Goal: Task Accomplishment & Management: Complete application form

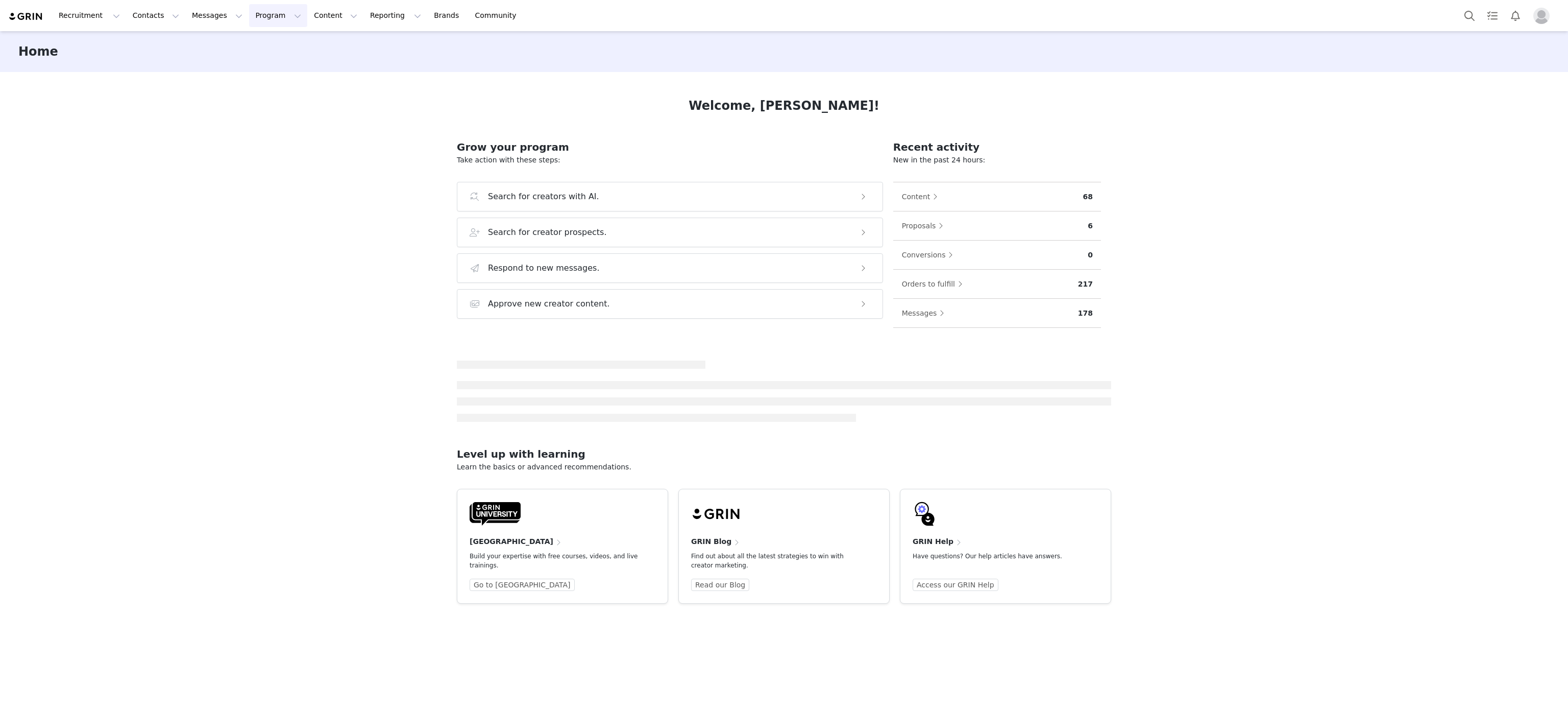
click at [249, 13] on button "Program Program" at bounding box center [278, 16] width 58 height 23
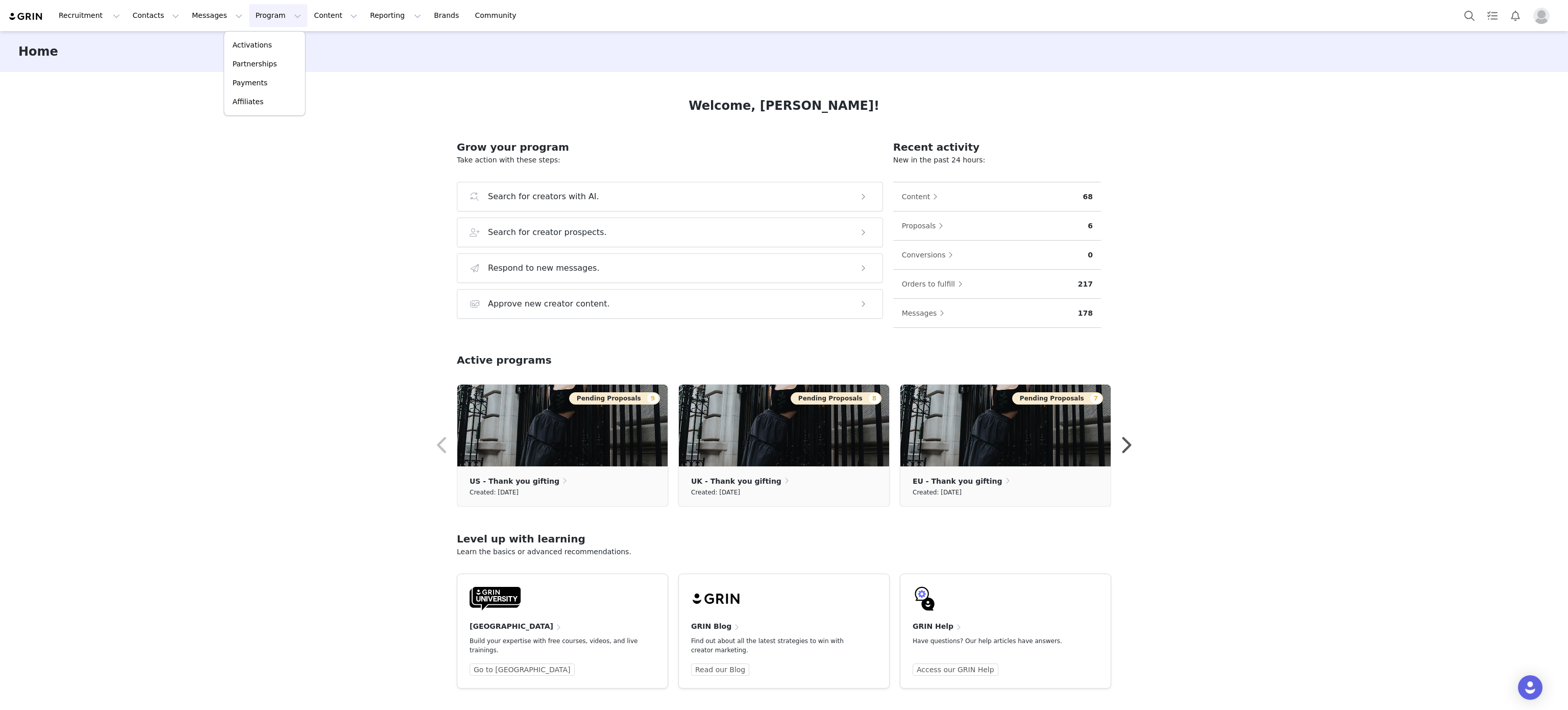
drag, startPoint x: 270, startPoint y: 33, endPoint x: 274, endPoint y: 40, distance: 8.1
click at [274, 40] on div "Activations Partnerships Payments Affiliates" at bounding box center [265, 74] width 82 height 85
click at [274, 40] on div "Activations" at bounding box center [264, 45] width 68 height 11
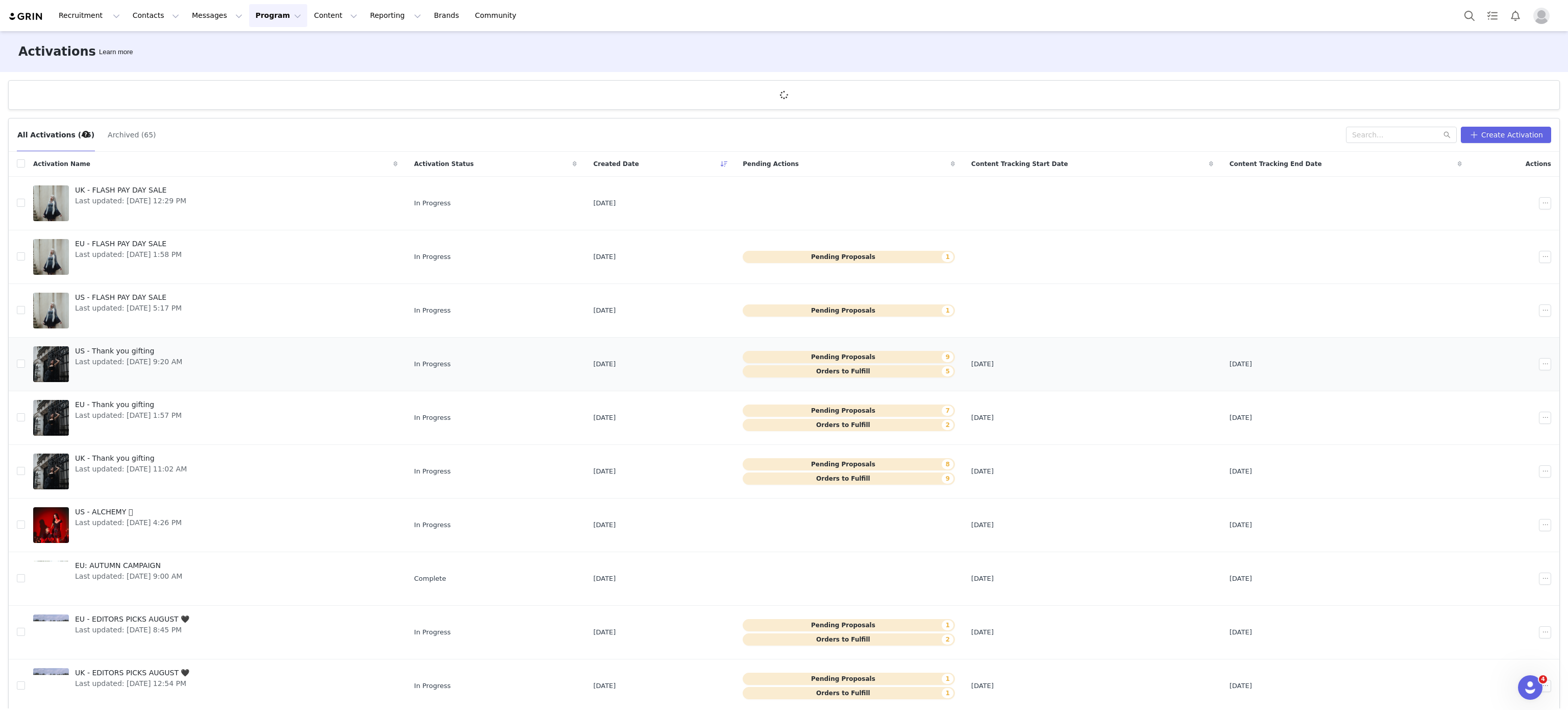
scroll to position [8, 0]
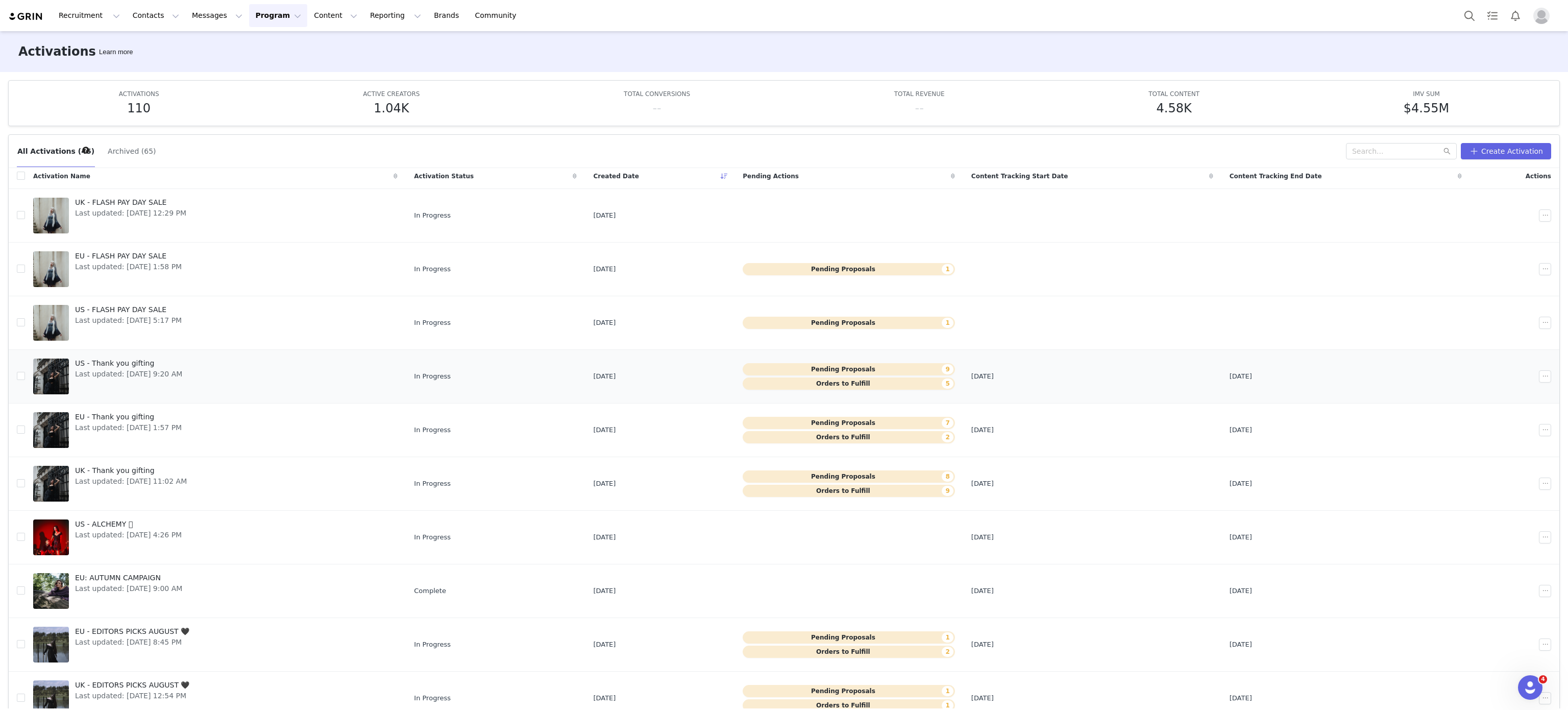
click at [161, 371] on span "Last updated: [DATE] 9:20 AM" at bounding box center [128, 374] width 107 height 11
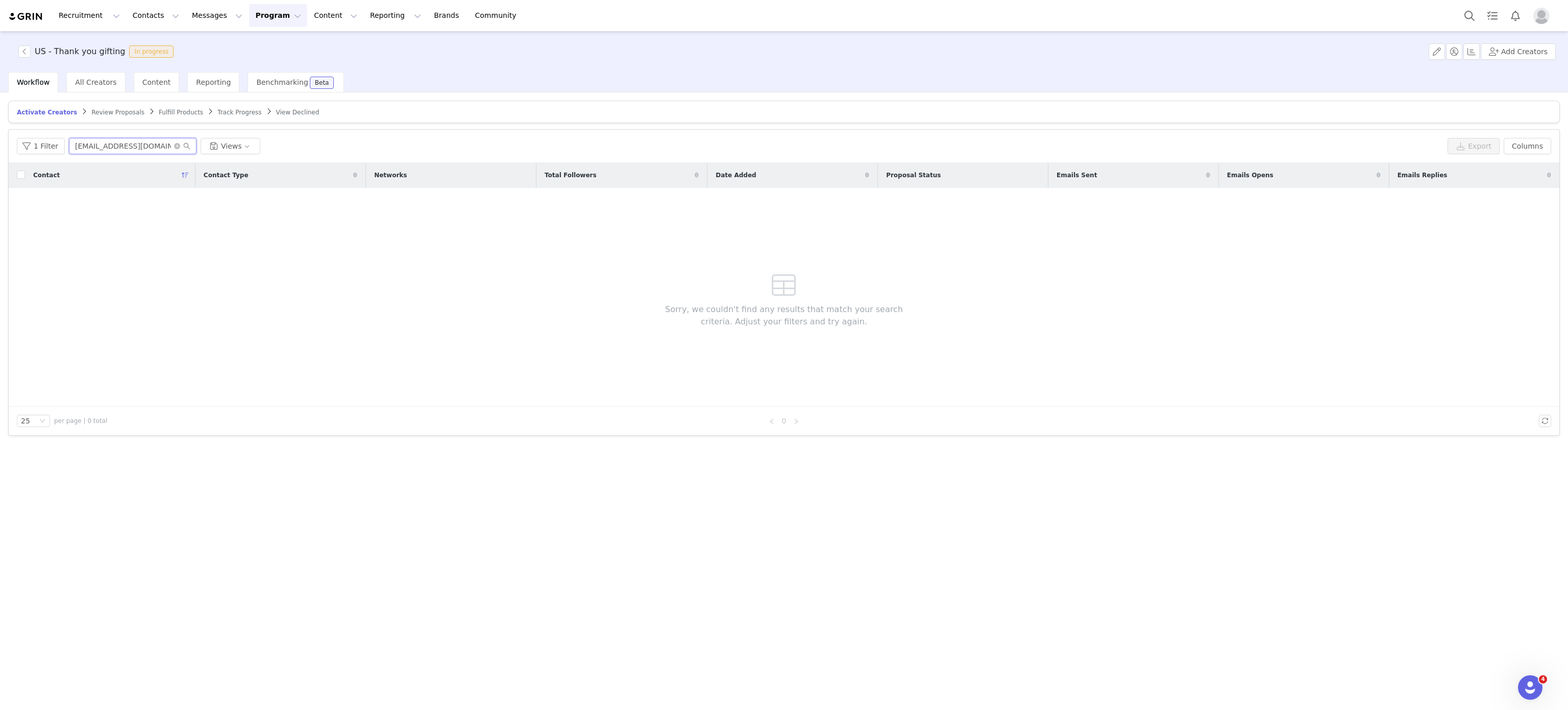
click at [127, 149] on input "jlo.lopez87@yahoo.com" at bounding box center [132, 146] width 128 height 16
paste input "4321lyuda@gmail"
type input "[EMAIL_ADDRESS][DOMAIN_NAME]"
click at [98, 110] on span "Review Proposals" at bounding box center [118, 112] width 53 height 7
click at [138, 152] on input "jlo.lopez87@yahoo.com" at bounding box center [132, 146] width 128 height 16
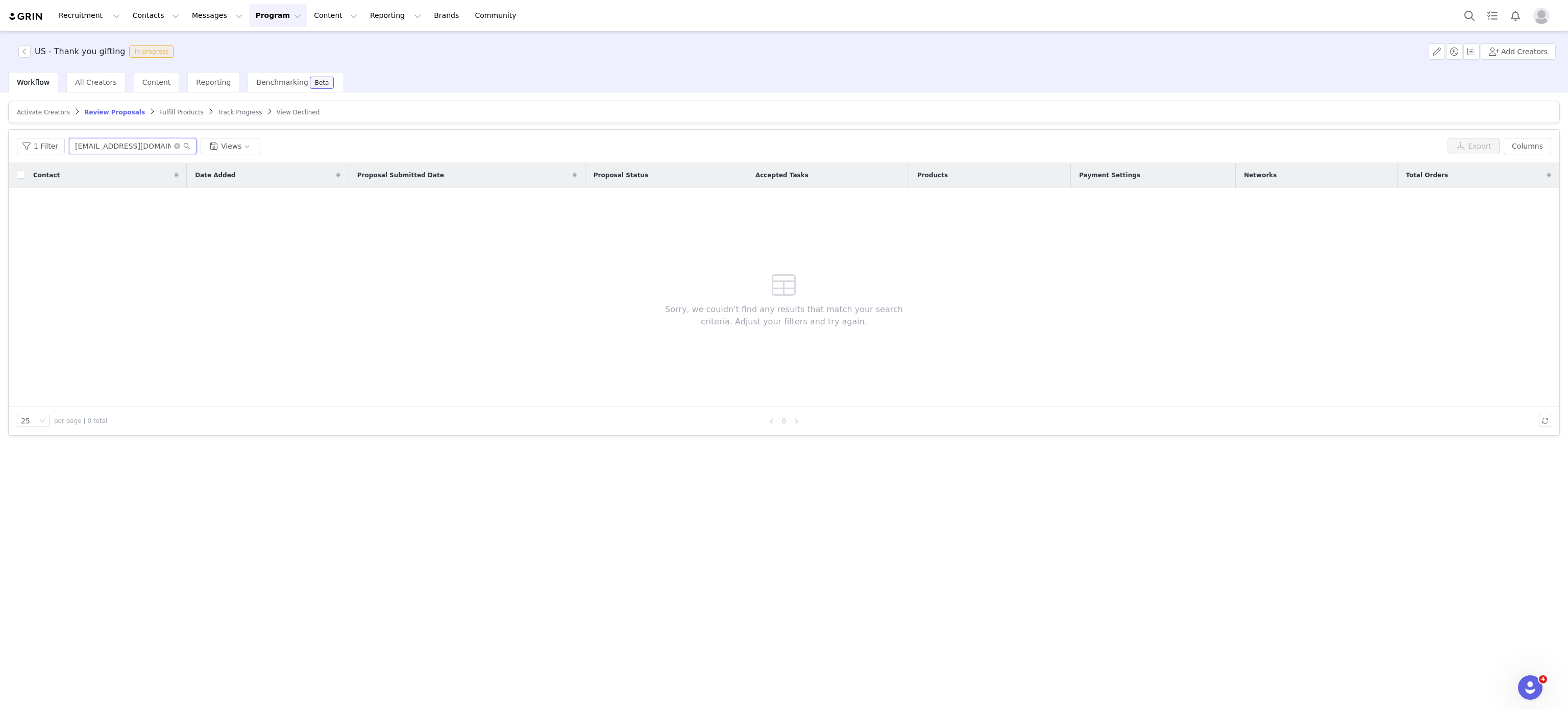
paste input "4321lyuda@gmail"
type input "[EMAIL_ADDRESS][DOMAIN_NAME]"
click at [249, 14] on button "Program Program" at bounding box center [278, 16] width 58 height 23
click at [1475, 8] on button "Search" at bounding box center [1469, 16] width 23 height 23
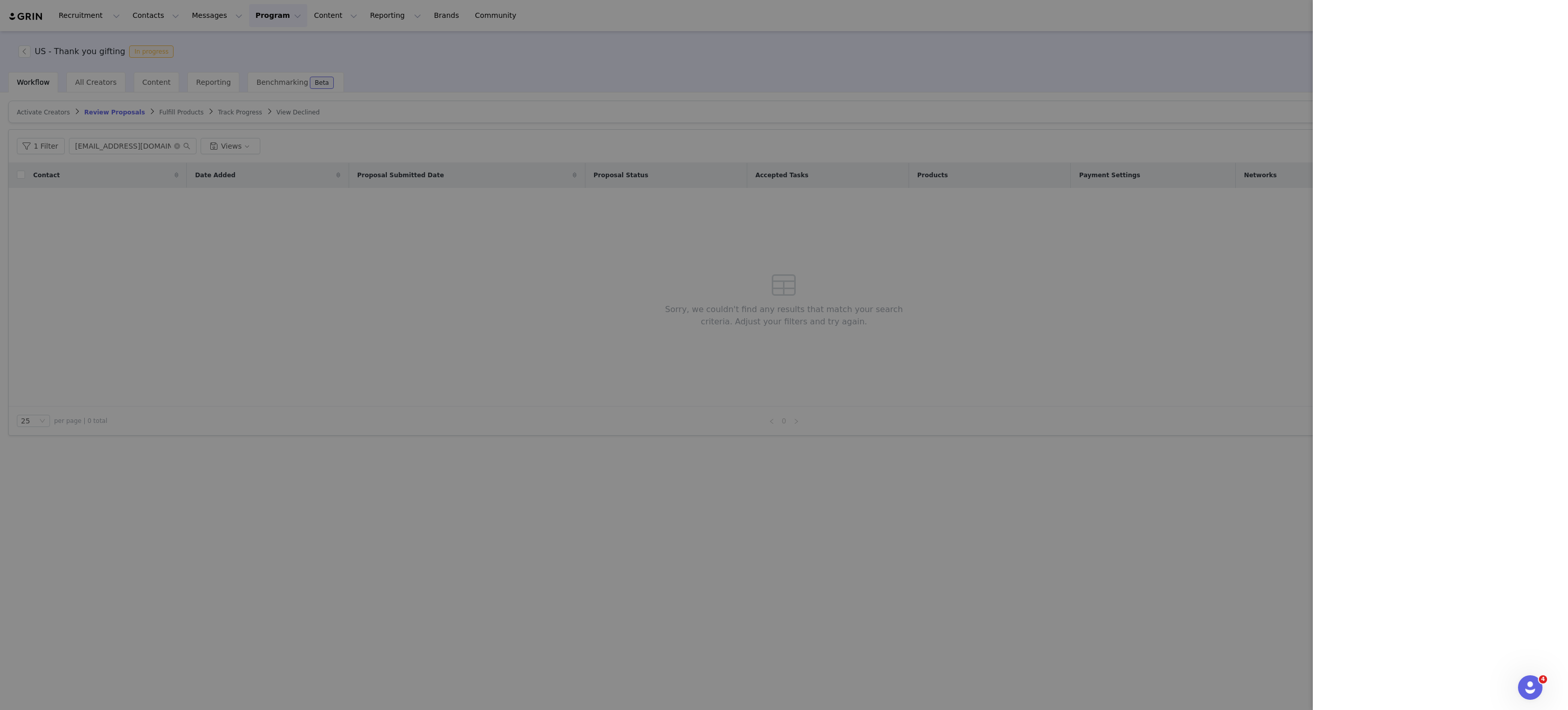
click at [262, 48] on div at bounding box center [784, 355] width 1568 height 710
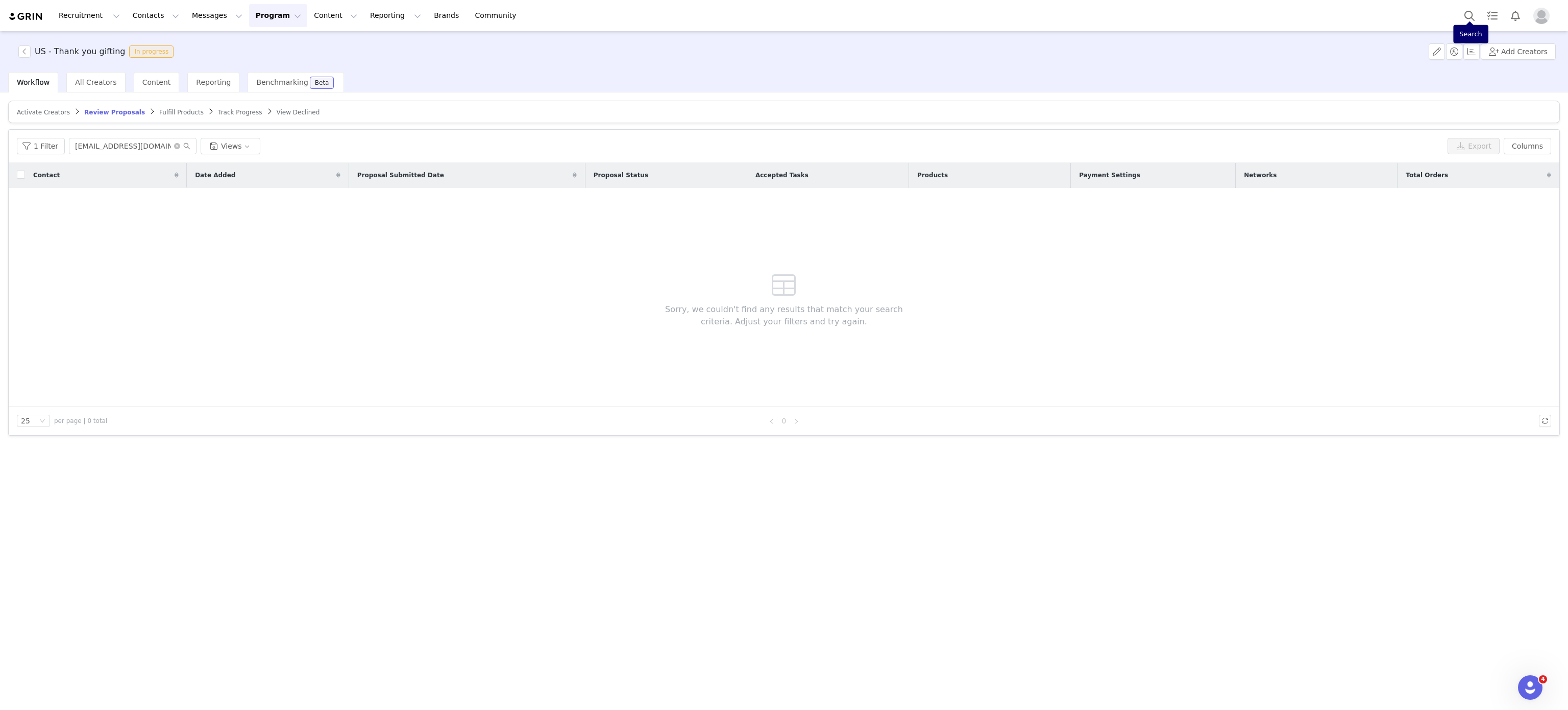
click at [260, 25] on button "Program Program" at bounding box center [278, 16] width 58 height 23
click at [265, 46] on p "Activations" at bounding box center [252, 45] width 40 height 11
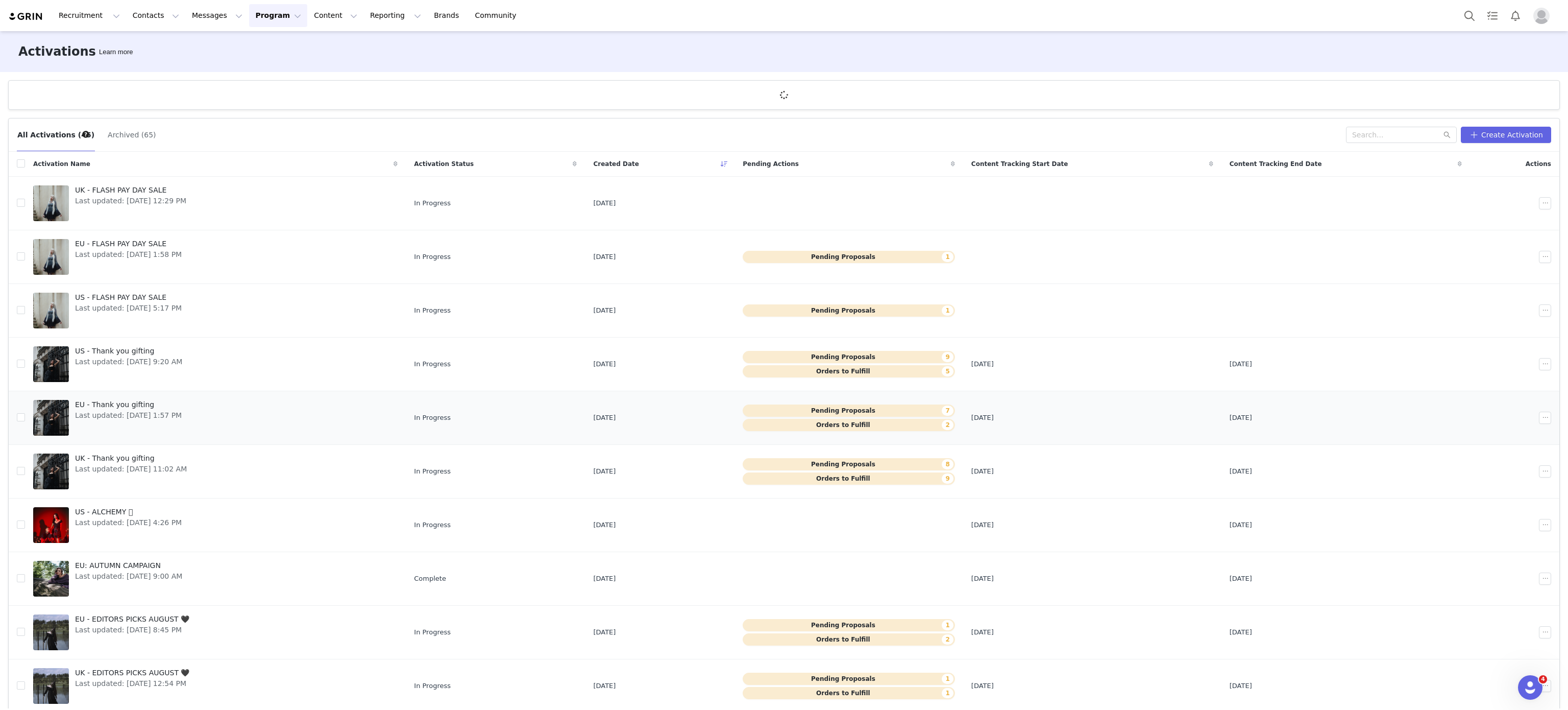
click at [240, 434] on link "EU - Thank you gifting Last updated: Sep 29, 2025 1:57 PM" at bounding box center [216, 418] width 364 height 41
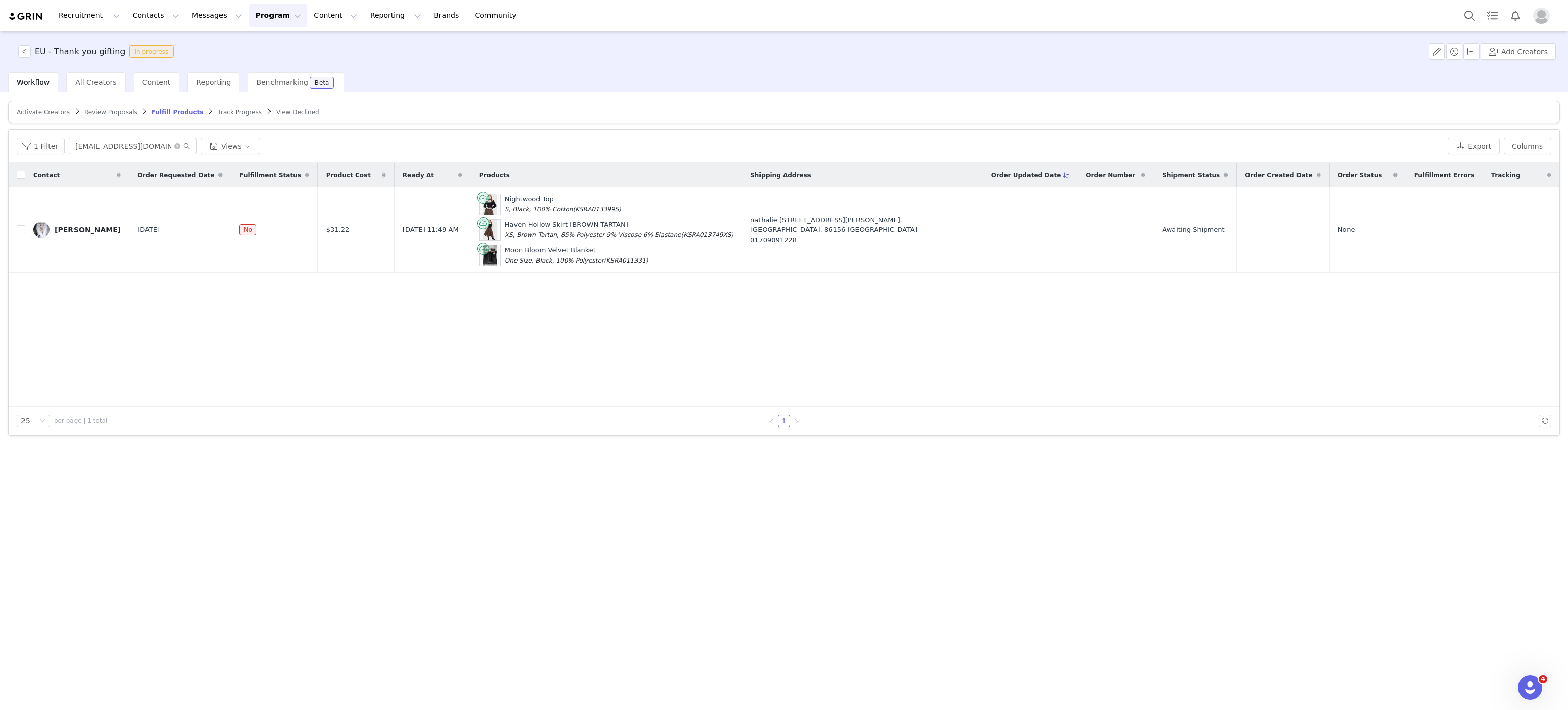
click at [102, 113] on span "Review Proposals" at bounding box center [111, 112] width 53 height 7
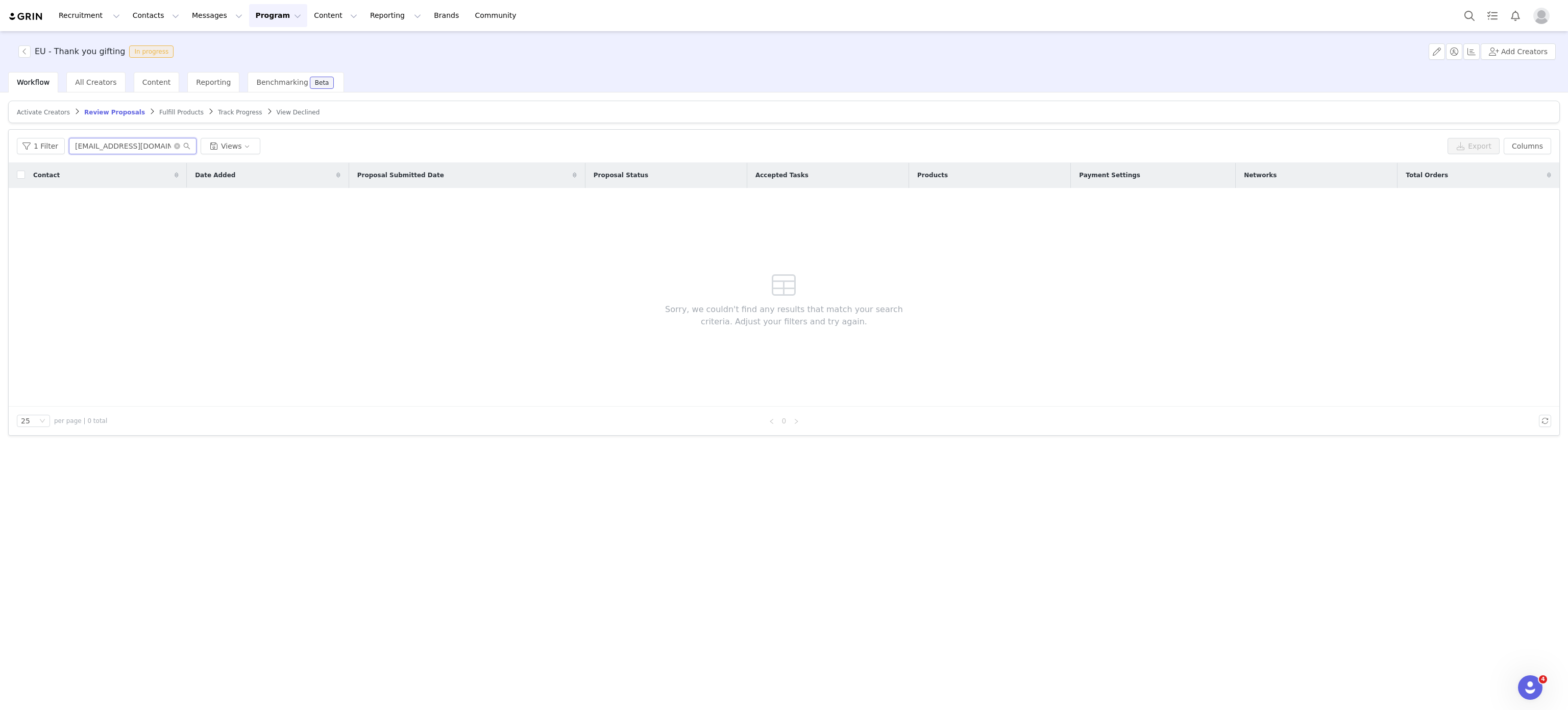
click at [136, 149] on input "nathaliesaiz@web.de" at bounding box center [132, 146] width 128 height 16
paste input "[EMAIL_ADDRESS][DOMAIN_NAME]"
type input "[EMAIL_ADDRESS][DOMAIN_NAME]"
click at [46, 110] on span "Activate Creators" at bounding box center [44, 112] width 53 height 7
click at [161, 109] on span "Fulfill Products" at bounding box center [181, 112] width 44 height 7
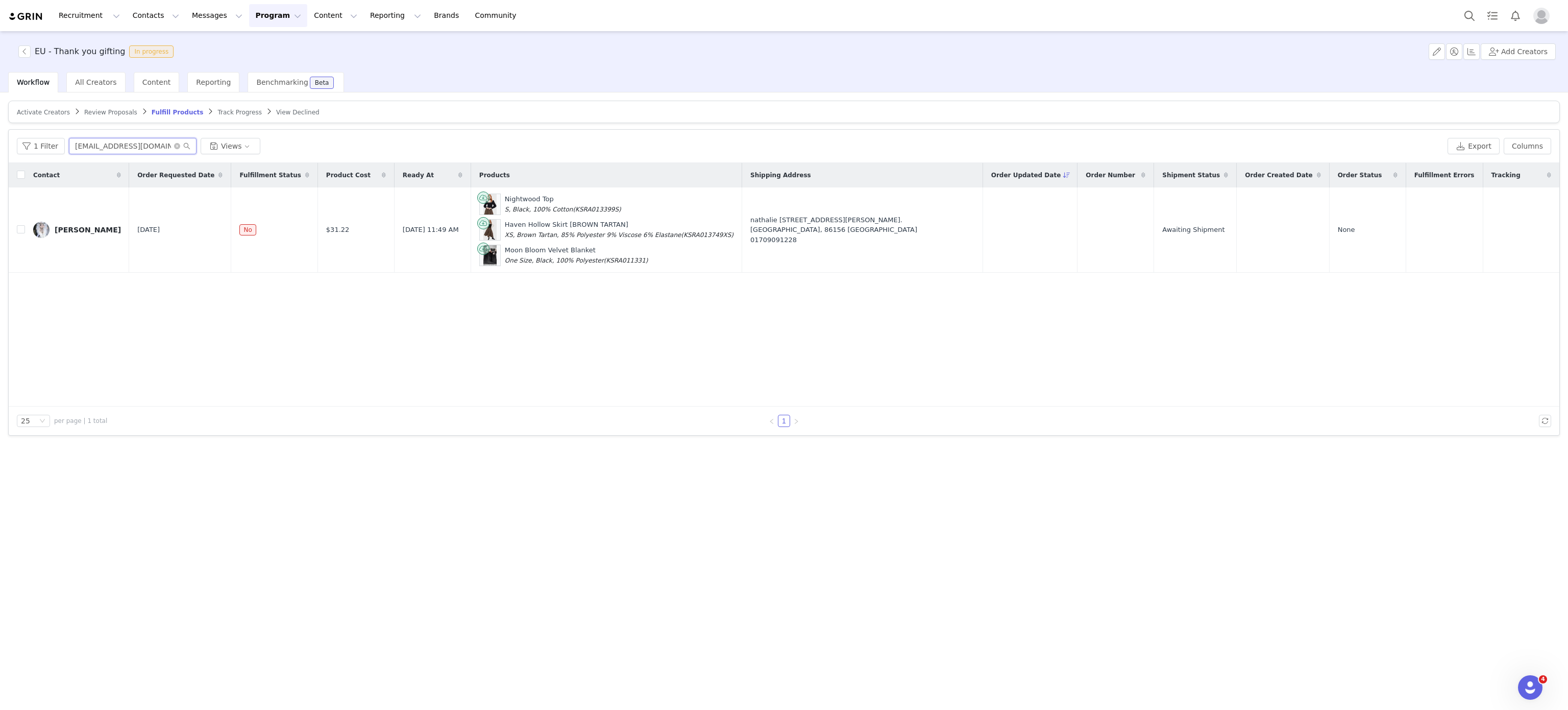
click at [139, 145] on input "nathaliesaiz@web.de" at bounding box center [132, 146] width 128 height 16
paste input "[EMAIL_ADDRESS][DOMAIN_NAME]"
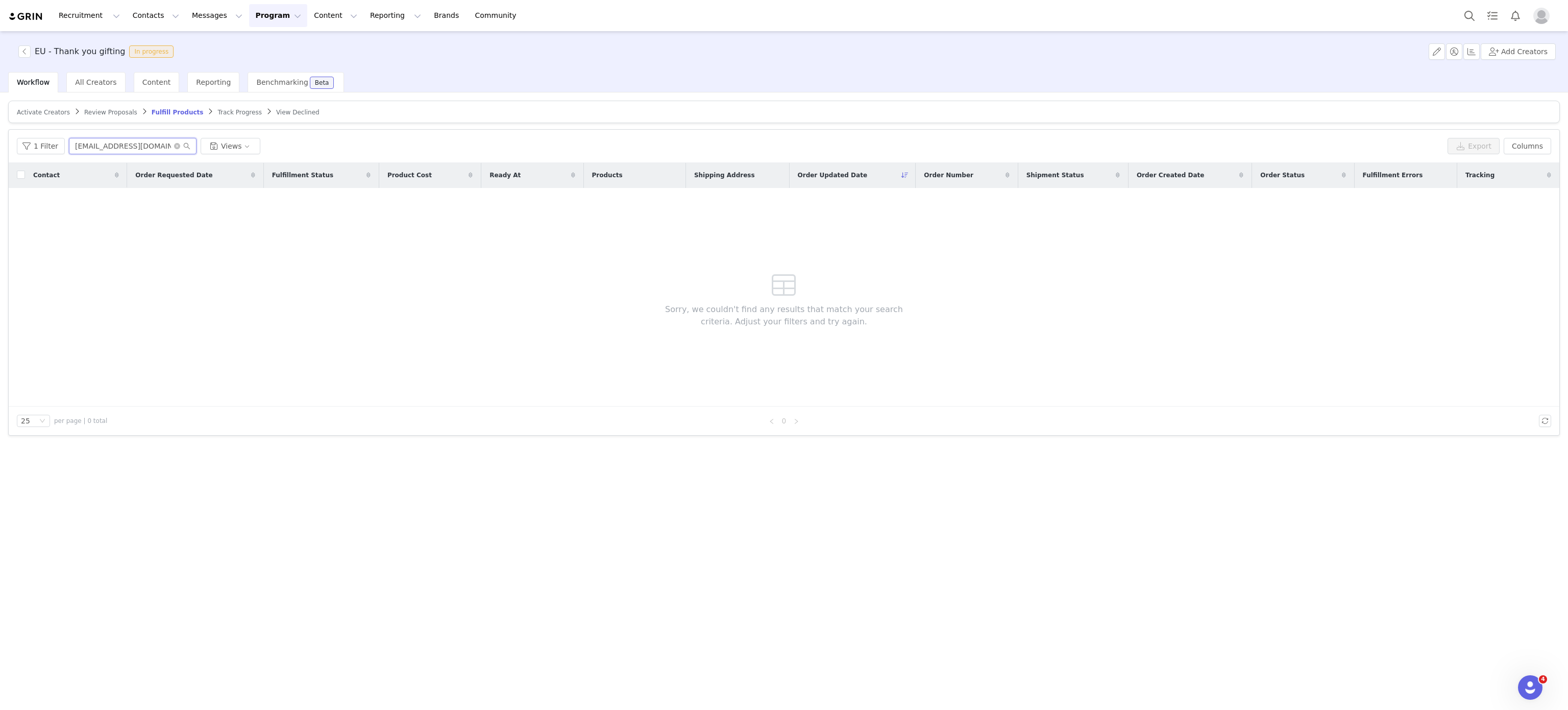
type input "[EMAIL_ADDRESS][DOMAIN_NAME]"
click at [37, 115] on article "Activate Creators Review Proposals Fulfill Products Track Progress View Declined" at bounding box center [784, 111] width 1552 height 23
click at [37, 115] on span "Activate Creators" at bounding box center [44, 112] width 53 height 7
click at [119, 152] on input "dvorah.rain@gmail.com" at bounding box center [132, 146] width 128 height 16
paste input "4321lyuda"
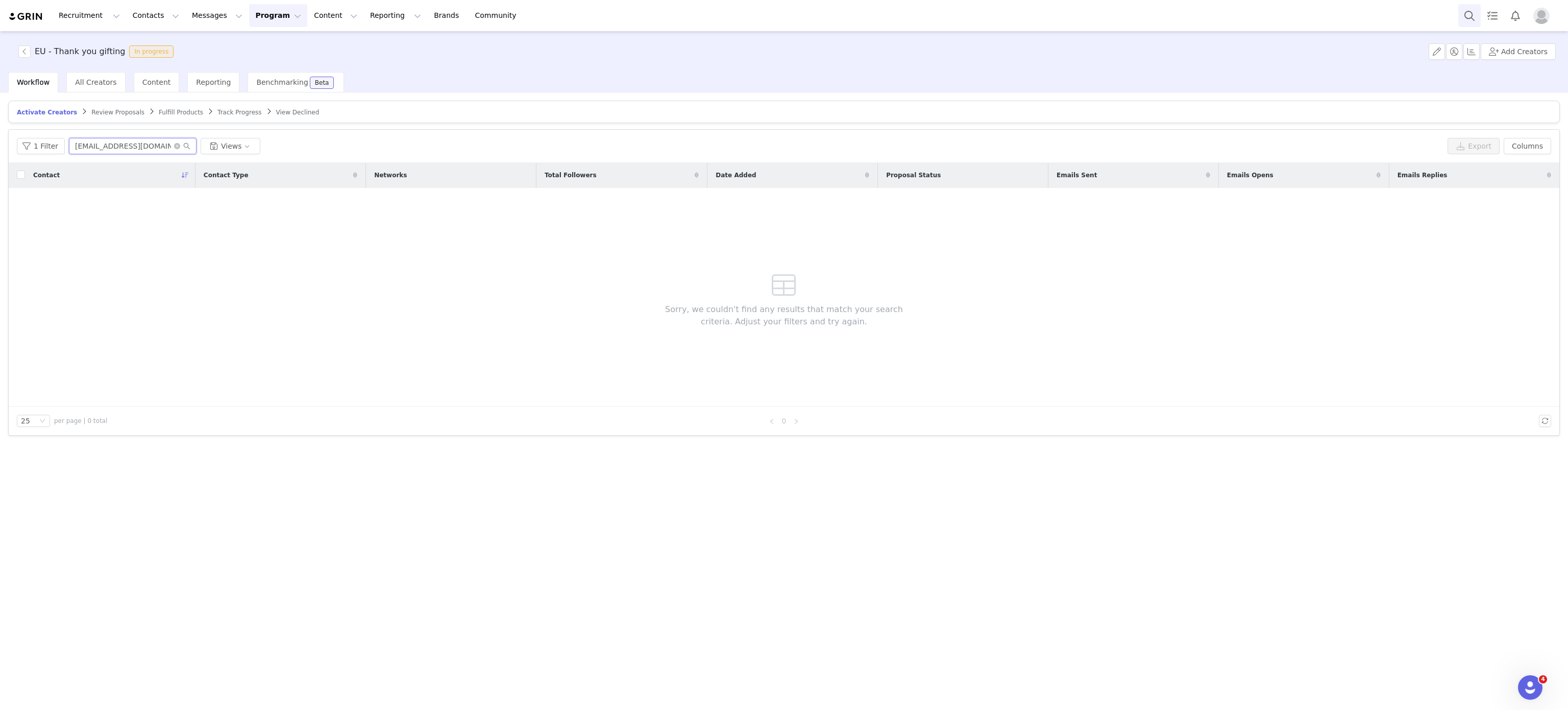
type input "[EMAIL_ADDRESS][DOMAIN_NAME]"
click at [1473, 9] on button "Search" at bounding box center [1469, 16] width 23 height 23
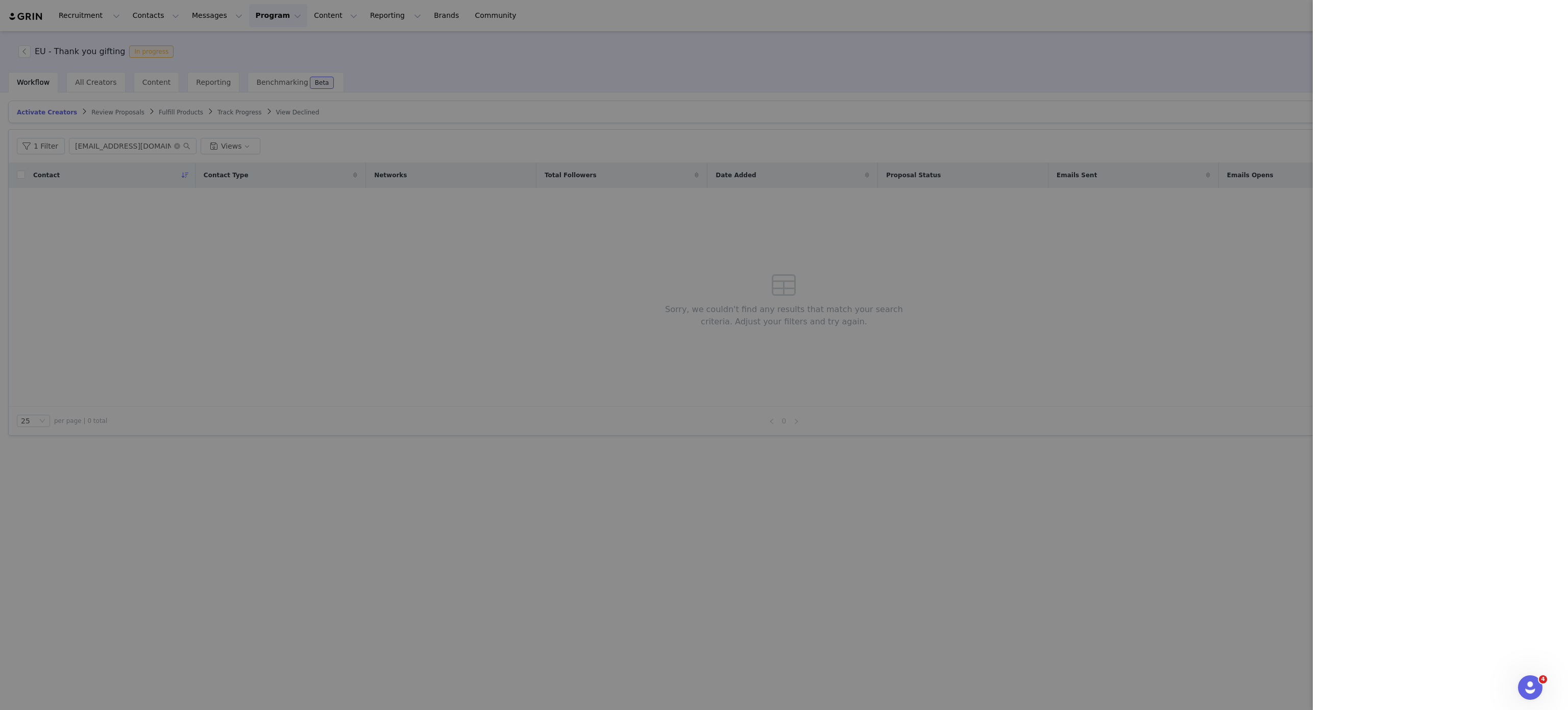
click at [972, 188] on div at bounding box center [784, 355] width 1568 height 710
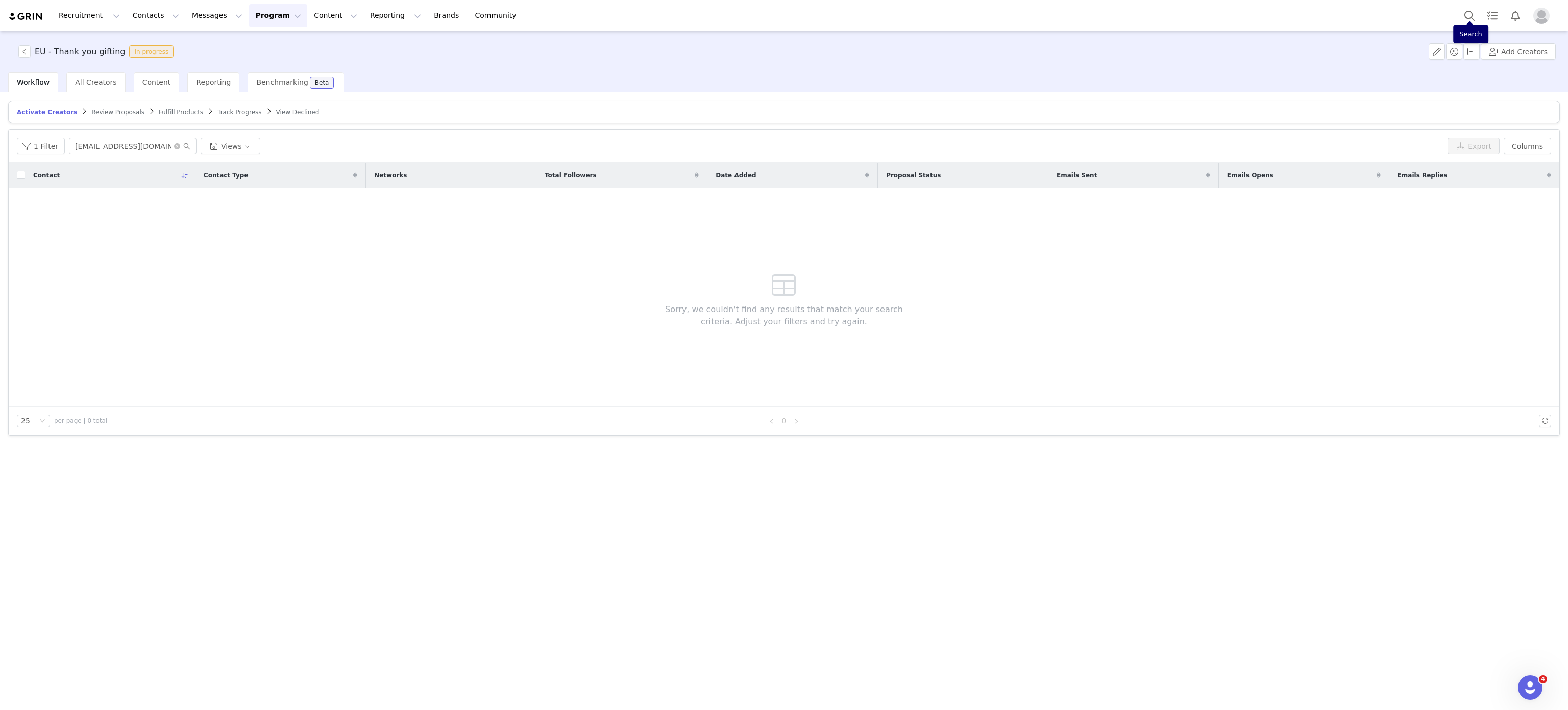
click at [265, 14] on button "Program Program" at bounding box center [278, 16] width 58 height 23
drag, startPoint x: 106, startPoint y: 11, endPoint x: 139, endPoint y: 3, distance: 34.0
click at [139, 3] on div "Recruitment Recruitment Creator Search Curated Lists Landing Pages Web Extensio…" at bounding box center [784, 16] width 1568 height 31
click at [149, 15] on button "Contacts Contacts" at bounding box center [156, 16] width 59 height 23
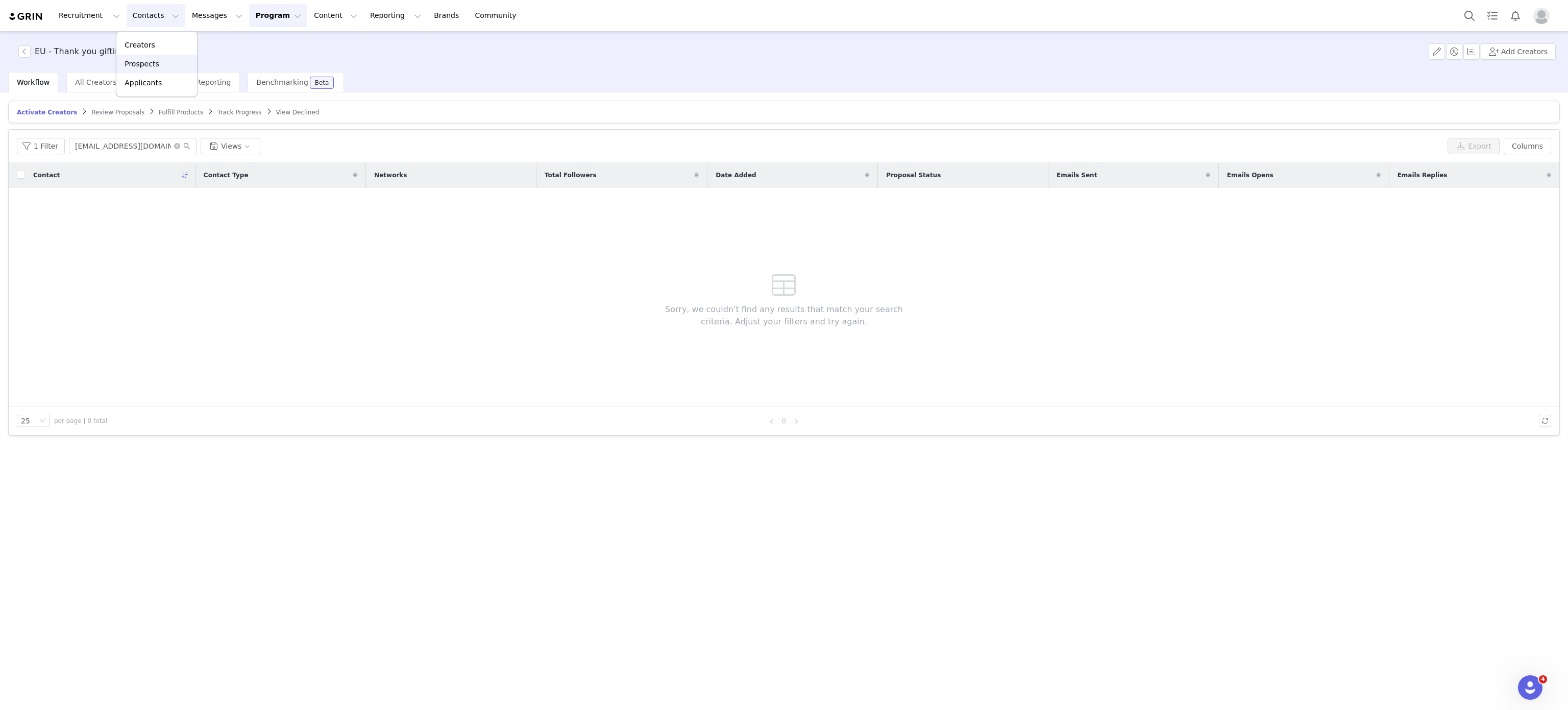
click at [163, 62] on div "Prospects" at bounding box center [157, 64] width 68 height 11
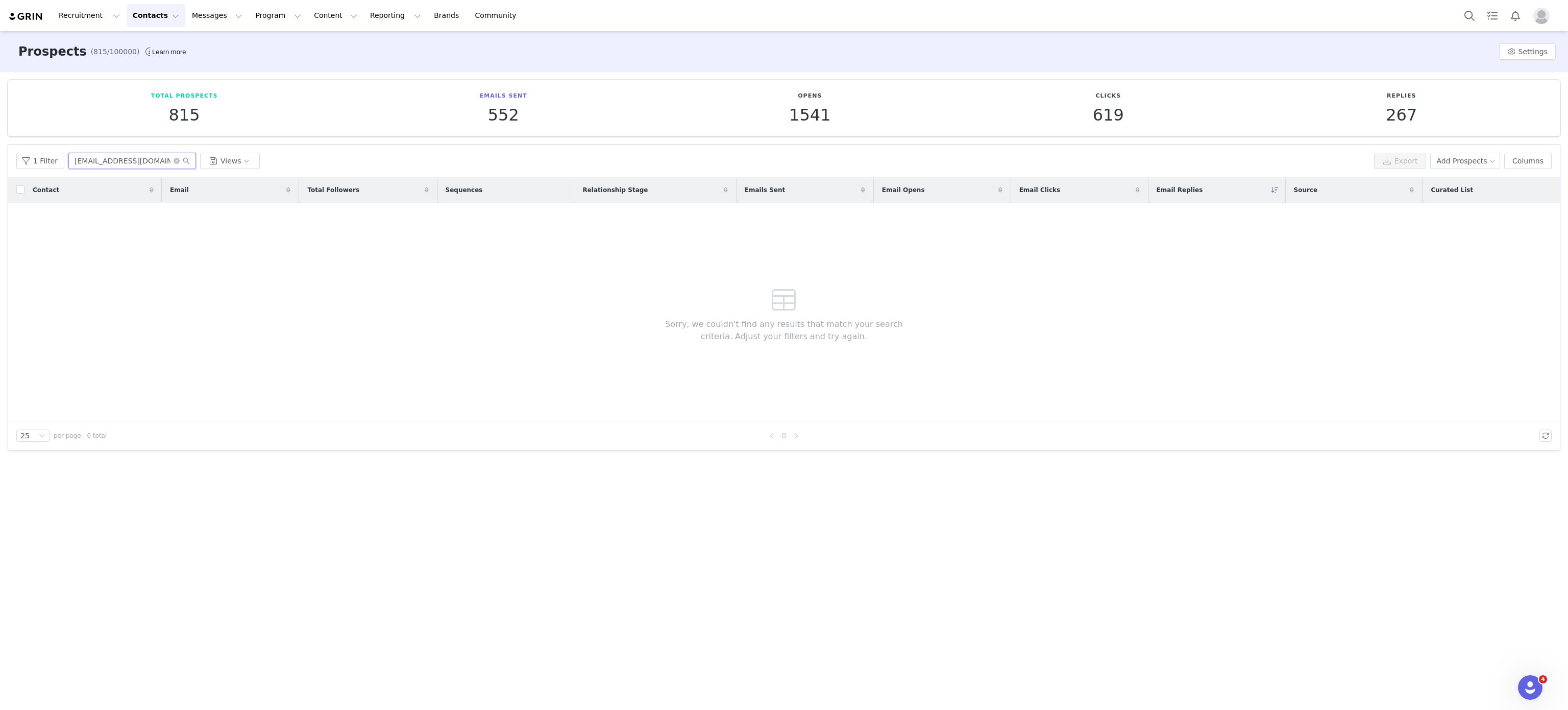
click at [128, 165] on input "jlo.lopez87@yahoo.com" at bounding box center [132, 161] width 128 height 16
paste input "4321lyuda@gmail"
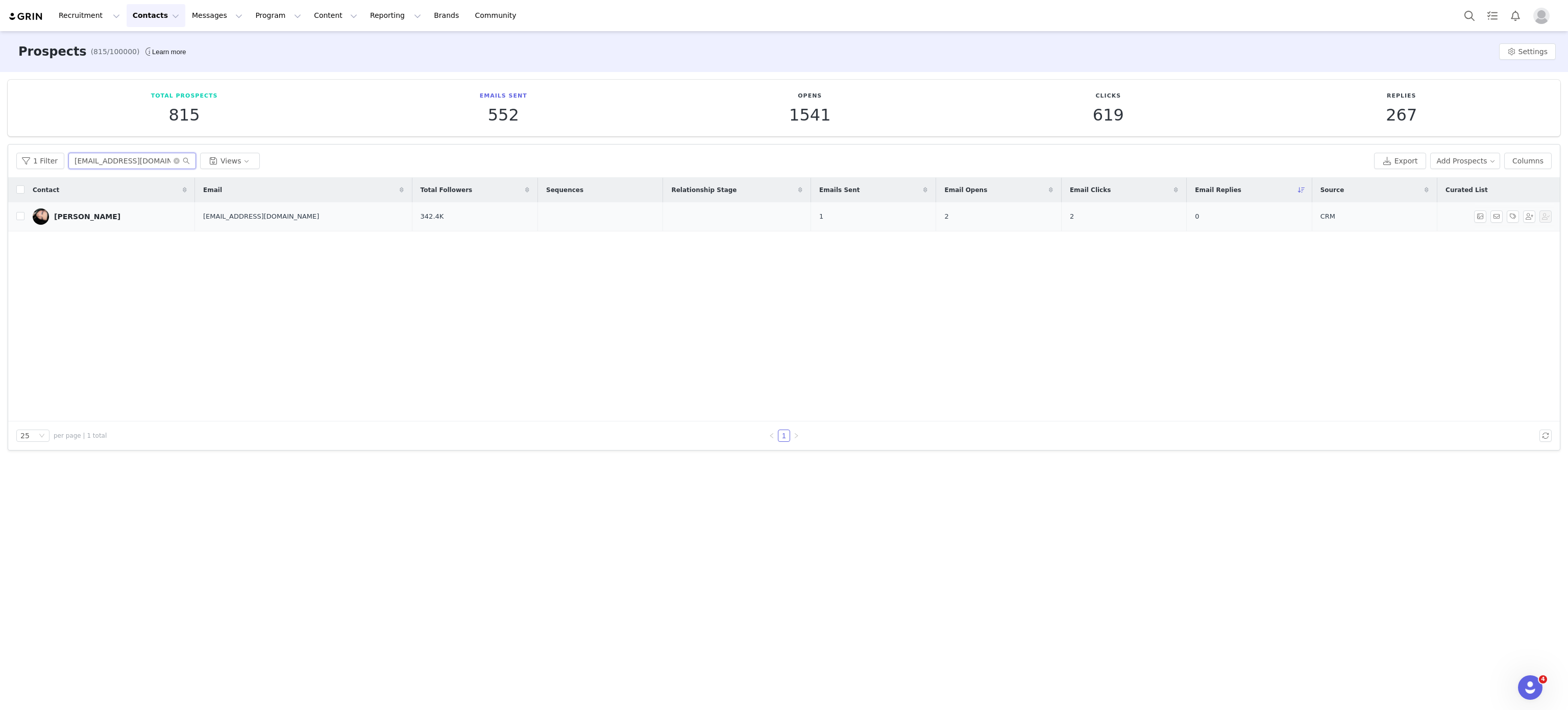
type input "[EMAIL_ADDRESS][DOMAIN_NAME]"
click at [64, 217] on div "Elizabeth" at bounding box center [87, 216] width 66 height 8
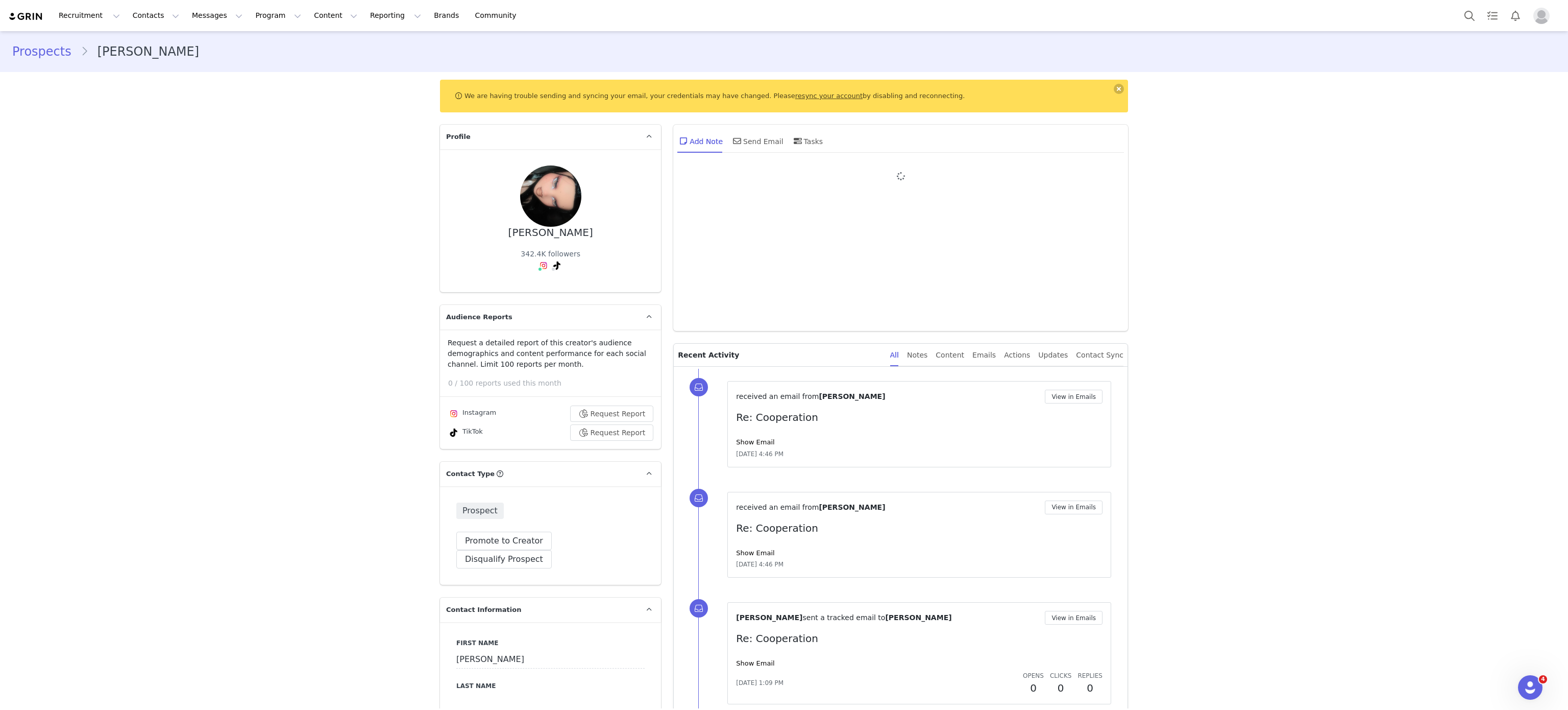
type input "+1 (United States)"
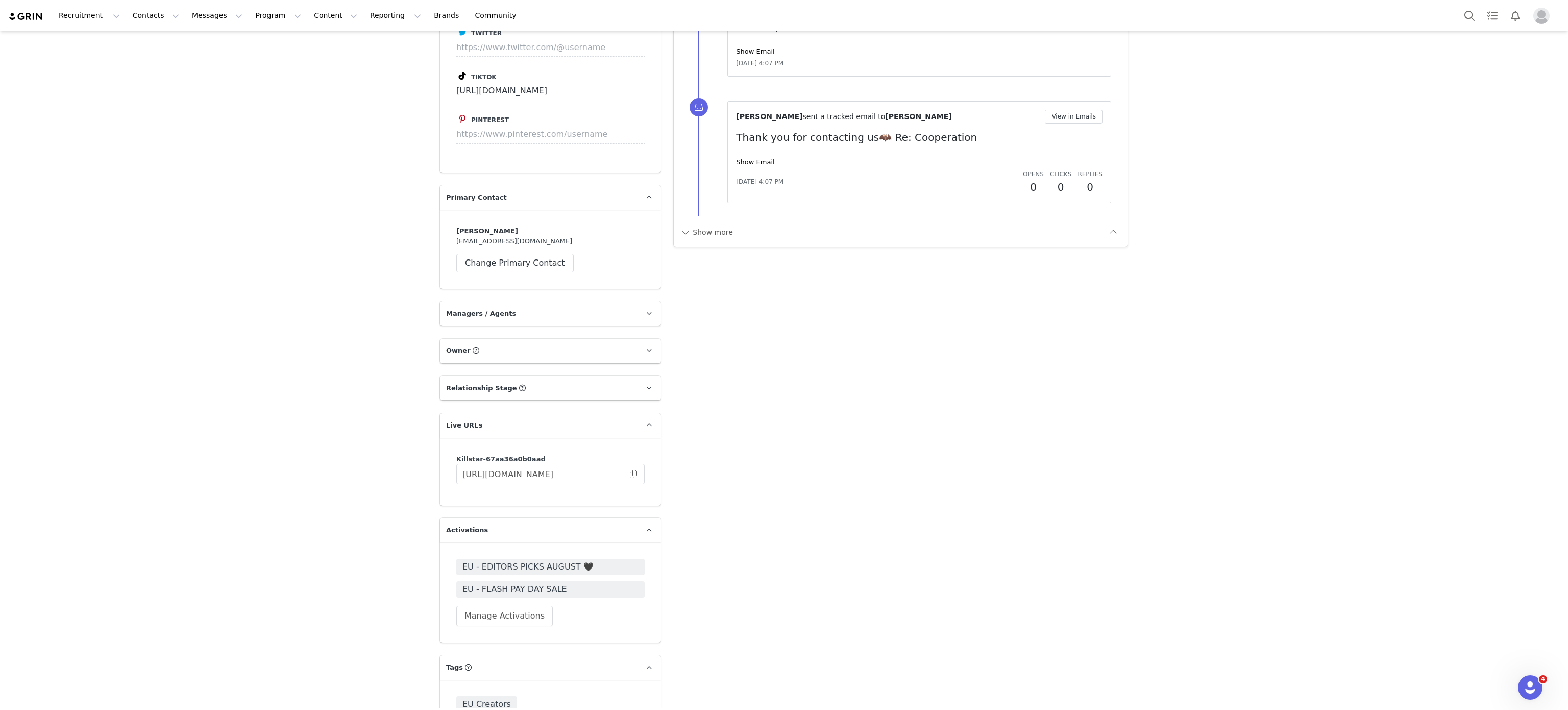
scroll to position [1419, 0]
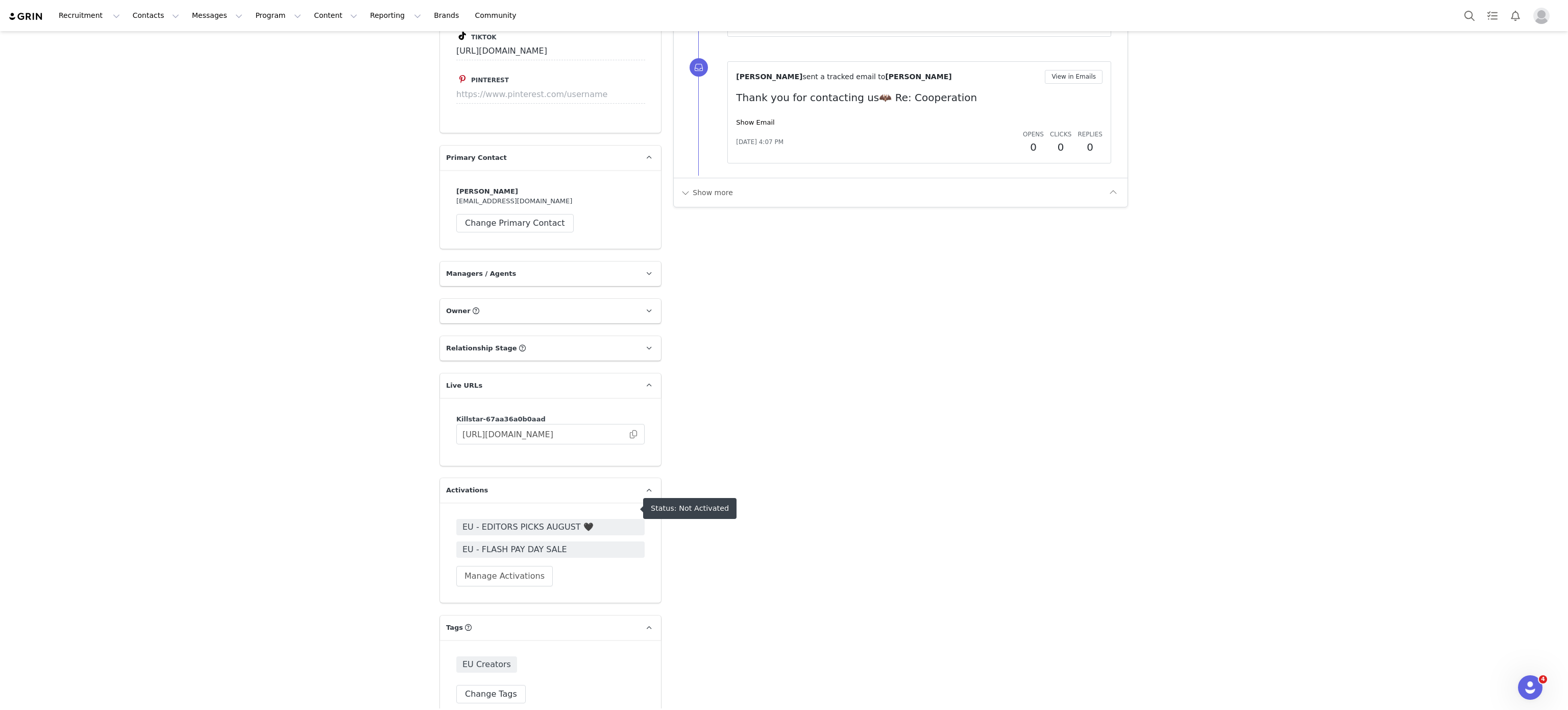
click at [499, 521] on span "EU - EDITORS PICKS AUGUST 🖤" at bounding box center [551, 527] width 176 height 12
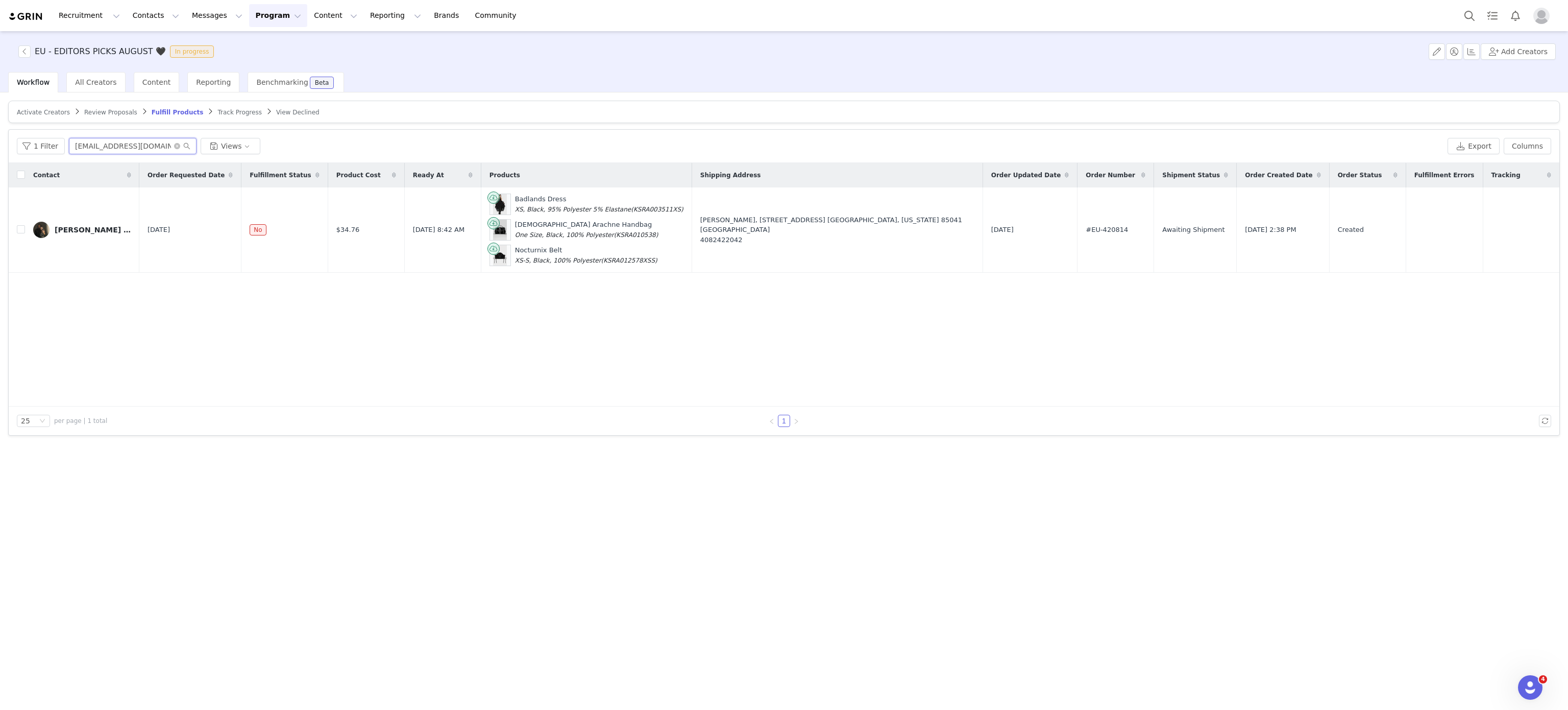
click at [134, 153] on input "jlo.lopez87@yahoo.com" at bounding box center [132, 146] width 128 height 16
paste input "4321lyuda@gmail"
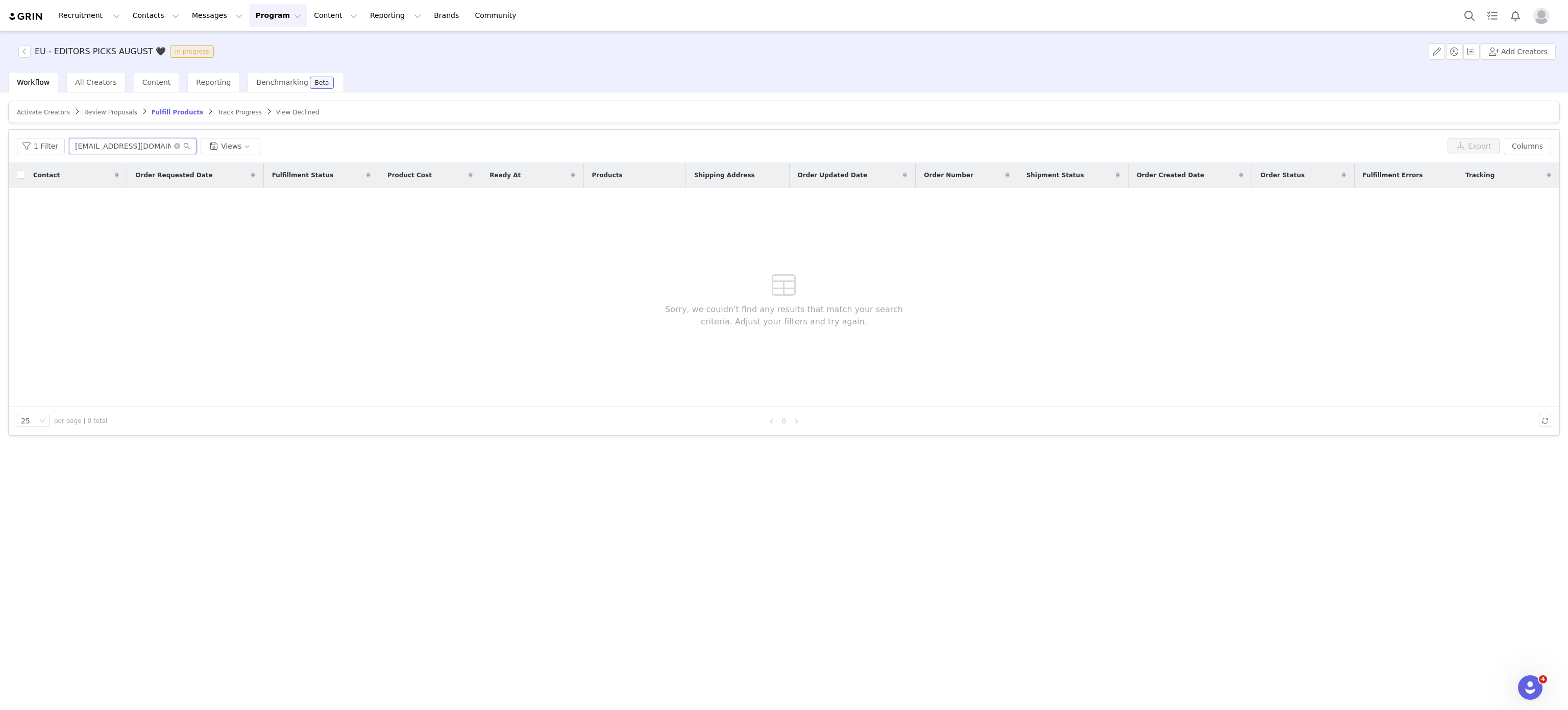
type input "[EMAIL_ADDRESS][DOMAIN_NAME]"
click at [97, 111] on span "Review Proposals" at bounding box center [111, 112] width 53 height 7
click at [134, 140] on input "jlo.lopez87@yahoo.com" at bounding box center [132, 146] width 128 height 16
paste input "4321lyuda@gmail"
type input "[EMAIL_ADDRESS][DOMAIN_NAME]"
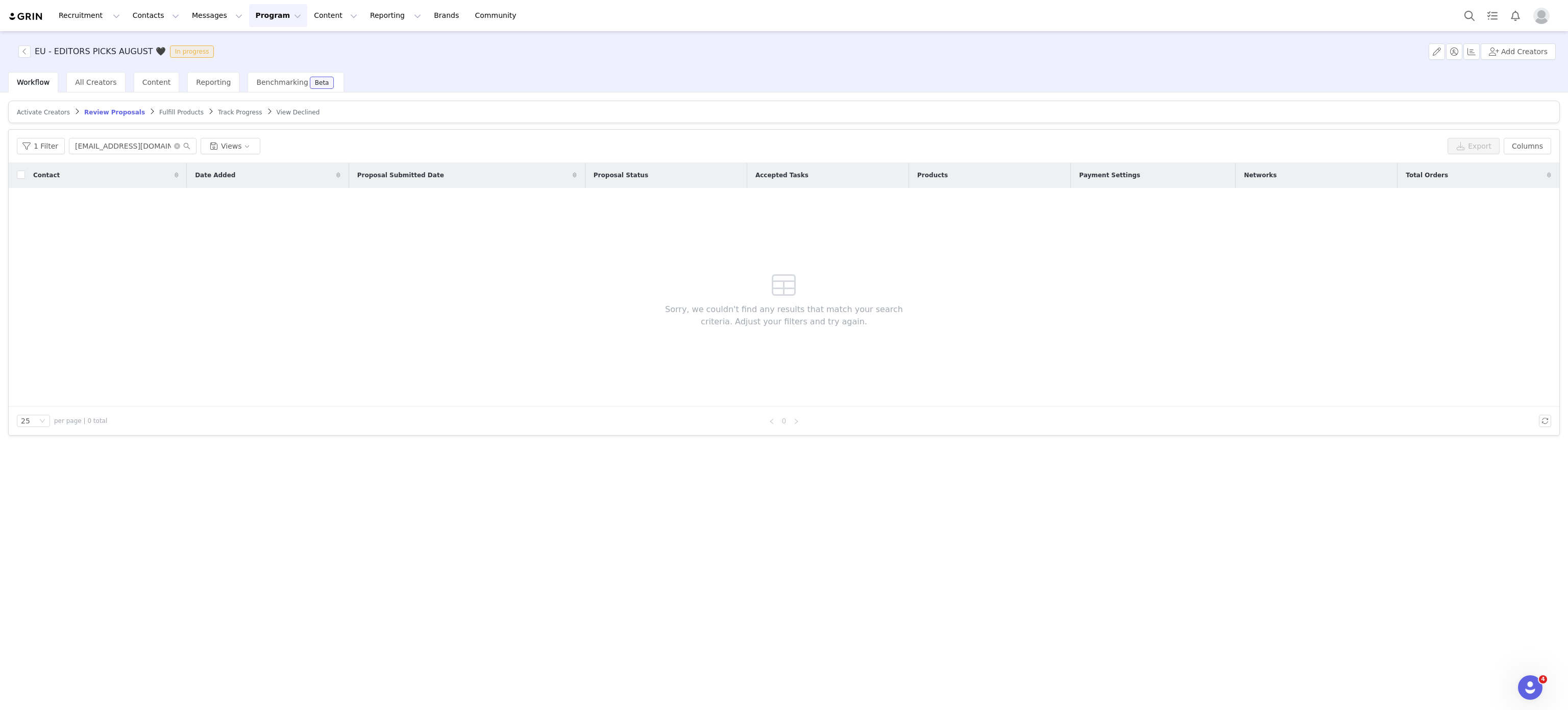
click at [33, 111] on span "Activate Creators" at bounding box center [44, 112] width 53 height 7
click at [143, 151] on input "noemimimi1516@gmail.com" at bounding box center [132, 146] width 128 height 16
paste input "4321lyuda"
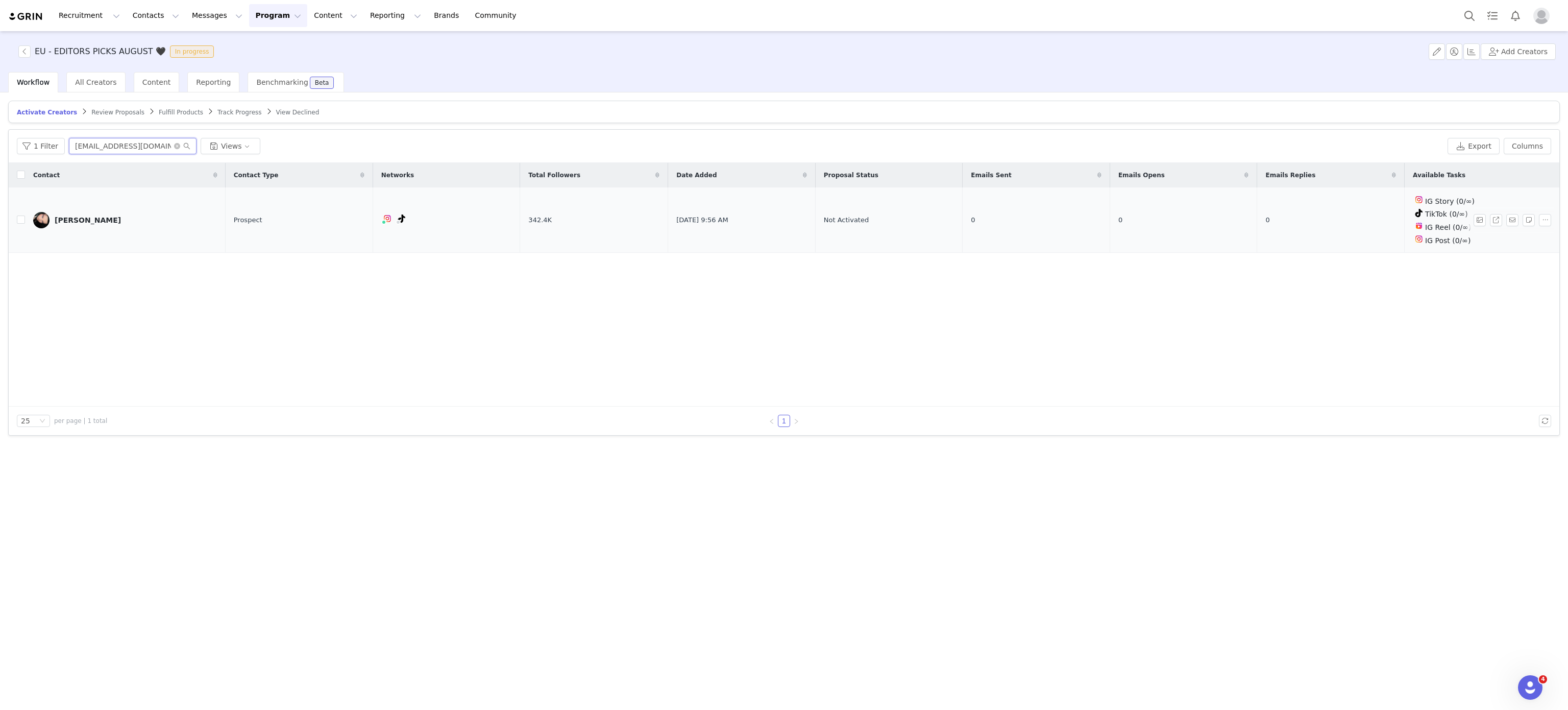
type input "[EMAIL_ADDRESS][DOMAIN_NAME]"
click at [1546, 212] on td "IG Story (0/∞) TikTok (0/∞) IG Reel (0/∞) IG Post (0/∞)" at bounding box center [1479, 220] width 151 height 66
click at [1548, 222] on button "button" at bounding box center [1545, 220] width 12 height 12
click at [1505, 238] on span "Activate Creators" at bounding box center [1520, 238] width 61 height 11
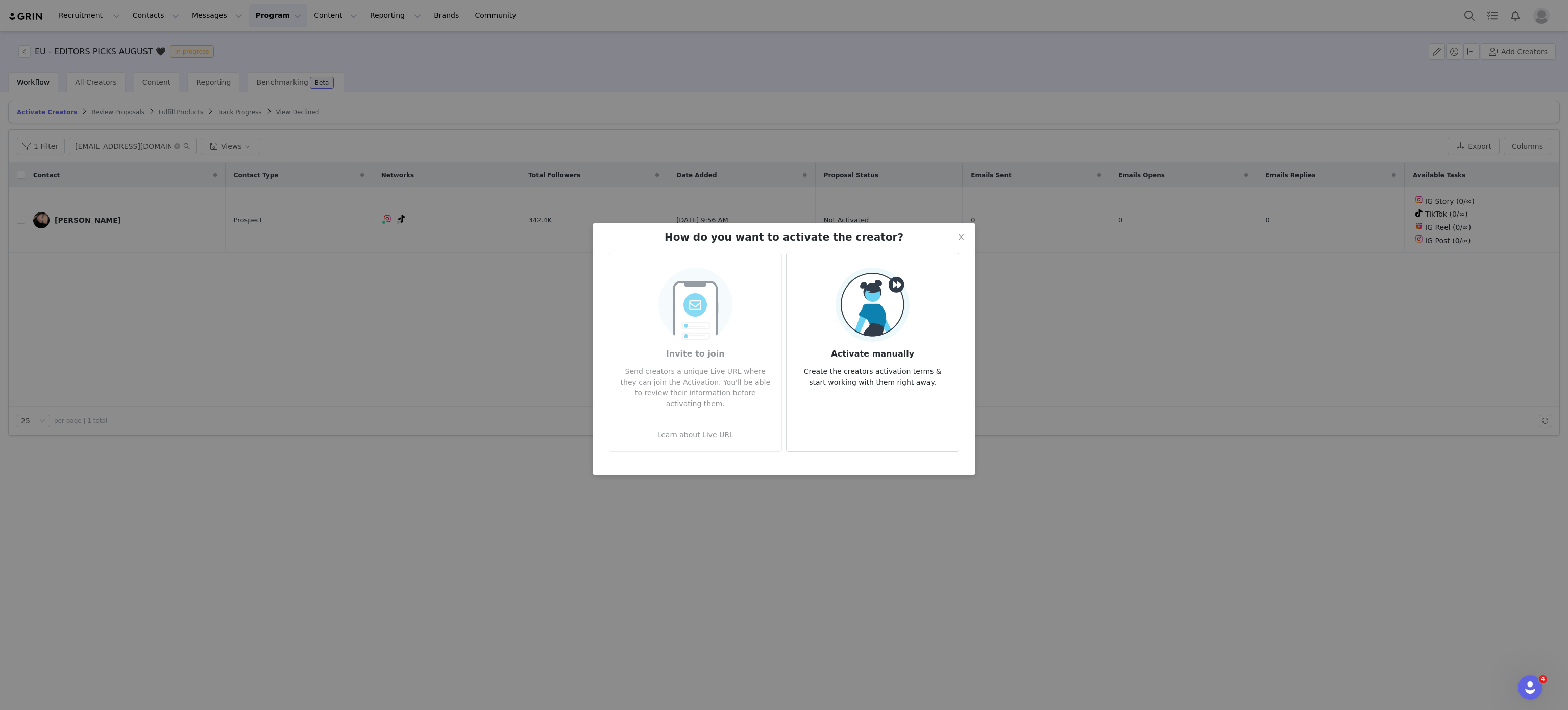
click at [936, 385] on article "Activate manually Create the creators activation terms & start working with the…" at bounding box center [873, 352] width 173 height 199
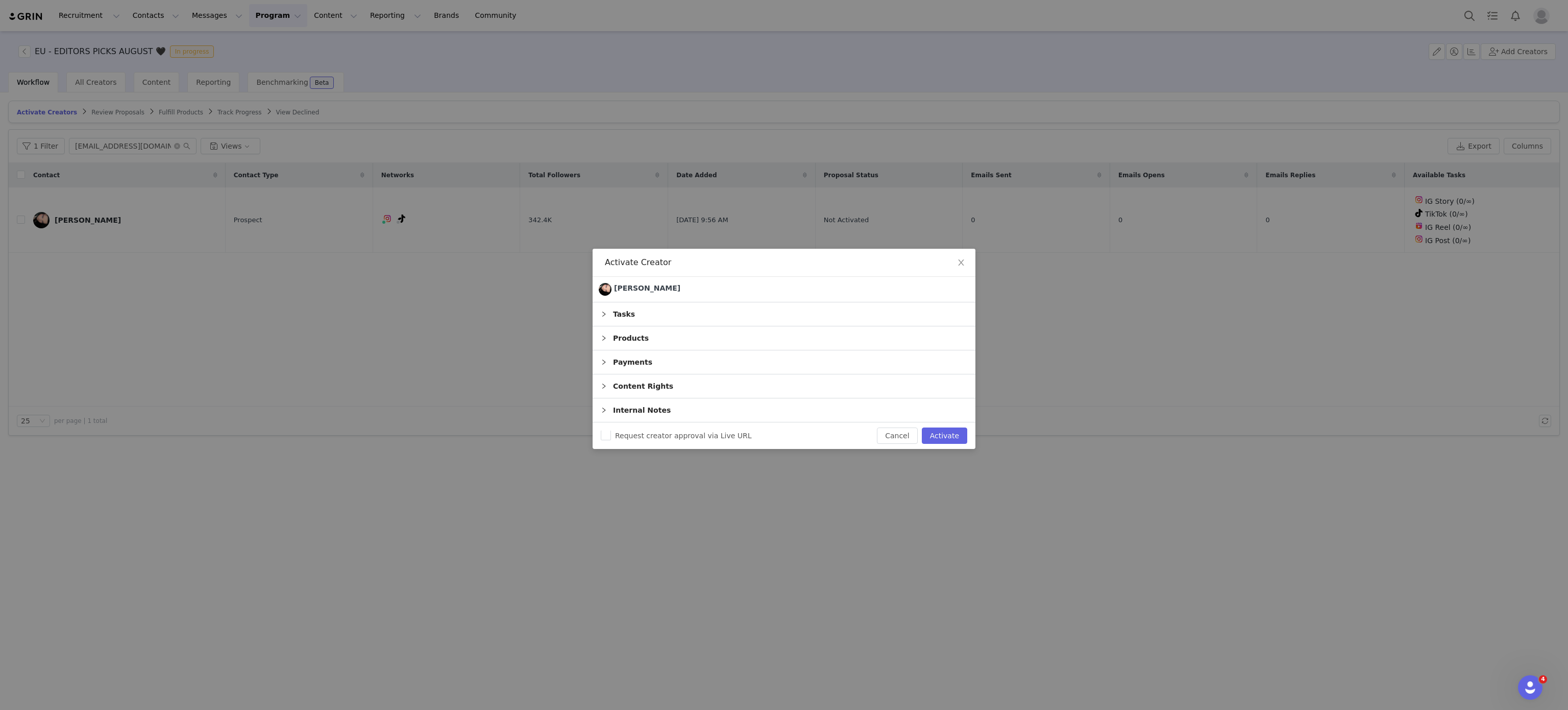
click at [669, 333] on div "Products" at bounding box center [783, 338] width 383 height 23
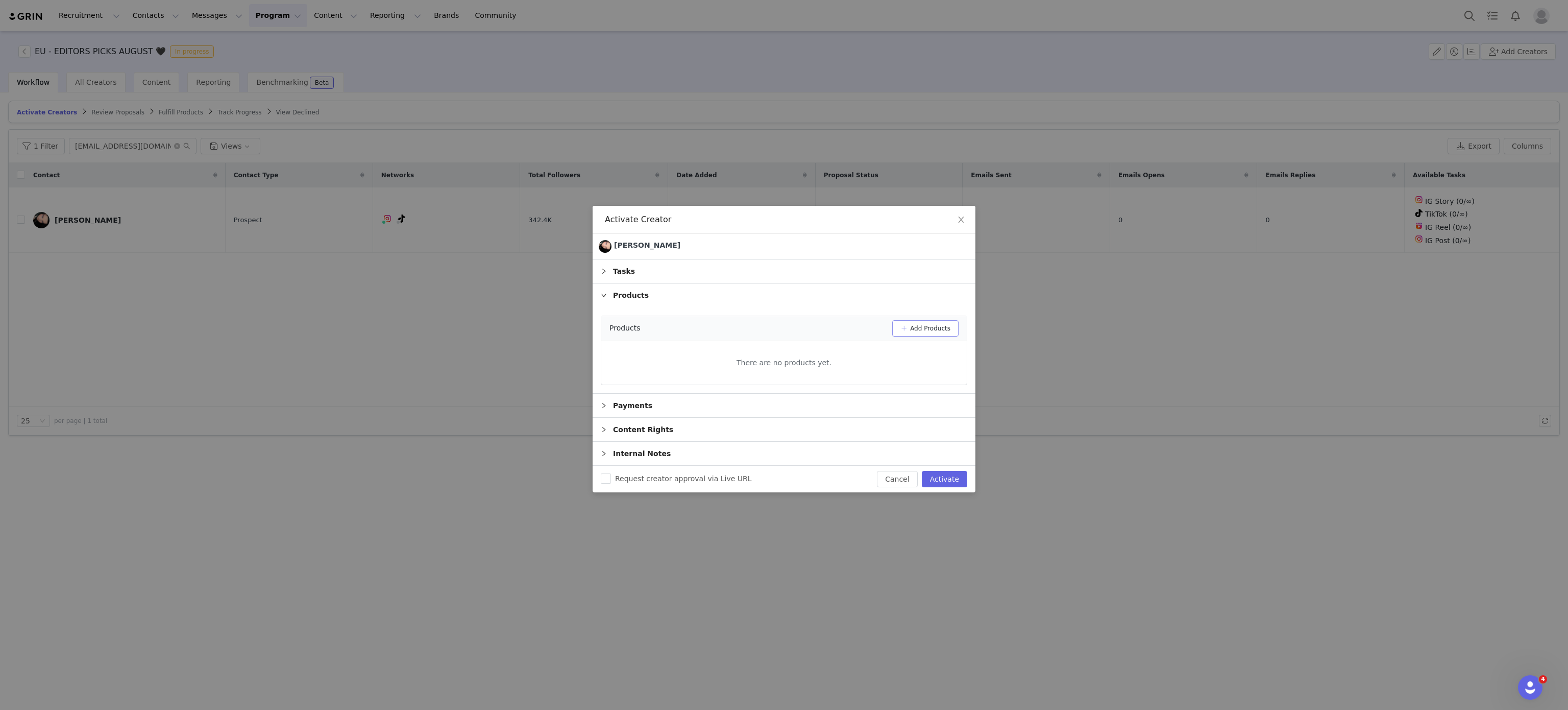
click at [910, 335] on button "Add Products" at bounding box center [925, 328] width 66 height 16
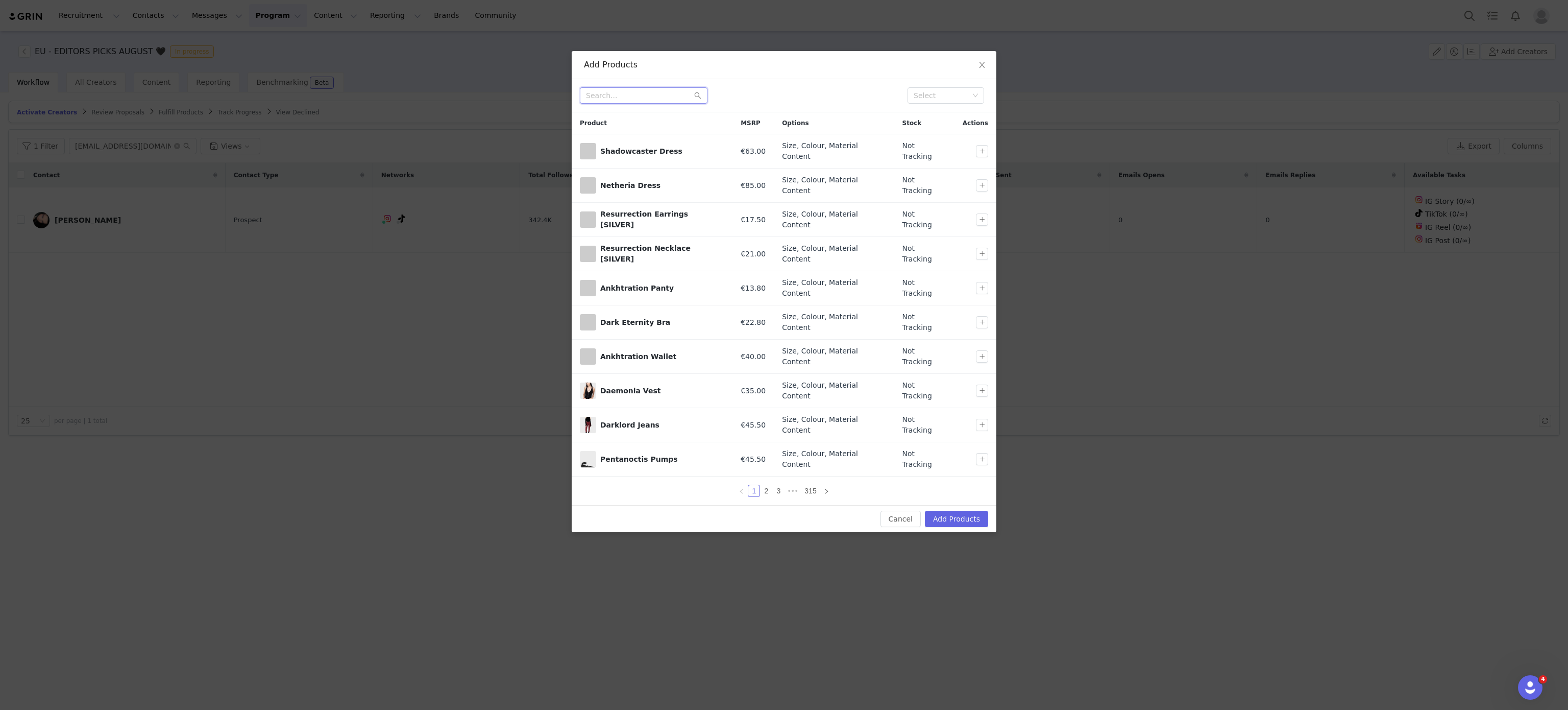
click at [686, 98] on input "text" at bounding box center [643, 96] width 128 height 16
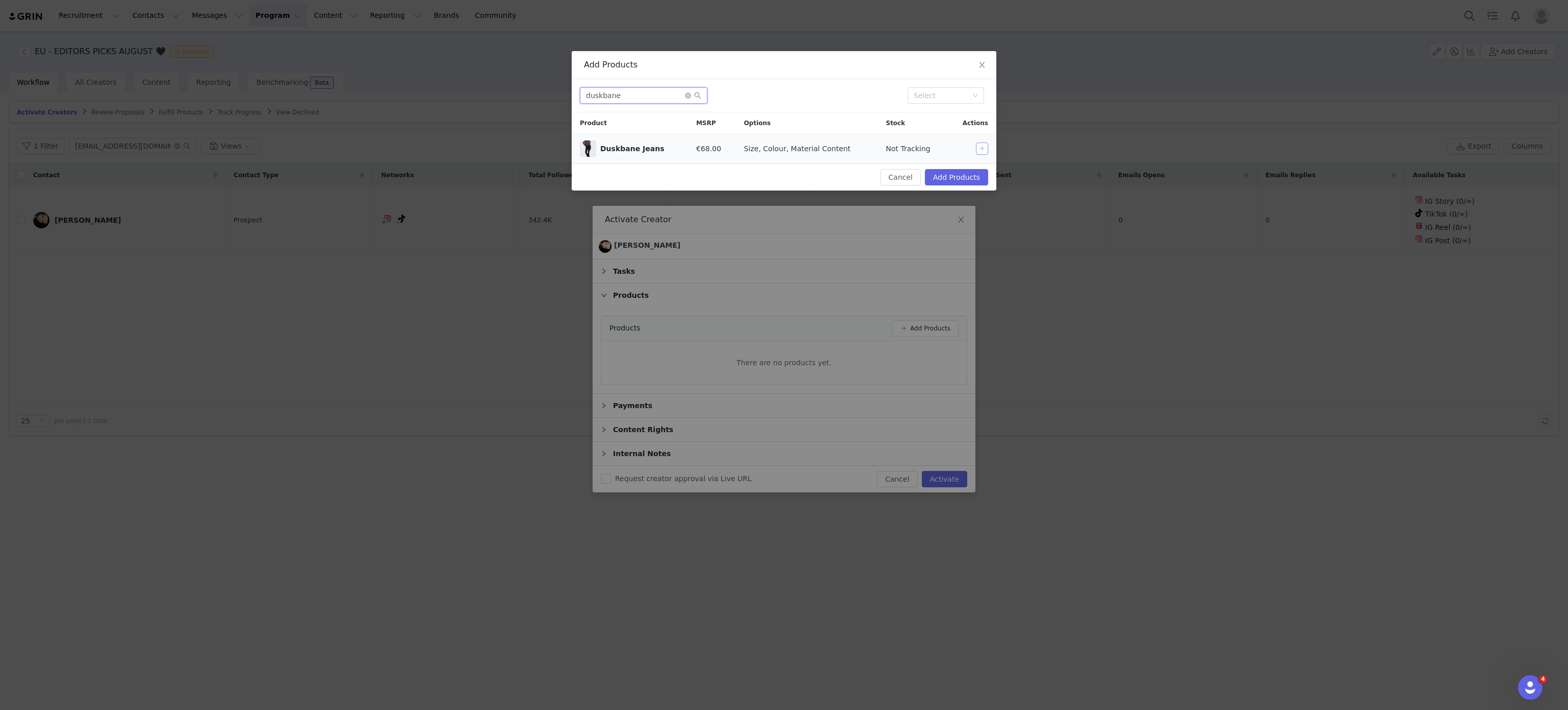
type input "duskbane"
click at [981, 147] on button "button" at bounding box center [982, 149] width 12 height 12
click at [944, 177] on button "Add Products" at bounding box center [956, 178] width 63 height 16
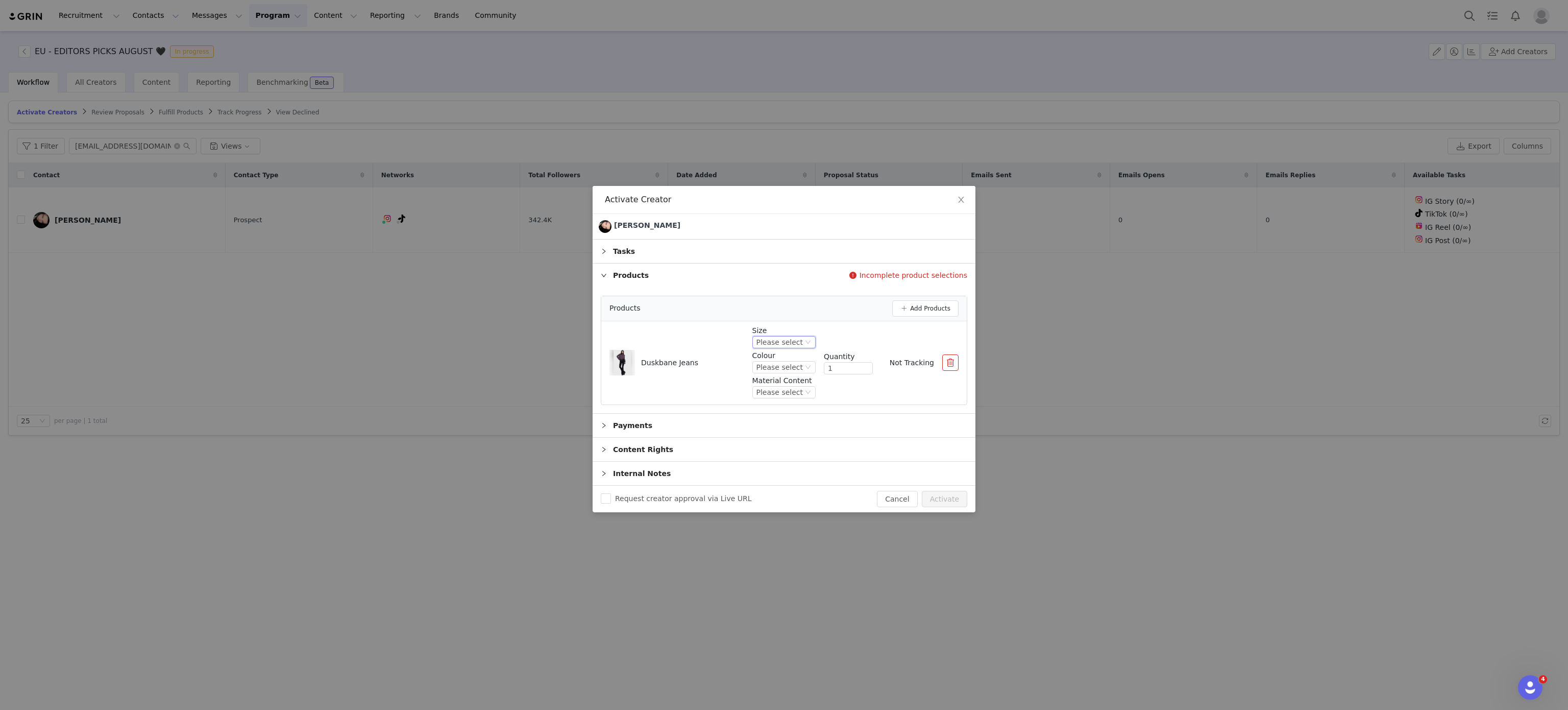
click at [811, 339] on div "Please select" at bounding box center [783, 342] width 63 height 12
click at [772, 388] on li "S" at bounding box center [787, 393] width 57 height 16
click at [789, 369] on div "Please select" at bounding box center [779, 367] width 46 height 11
click at [785, 396] on li "Black" at bounding box center [787, 402] width 57 height 16
click at [802, 400] on div "Size S Colour Black Material Content Please select" at bounding box center [783, 363] width 63 height 75
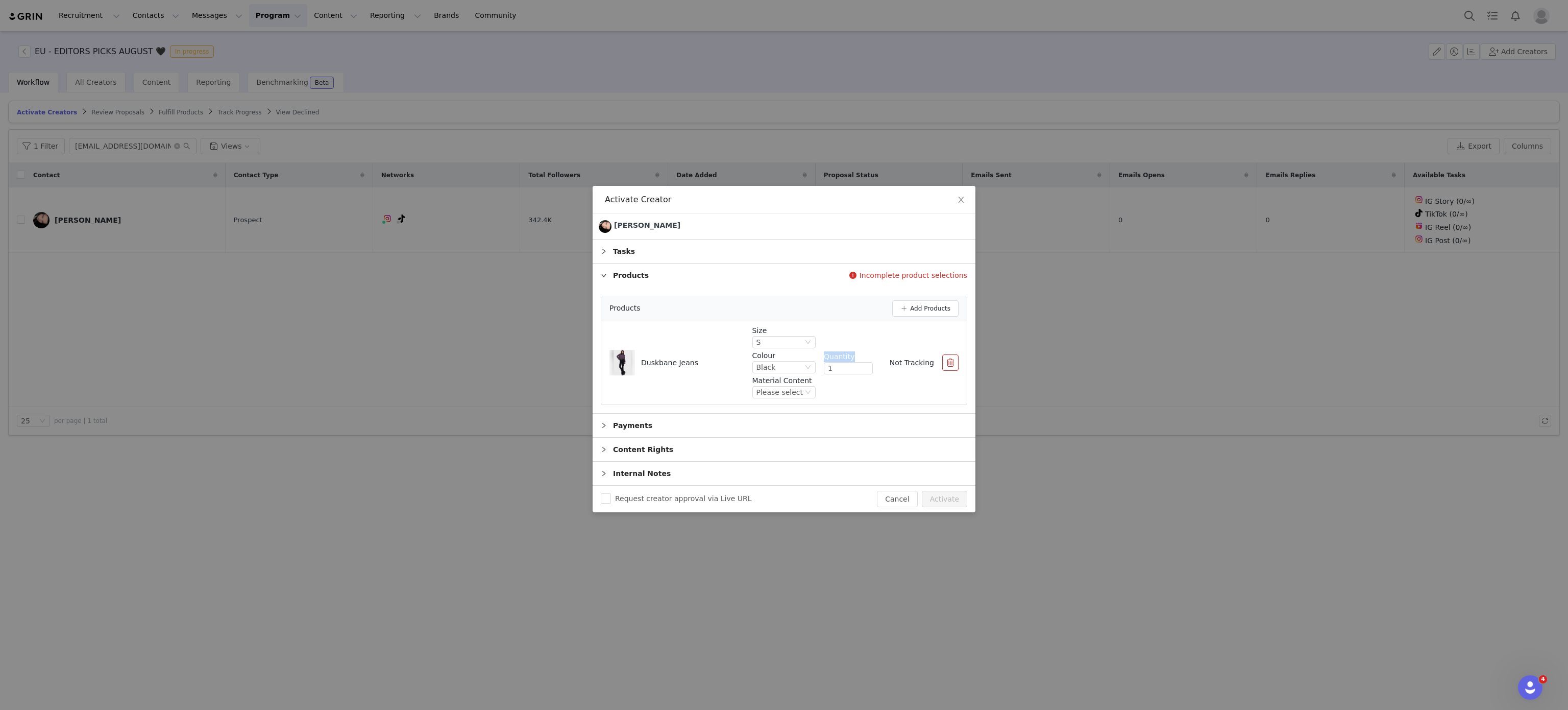
click at [802, 400] on div "Size S Colour Black Material Content Please select" at bounding box center [783, 363] width 63 height 75
click at [801, 397] on div "Size S Colour Black Material Content Please select" at bounding box center [783, 363] width 63 height 75
click at [797, 393] on div "Please select" at bounding box center [779, 392] width 46 height 11
click at [792, 427] on li "63% Cotton 27% Polyester 5% Lyocell 3% Viscose 2% Elastane" at bounding box center [787, 427] width 57 height 16
click at [941, 301] on button "Add Products" at bounding box center [925, 309] width 66 height 16
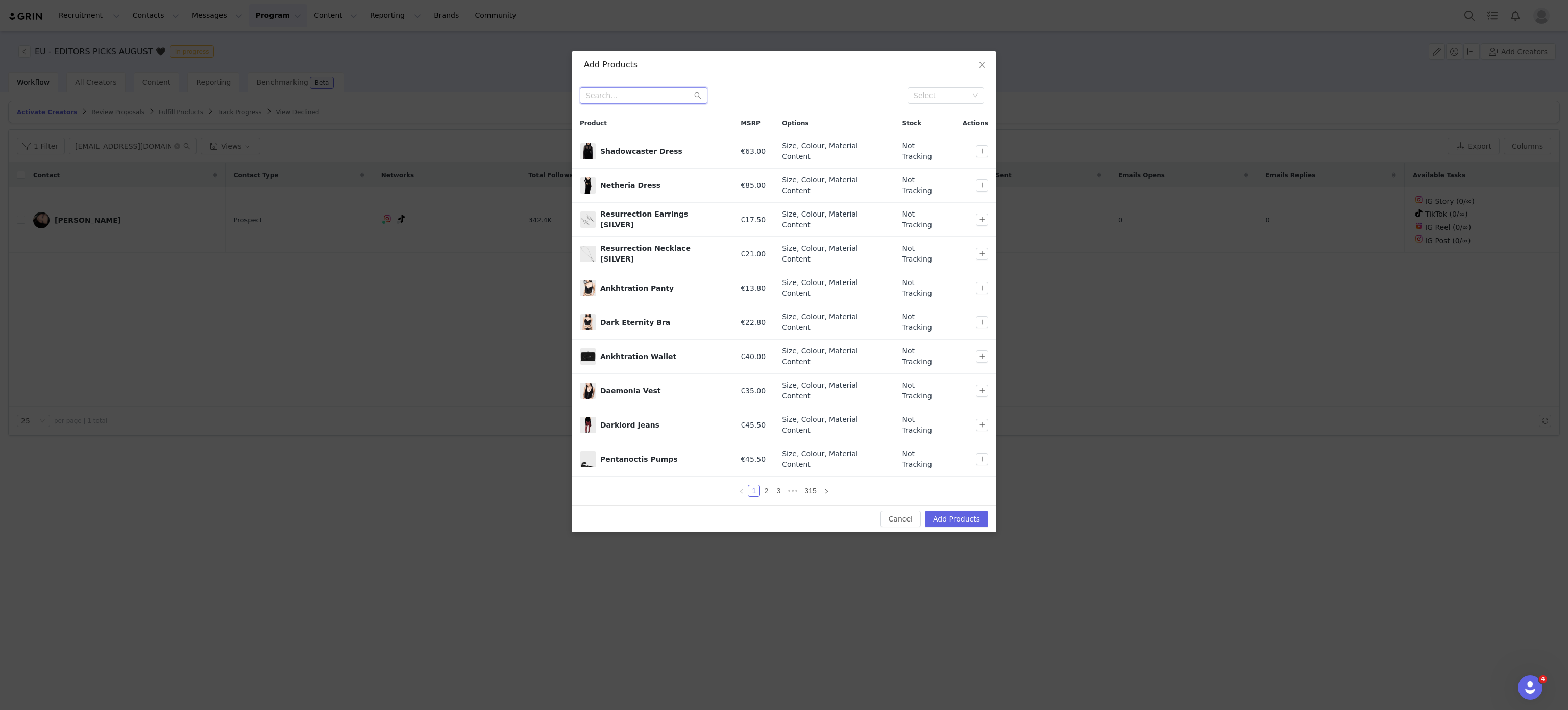
click at [647, 98] on input "text" at bounding box center [643, 96] width 128 height 16
paste input "Ophedia Skir"
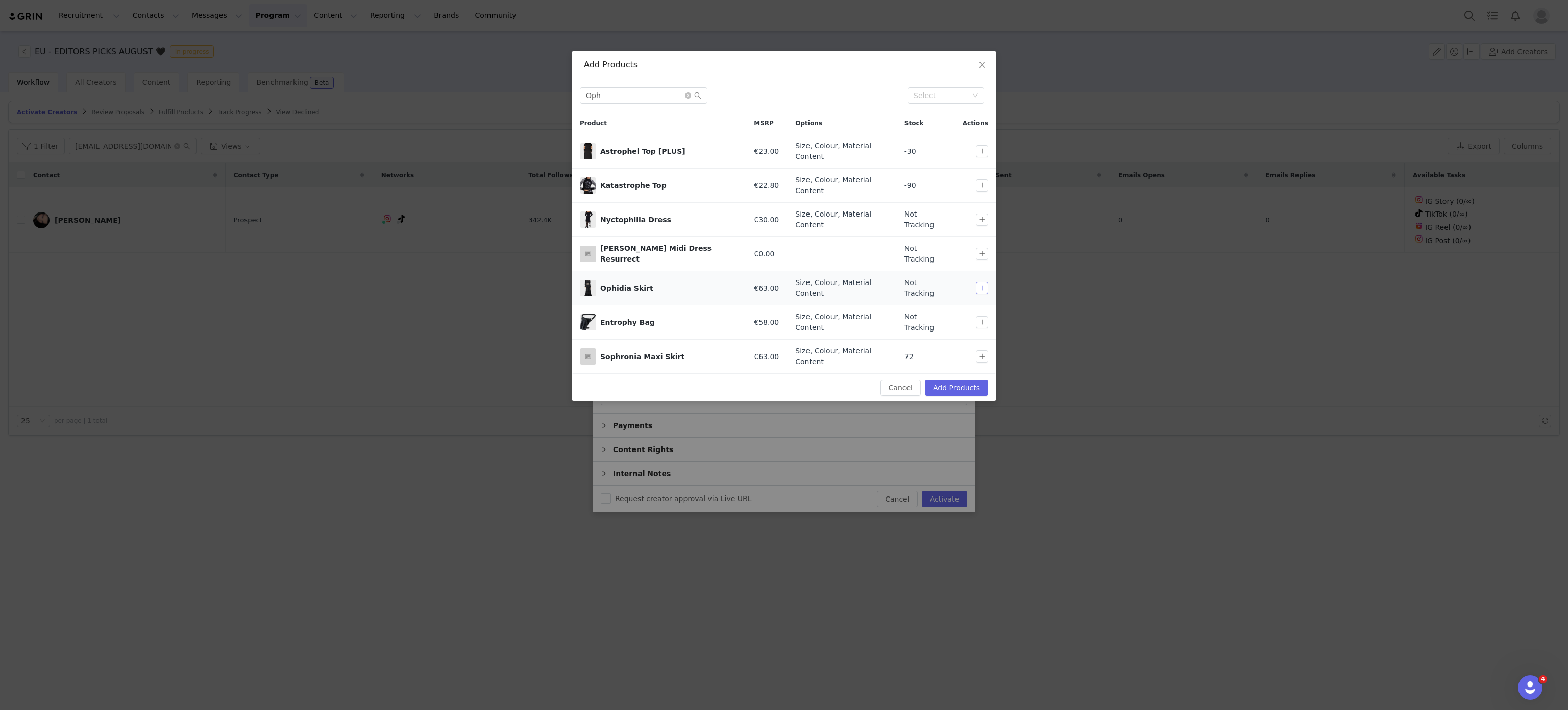
click at [987, 282] on button "button" at bounding box center [982, 288] width 12 height 12
click at [651, 100] on input "Oph" at bounding box center [643, 96] width 128 height 16
paste input "Shadow Wine Sweater Purple"
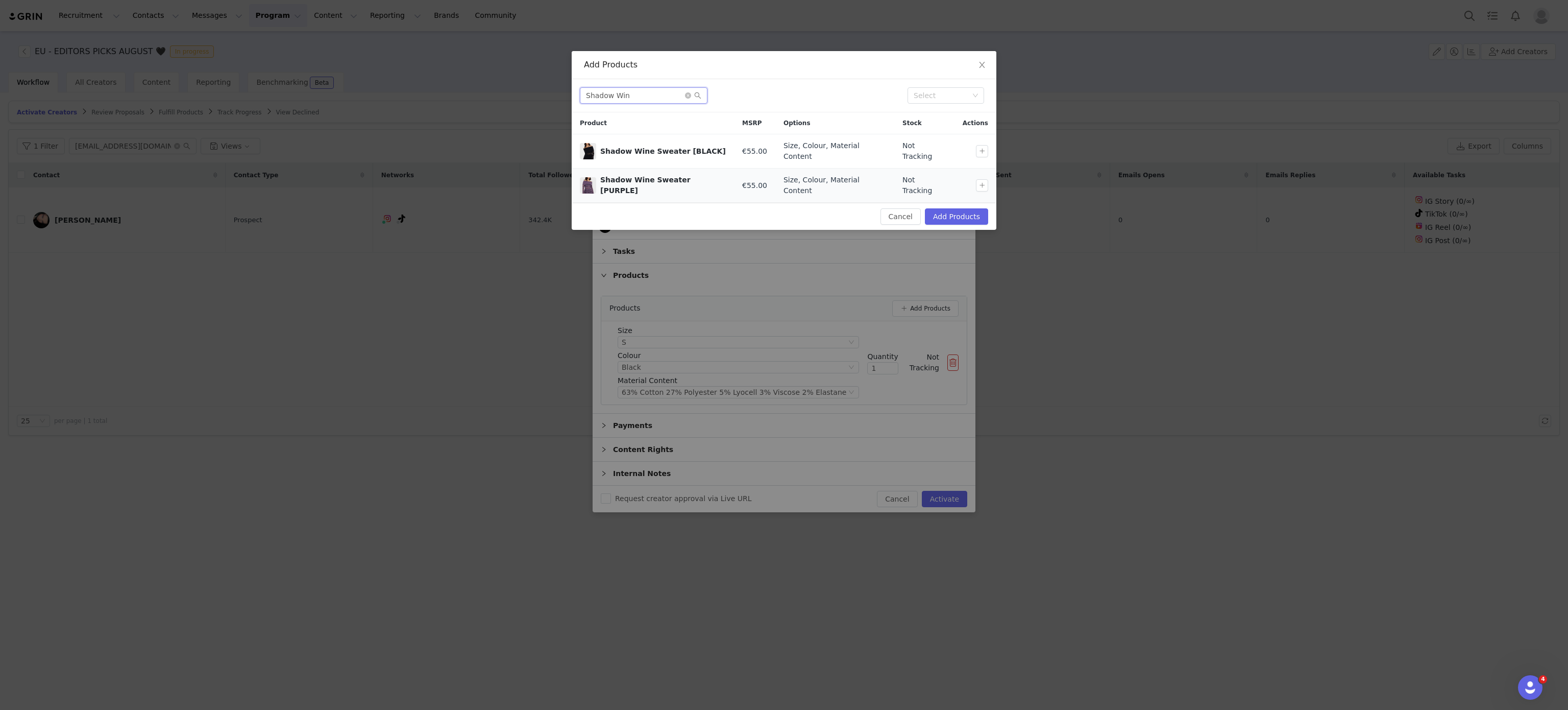
type input "Shadow Win"
click at [988, 180] on div at bounding box center [984, 186] width 16 height 12
click at [985, 180] on button "button" at bounding box center [982, 186] width 12 height 12
click at [981, 208] on button "Add Products" at bounding box center [956, 216] width 63 height 16
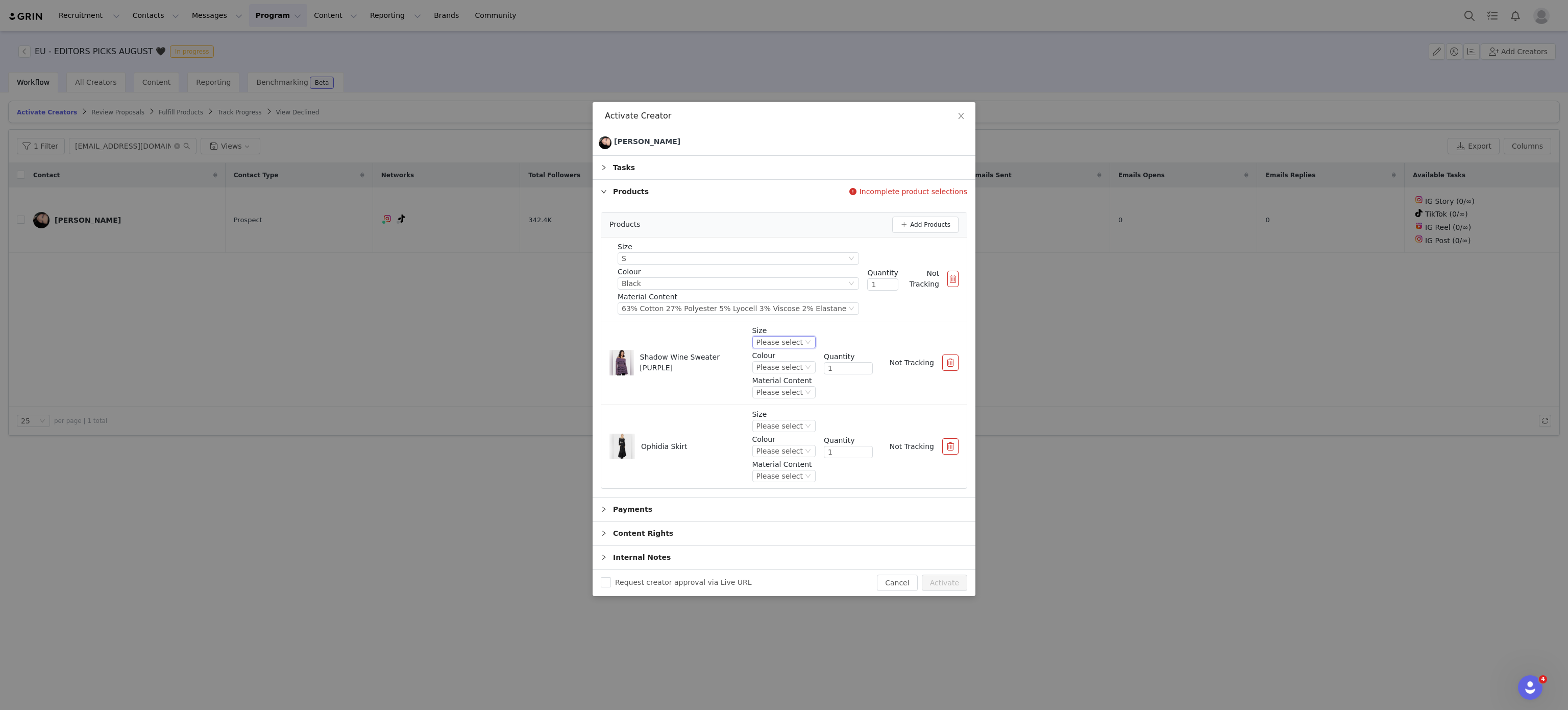
click at [795, 342] on div "Please select" at bounding box center [779, 342] width 46 height 11
click at [780, 409] on li "M" at bounding box center [787, 410] width 57 height 16
click at [795, 370] on div "Please select" at bounding box center [779, 367] width 46 height 11
click at [789, 406] on li "Purple" at bounding box center [787, 402] width 57 height 16
click at [790, 388] on div "Please select" at bounding box center [779, 392] width 46 height 11
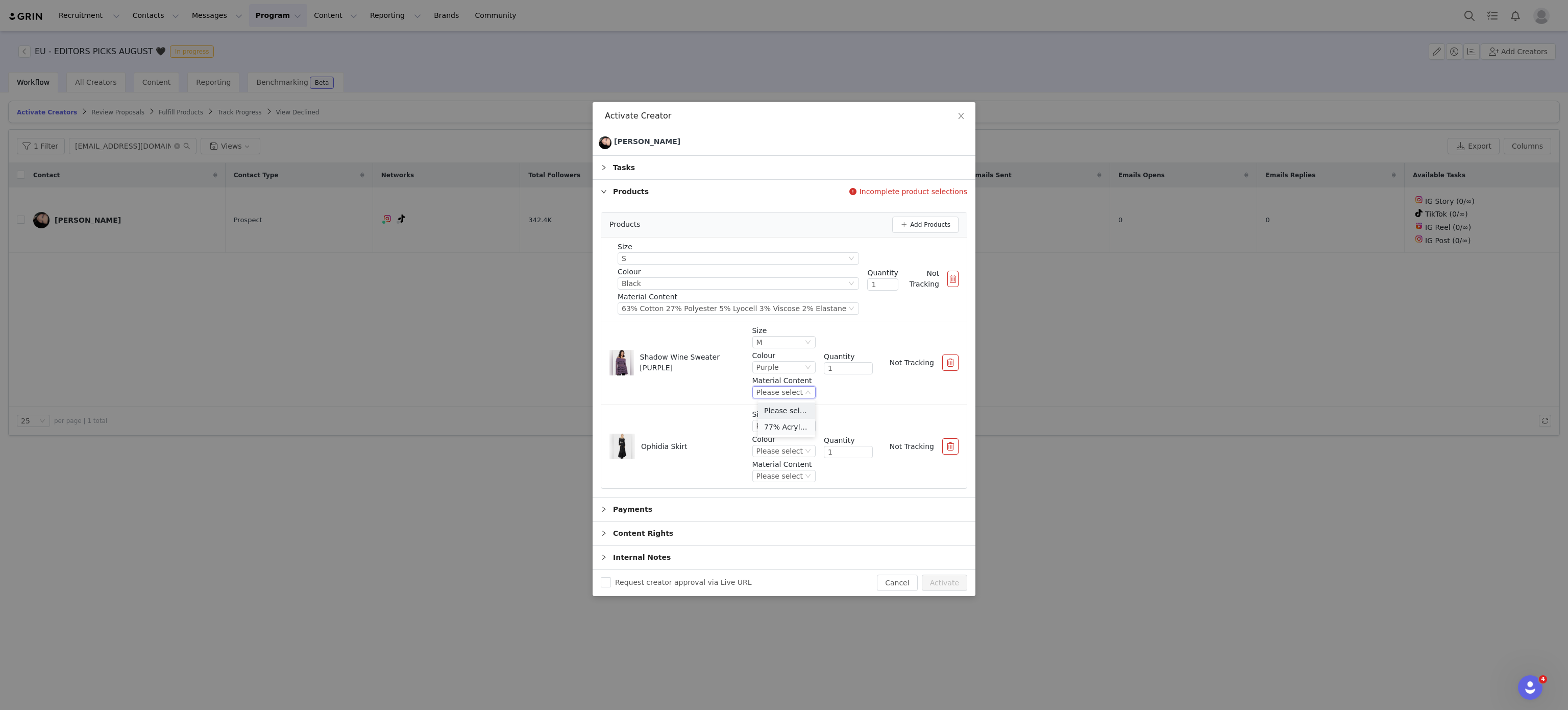
click at [792, 422] on li "77% Acrylic 23% Polyamide" at bounding box center [787, 427] width 57 height 16
drag, startPoint x: 796, startPoint y: 435, endPoint x: 789, endPoint y: 421, distance: 15.7
click at [789, 421] on div "Size Please select Colour Please select Material Content Please select" at bounding box center [783, 446] width 63 height 75
click at [789, 421] on div "Please select" at bounding box center [779, 426] width 46 height 11
click at [766, 487] on li "M" at bounding box center [787, 494] width 57 height 16
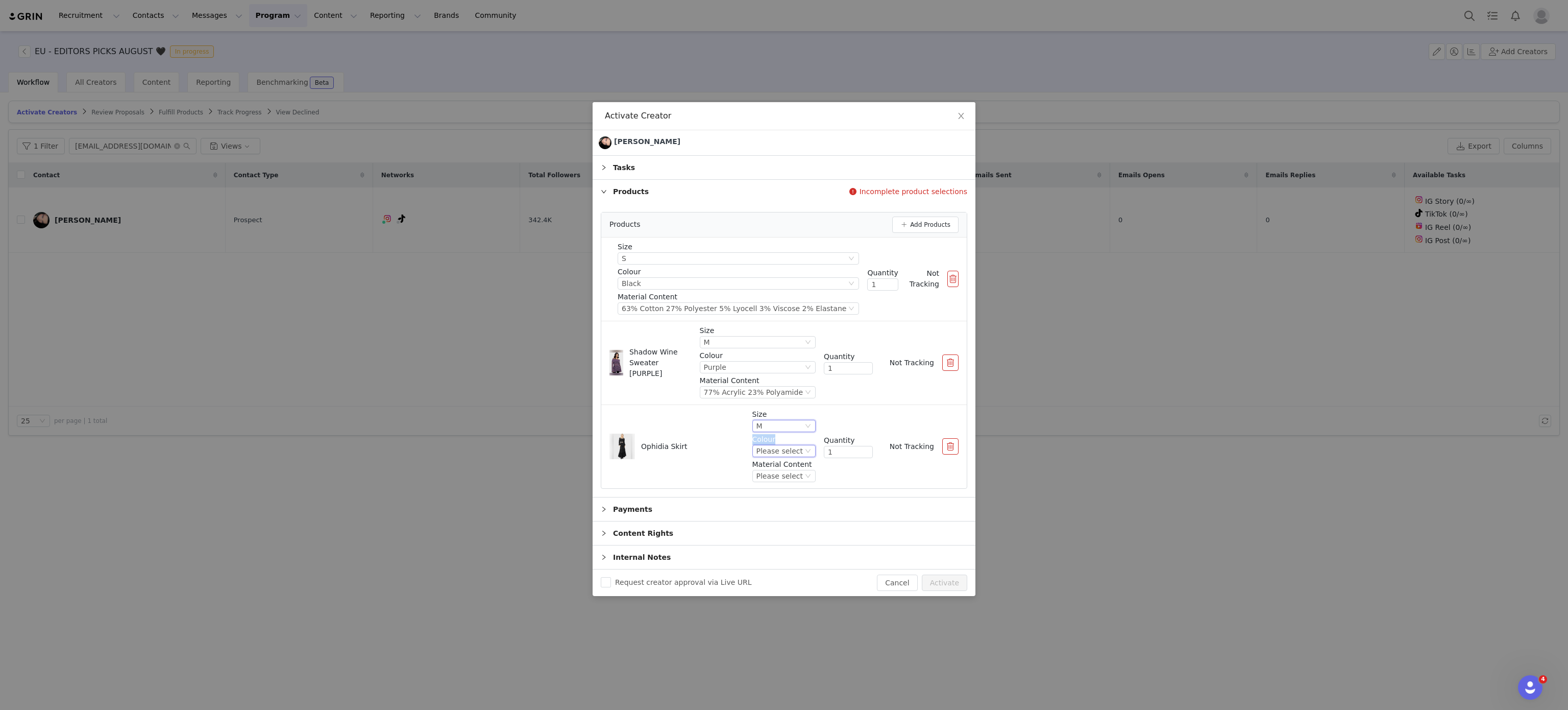
click at [784, 451] on div "Please select" at bounding box center [779, 451] width 46 height 11
click at [786, 487] on li "Black" at bounding box center [787, 486] width 57 height 16
click at [790, 480] on div "Please select" at bounding box center [779, 476] width 46 height 11
click at [798, 518] on li "64% Polyester 36% Cotton" at bounding box center [787, 511] width 57 height 16
click at [951, 579] on button "Activate" at bounding box center [944, 582] width 46 height 16
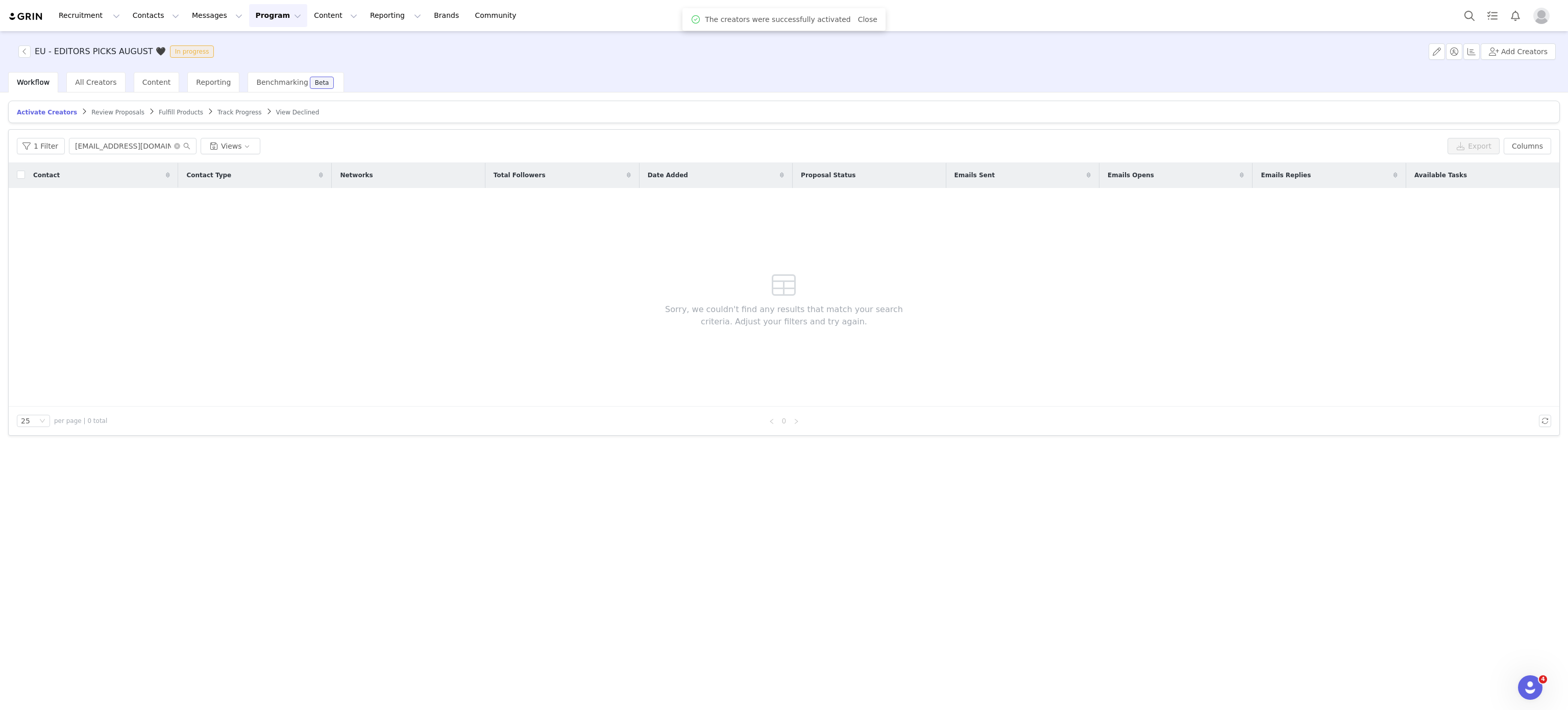
click at [159, 115] on span "Fulfill Products" at bounding box center [181, 112] width 44 height 7
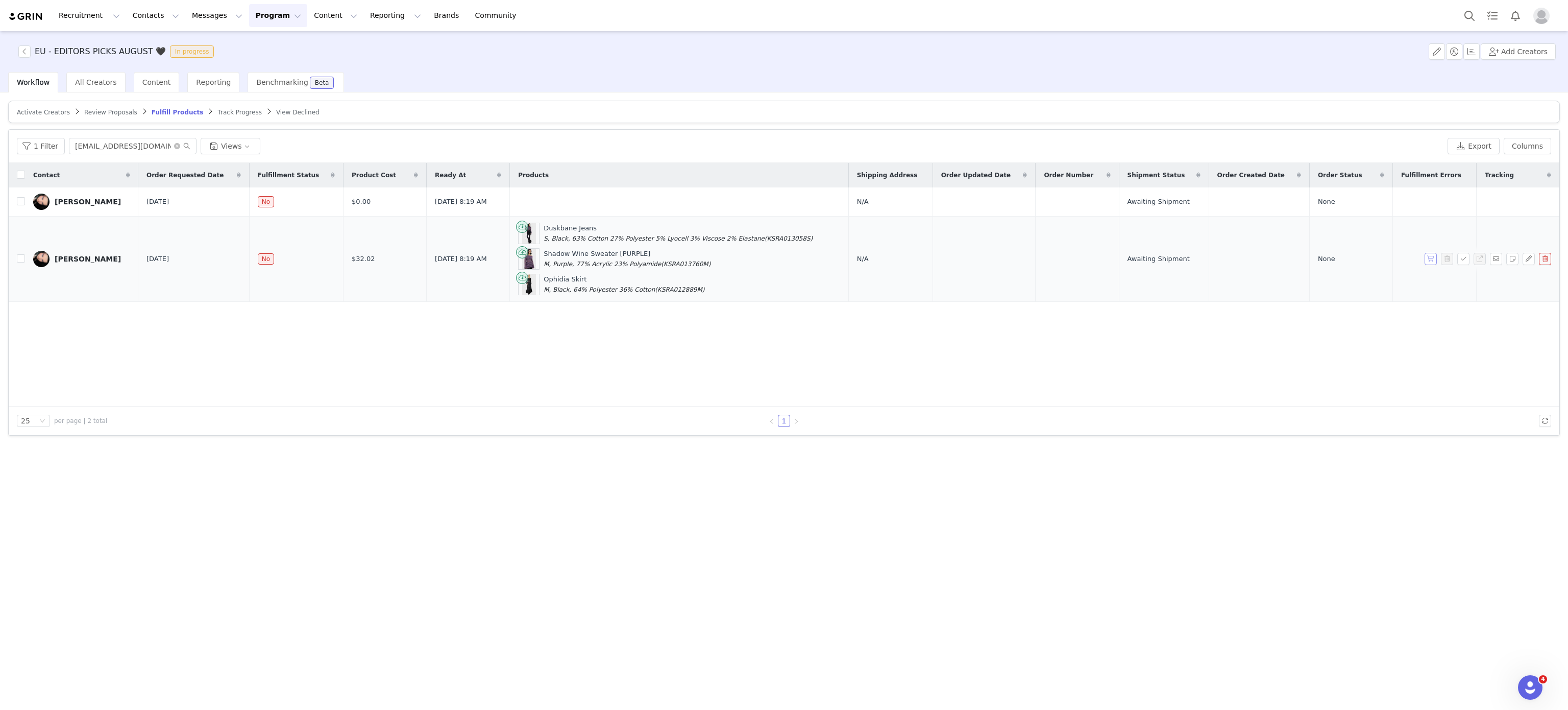
click at [1427, 262] on button "button" at bounding box center [1430, 259] width 12 height 12
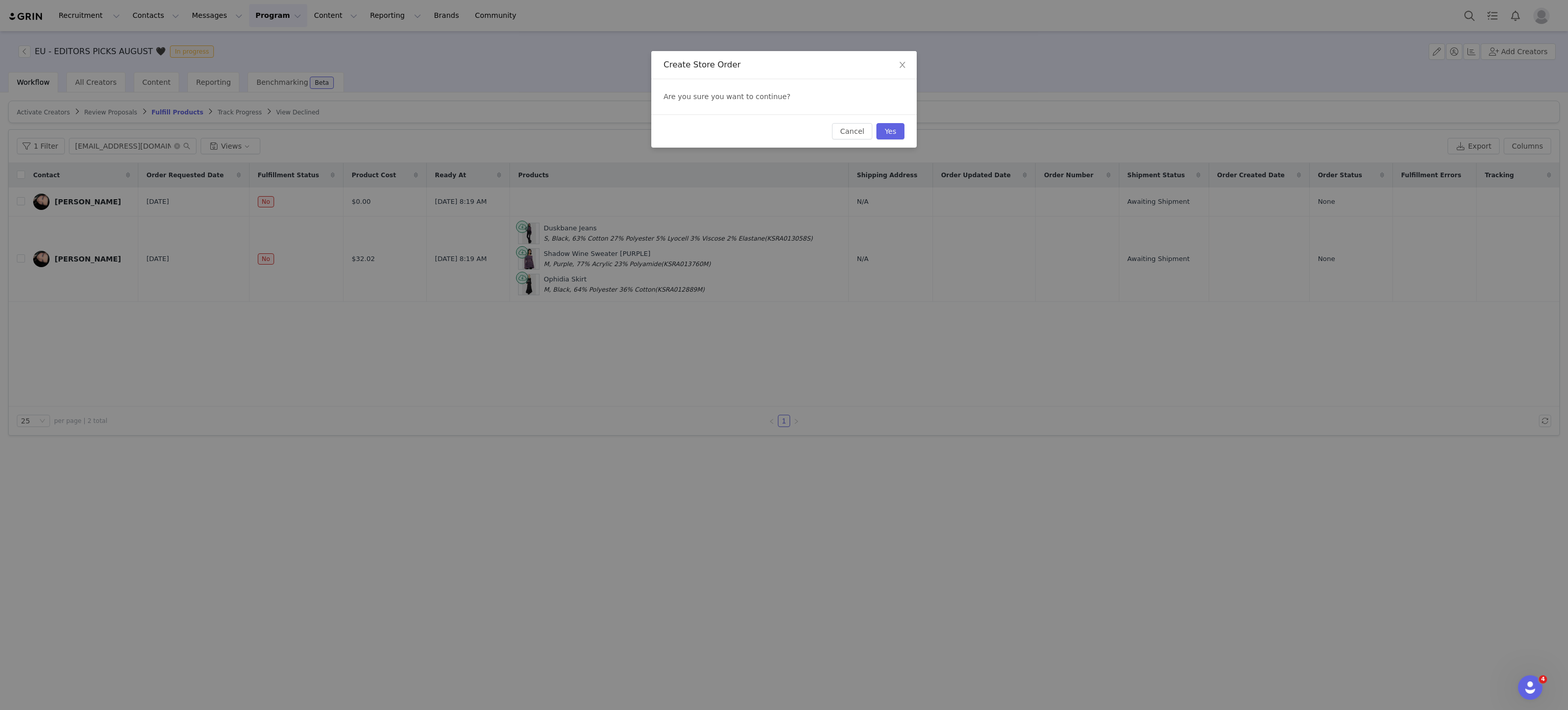
click at [1149, 264] on div "Create Store Order Are you sure you want to continue? Cancel Yes" at bounding box center [784, 355] width 1568 height 710
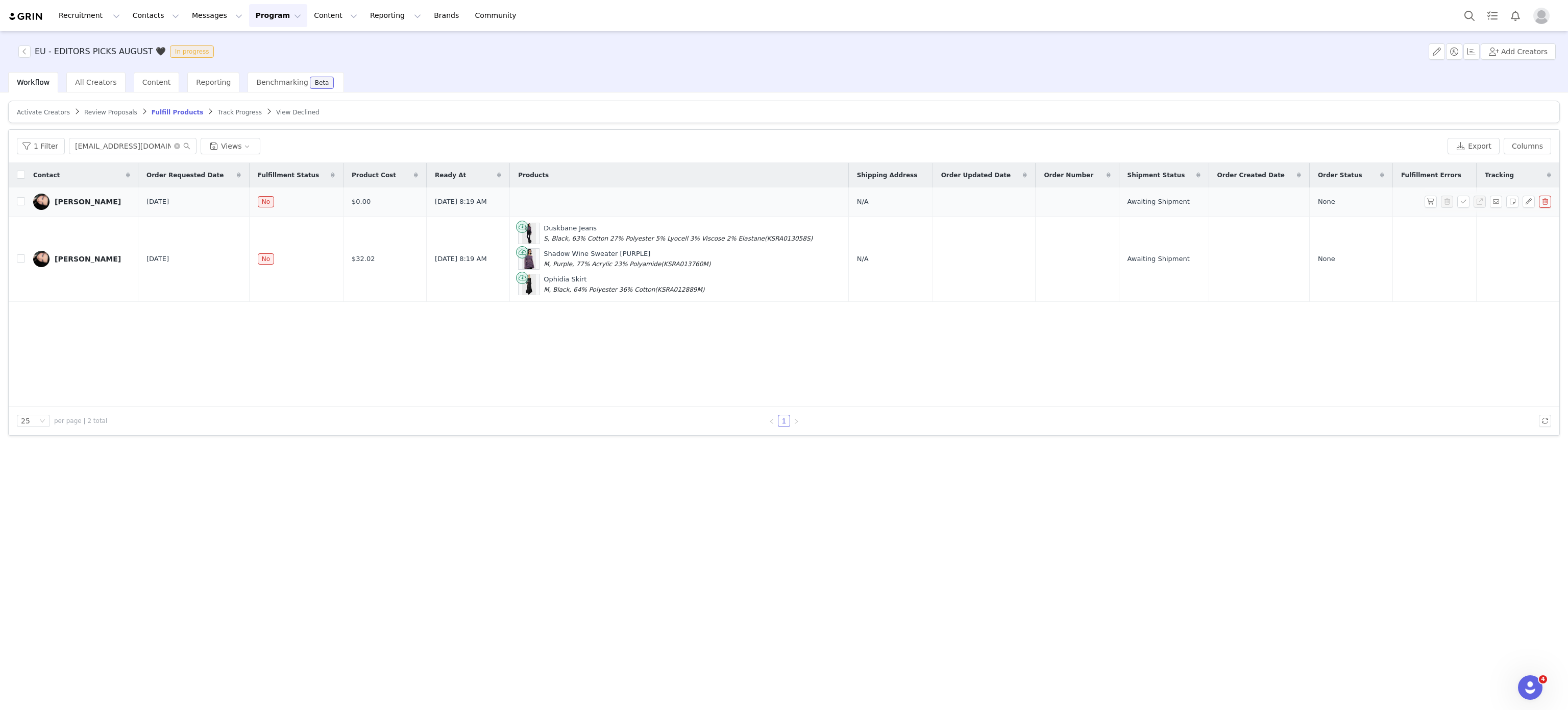
click at [1546, 198] on button "button" at bounding box center [1545, 201] width 12 height 12
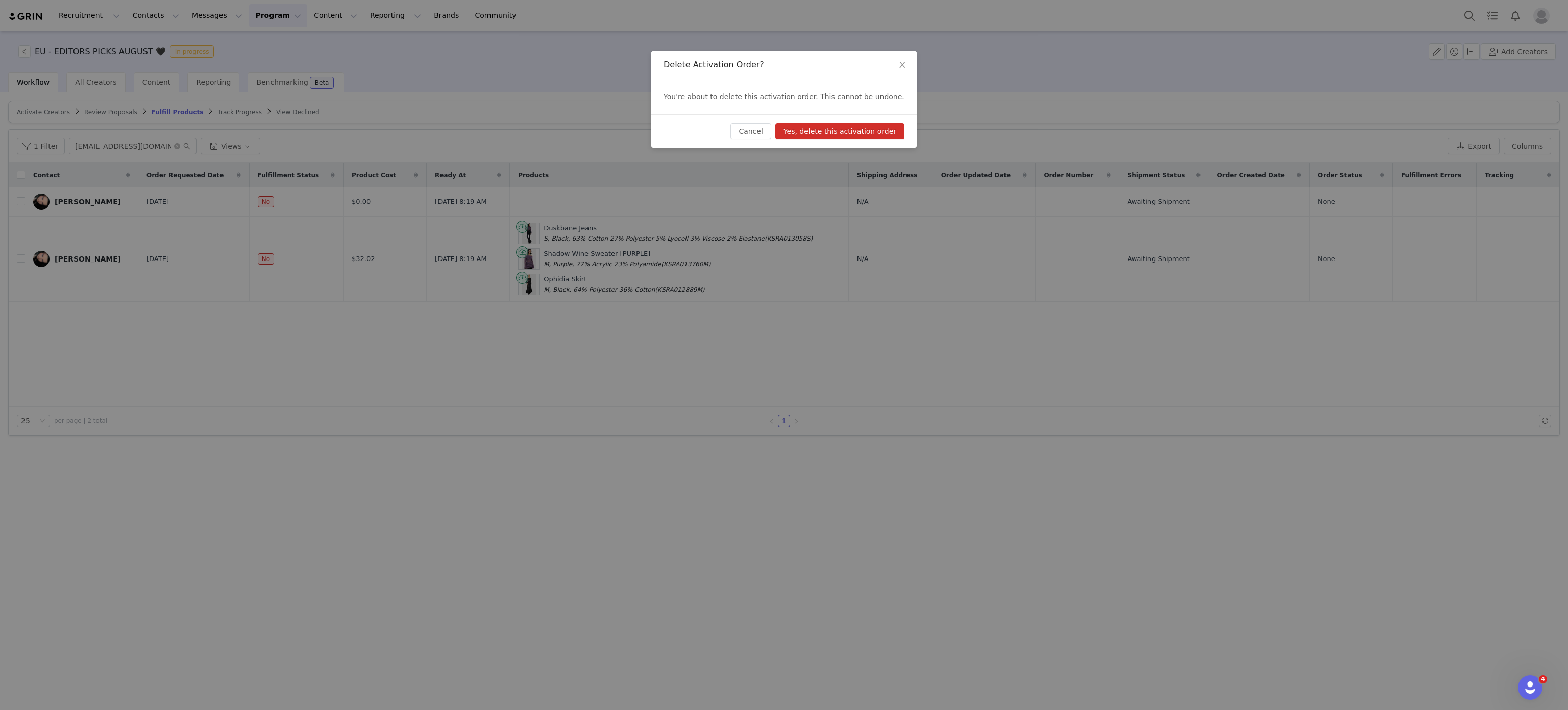
click at [884, 132] on button "Yes, delete this activation order" at bounding box center [839, 131] width 129 height 16
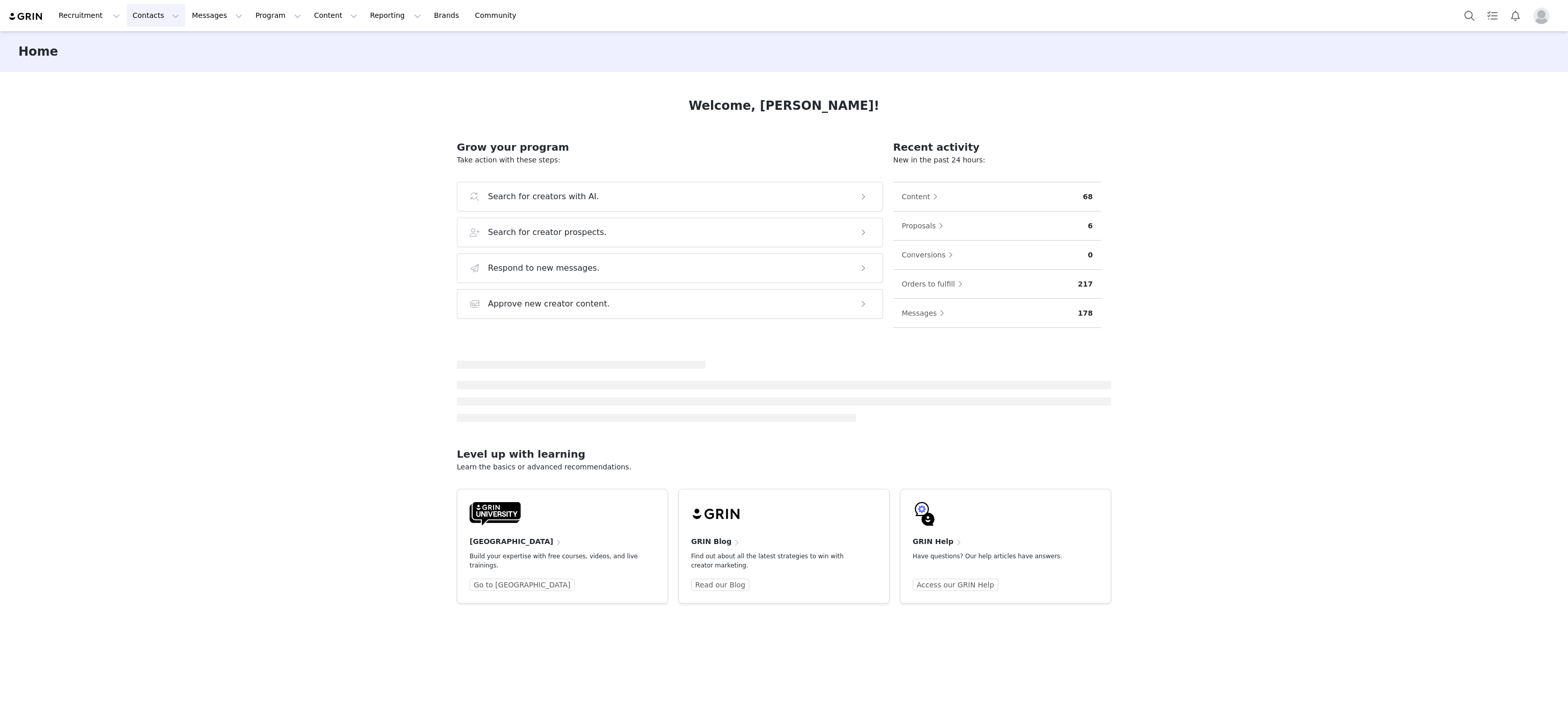
click at [151, 17] on button "Contacts Contacts" at bounding box center [156, 16] width 59 height 23
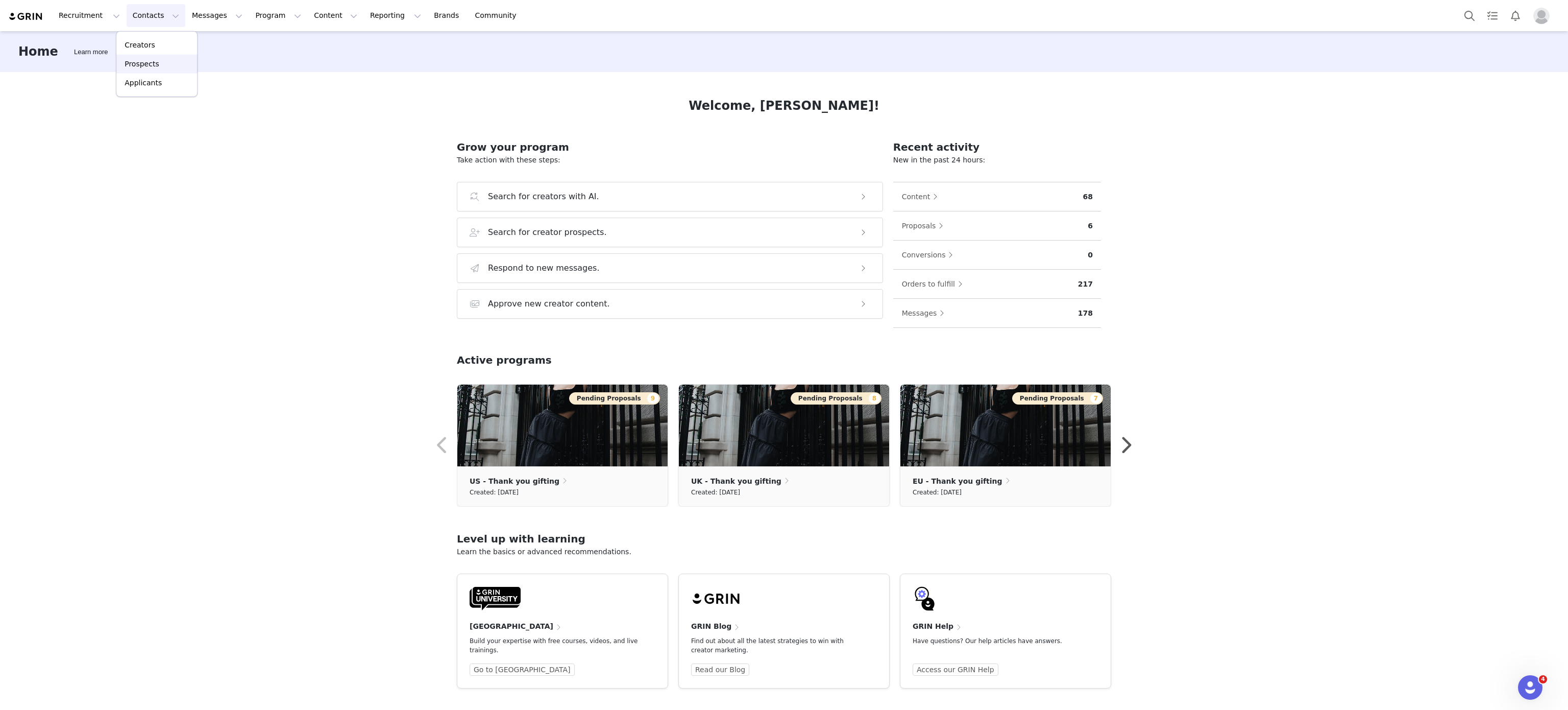
click at [175, 63] on div "Prospects" at bounding box center [157, 64] width 68 height 11
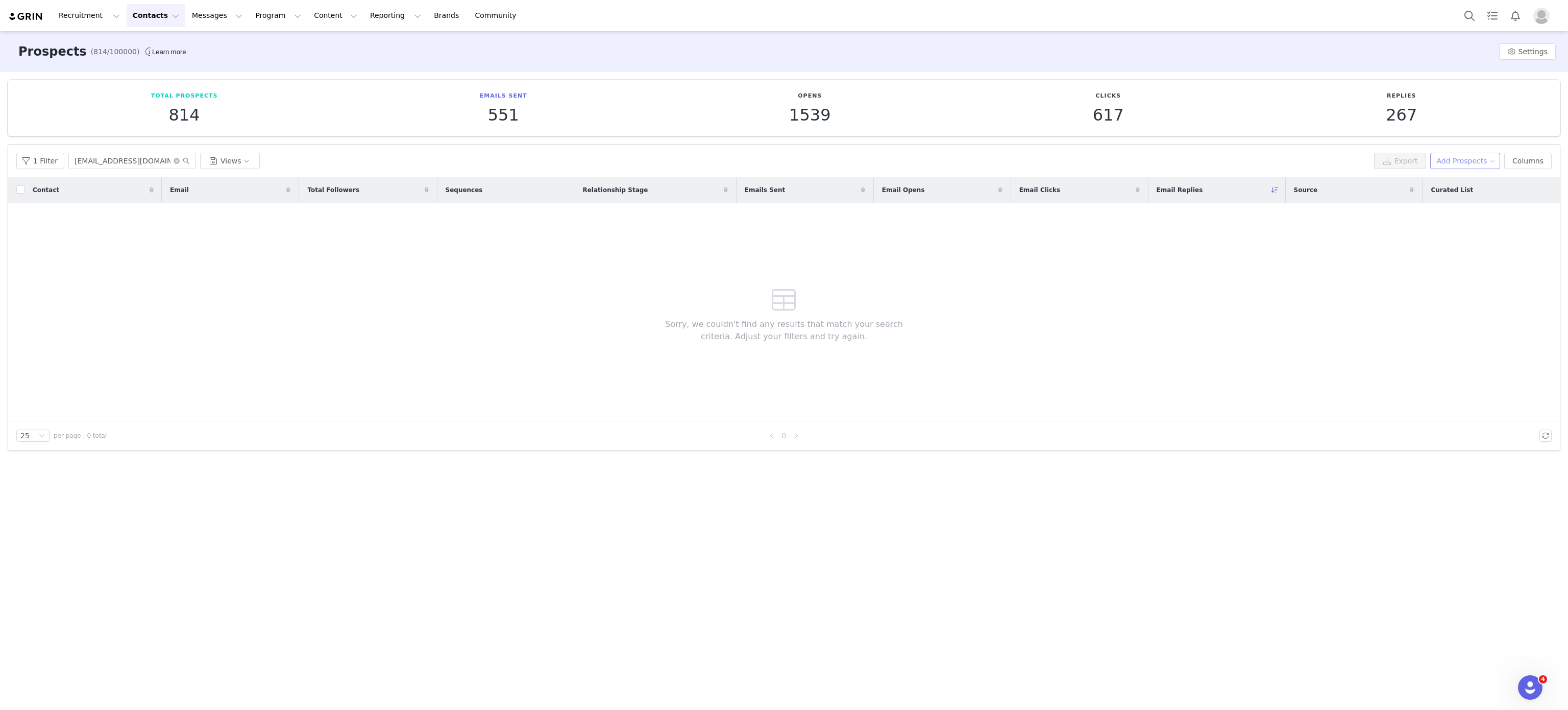
click at [1480, 158] on button "Add Prospects" at bounding box center [1465, 161] width 70 height 16
click at [1472, 175] on span "Add a Prospect" at bounding box center [1469, 181] width 54 height 11
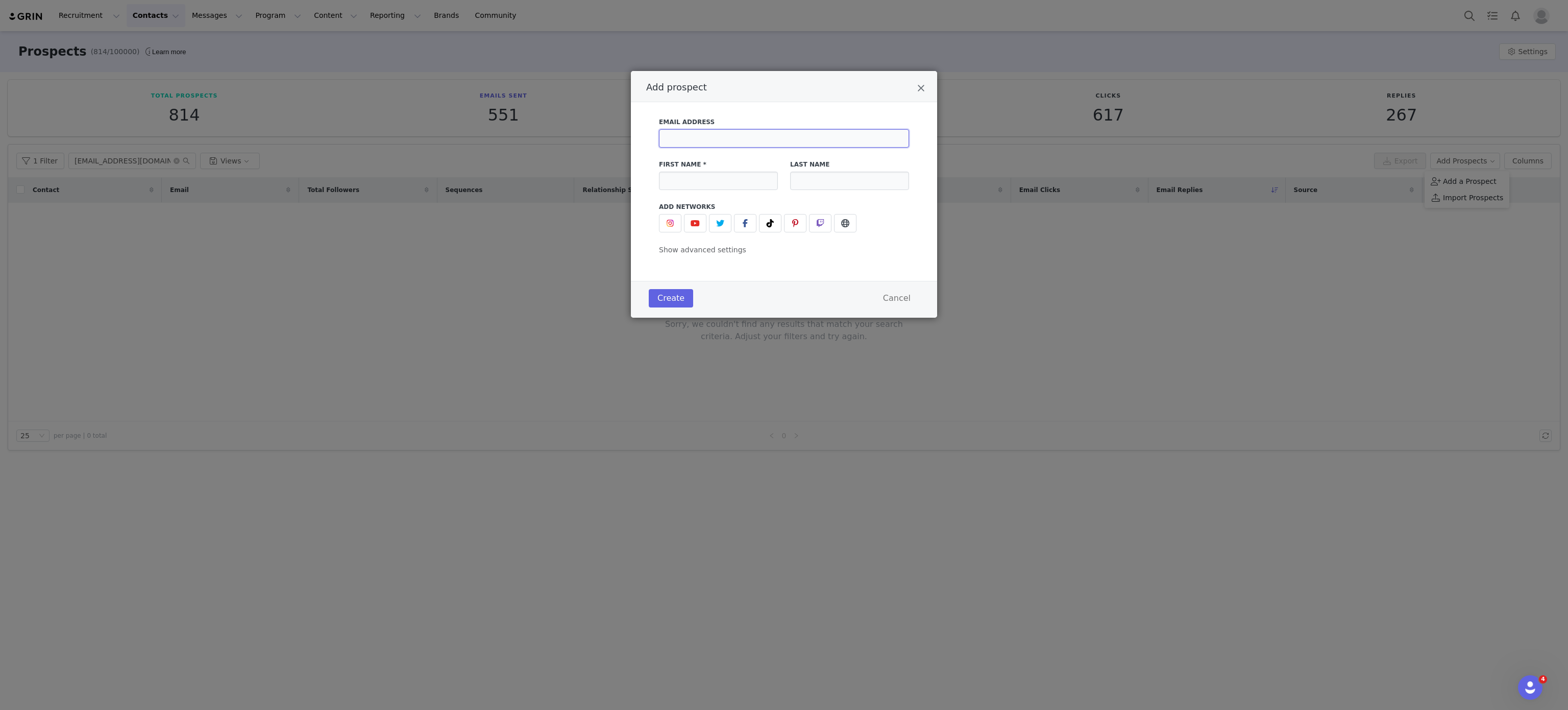
paste input "parsonsdelainey@gmail.com"
click at [811, 141] on input "parsonsdelainey@gmail.com" at bounding box center [784, 138] width 250 height 18
type input "parsonsdelainey@gmail.com"
click at [701, 190] on input "Add prospect" at bounding box center [718, 180] width 119 height 18
paste input "morbidlainey"
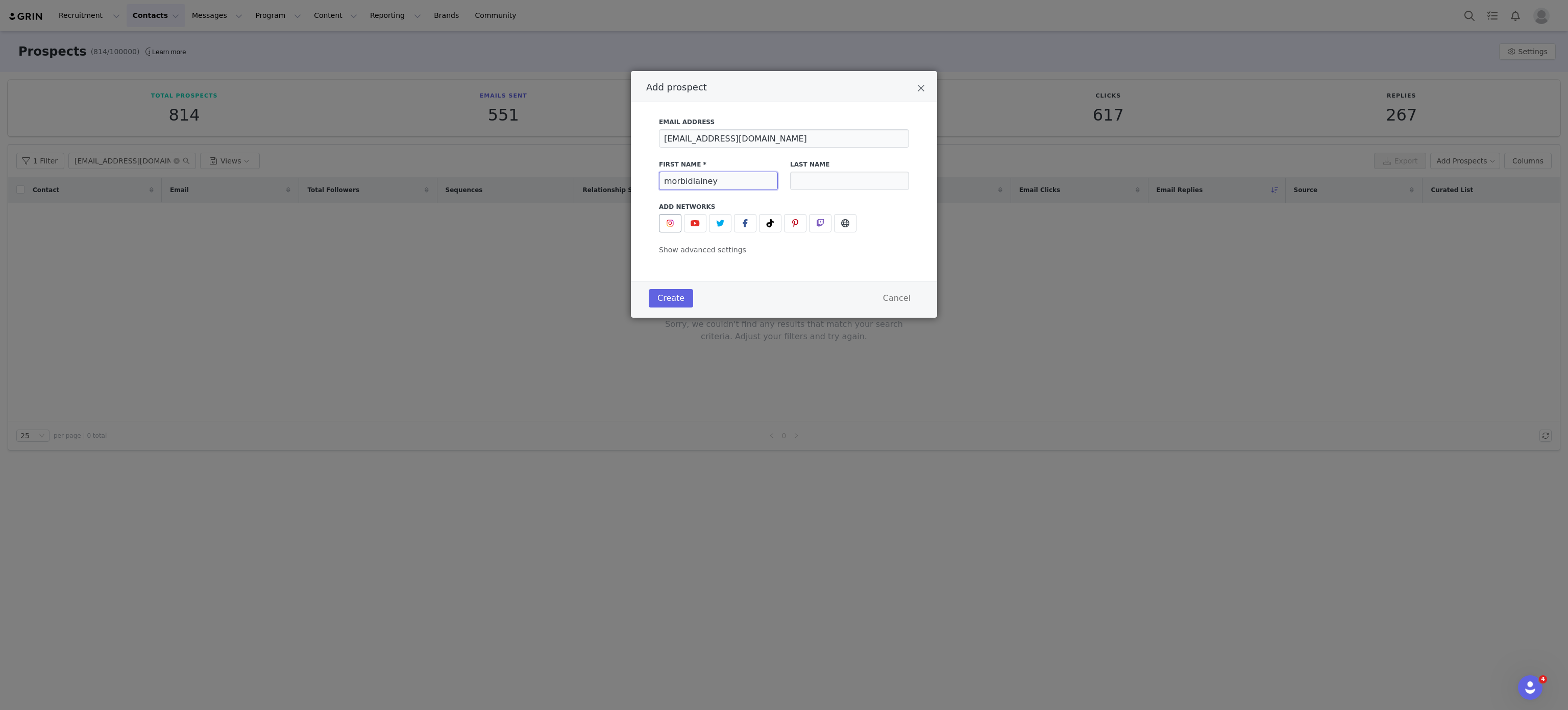
type input "morbidlainey"
click at [665, 216] on button "Add prospect" at bounding box center [670, 223] width 23 height 18
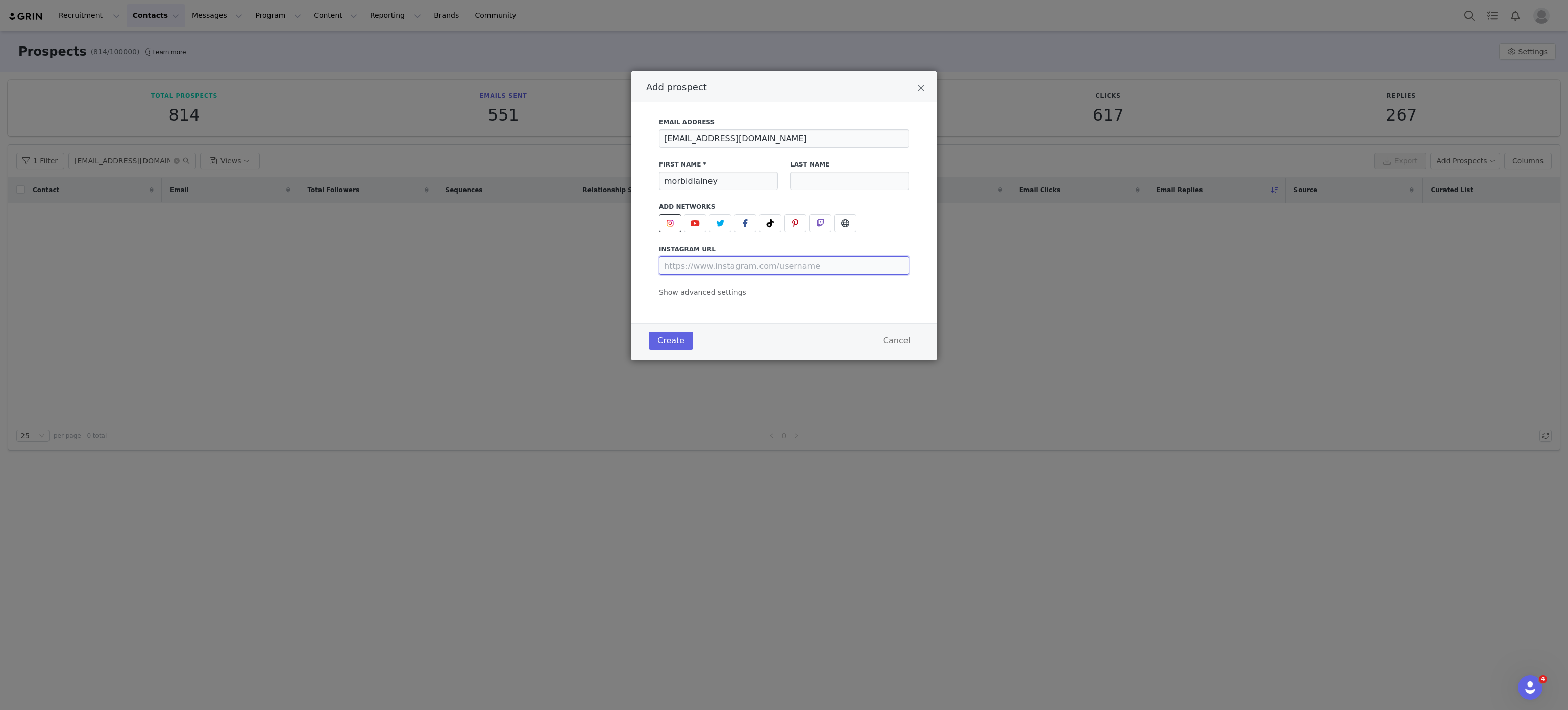
paste input "morbidlainey"
click at [720, 266] on input "morbidlainey" at bounding box center [784, 265] width 250 height 18
type input "https://www.instagram.com/morbidlainey"
click at [737, 183] on input "morbidlainey" at bounding box center [718, 180] width 119 height 18
paste input "De"
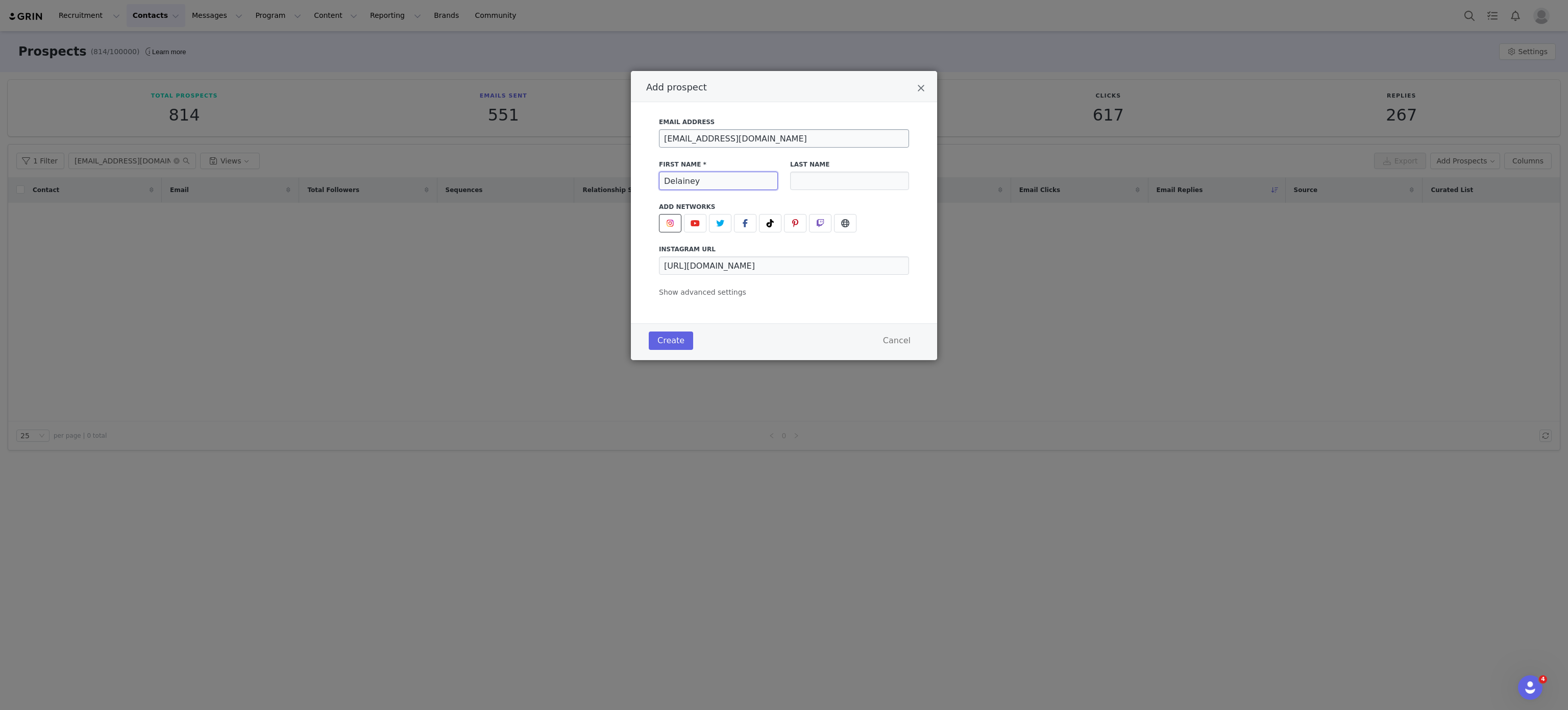
type input "Delainey"
click at [724, 143] on input "parsonsdelainey@gmail.com" at bounding box center [784, 138] width 250 height 18
click at [665, 335] on button "Create" at bounding box center [671, 340] width 44 height 18
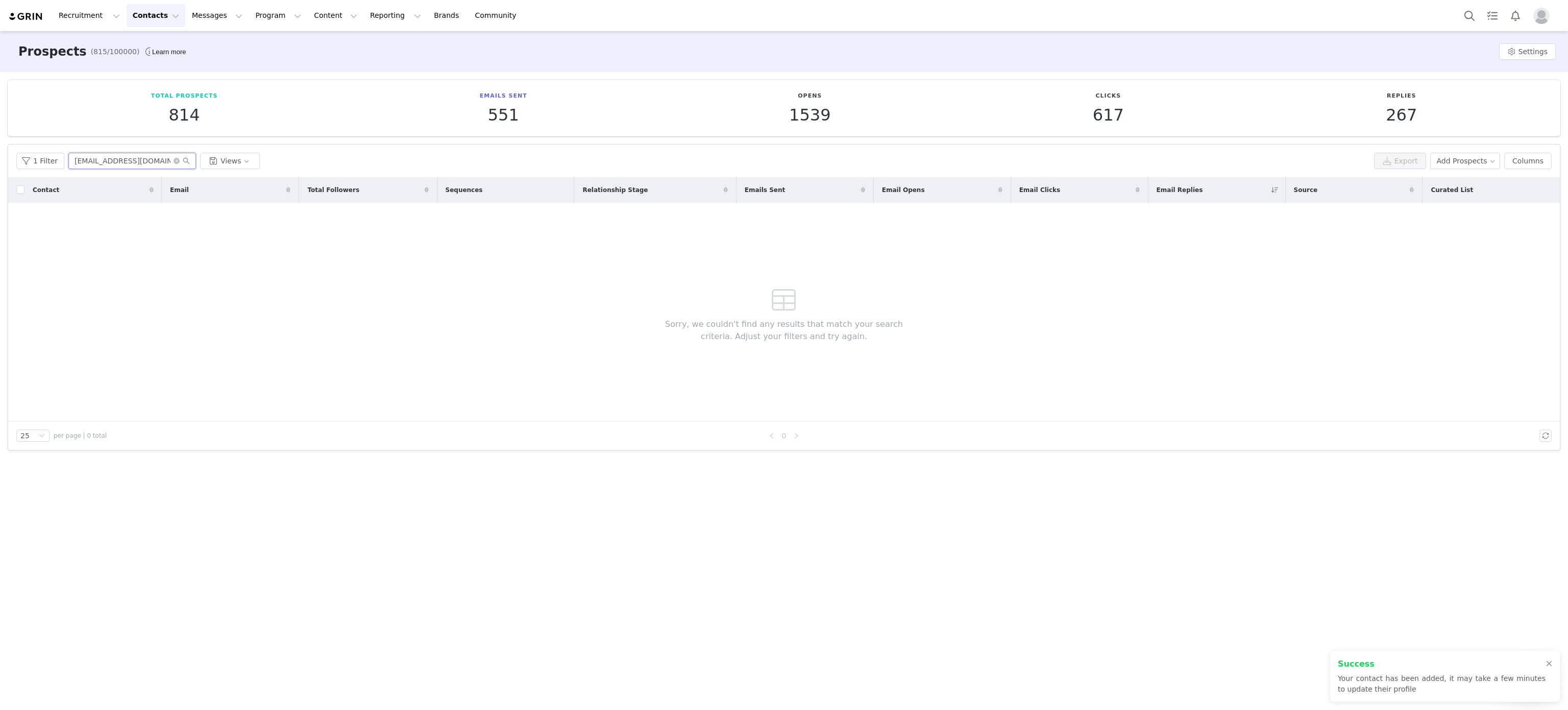
click at [149, 154] on input "4321lyuda@gmail.com" at bounding box center [132, 161] width 128 height 16
paste input "parsonsdelainey"
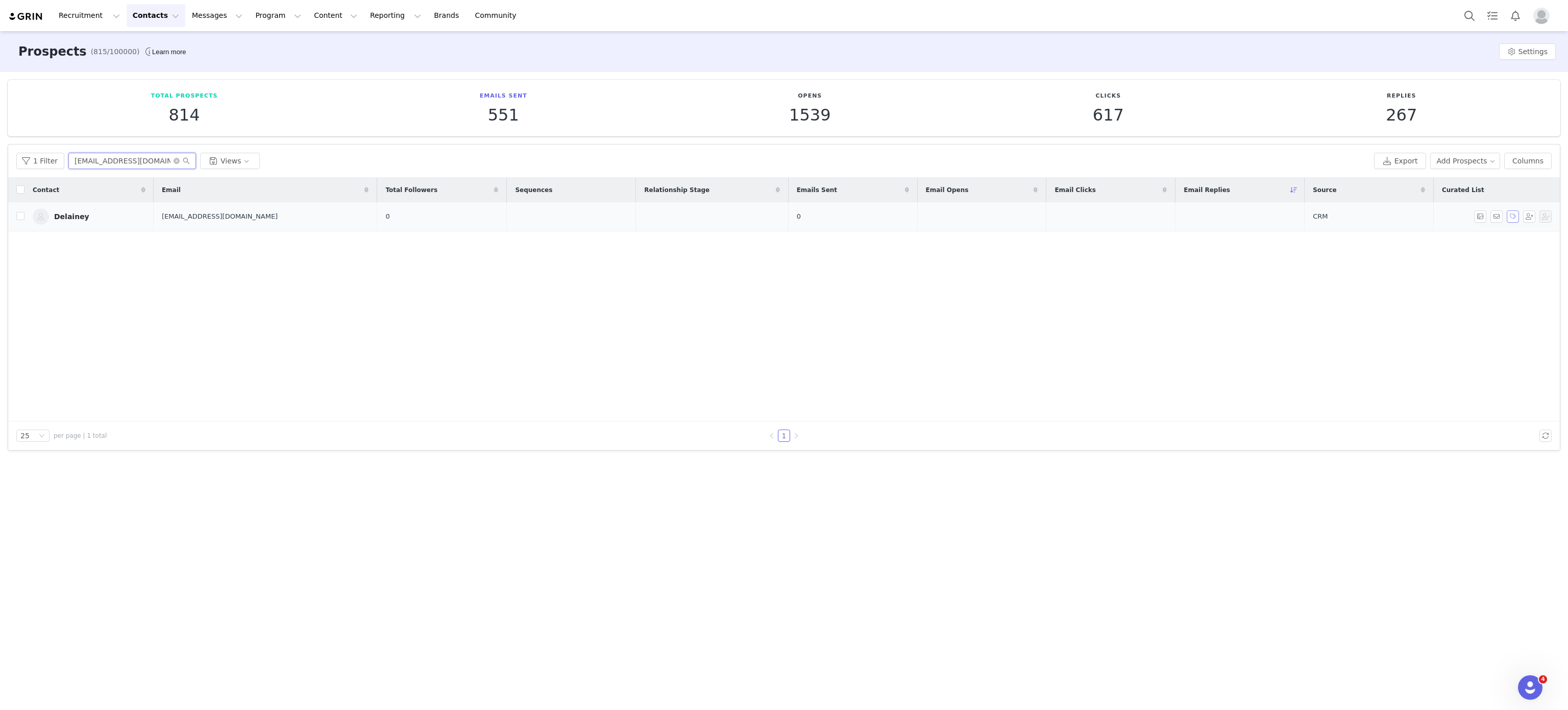
type input "parsonsdelainey@gmail.com"
click at [1516, 218] on button "button" at bounding box center [1513, 216] width 12 height 12
click at [1402, 309] on input "US Creators" at bounding box center [1404, 311] width 8 height 8
checkbox input "true"
click at [1410, 424] on button "Apply" at bounding box center [1414, 423] width 37 height 16
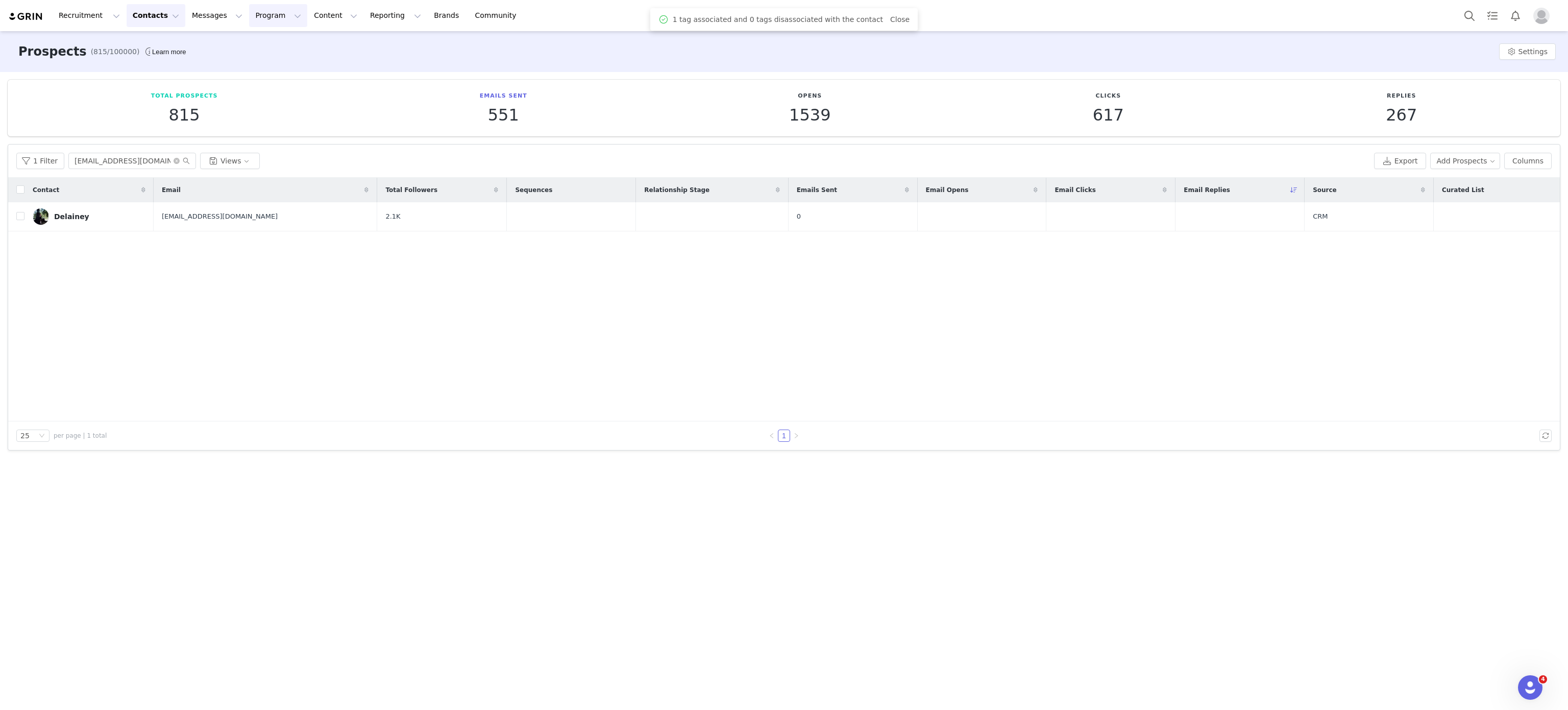
click at [249, 21] on button "Program Program" at bounding box center [278, 16] width 58 height 23
click at [266, 40] on p "Activations" at bounding box center [252, 45] width 40 height 11
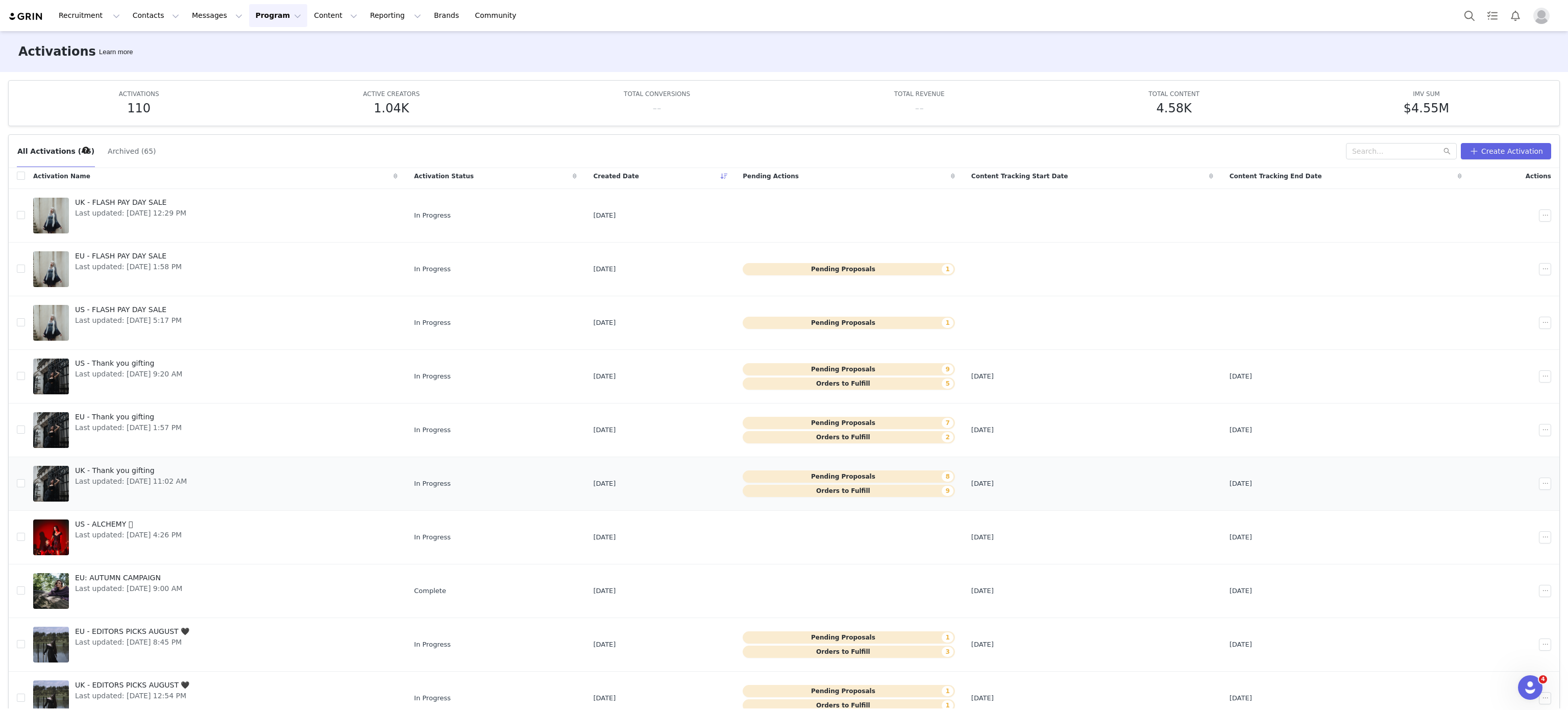
scroll to position [55, 0]
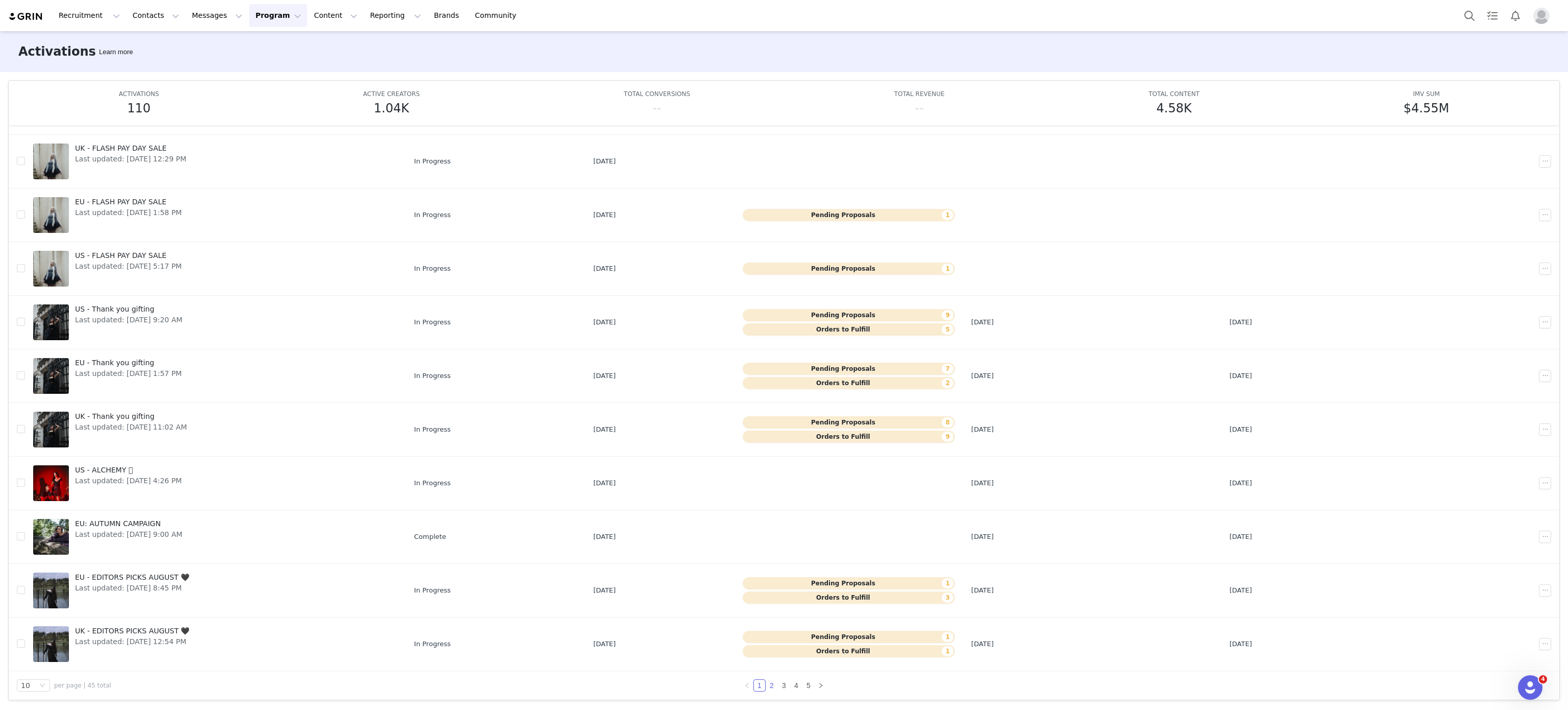
click at [768, 679] on link "2" at bounding box center [772, 685] width 11 height 11
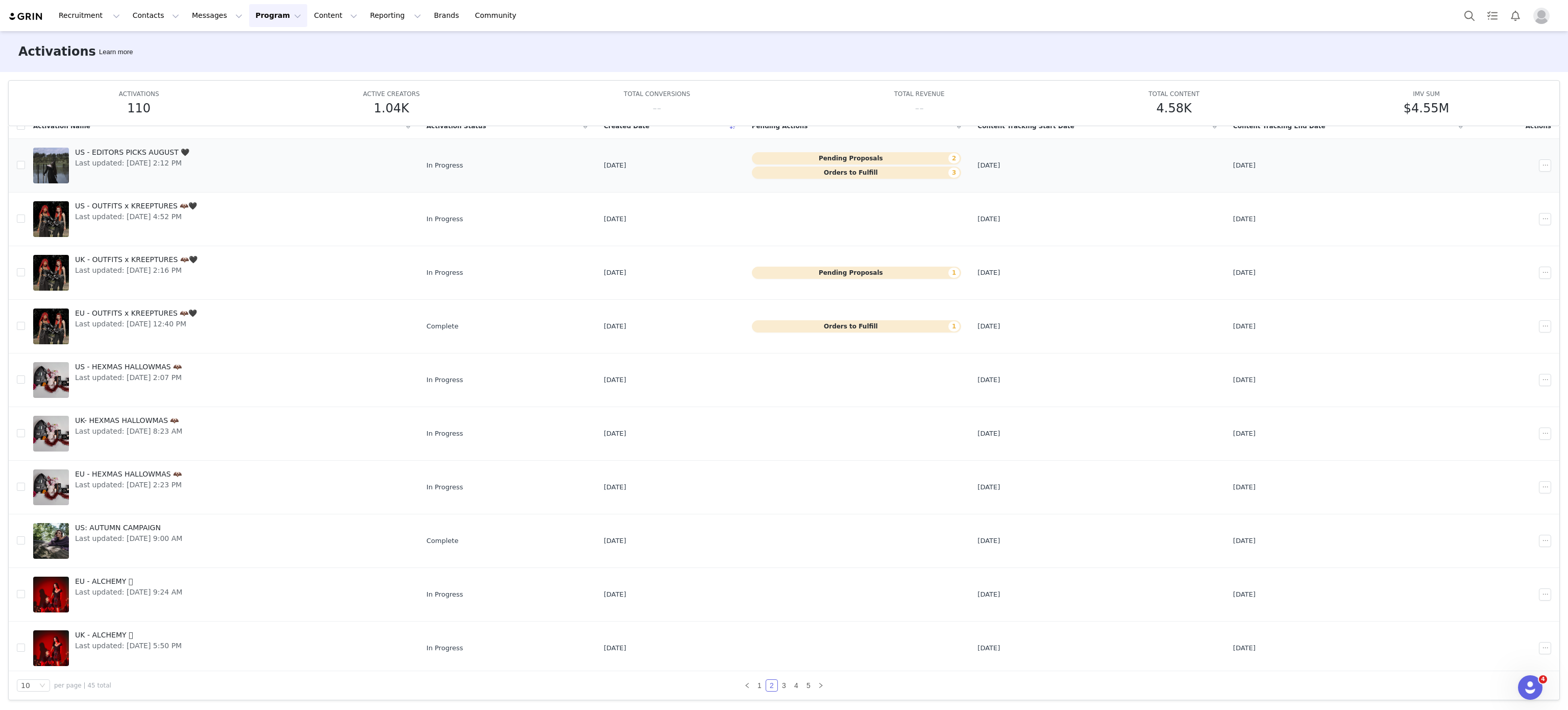
click at [156, 144] on td "US - EDITORS PICKS AUGUST 🖤 Last updated: Sep 30, 2025 2:12 PM" at bounding box center [222, 165] width 394 height 54
click at [163, 153] on span "US - EDITORS PICKS AUGUST 🖤" at bounding box center [132, 152] width 115 height 11
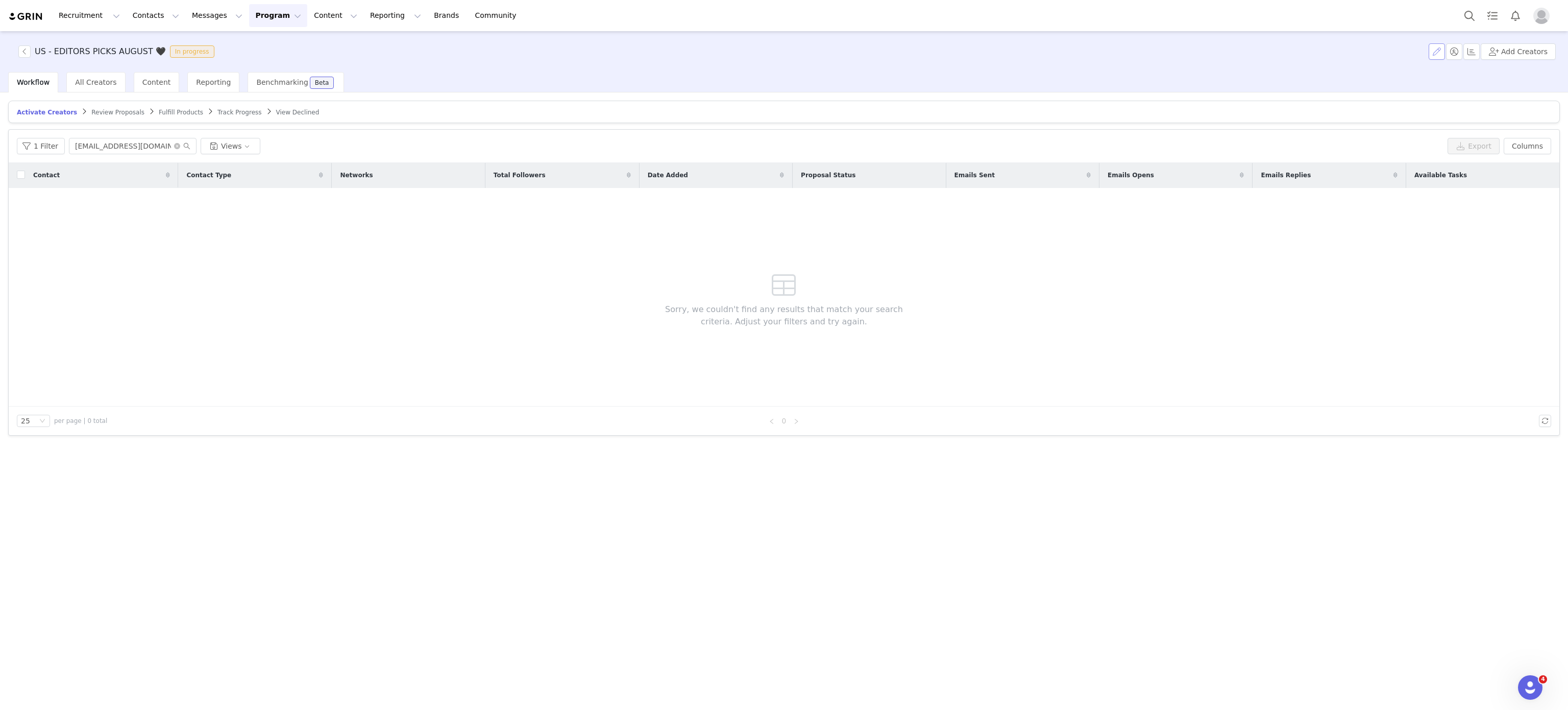
click at [1444, 54] on button "button" at bounding box center [1436, 52] width 16 height 16
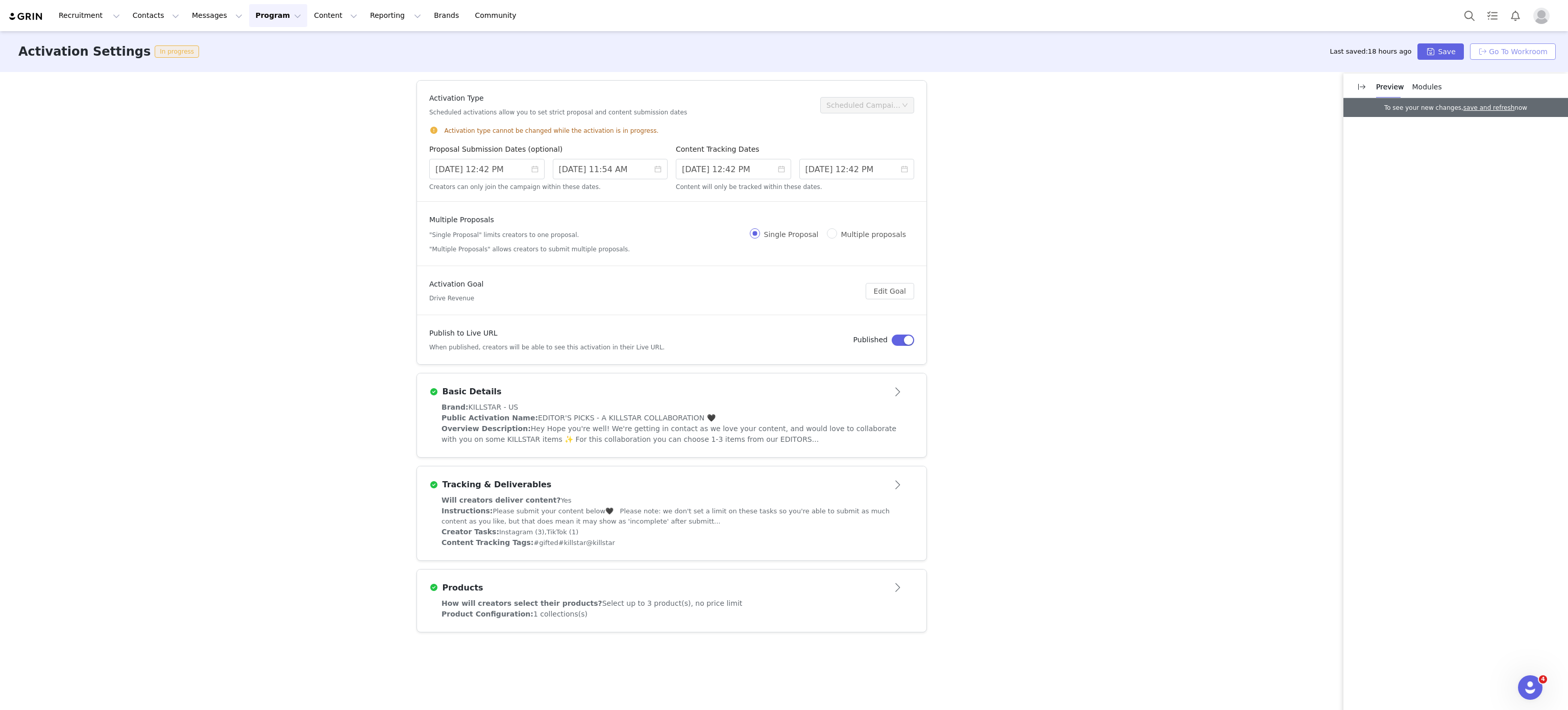
click at [1495, 50] on button "Go To Workroom" at bounding box center [1513, 52] width 86 height 16
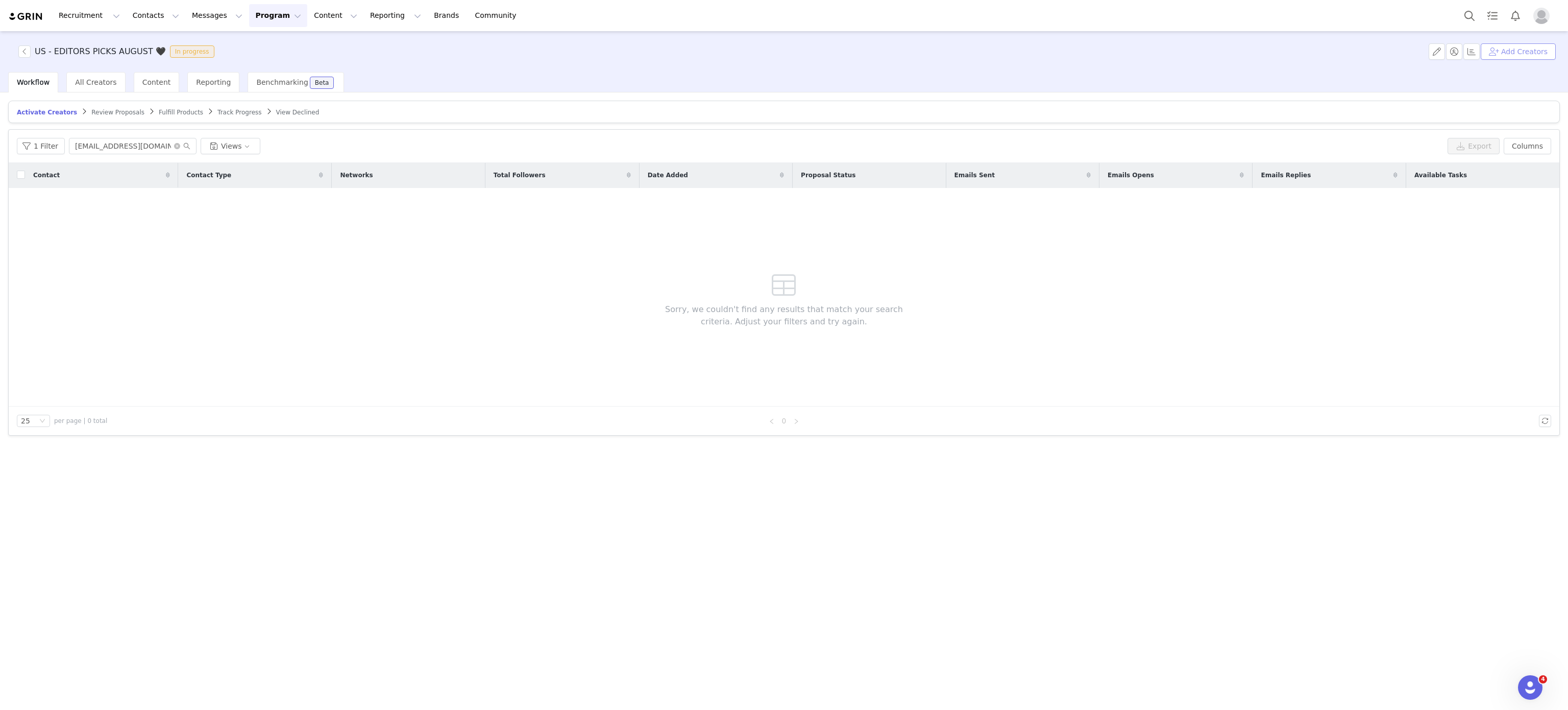
click at [1509, 54] on button "Add Creators" at bounding box center [1518, 52] width 75 height 16
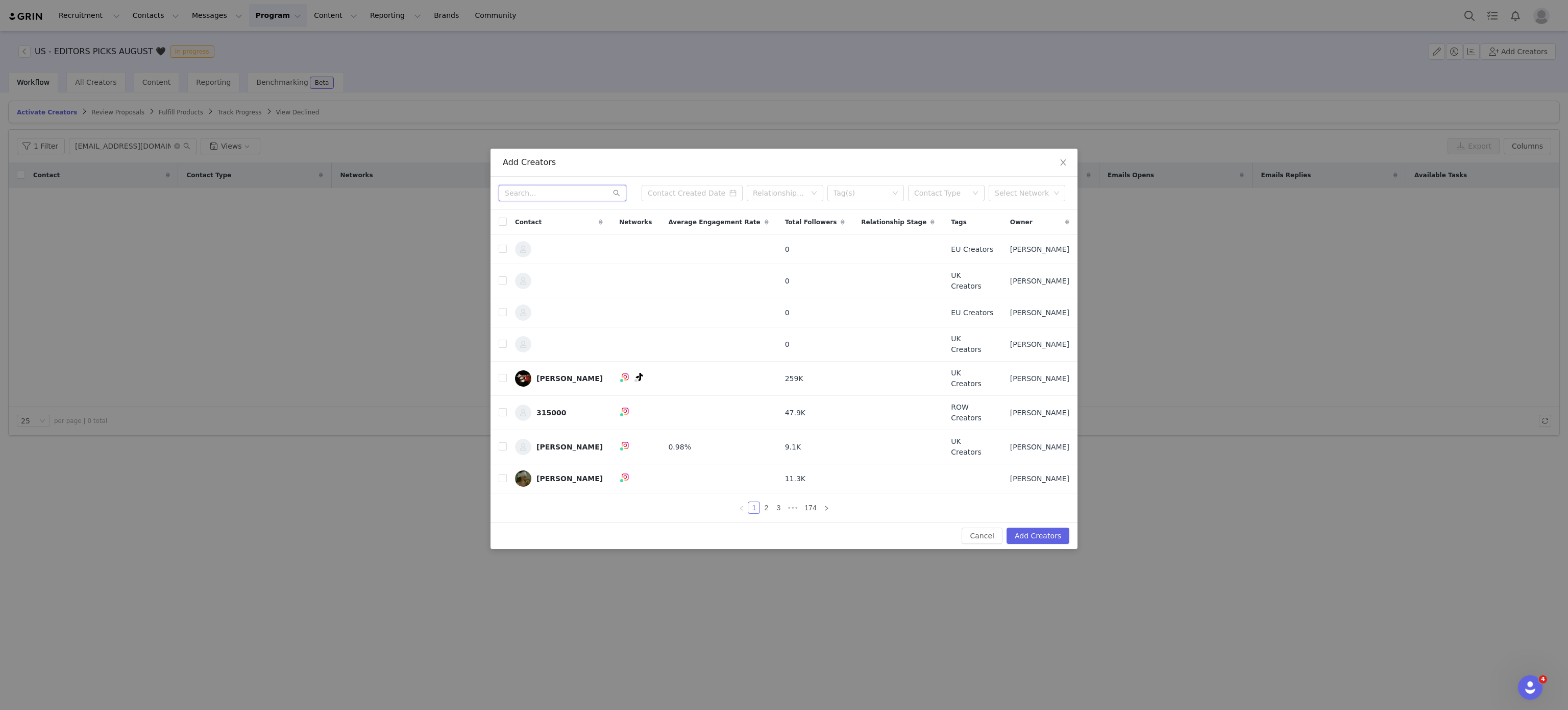
paste input "parsonsdelainey@gmail.com"
click at [558, 201] on input "parsonsdelainey@gmail.com" at bounding box center [562, 193] width 128 height 16
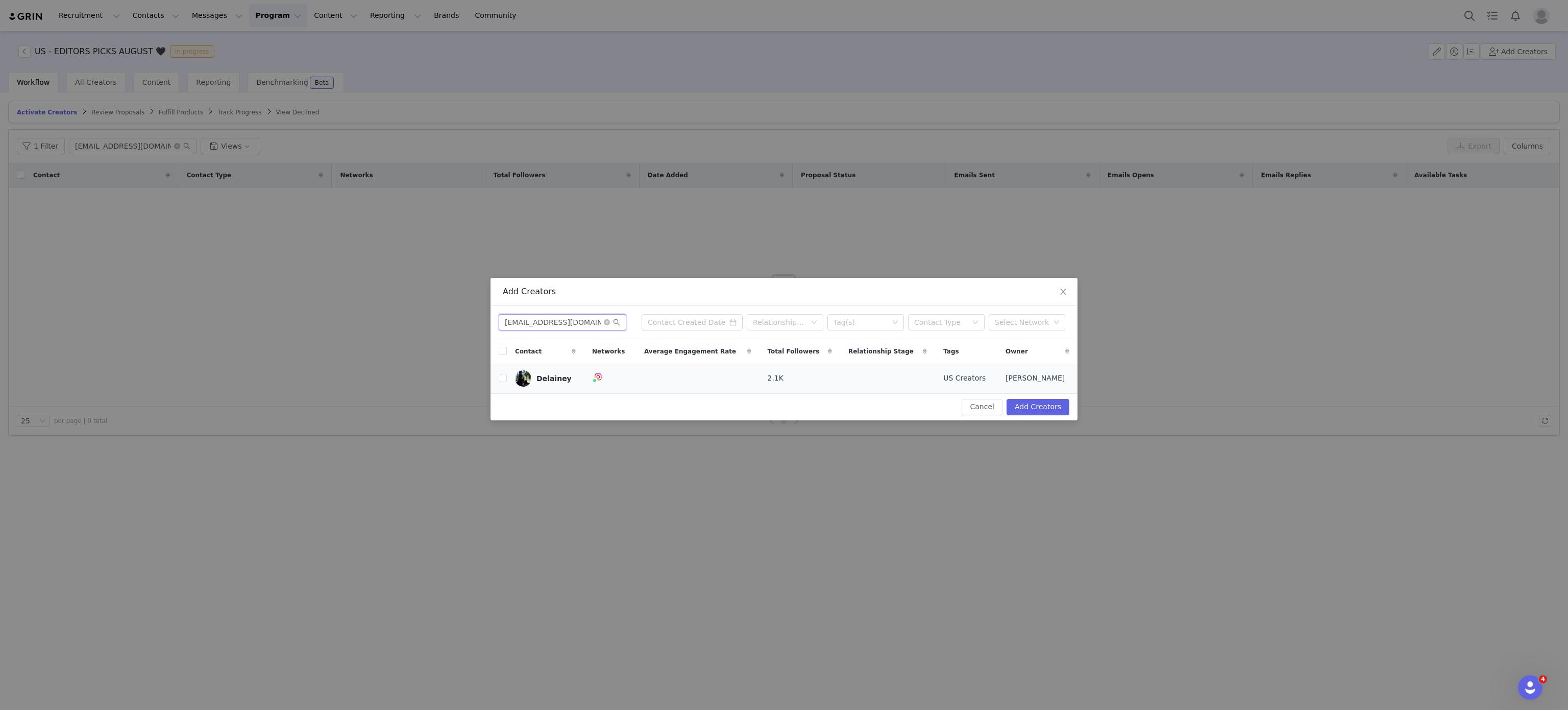
type input "parsonsdelainey@gmail.com"
drag, startPoint x: 491, startPoint y: 382, endPoint x: 508, endPoint y: 379, distance: 17.3
click at [508, 379] on tr "Delainey 2.1K US Creators Carrie Liddell" at bounding box center [784, 378] width 587 height 29
click at [504, 376] on input "checkbox" at bounding box center [503, 378] width 8 height 8
checkbox input "true"
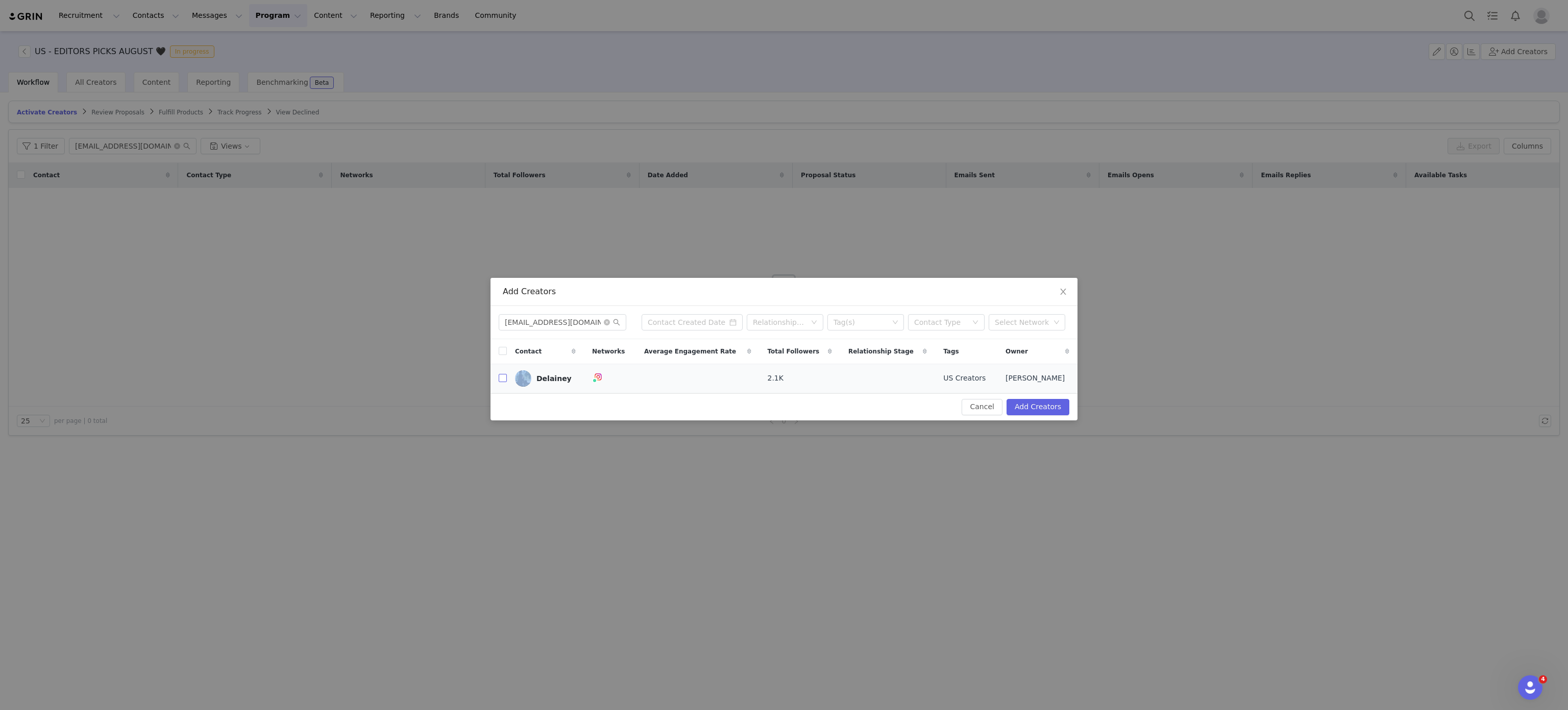
checkbox input "true"
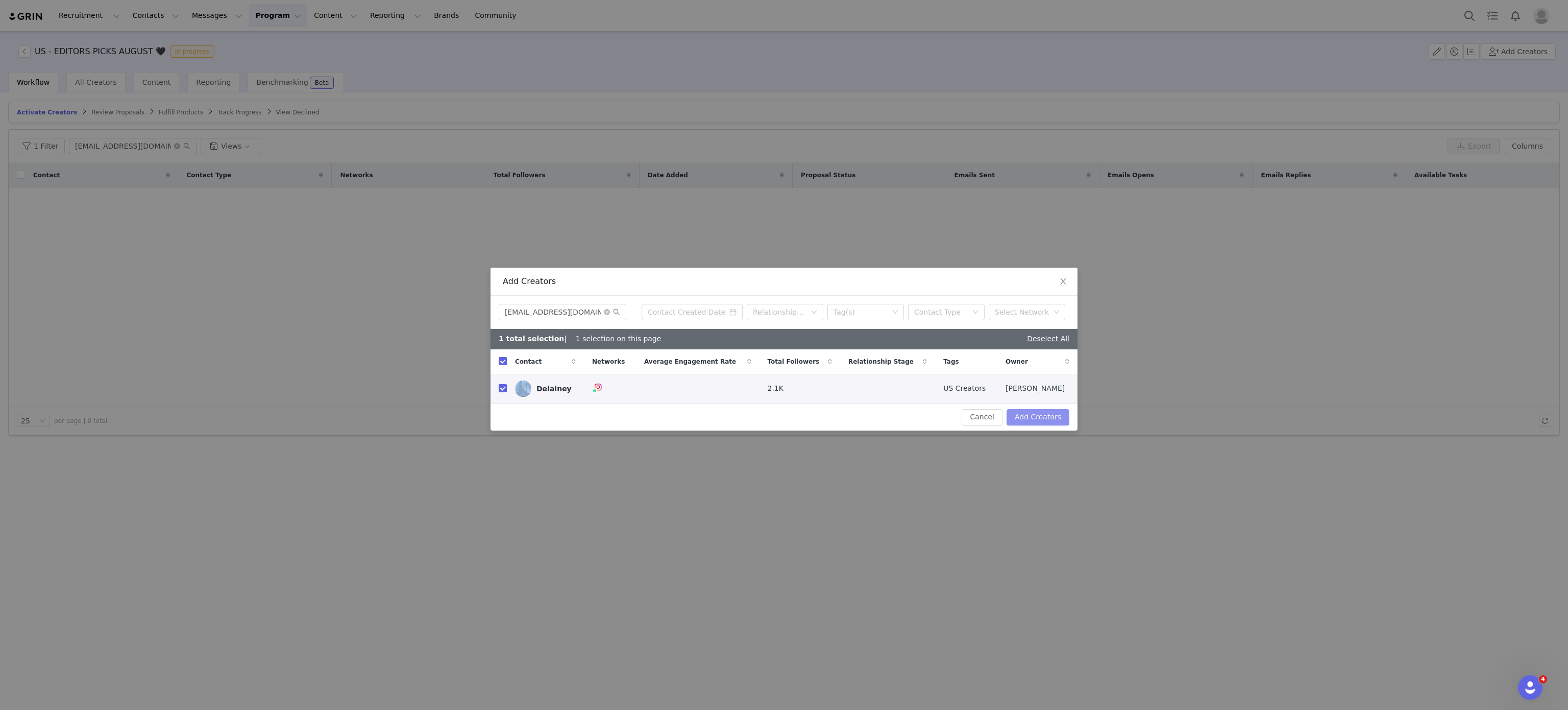
click at [1049, 416] on button "Add Creators" at bounding box center [1038, 417] width 63 height 16
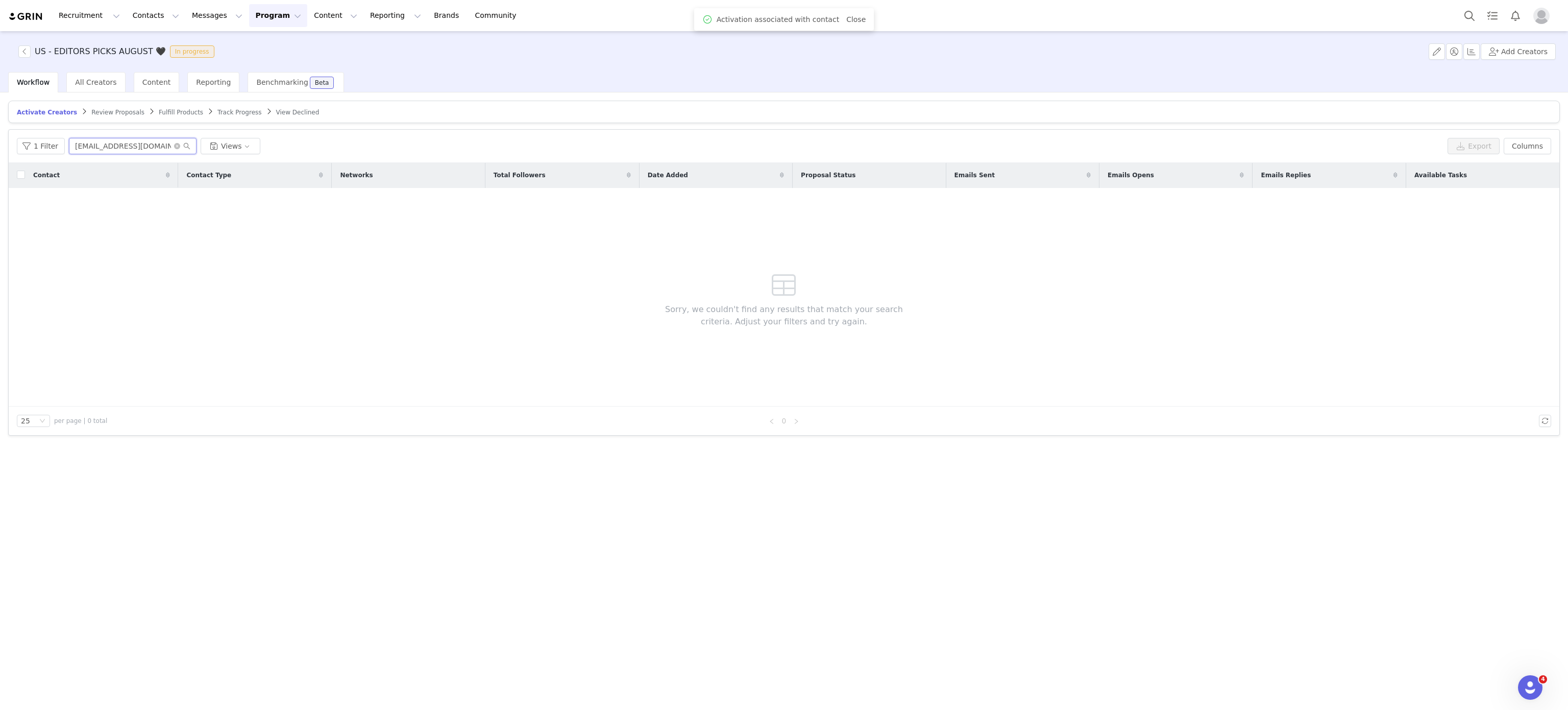
click at [117, 142] on input "ruthebassotto@hotmail.com" at bounding box center [132, 146] width 128 height 16
paste input "parsonsdelainey@g"
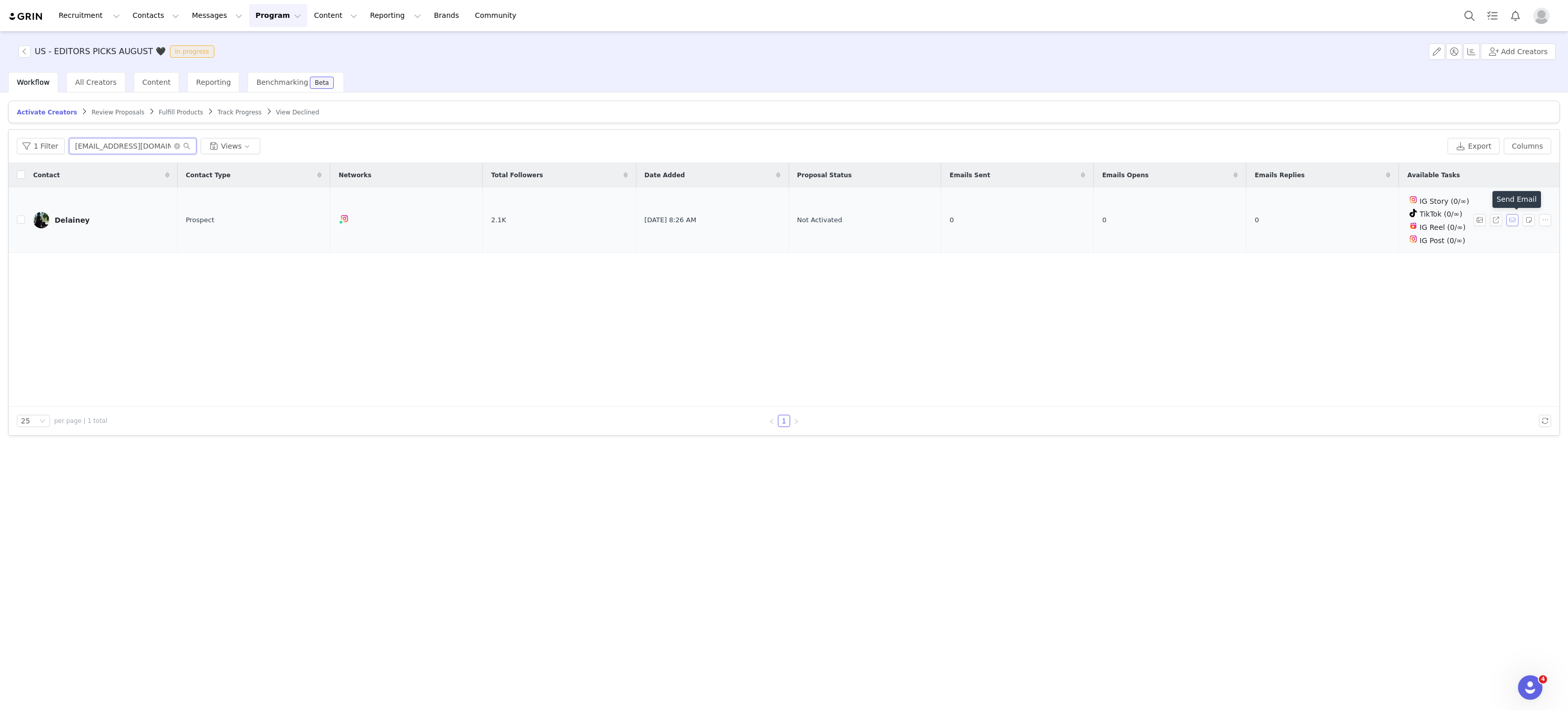
type input "parsonsdelainey@gmail.com"
click at [1516, 221] on button "button" at bounding box center [1512, 220] width 12 height 12
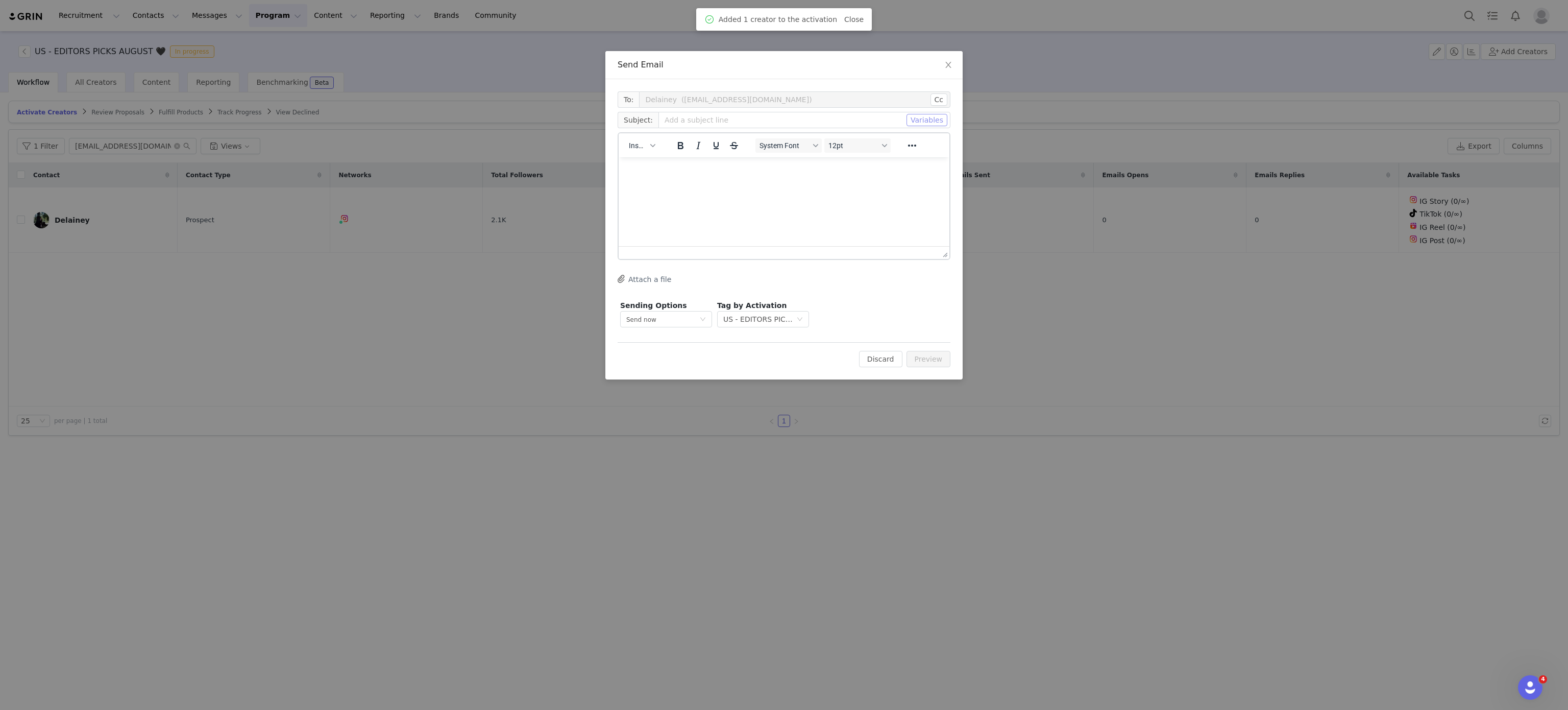
click at [931, 124] on button "Variables" at bounding box center [927, 120] width 41 height 12
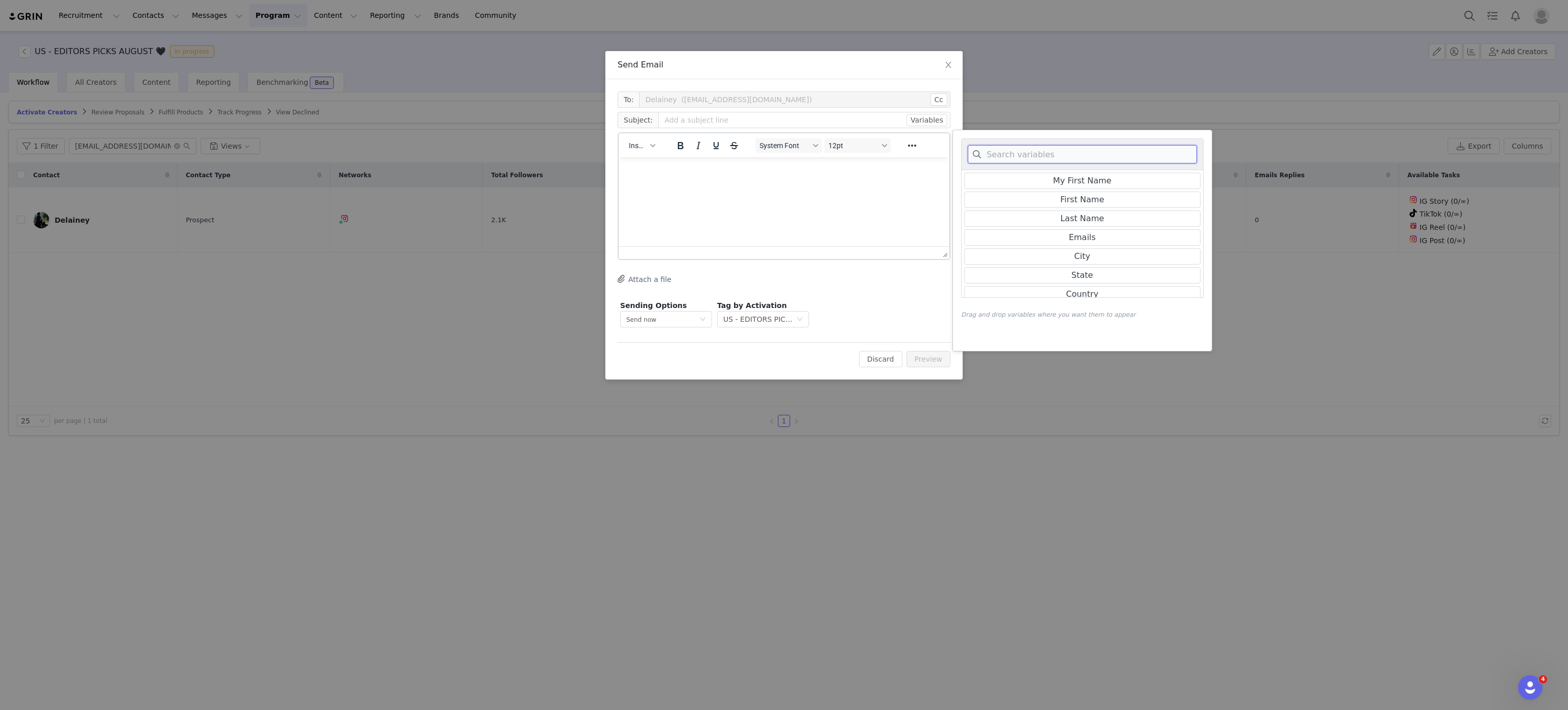
click at [1052, 160] on input at bounding box center [1082, 154] width 229 height 18
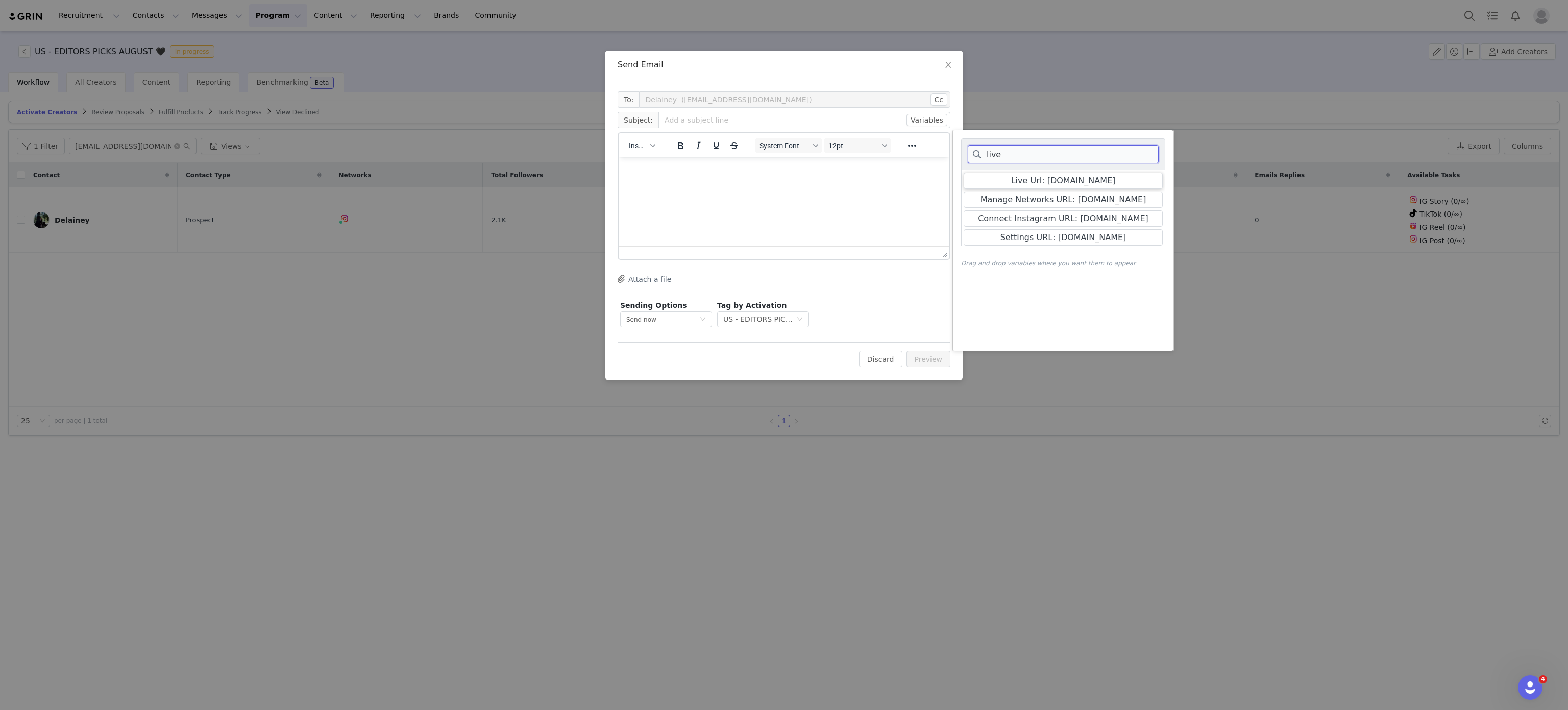
type input "live"
click at [804, 119] on input "1" at bounding box center [804, 120] width 292 height 16
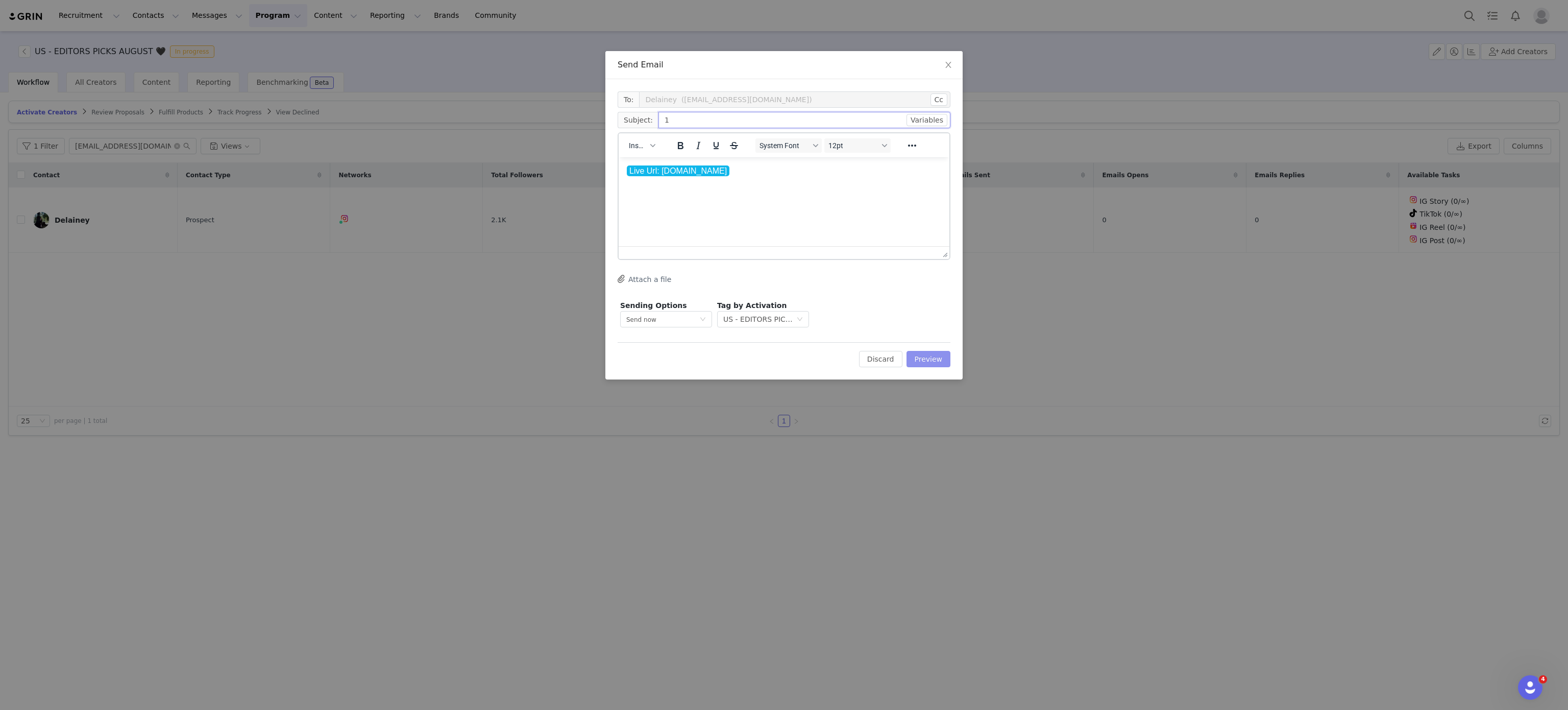
type input "1"
click at [933, 360] on button "Preview" at bounding box center [928, 359] width 44 height 16
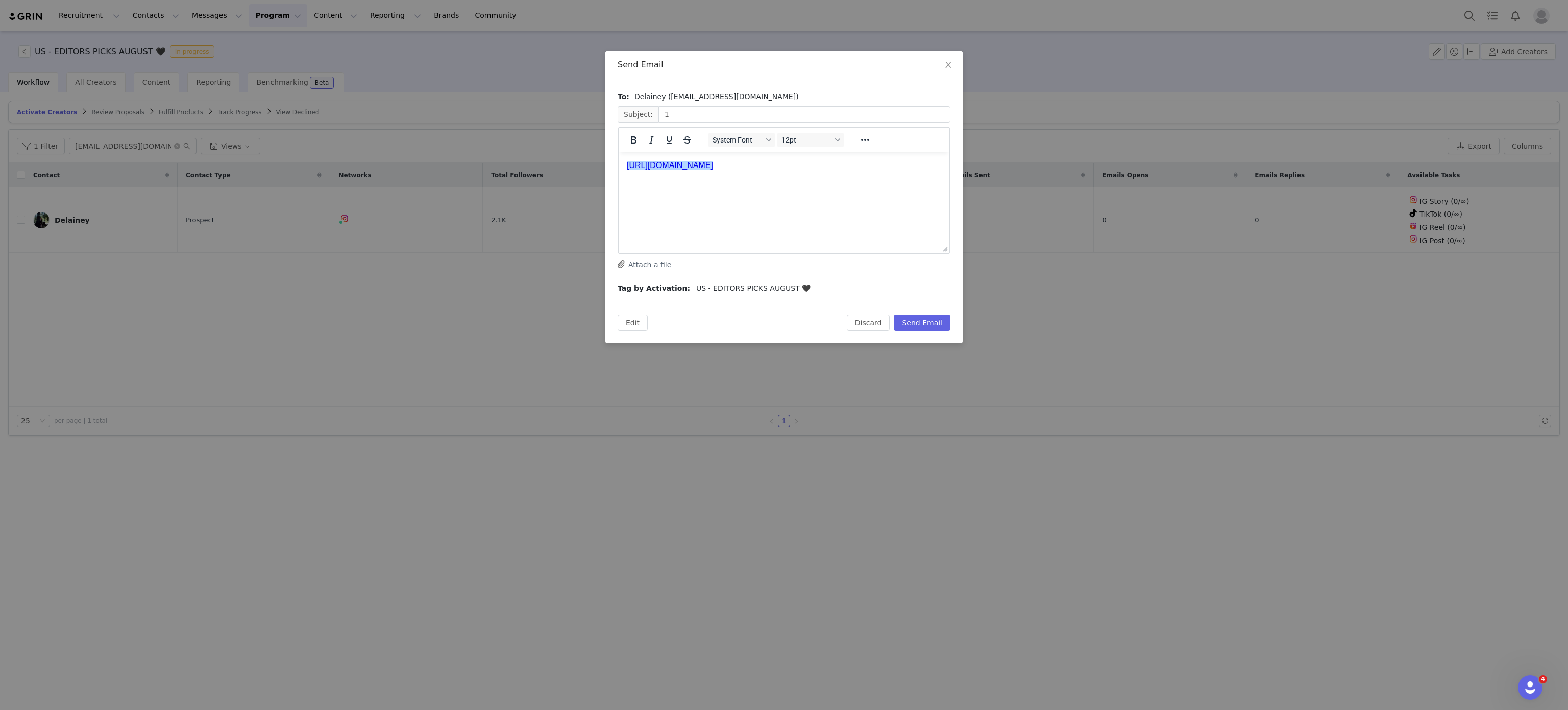
click at [713, 164] on link "﻿https://killstar-67aa36a0b0aad.grin.live/ccb6faa6-6a60-40f3-9287-9090c01ac425" at bounding box center [669, 165] width 86 height 9
copy link "﻿https://killstar-67aa36a0b0aad.grin.live/ccb6faa6-6a60-40f3-9287-9090c01ac42"
click at [713, 164] on link "https://killstar-67aa36a0b0aad.grin.live/ccb6faa6-6a60-40f3-9287-9090c01ac425" at bounding box center [669, 165] width 86 height 9
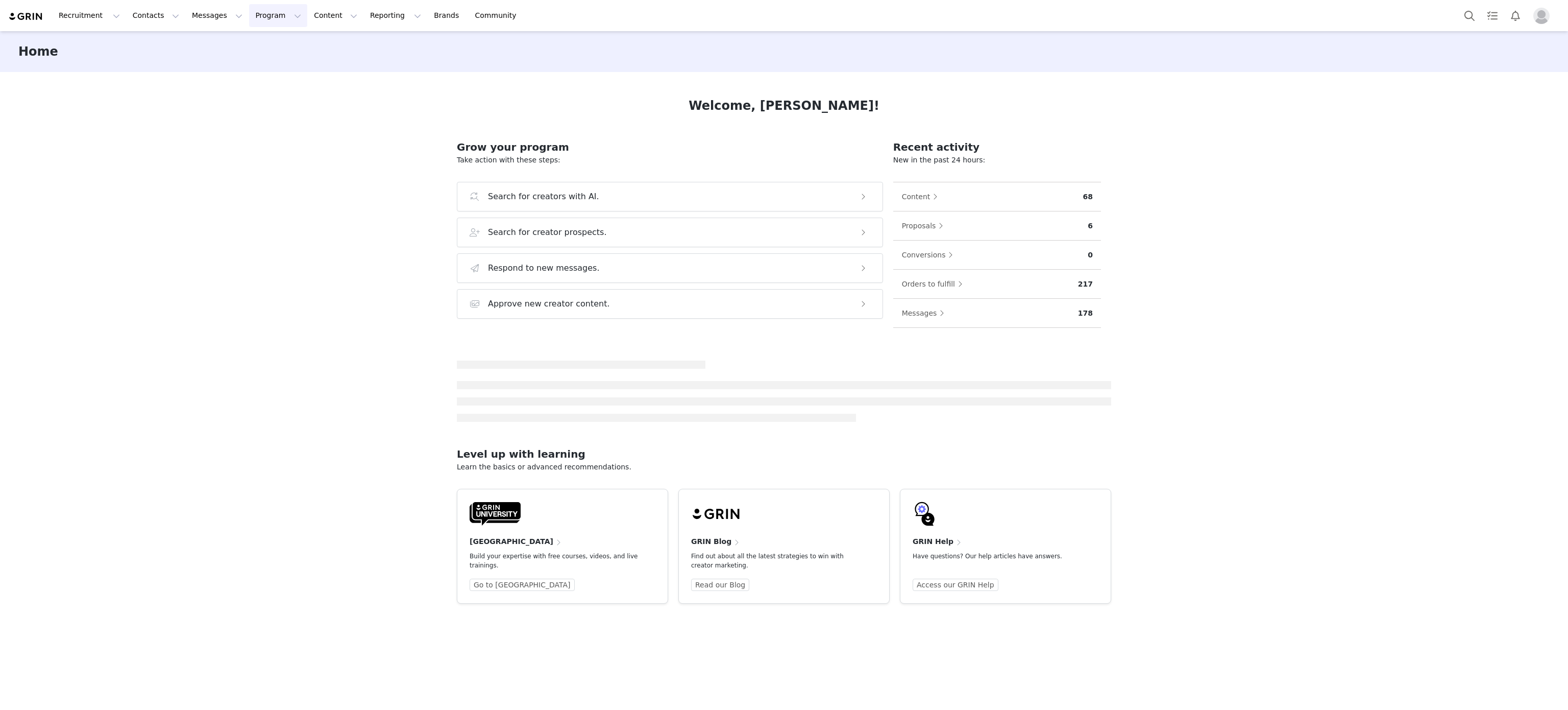
click at [249, 13] on button "Program Program" at bounding box center [278, 16] width 58 height 23
drag, startPoint x: 260, startPoint y: 36, endPoint x: 278, endPoint y: 42, distance: 19.0
click at [278, 42] on link "Activations" at bounding box center [264, 45] width 81 height 19
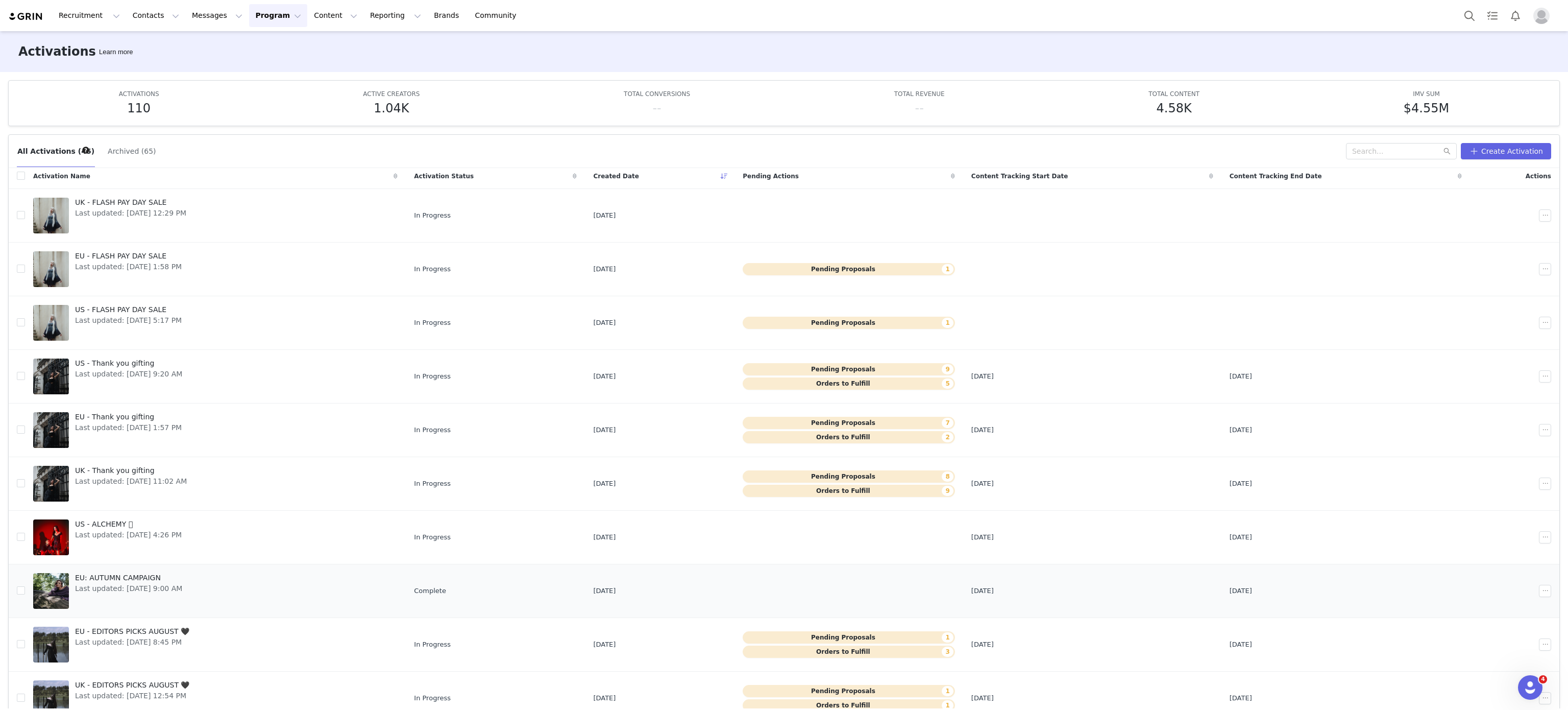
scroll to position [55, 0]
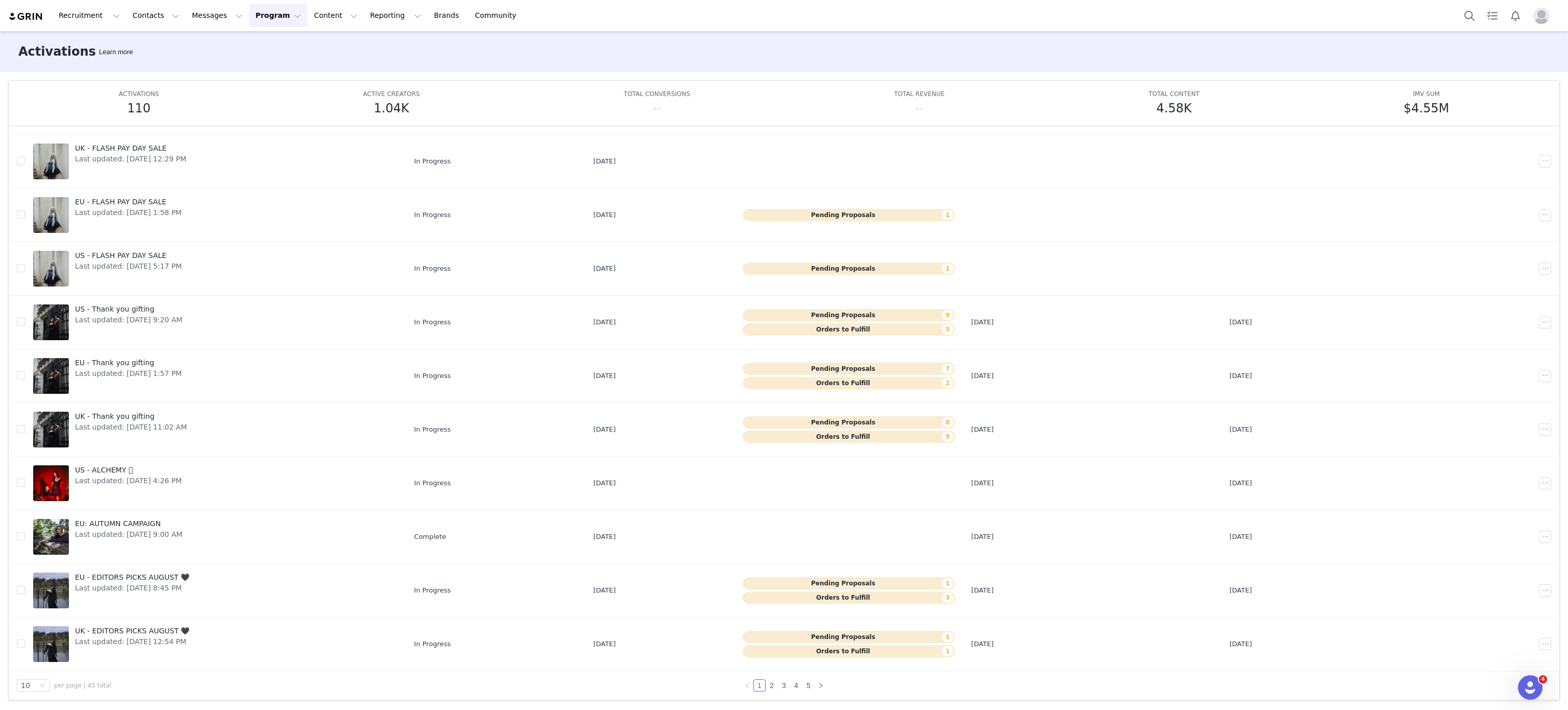
click at [760, 677] on div "10 per page | 45 total 1 2 3 4 5" at bounding box center [784, 685] width 1550 height 29
click at [766, 684] on link "2" at bounding box center [772, 685] width 11 height 11
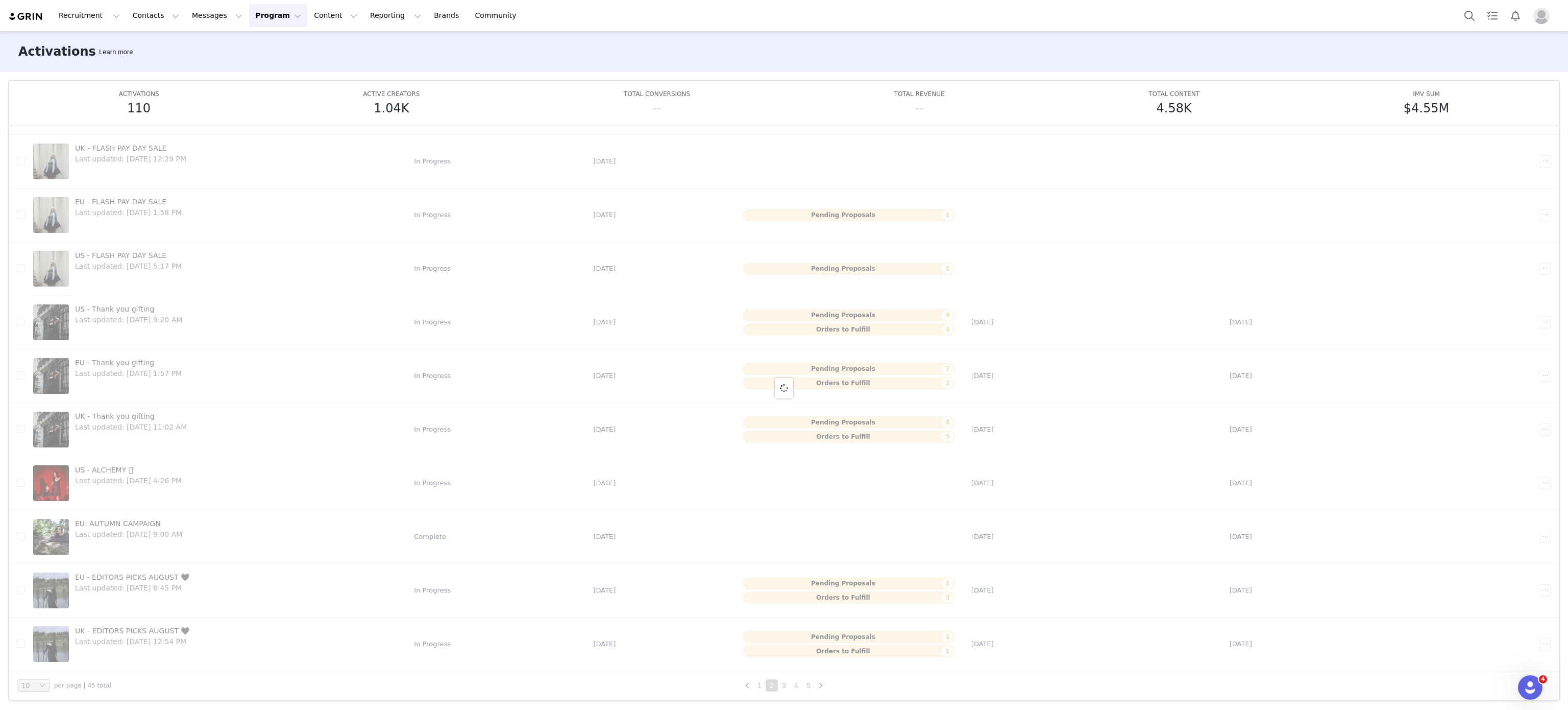
scroll to position [0, 0]
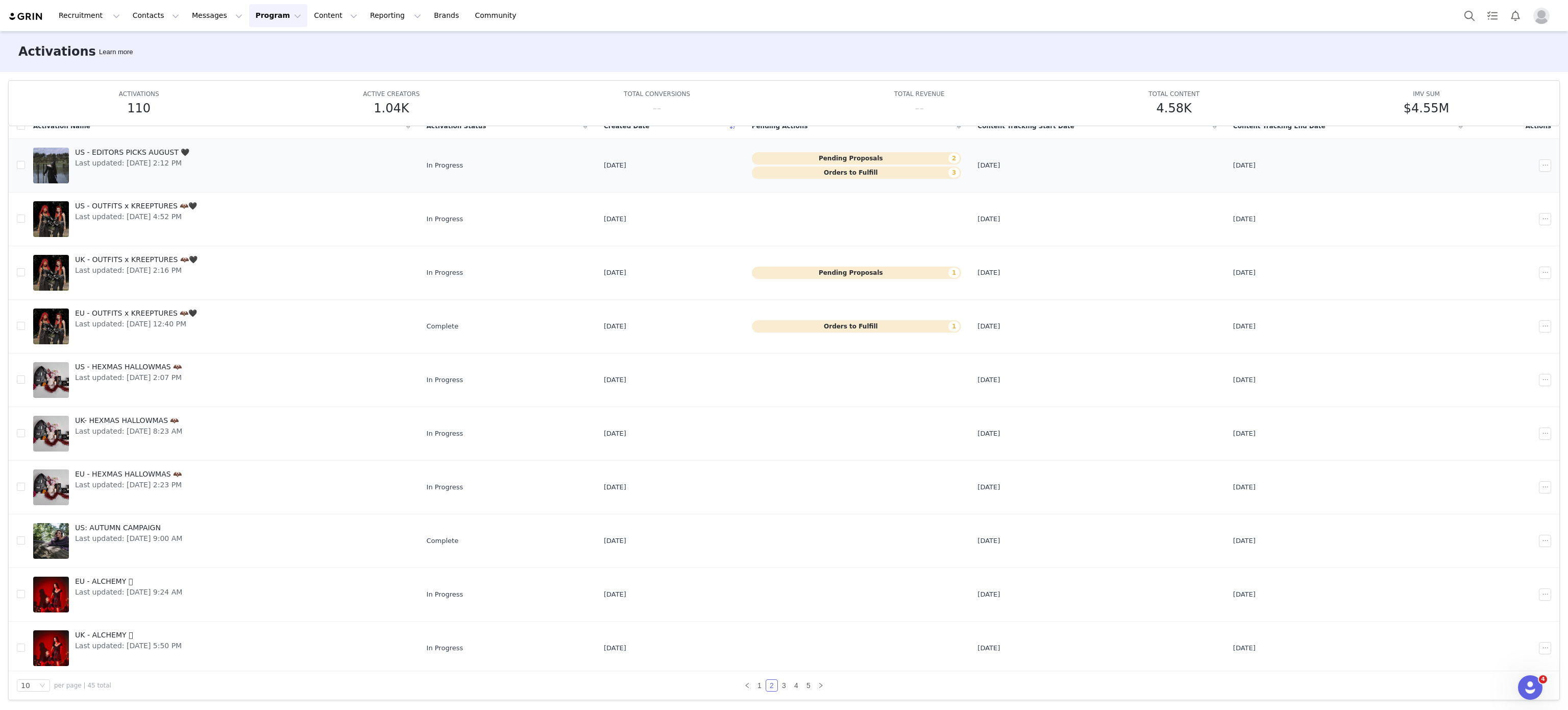
click at [248, 176] on link "[DEMOGRAPHIC_DATA] - EDITORS PICKS AUGUST 🖤 Last updated: [DATE] 2:12 PM" at bounding box center [222, 165] width 377 height 41
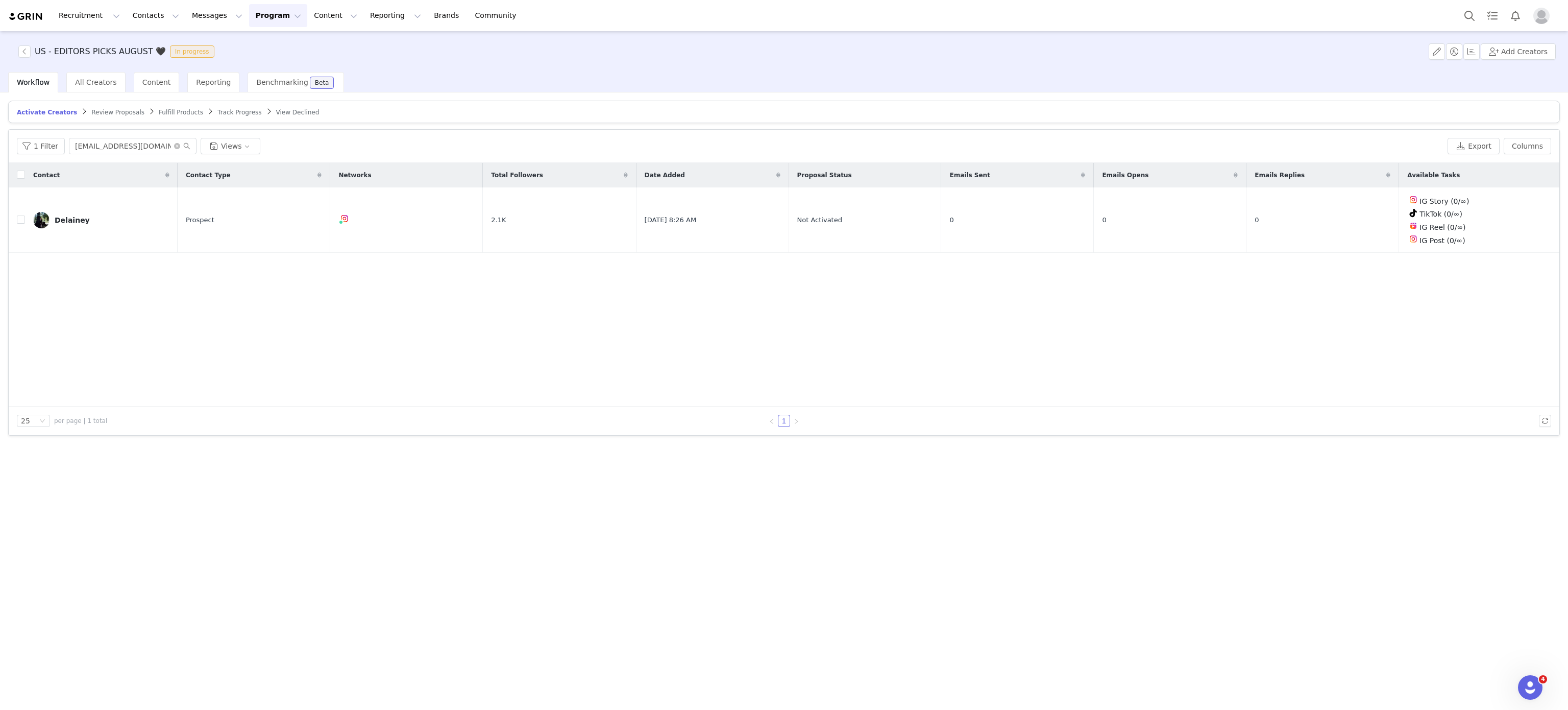
click at [1539, 60] on div "US - EDITORS PICKS AUGUST 🖤 In progress Add Creators" at bounding box center [784, 52] width 1568 height 41
click at [1523, 51] on button "Add Creators" at bounding box center [1518, 52] width 75 height 16
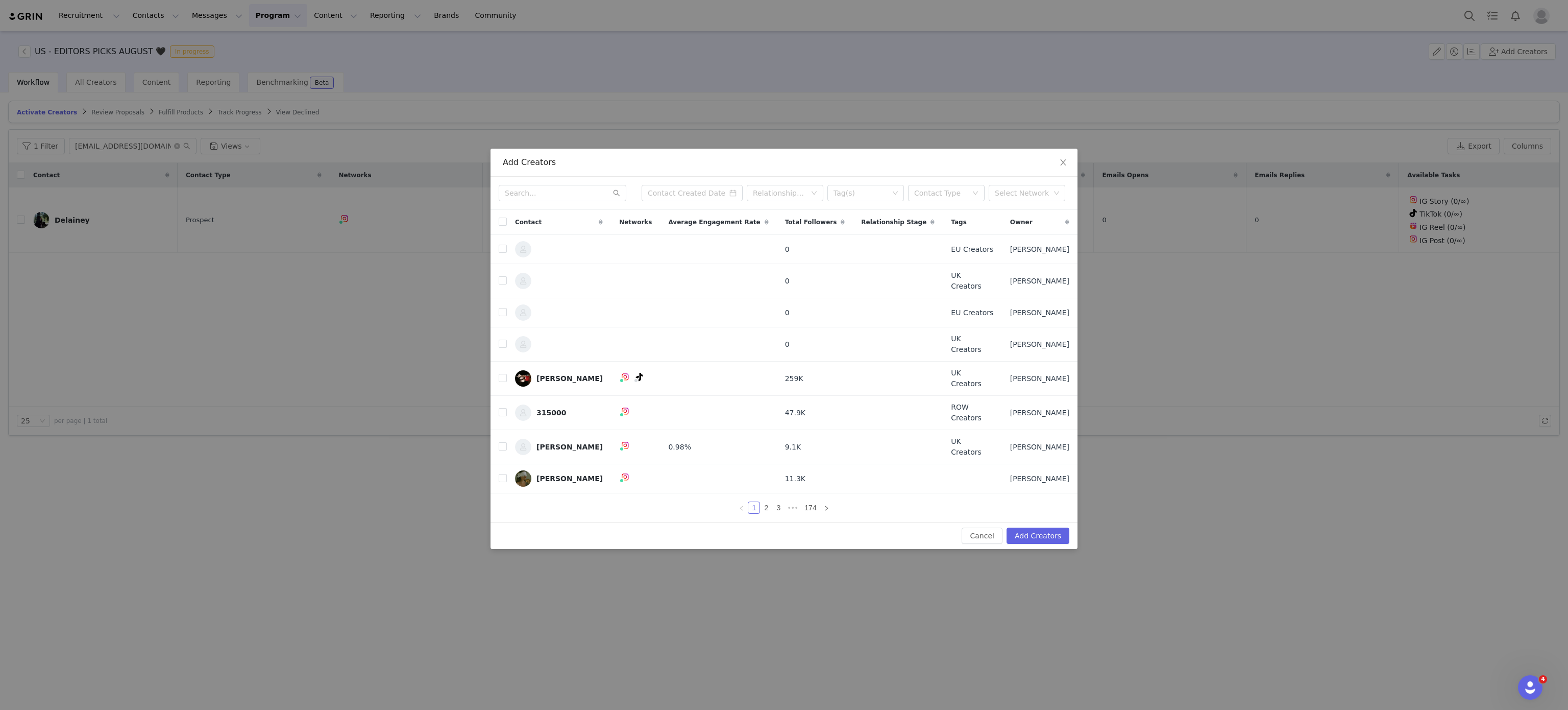
click at [412, 159] on div "Add Creators Relationship Stage Tag(s) Contact Type Select Network Contact Netw…" at bounding box center [784, 355] width 1568 height 710
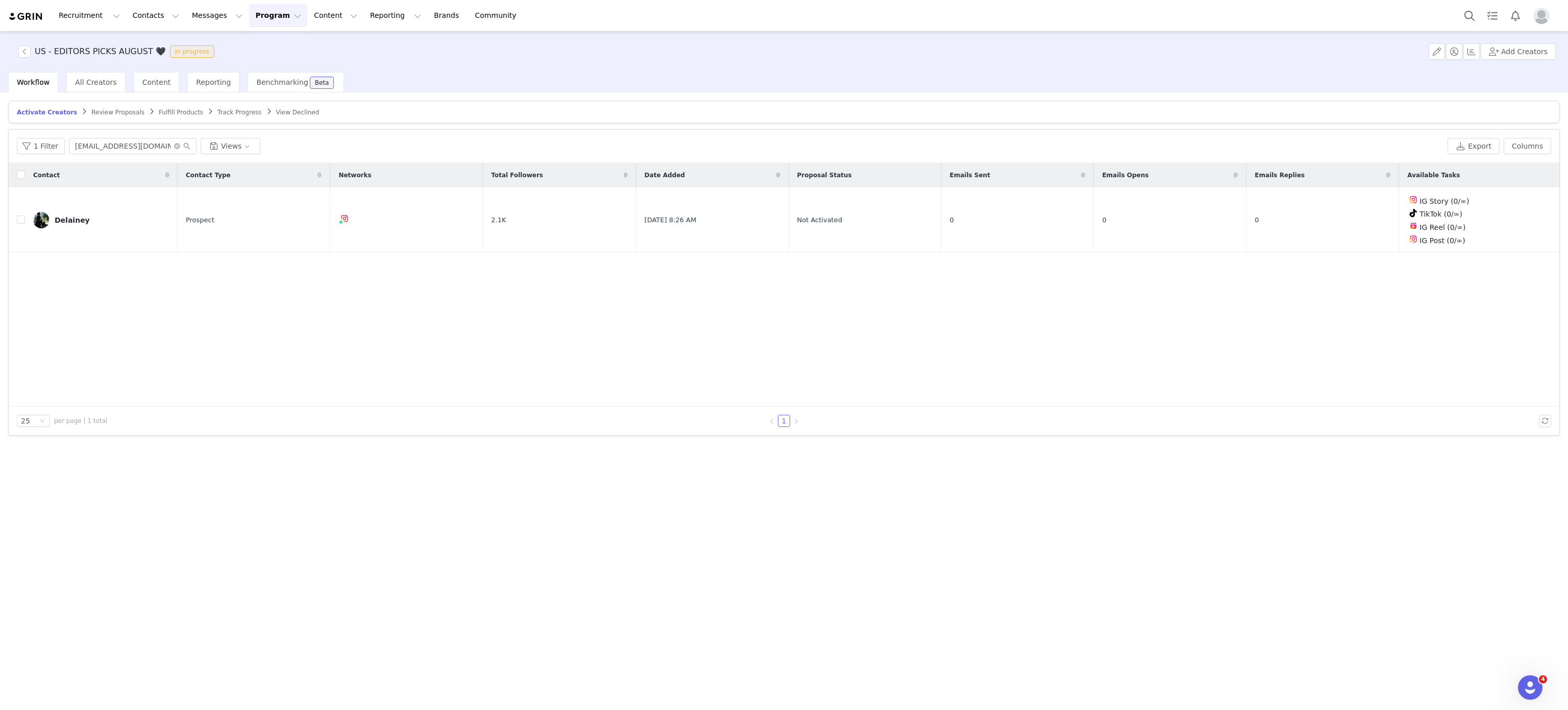
drag, startPoint x: 150, startPoint y: 12, endPoint x: 25, endPoint y: 13, distance: 125.0
click at [1513, 48] on button "Add Creators" at bounding box center [1518, 52] width 75 height 16
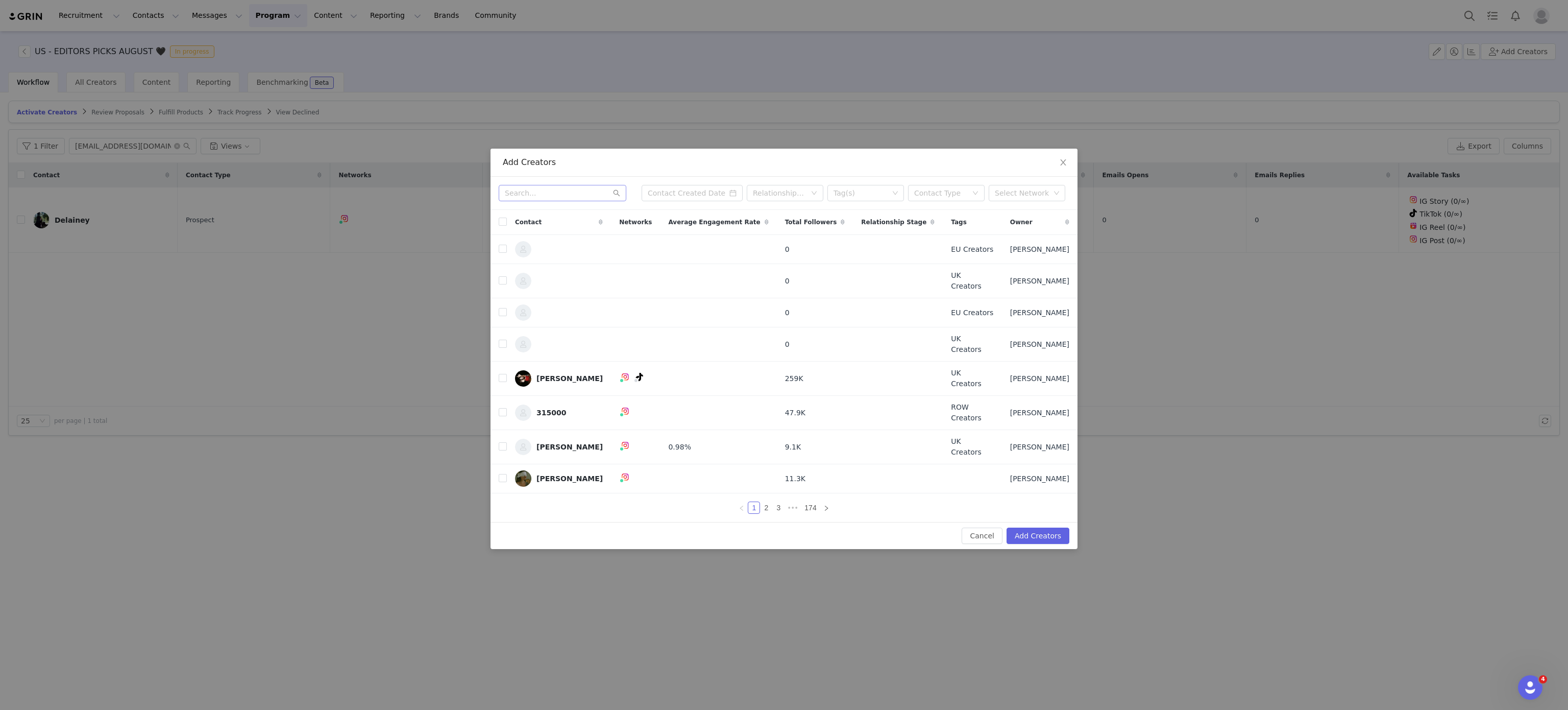
drag, startPoint x: 585, startPoint y: 213, endPoint x: 581, endPoint y: 208, distance: 6.4
click at [581, 208] on div "Relationship Stage Tag(s) Contact Type Select Network" at bounding box center [784, 193] width 587 height 33
click at [581, 201] on input "text" at bounding box center [562, 193] width 128 height 16
paste input "jessicadion@hotmail.ca"
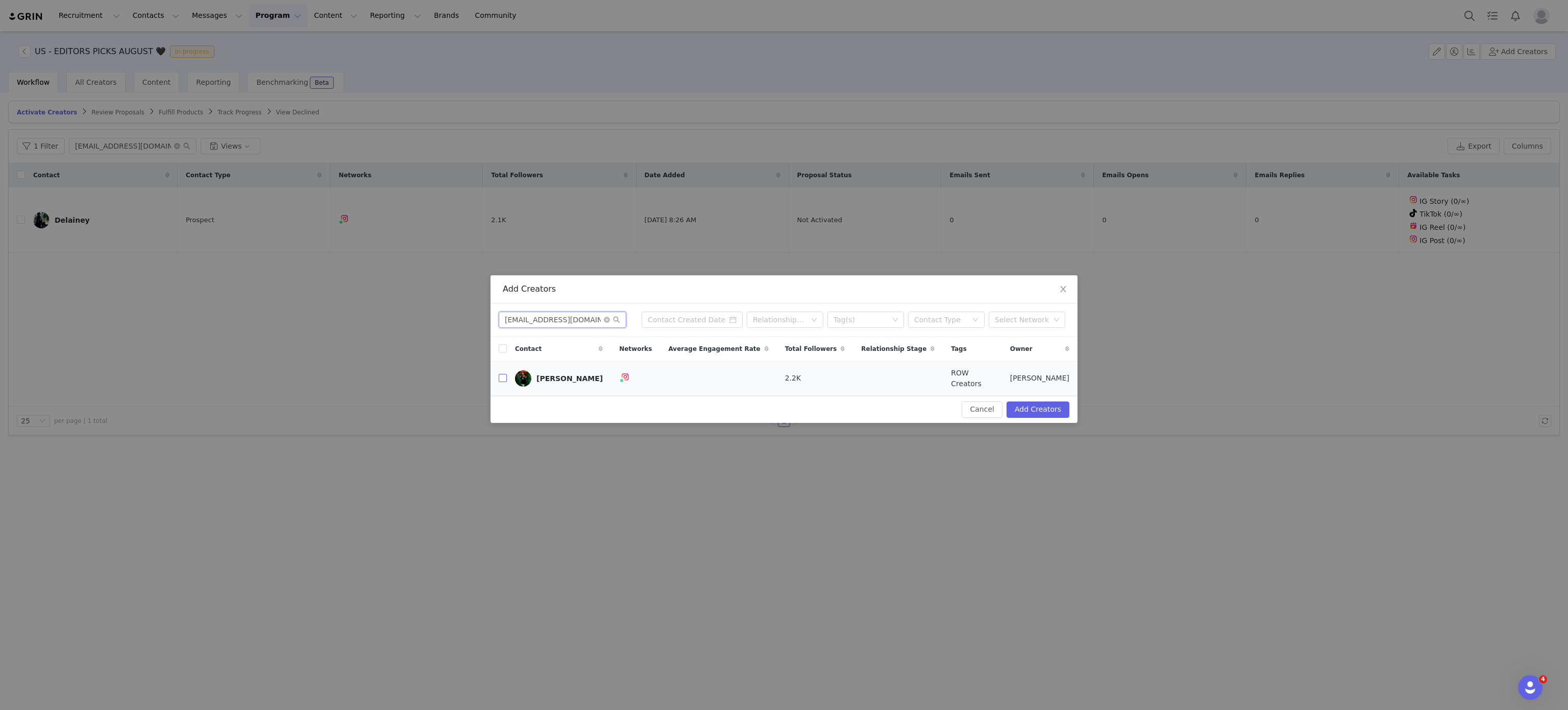
type input "jessicadion@hotmail.ca"
click at [505, 381] on input "checkbox" at bounding box center [503, 378] width 8 height 8
checkbox input "true"
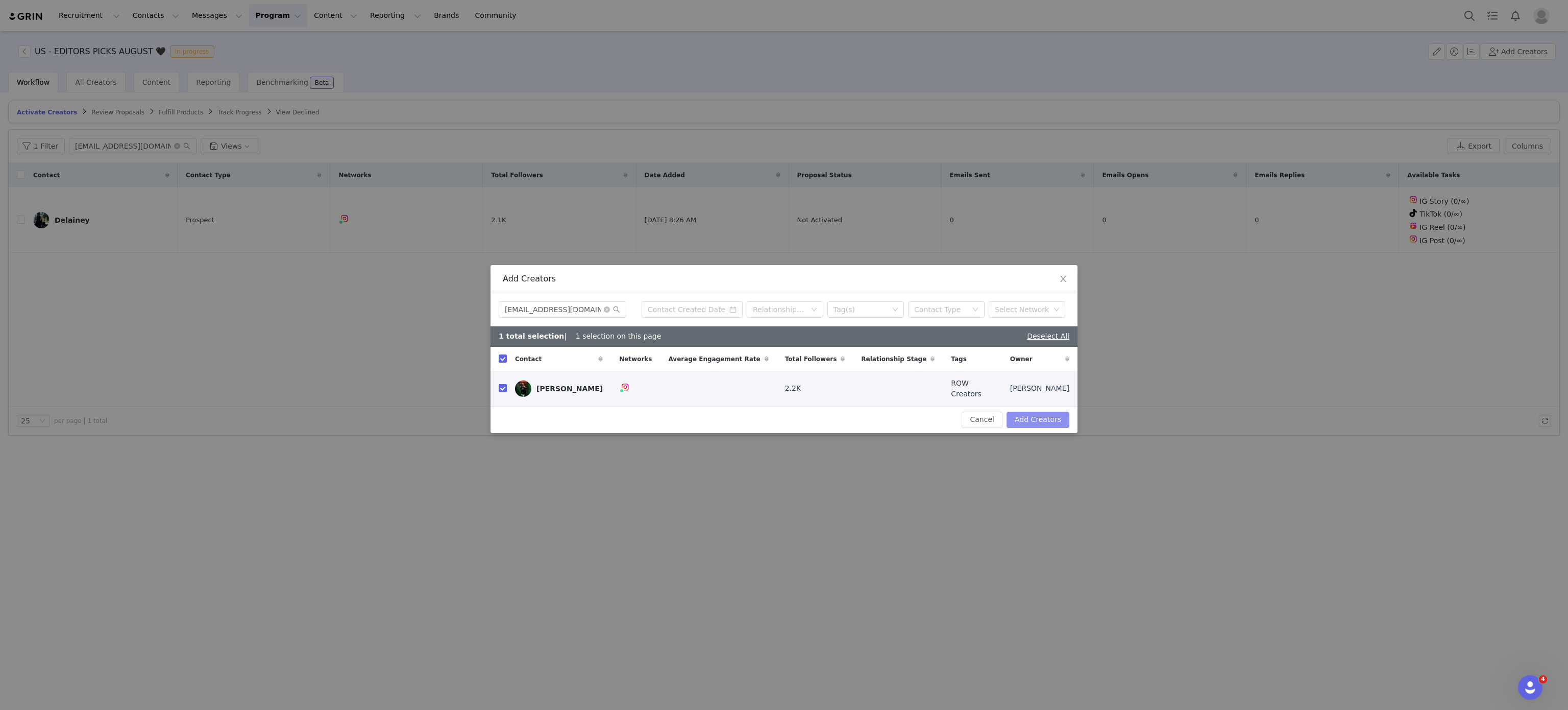
click at [1037, 412] on button "Add Creators" at bounding box center [1038, 420] width 63 height 16
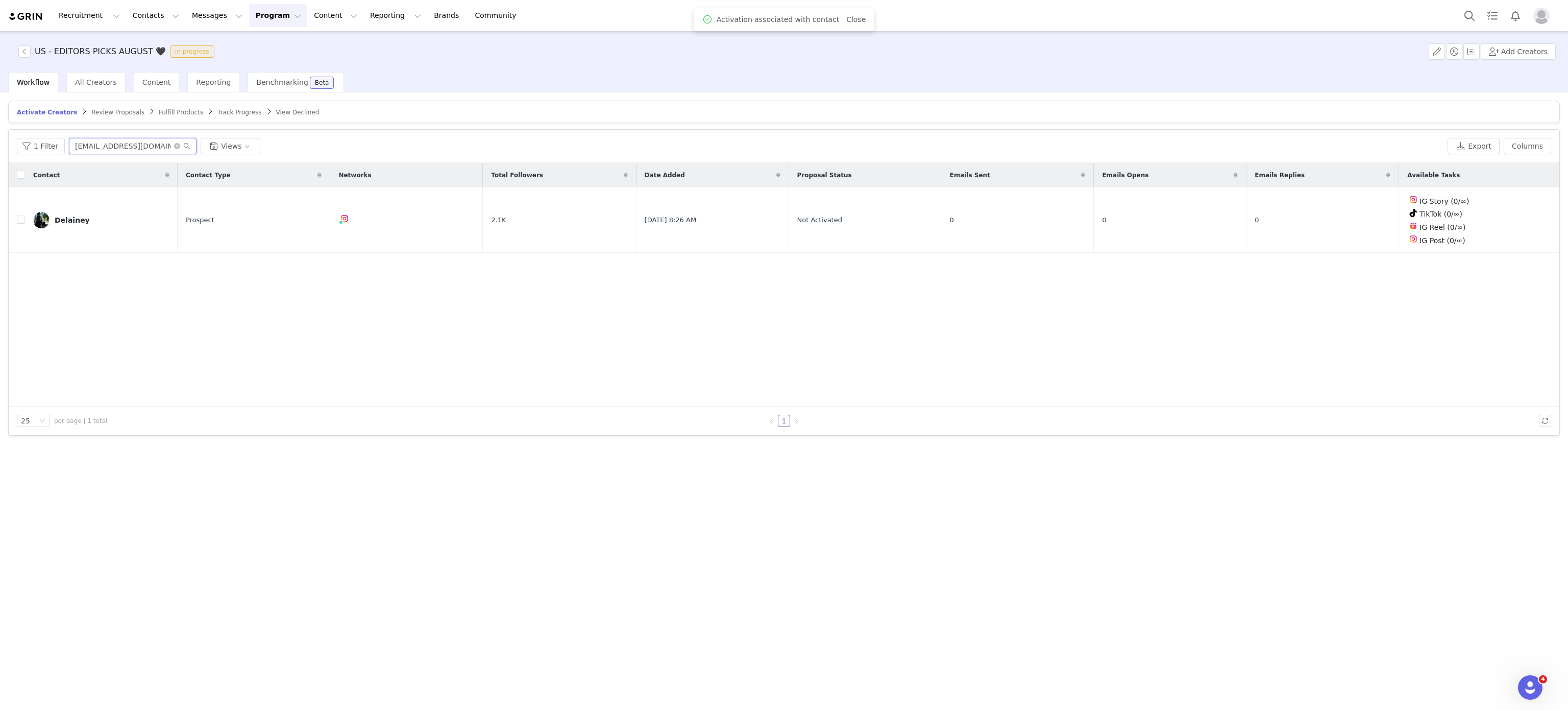
click at [121, 150] on input "[EMAIL_ADDRESS][DOMAIN_NAME]" at bounding box center [132, 146] width 128 height 16
paste input "jessicadion@hotmail.ca"
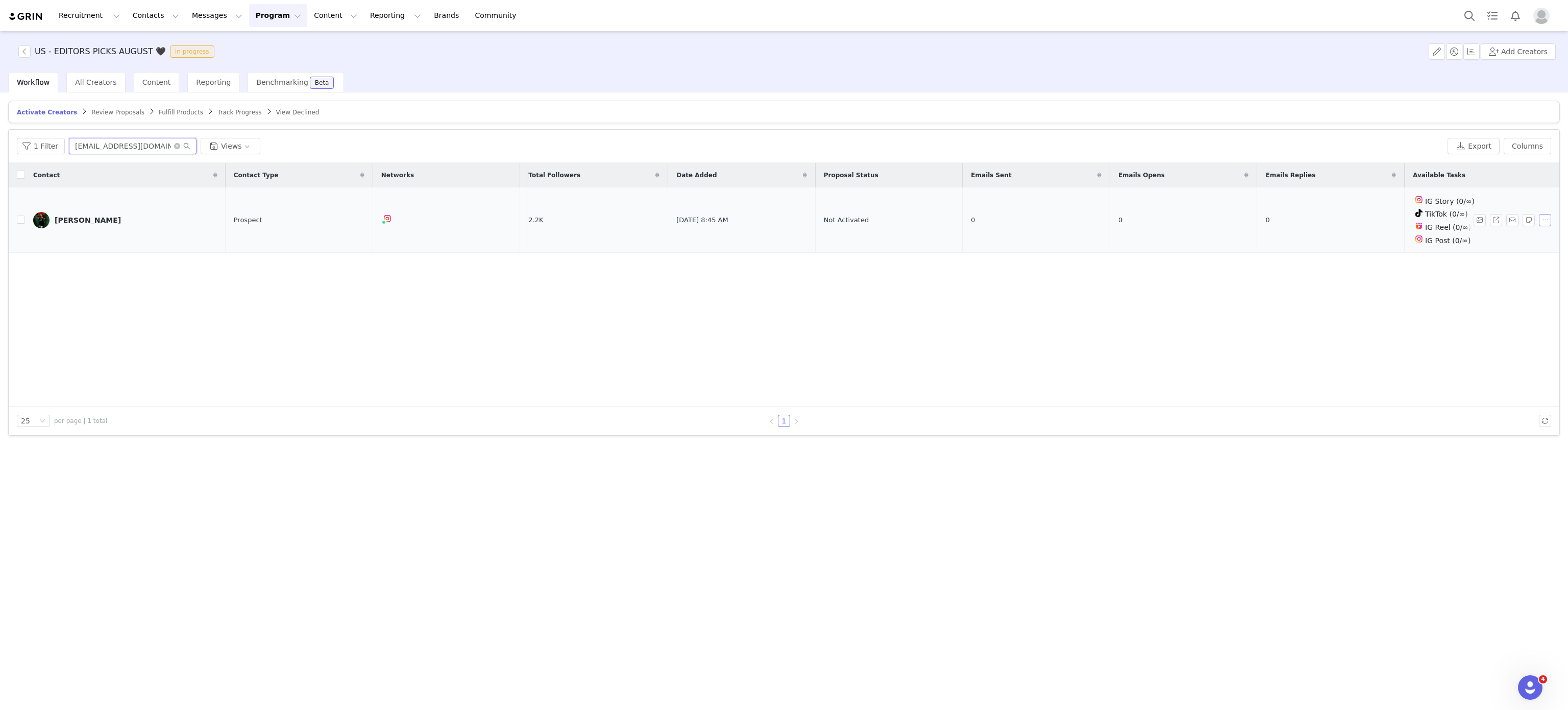
type input "jessicadion@hotmail.ca"
click at [1548, 217] on button "button" at bounding box center [1545, 220] width 12 height 12
click at [1517, 216] on button "button" at bounding box center [1512, 220] width 12 height 12
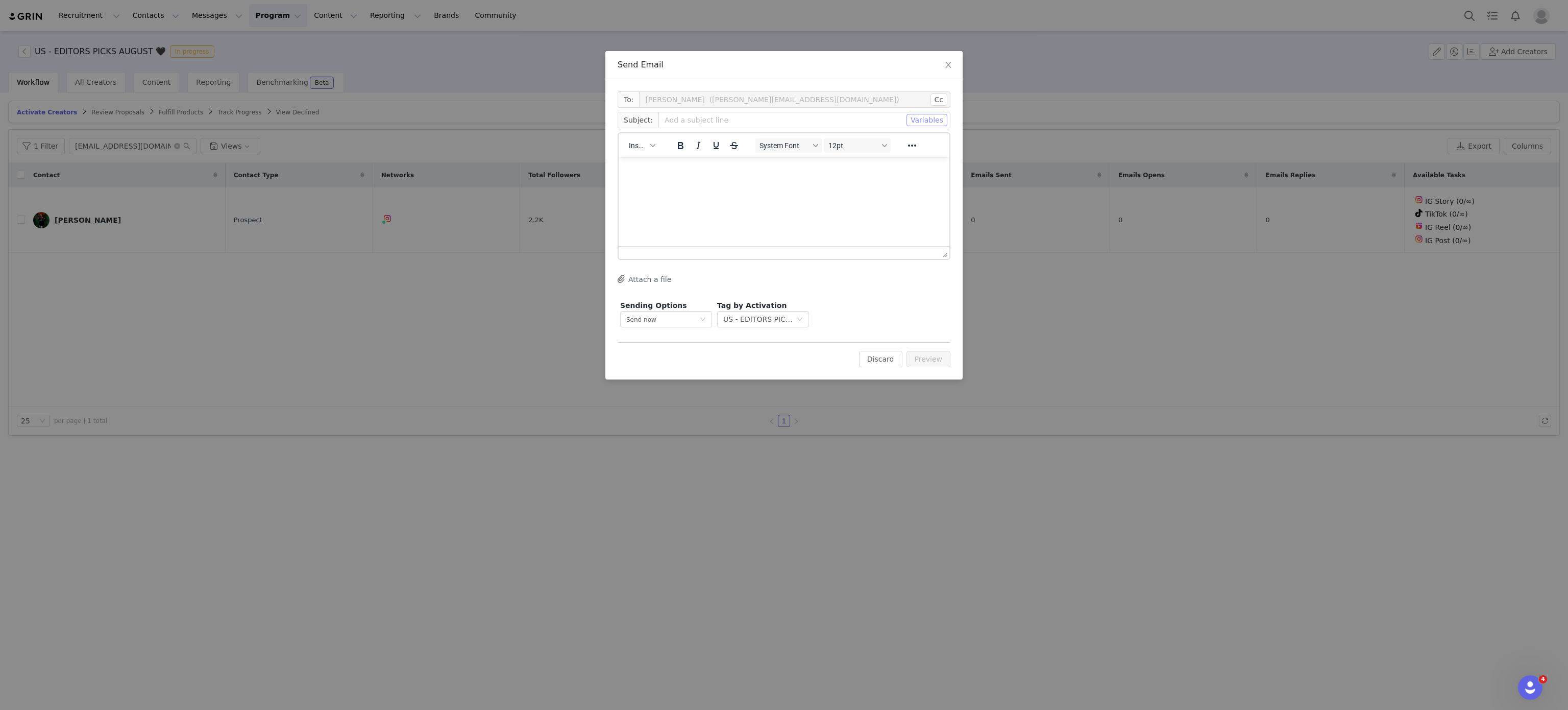
click at [927, 121] on button "Variables" at bounding box center [927, 120] width 41 height 12
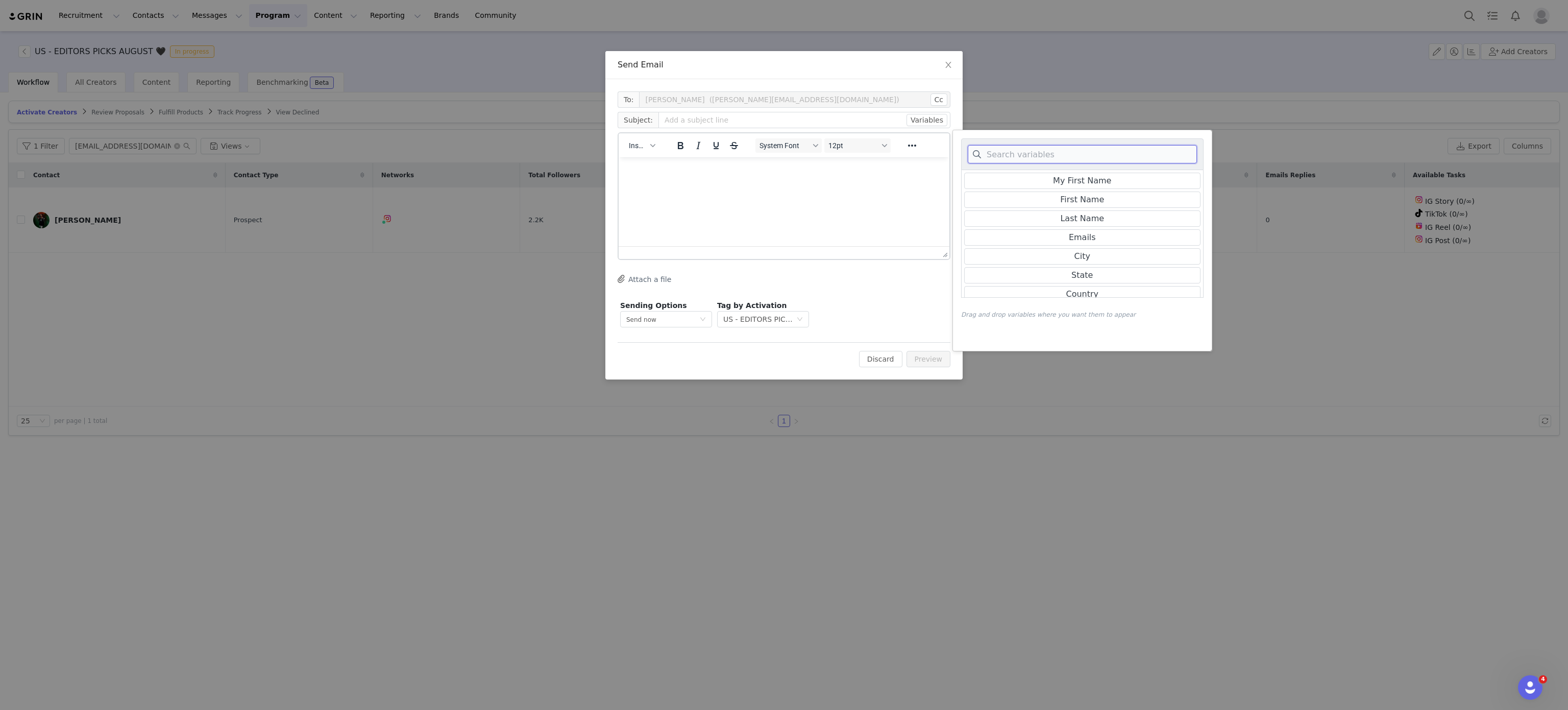
click at [1019, 156] on input at bounding box center [1082, 154] width 229 height 18
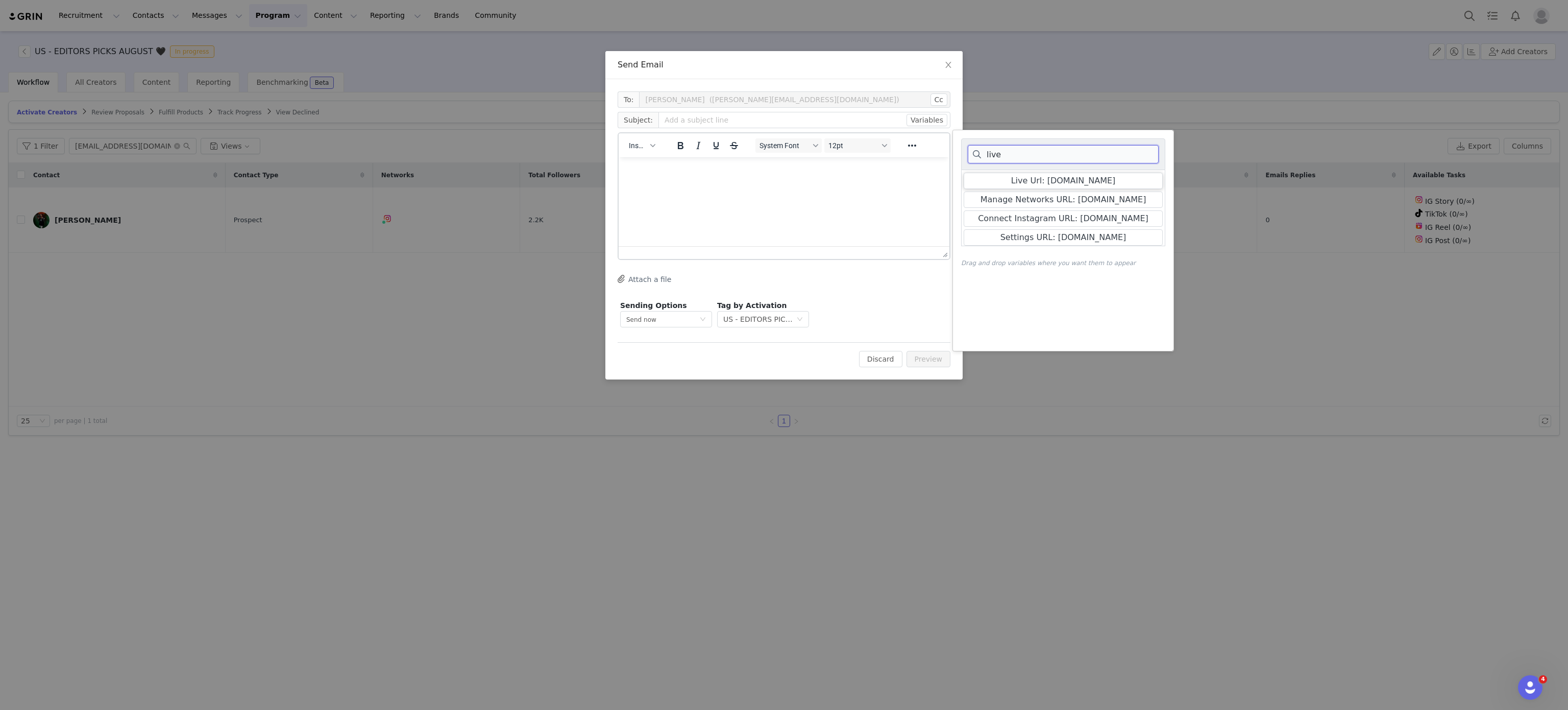
type input "live"
click at [785, 117] on input "1" at bounding box center [804, 120] width 292 height 16
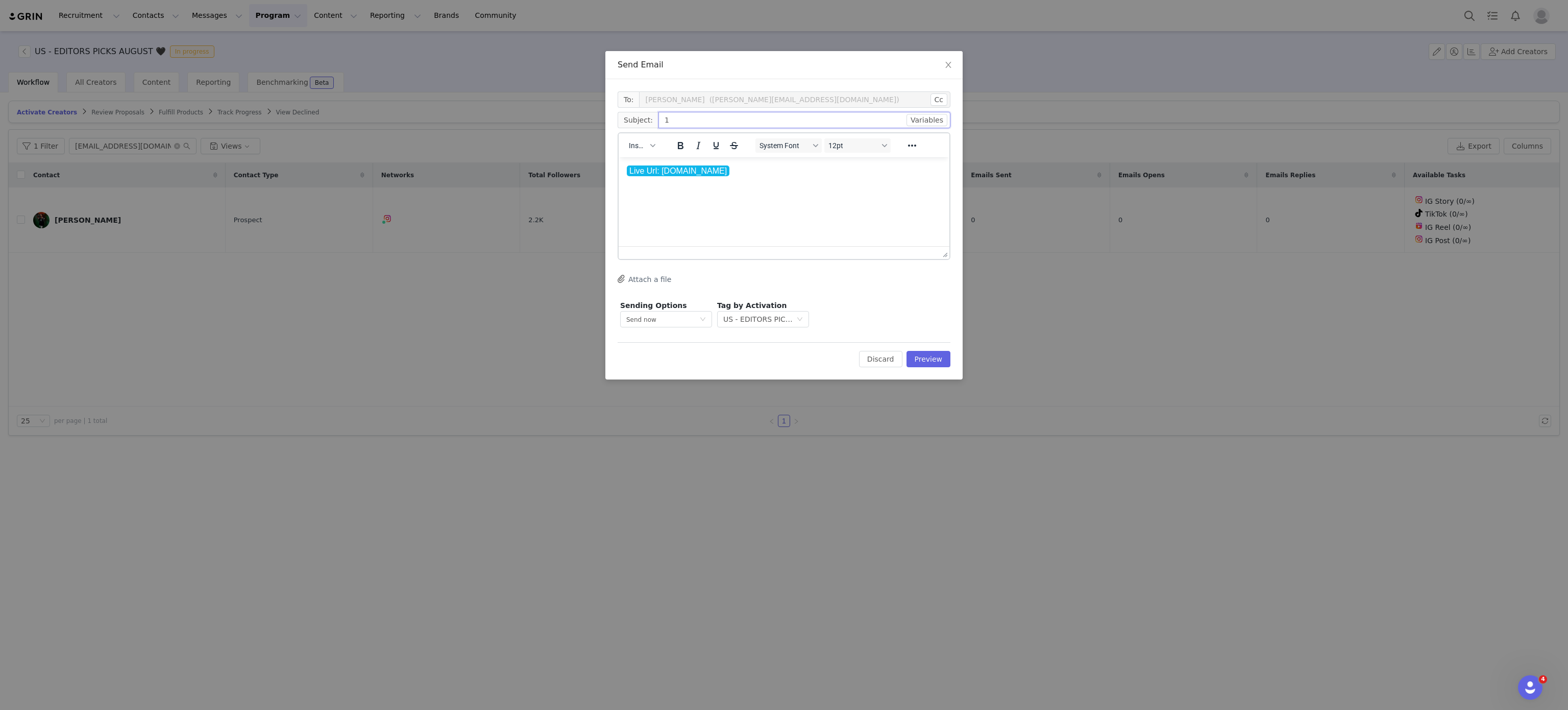
type input "1"
click at [922, 343] on div "Edit Discard Preview" at bounding box center [784, 354] width 333 height 25
click at [935, 350] on div "Edit Discard Preview" at bounding box center [784, 354] width 333 height 25
click at [941, 363] on button "Preview" at bounding box center [928, 359] width 44 height 16
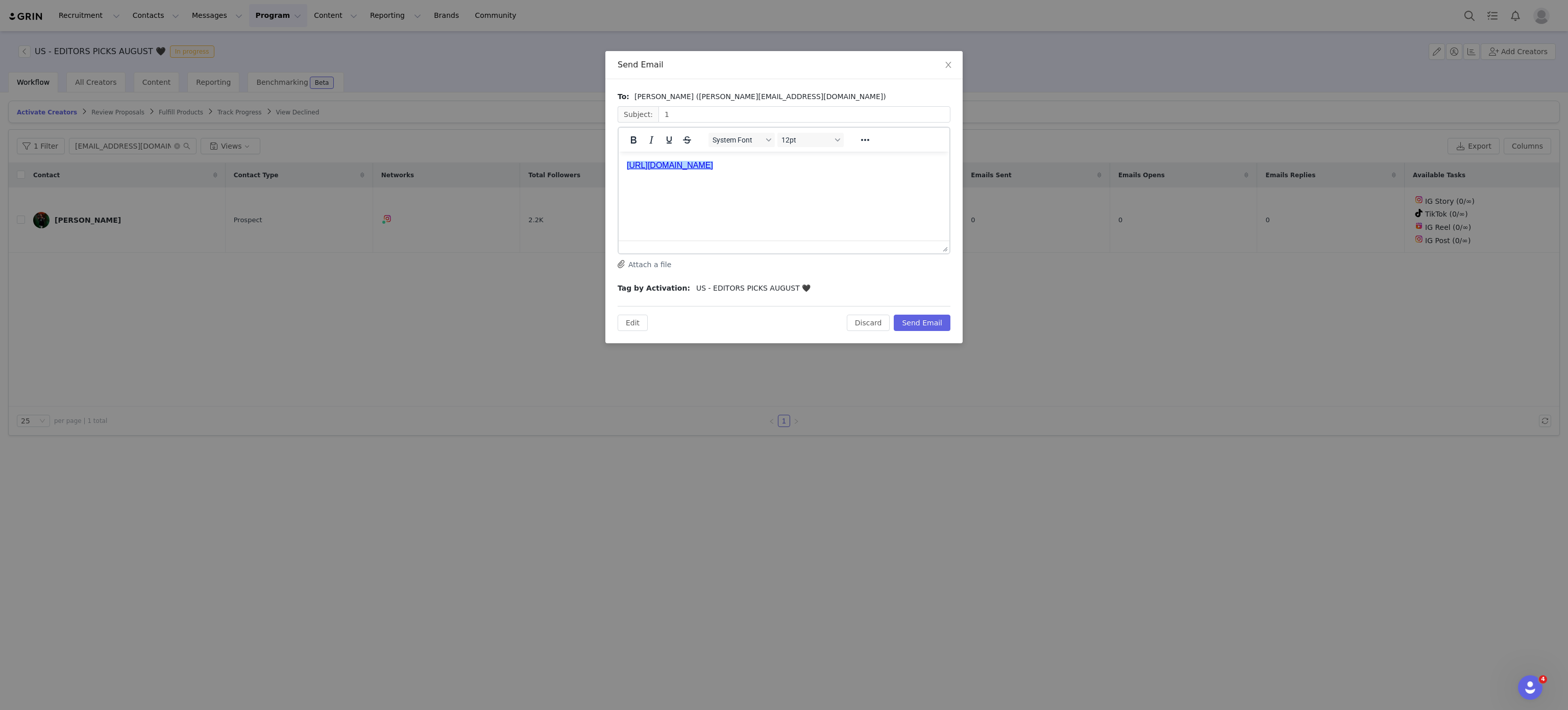
click at [713, 169] on link "﻿https://killstar-67aa36a0b0aad.grin.live/dcc47654-5e6f-4a77-8658-1a29a31270a8" at bounding box center [669, 165] width 86 height 9
copy link "﻿https://killstar-67aa36a0b0aad.grin.live/dcc47654-5e6f-4a77-8658-1a29a31270a"
click at [713, 169] on link "https://killstar-67aa36a0b0aad.grin.live/dcc47654-5e6f-4a77-8658-1a29a31270a8" at bounding box center [669, 165] width 86 height 9
click at [946, 73] on span "Close" at bounding box center [948, 66] width 29 height 29
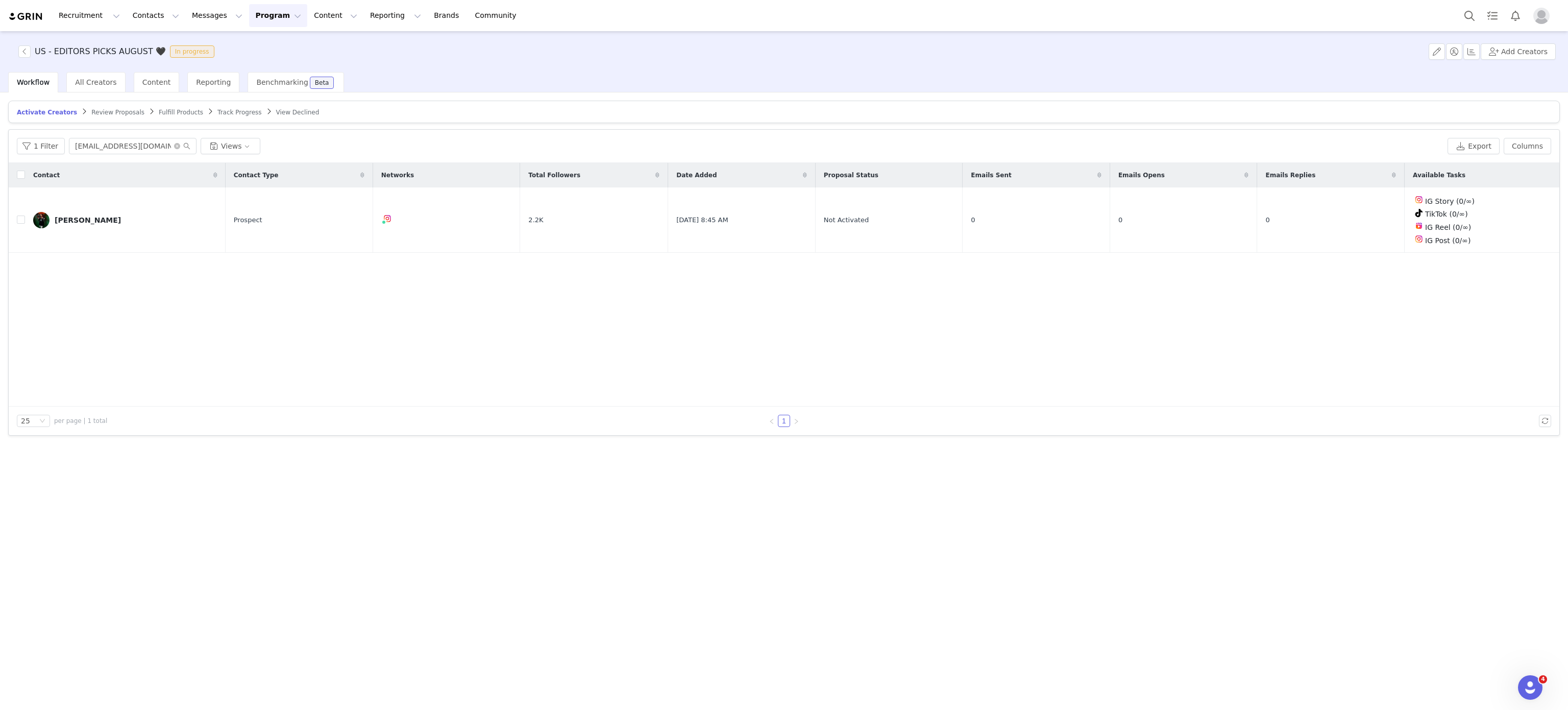
click at [249, 9] on button "Program Program" at bounding box center [278, 16] width 58 height 23
click at [249, 19] on button "Program Program" at bounding box center [278, 16] width 58 height 23
click at [256, 28] on div "Recruitment Recruitment Creator Search Curated Lists Landing Pages Web Extensio…" at bounding box center [784, 16] width 1568 height 31
click at [249, 23] on button "Program Program" at bounding box center [278, 16] width 58 height 23
click at [259, 39] on link "Activations" at bounding box center [264, 45] width 81 height 19
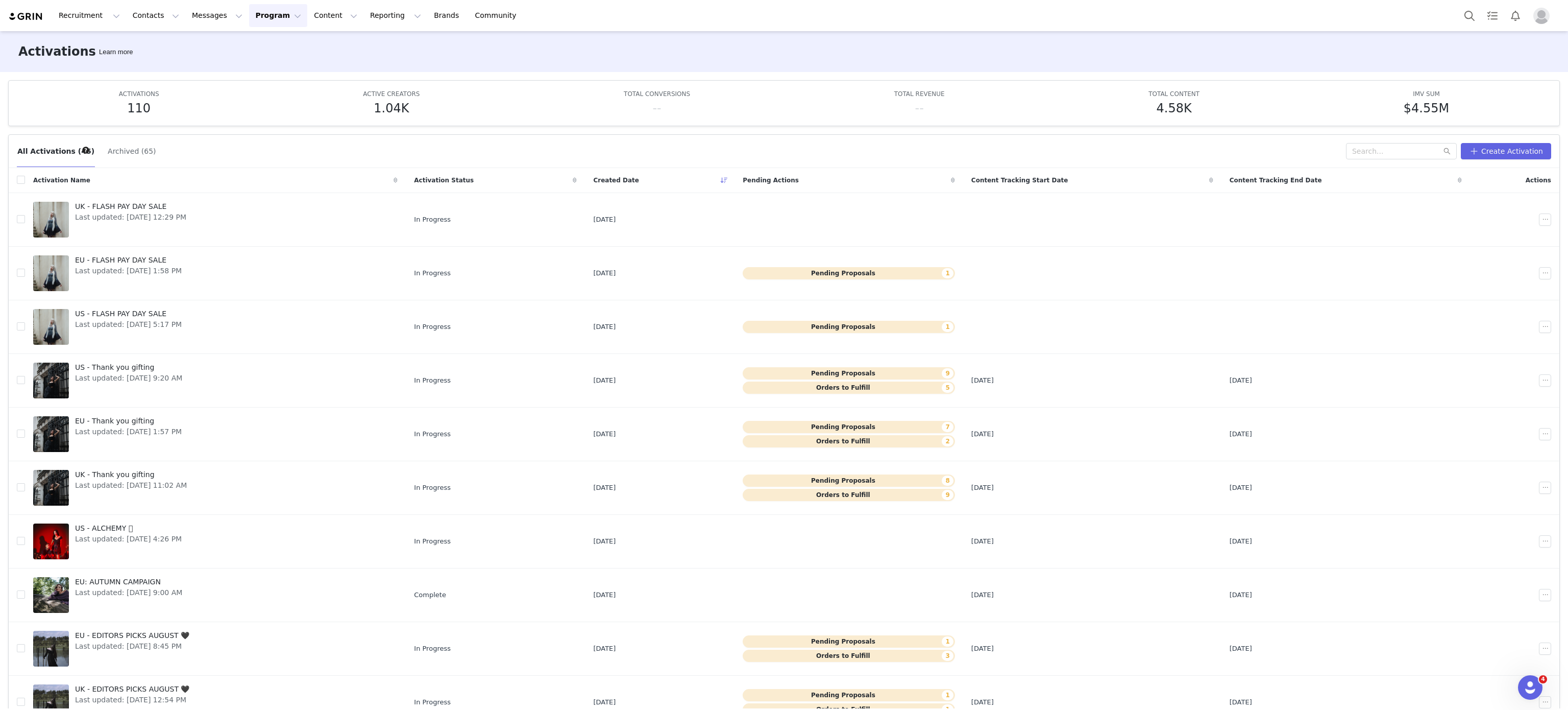
scroll to position [8, 0]
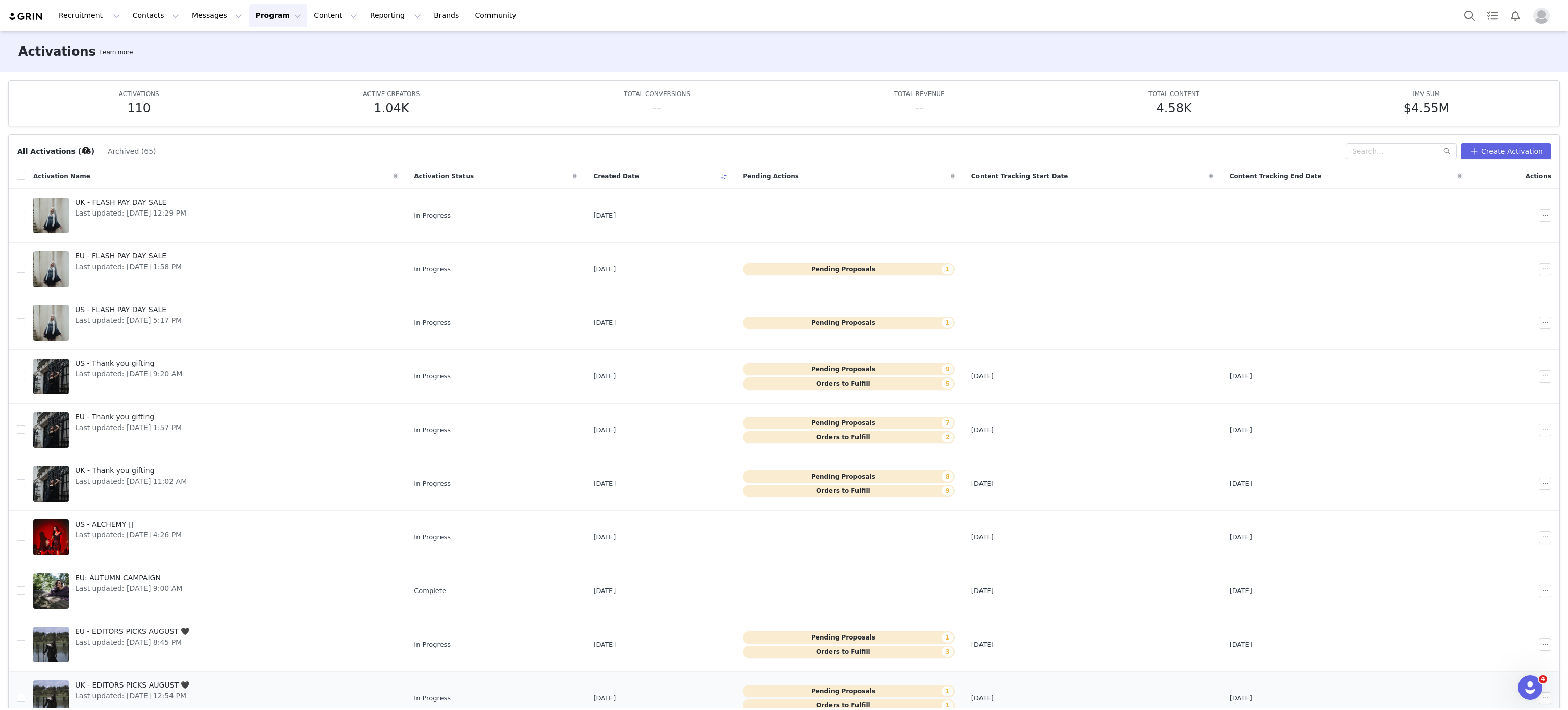
click at [173, 690] on span "Last updated: Sep 30, 2025 12:54 PM" at bounding box center [132, 696] width 115 height 11
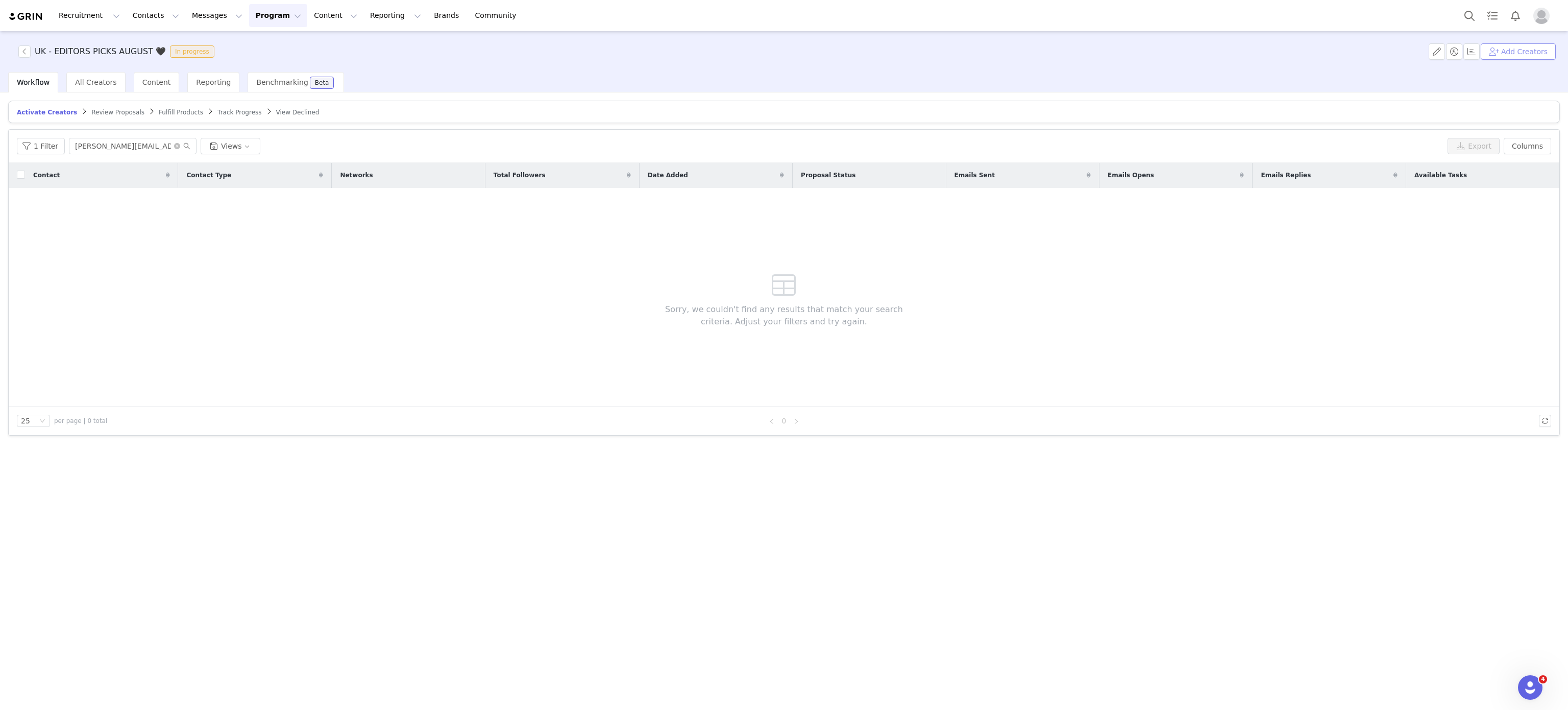
click at [1528, 53] on button "Add Creators" at bounding box center [1518, 52] width 75 height 16
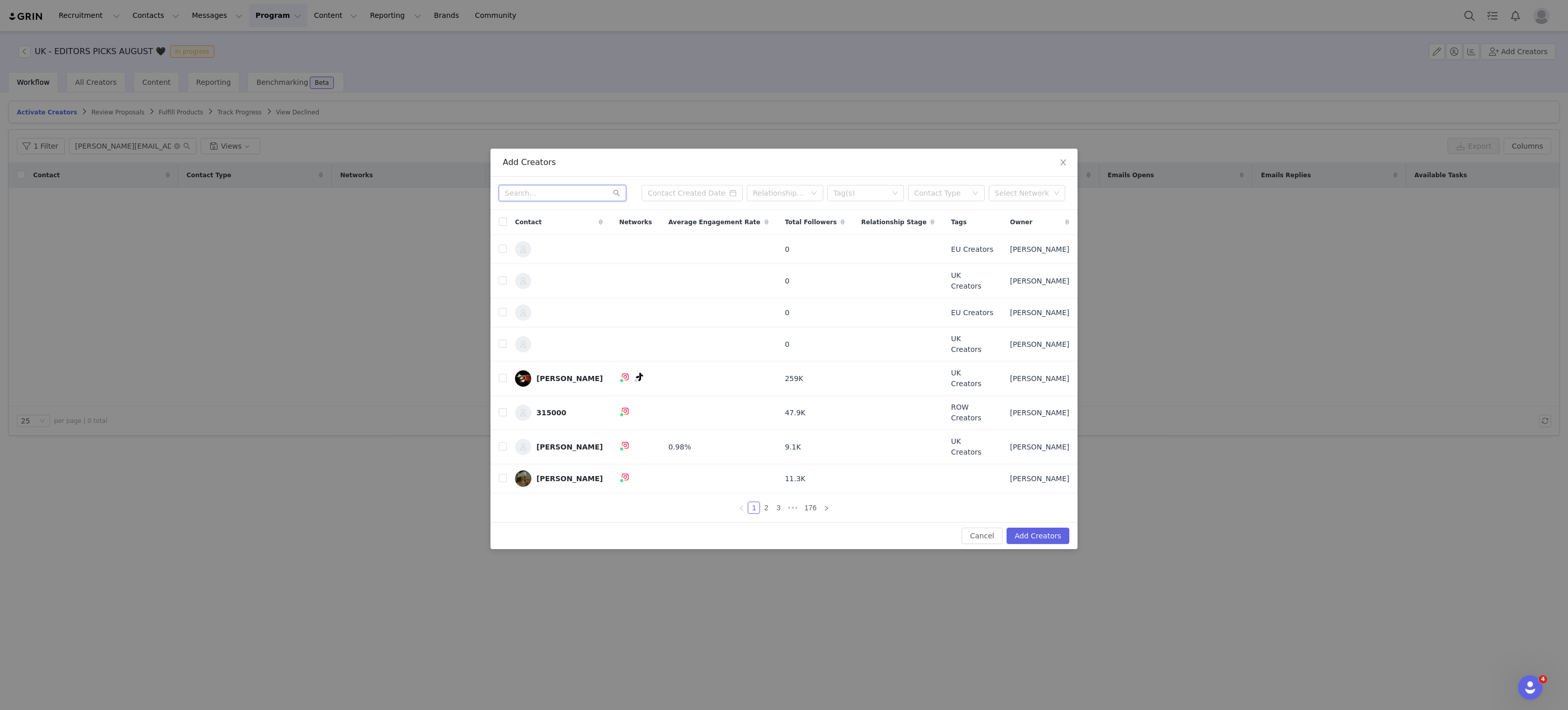
paste input "[EMAIL_ADDRESS][DOMAIN_NAME]"
click at [569, 201] on input "[EMAIL_ADDRESS][DOMAIN_NAME]" at bounding box center [562, 193] width 128 height 16
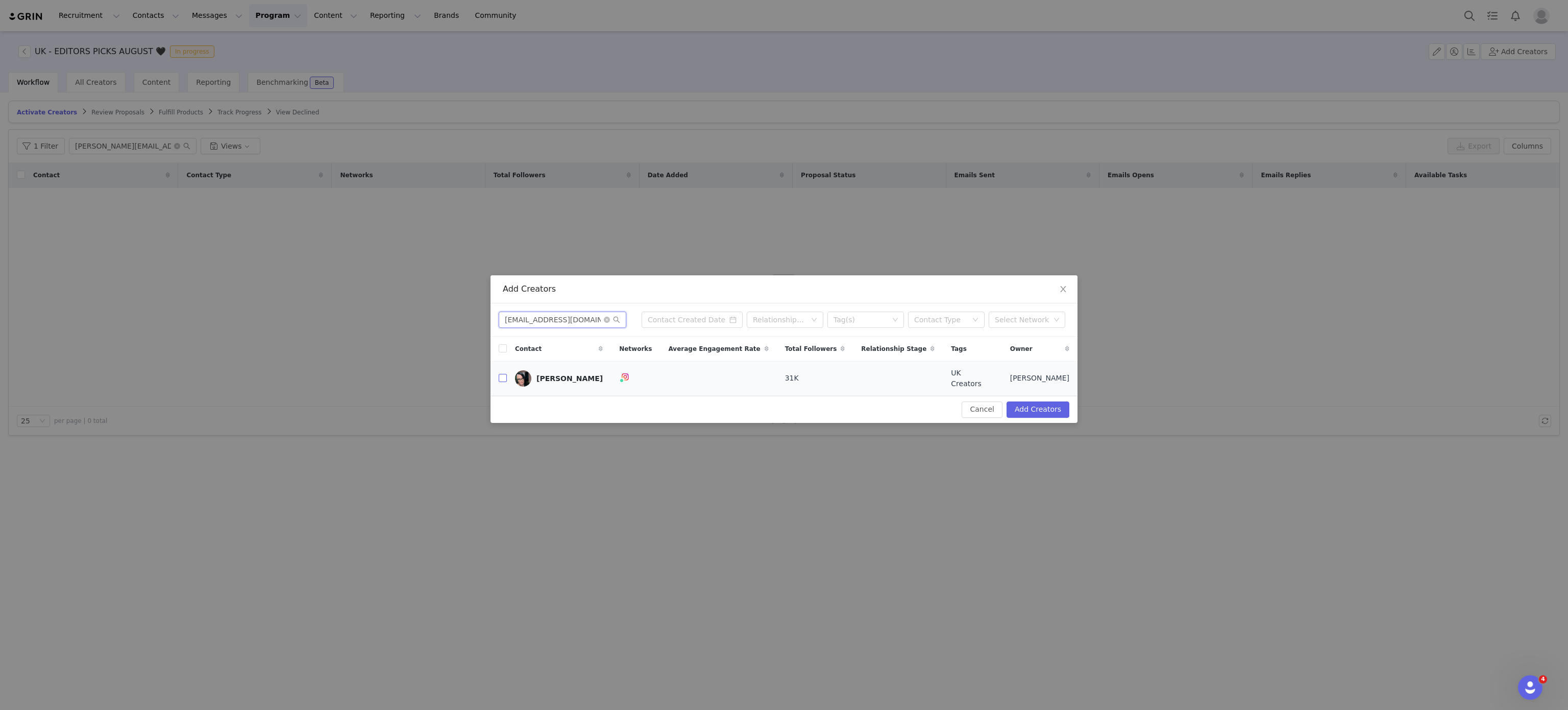
type input "[EMAIL_ADDRESS][DOMAIN_NAME]"
click at [502, 379] on input "checkbox" at bounding box center [503, 378] width 8 height 8
checkbox input "true"
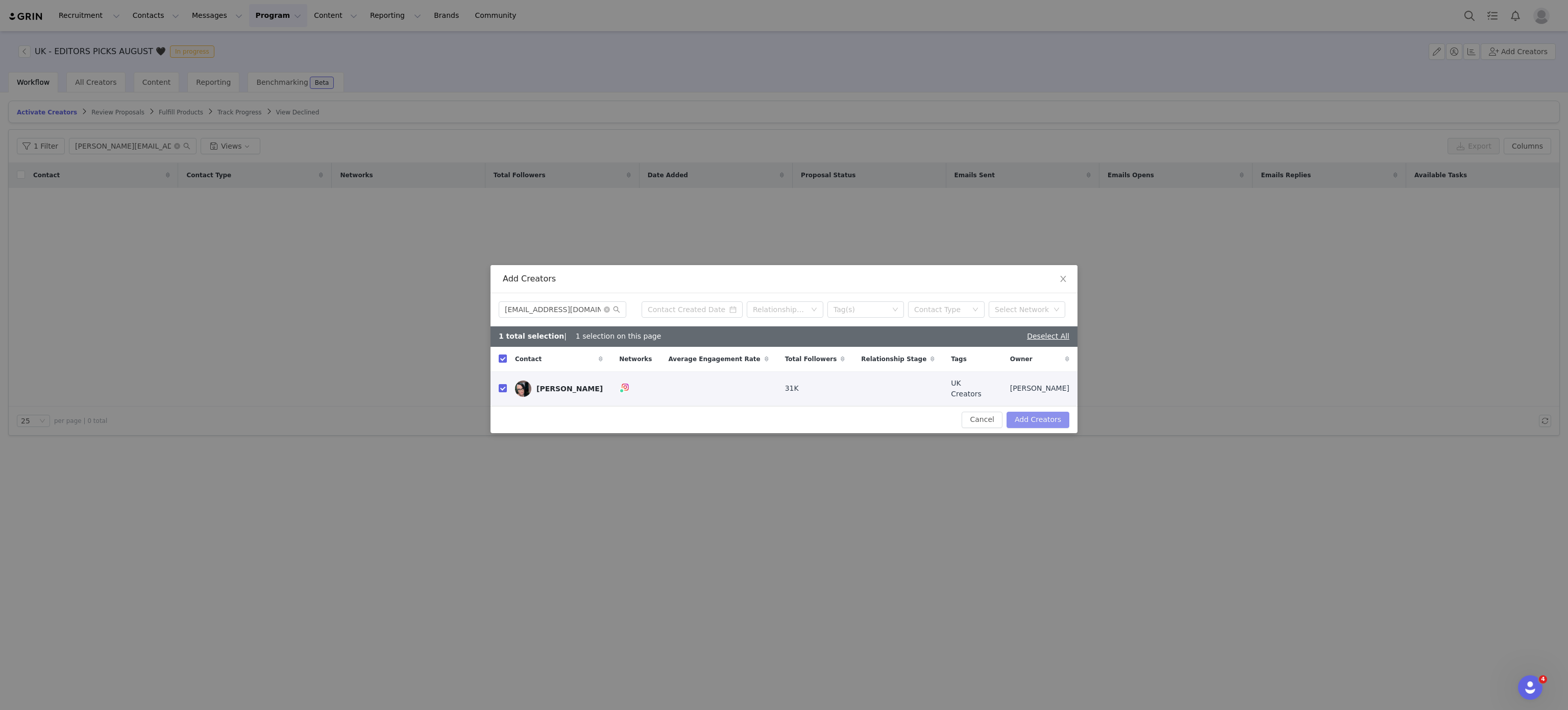
click at [1051, 418] on button "Add Creators" at bounding box center [1038, 420] width 63 height 16
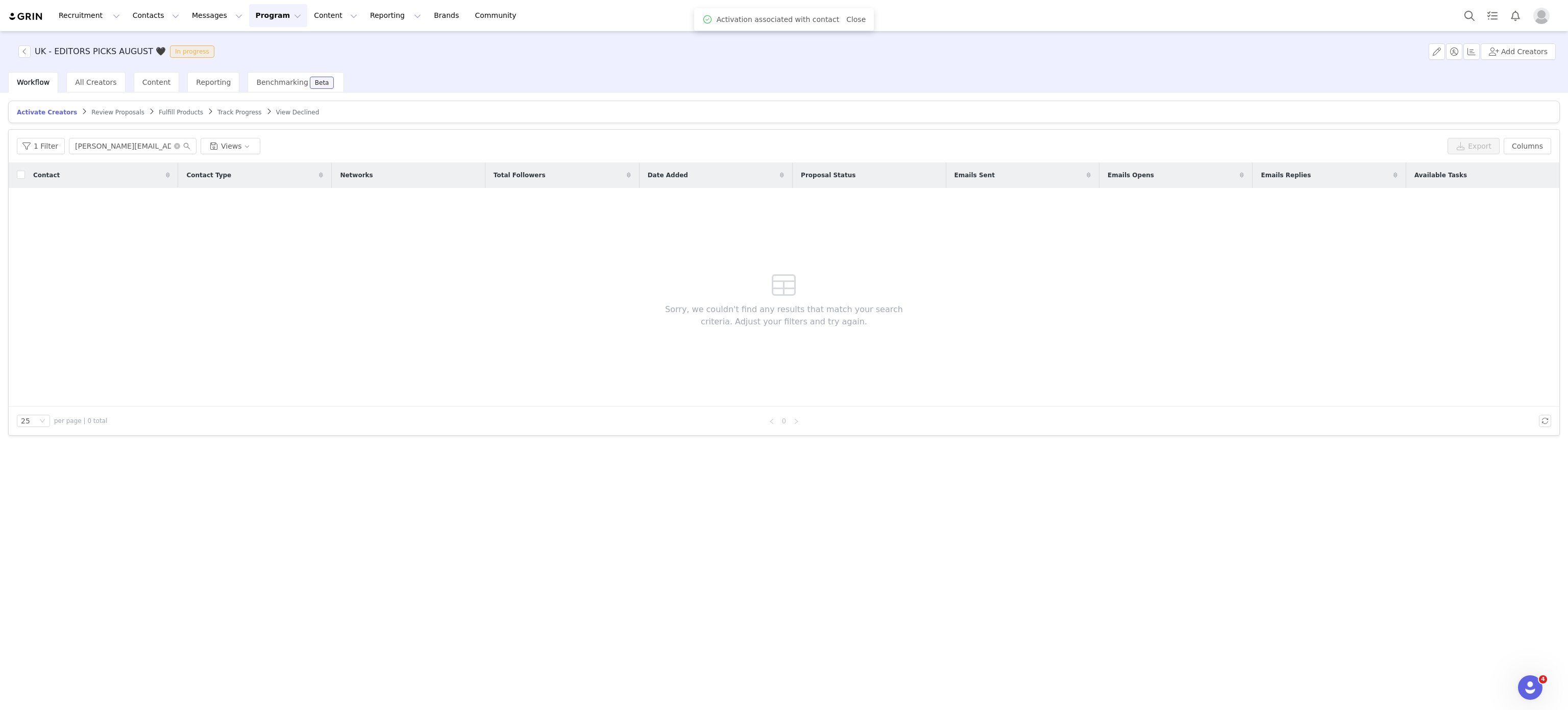
click at [143, 136] on div "1 Filter chyna.kingston@gmail.com Views Export Columns" at bounding box center [784, 146] width 1550 height 33
click at [157, 152] on input "chyna.kingston@gmail.com" at bounding box center [132, 146] width 128 height 16
paste input "ktflanagan2"
click at [157, 152] on input "[EMAIL_ADDRESS][DOMAIN_NAME]" at bounding box center [132, 146] width 128 height 16
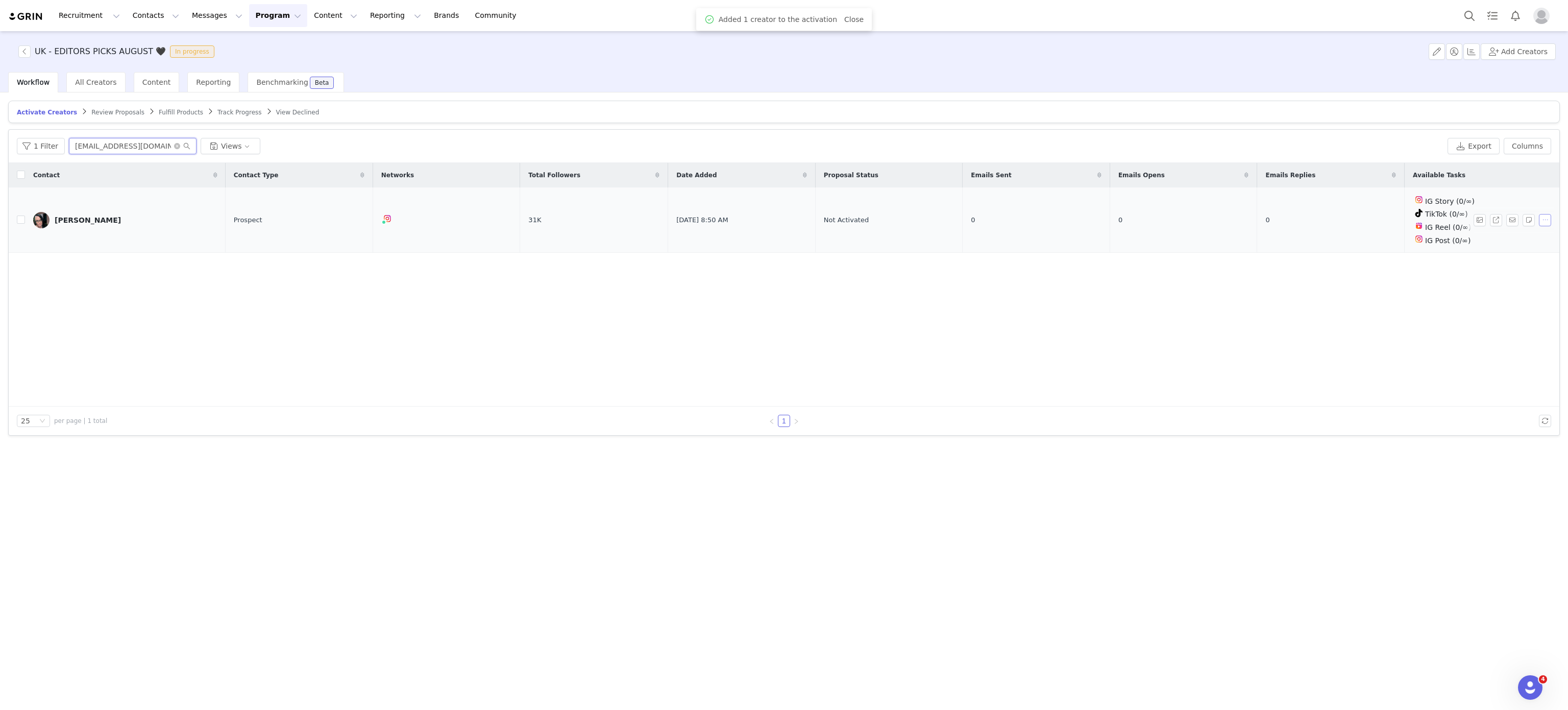
type input "[EMAIL_ADDRESS][DOMAIN_NAME]"
click at [1539, 216] on button "button" at bounding box center [1545, 220] width 12 height 12
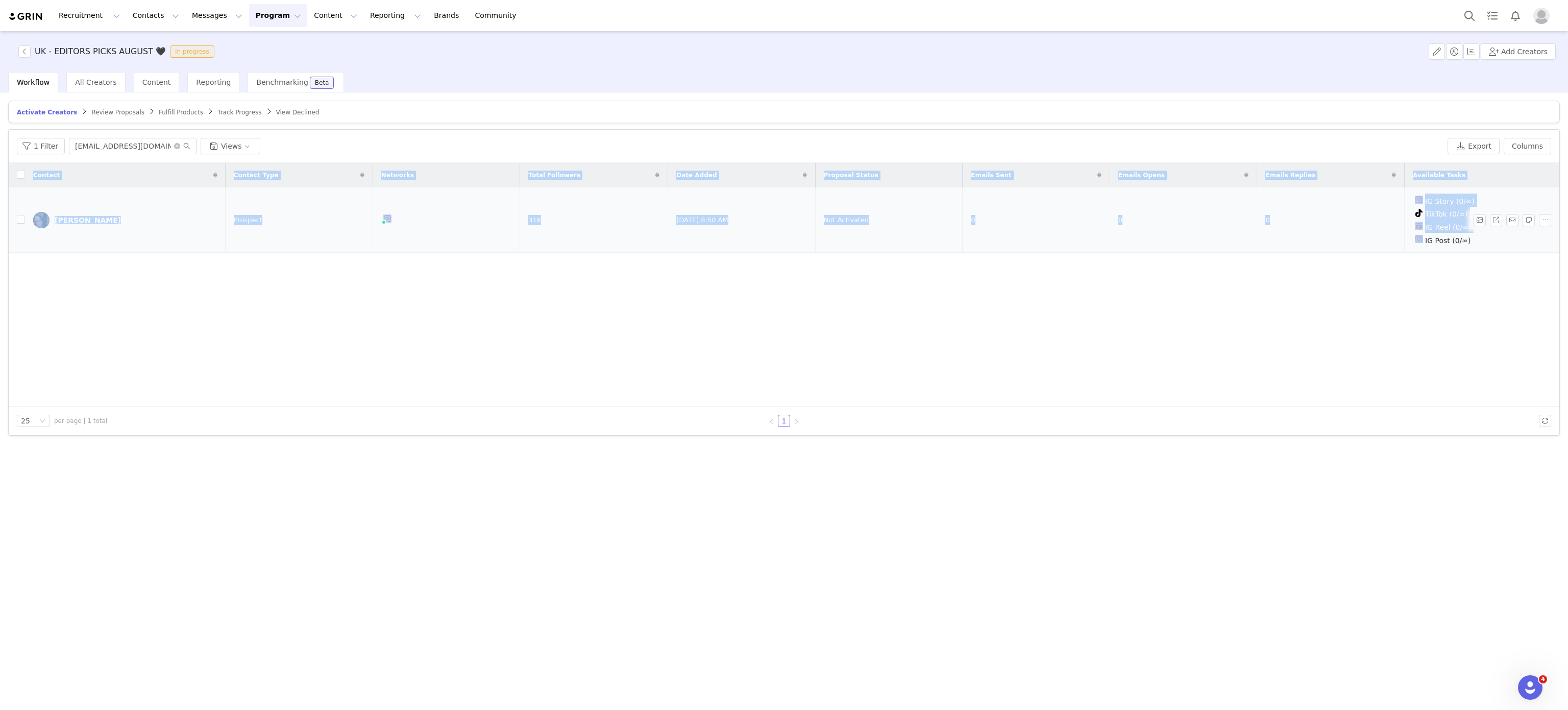
drag, startPoint x: 1410, startPoint y: 244, endPoint x: 1502, endPoint y: 217, distance: 95.9
click at [1502, 217] on tr "Katie Prospect 31K Oct 1, 2025 8:50 AM Not Activated 0 0 0 IG Story (0/∞) TikTo…" at bounding box center [784, 220] width 1550 height 66
click at [1512, 216] on button "button" at bounding box center [1512, 220] width 12 height 12
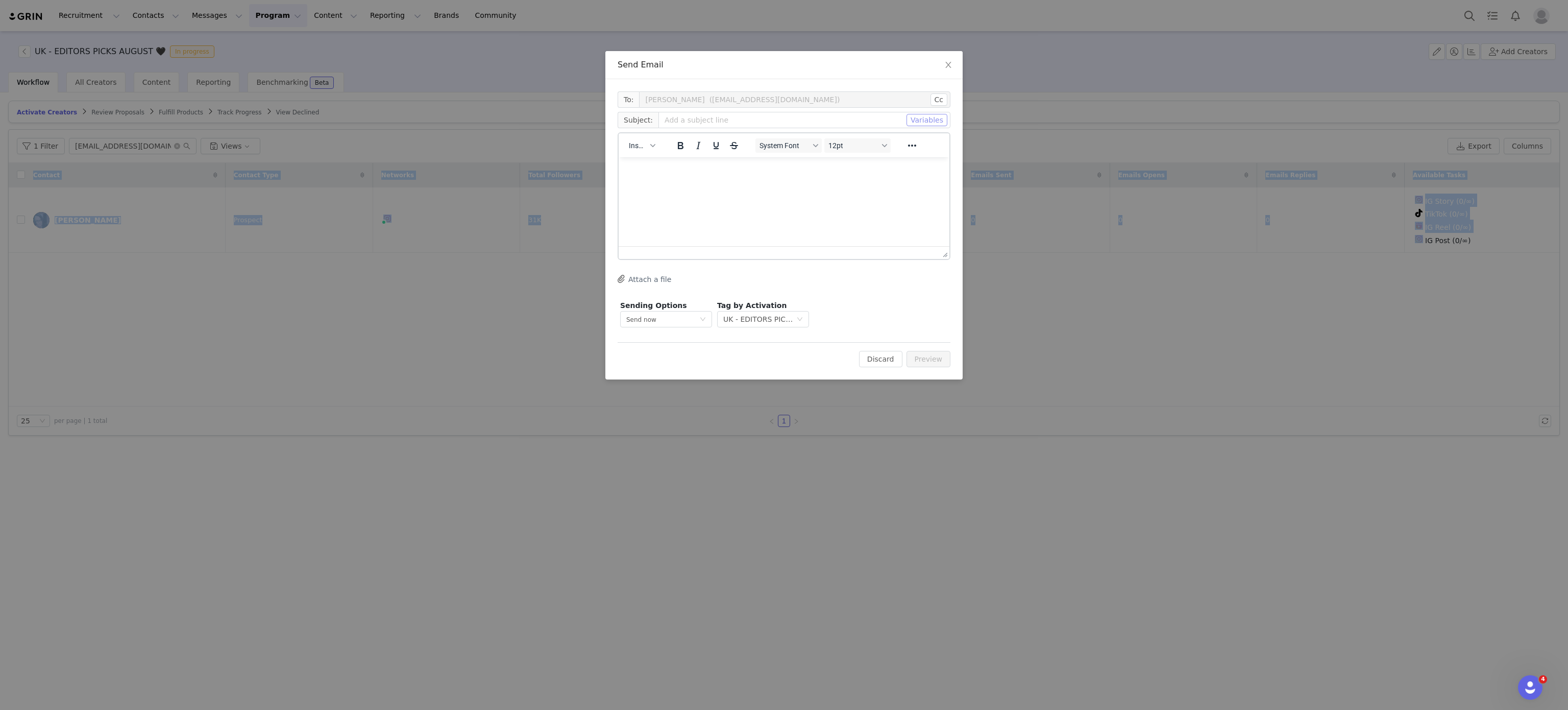
click at [918, 117] on button "Variables" at bounding box center [927, 120] width 41 height 12
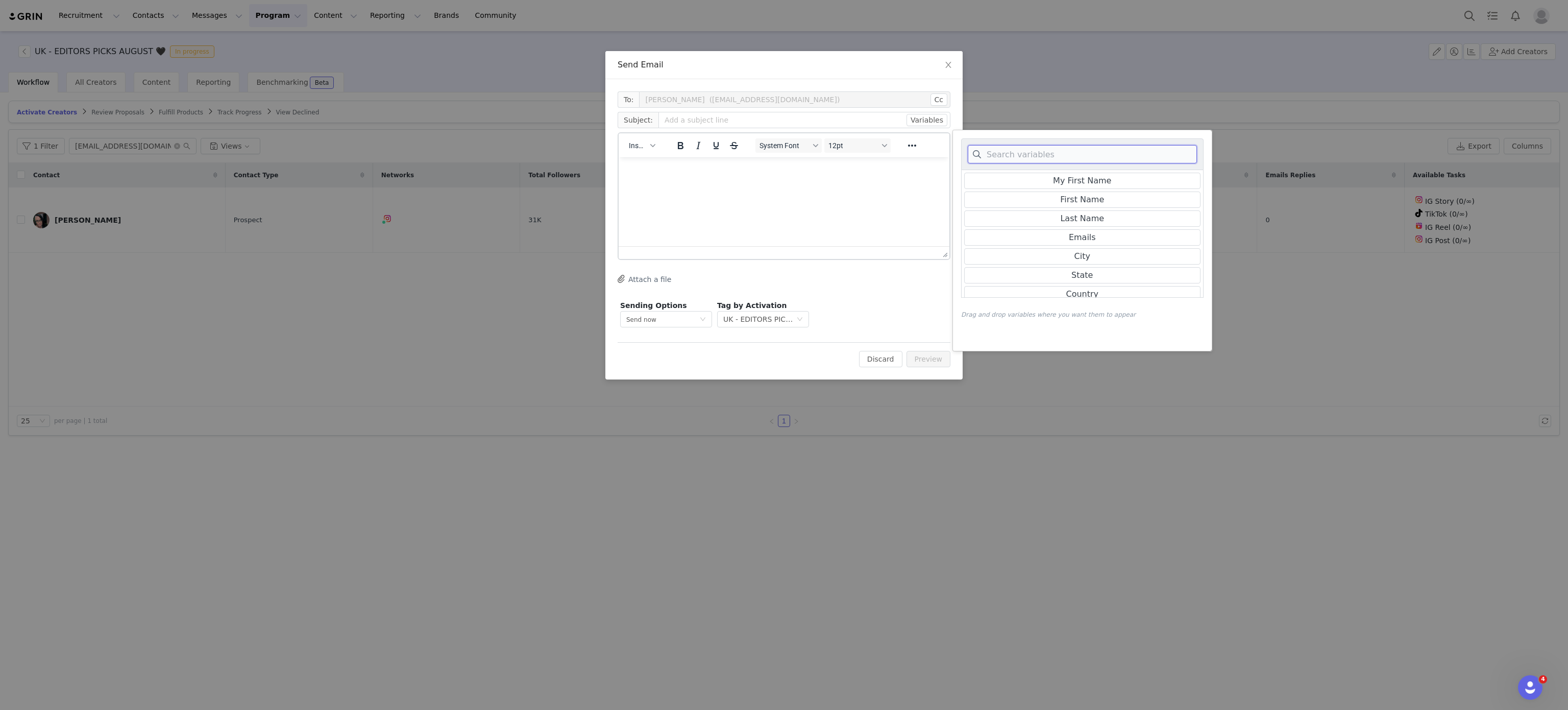
click at [1009, 145] on input at bounding box center [1082, 154] width 229 height 18
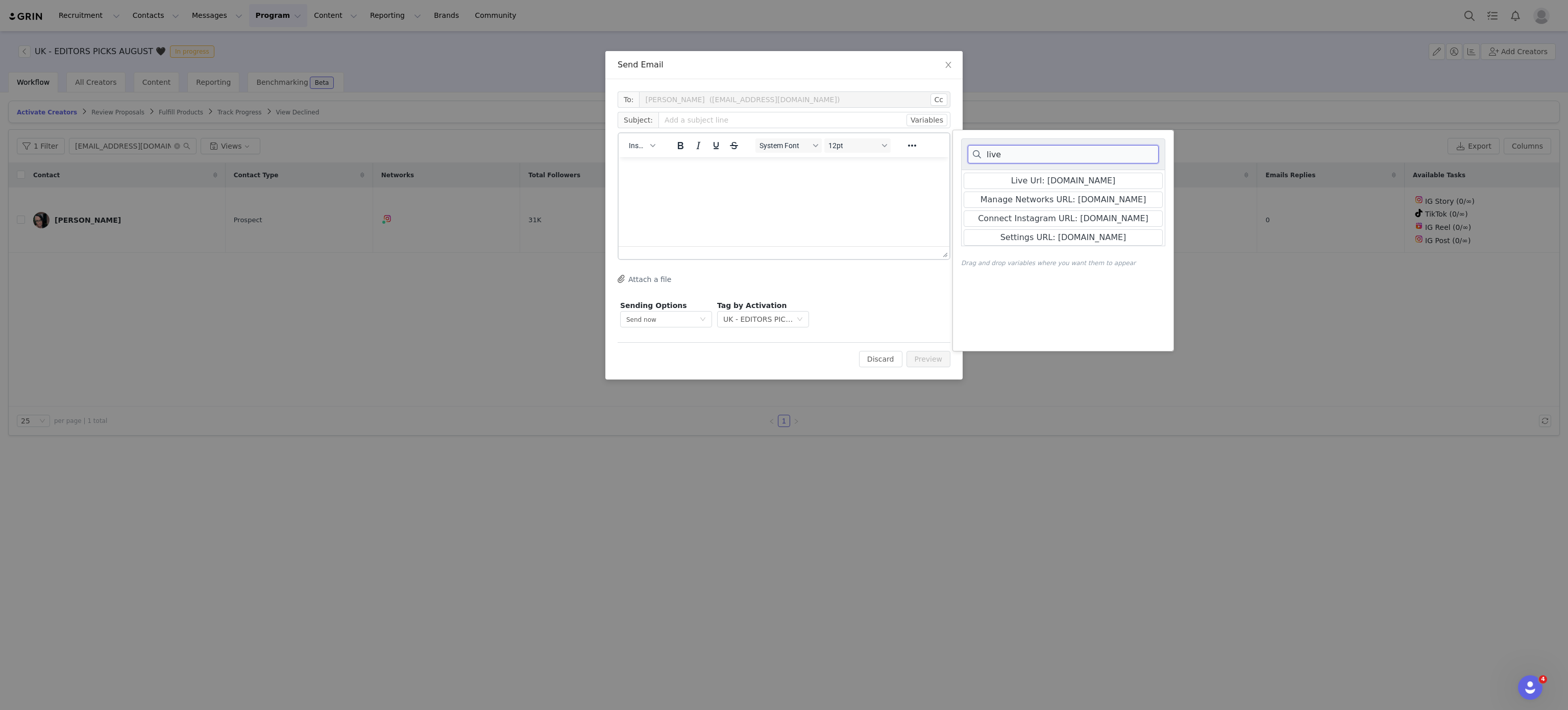
type input "live"
click at [1023, 171] on div "Live Url: killstar-67aa36a0b0aad.grin.live" at bounding box center [1062, 180] width 204 height 19
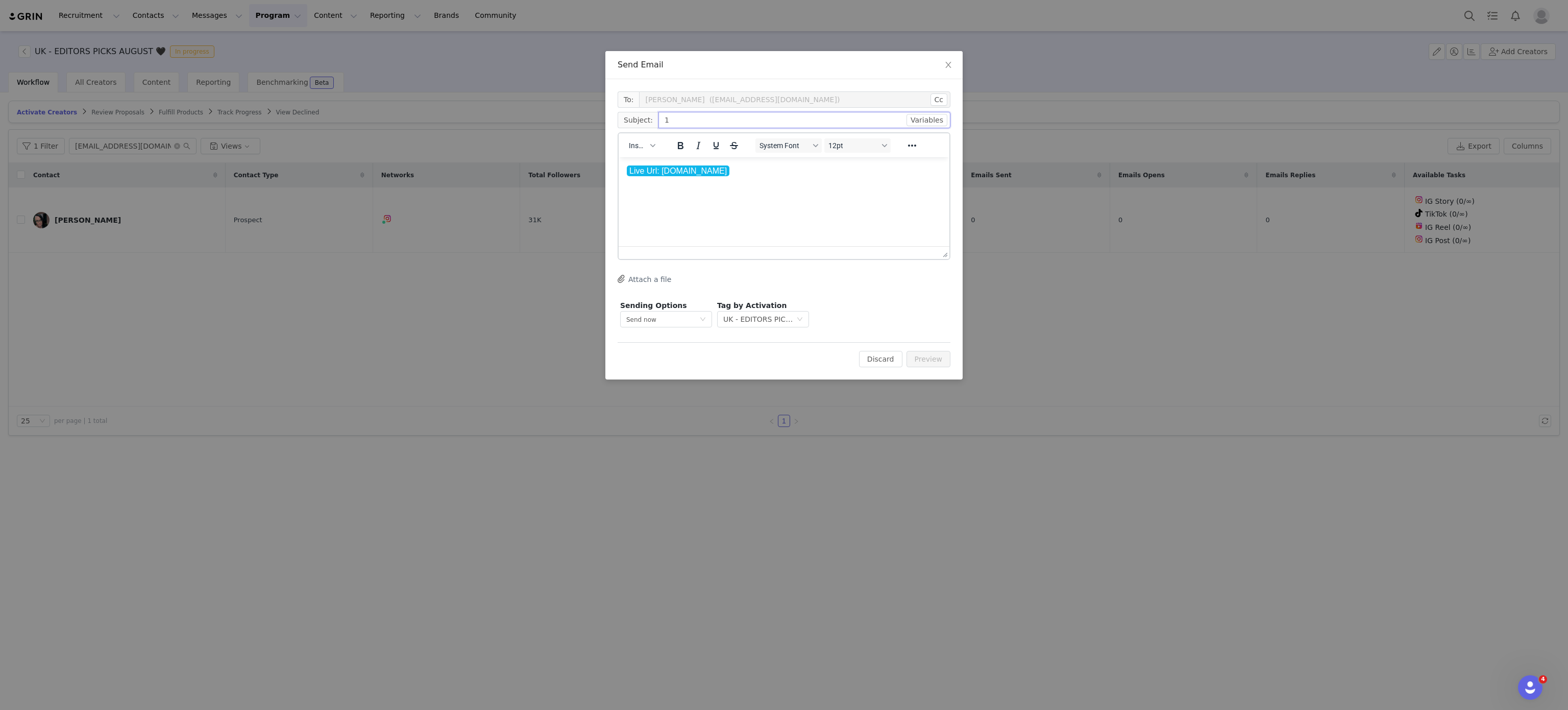
click at [794, 124] on input "1" at bounding box center [804, 120] width 292 height 16
type input "1"
click at [923, 354] on button "Preview" at bounding box center [928, 359] width 44 height 16
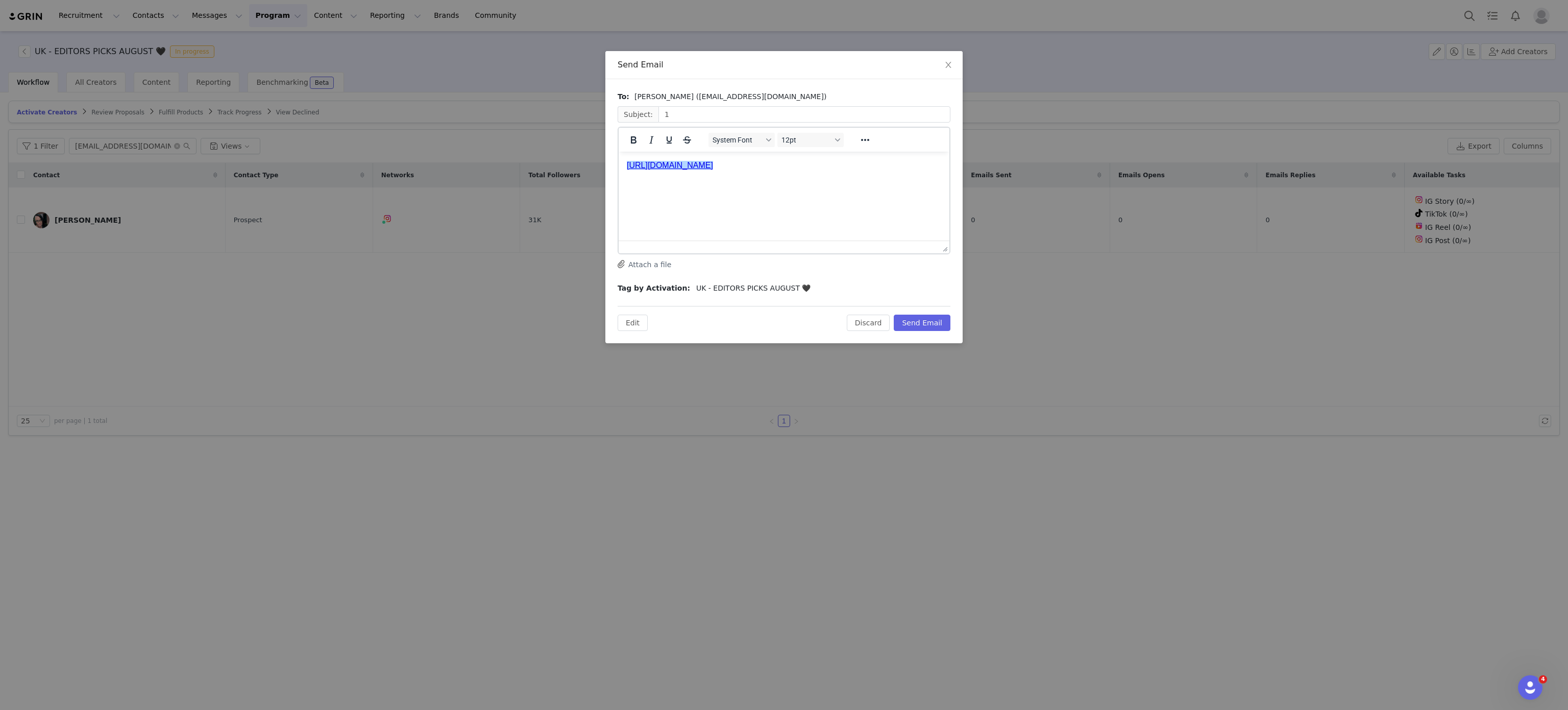
click at [713, 162] on link "﻿https://killstar-67aa36a0b0aad.grin.live/8b59397c-f7fa-405f-9e9b-0b9edddc2f9e" at bounding box center [669, 165] width 86 height 9
click at [713, 162] on link "https://killstar-67aa36a0b0aad.grin.live/8b59397c-f7fa-405f-9e9b-0b9edddc2f9e" at bounding box center [669, 165] width 86 height 9
copy link "https://killstar-67aa36a0b0aad.grin.live/8b59397c-f7fa-405f-9e9b-0b9edddc2f9e"
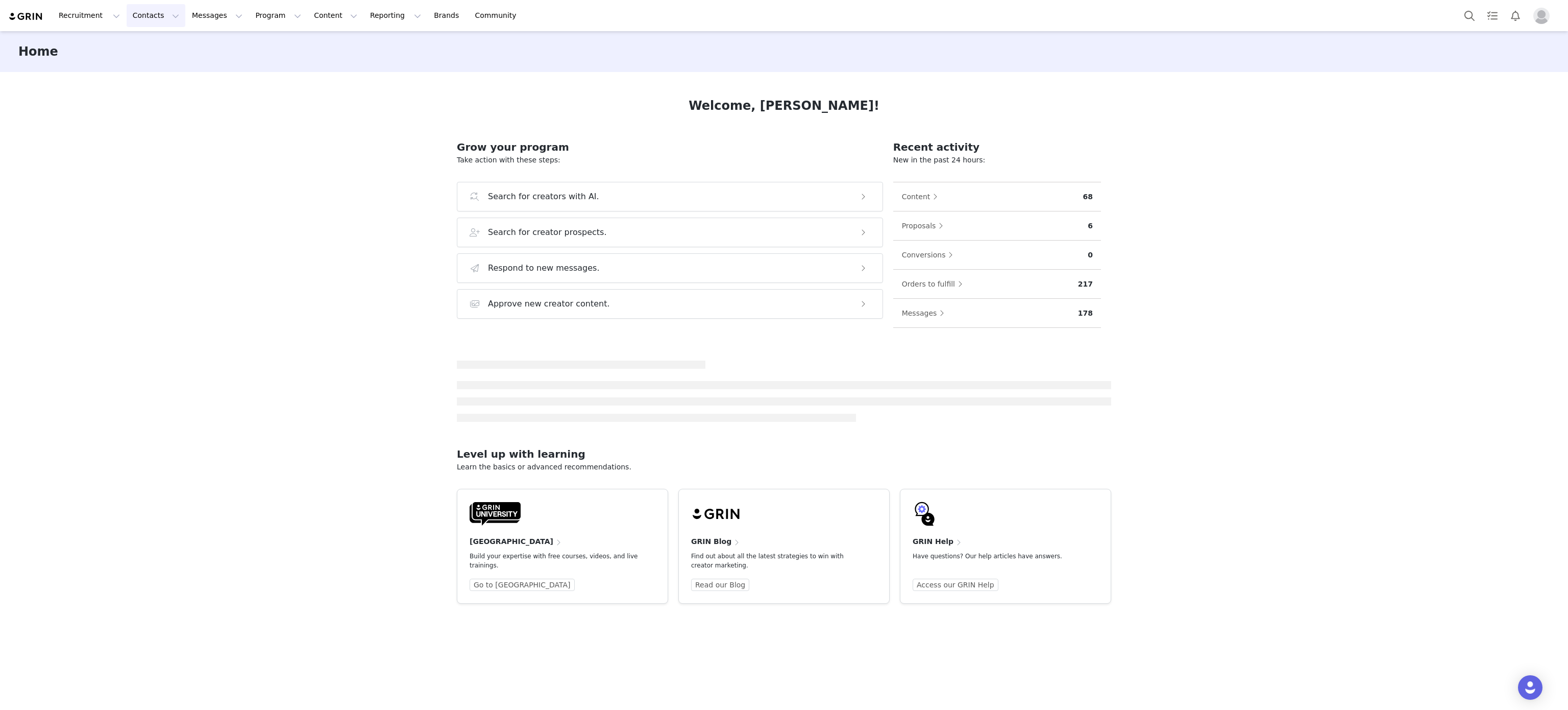
click at [155, 21] on button "Contacts Contacts" at bounding box center [156, 16] width 59 height 23
click at [255, 25] on button "Program Program" at bounding box center [278, 16] width 58 height 23
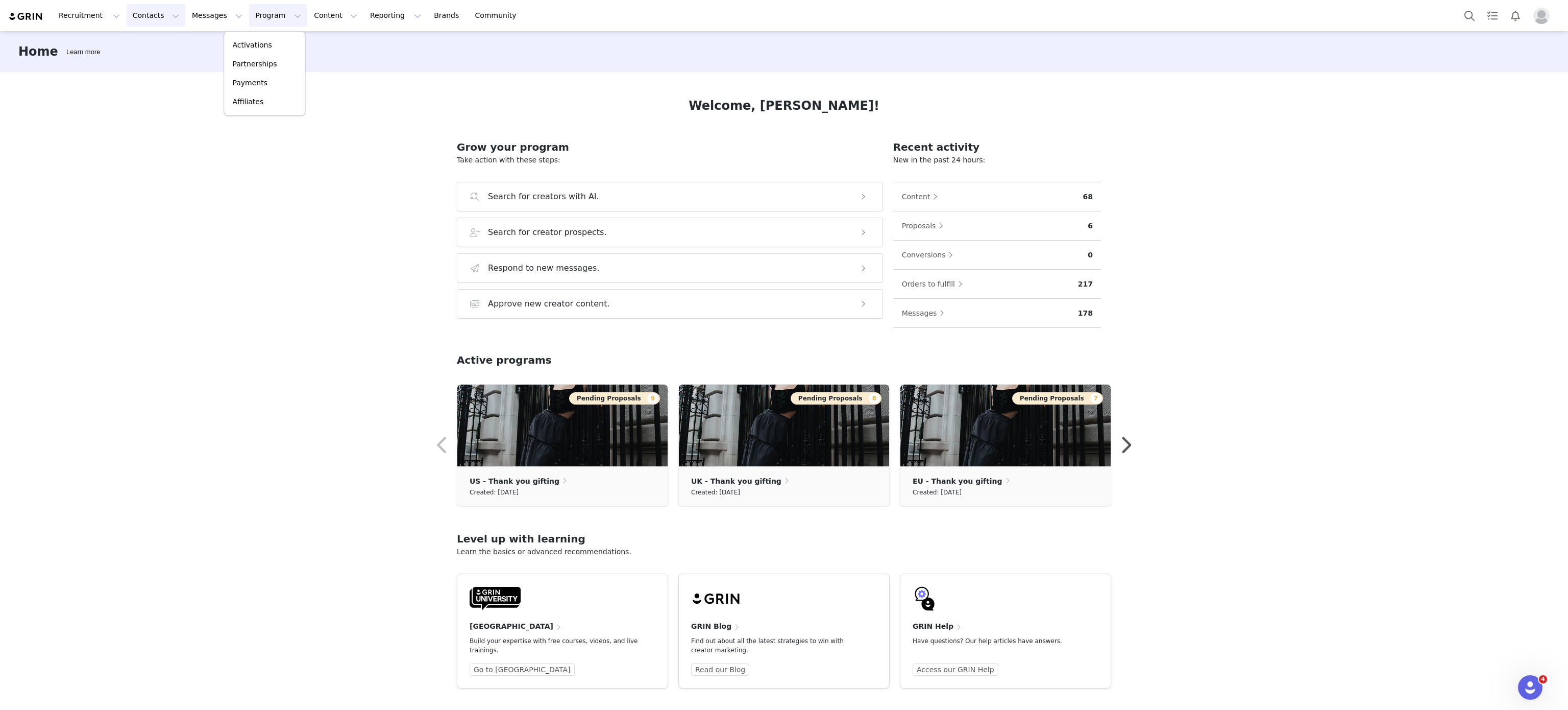
click at [143, 5] on button "Contacts Contacts" at bounding box center [156, 16] width 59 height 23
click at [154, 66] on p "Prospects" at bounding box center [141, 64] width 34 height 11
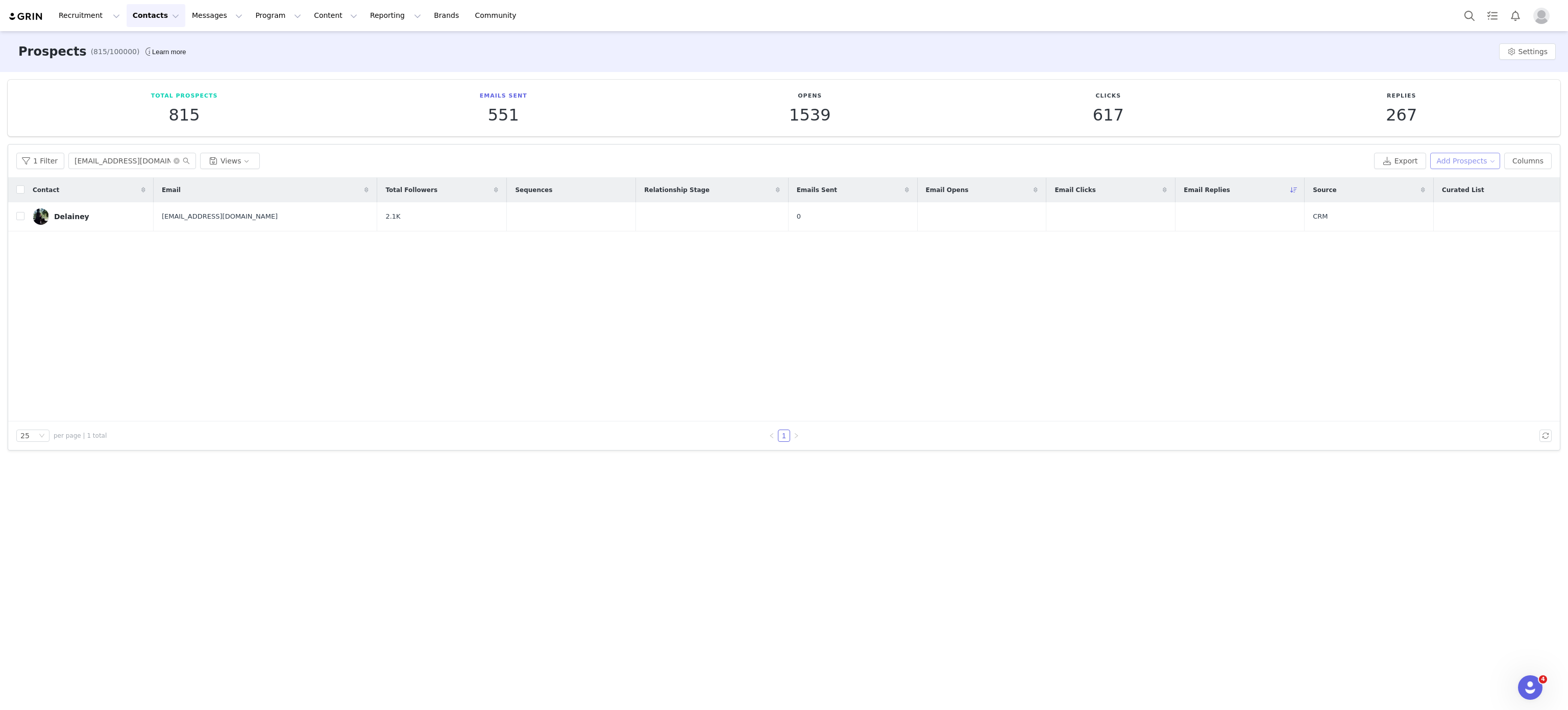
click at [1468, 160] on button "Add Prospects" at bounding box center [1465, 161] width 70 height 16
click at [1458, 181] on span "Add a Prospect" at bounding box center [1469, 181] width 54 height 11
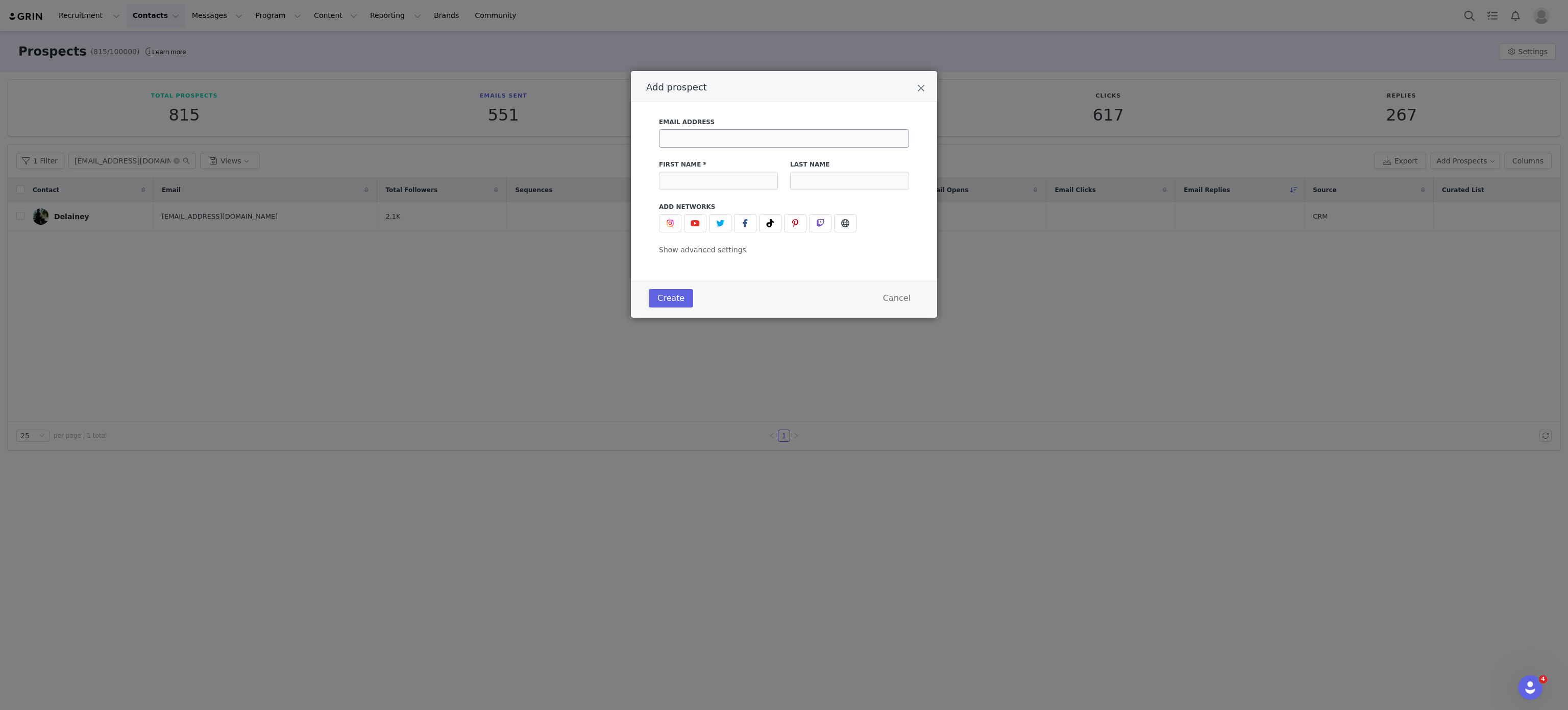
drag, startPoint x: 792, startPoint y: 128, endPoint x: 799, endPoint y: 134, distance: 9.2
click at [799, 134] on div "Add prospect" at bounding box center [784, 138] width 250 height 18
paste input "darkbecomesher"
type input "darkbecomesher"
click at [799, 134] on input "darkbecomesher" at bounding box center [784, 138] width 250 height 18
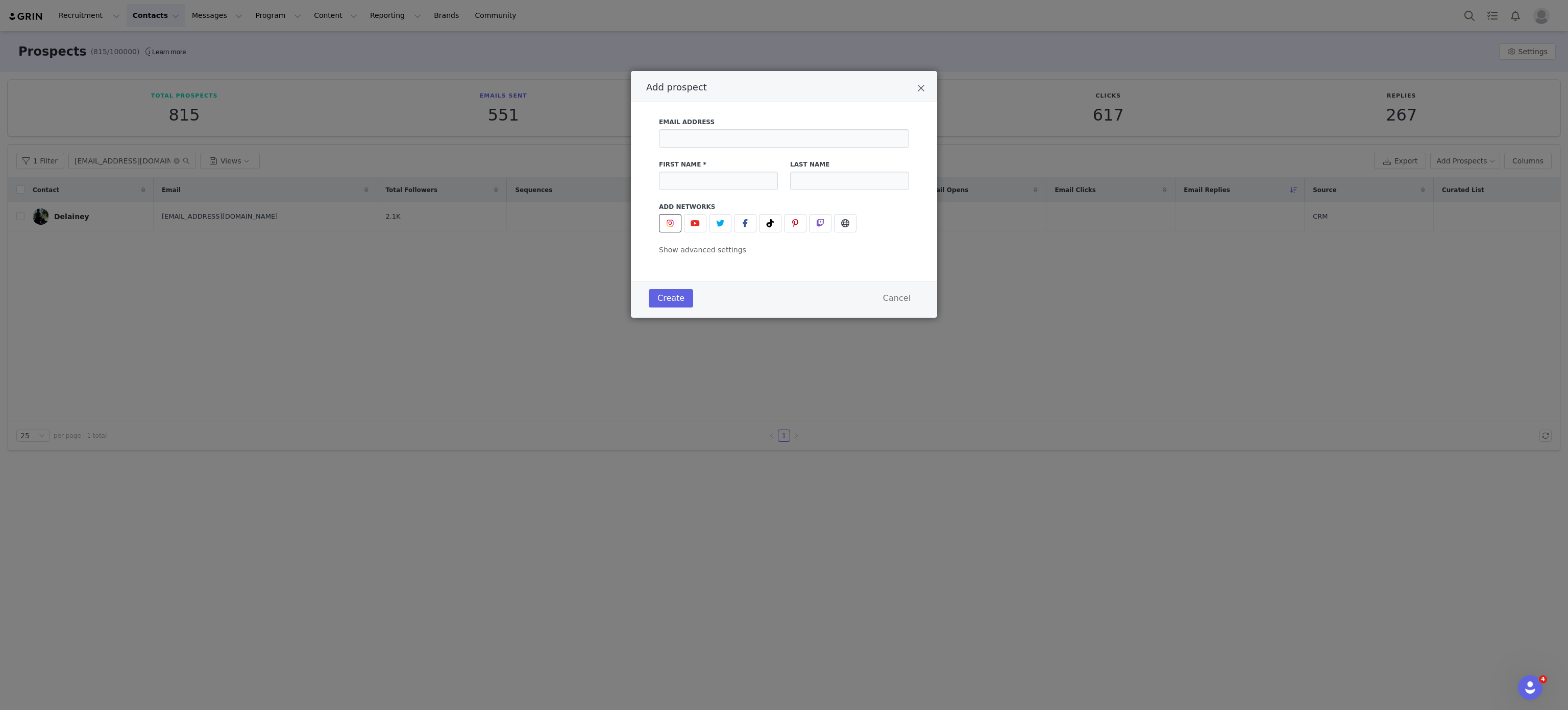
click at [674, 216] on button "Add prospect" at bounding box center [670, 223] width 23 height 18
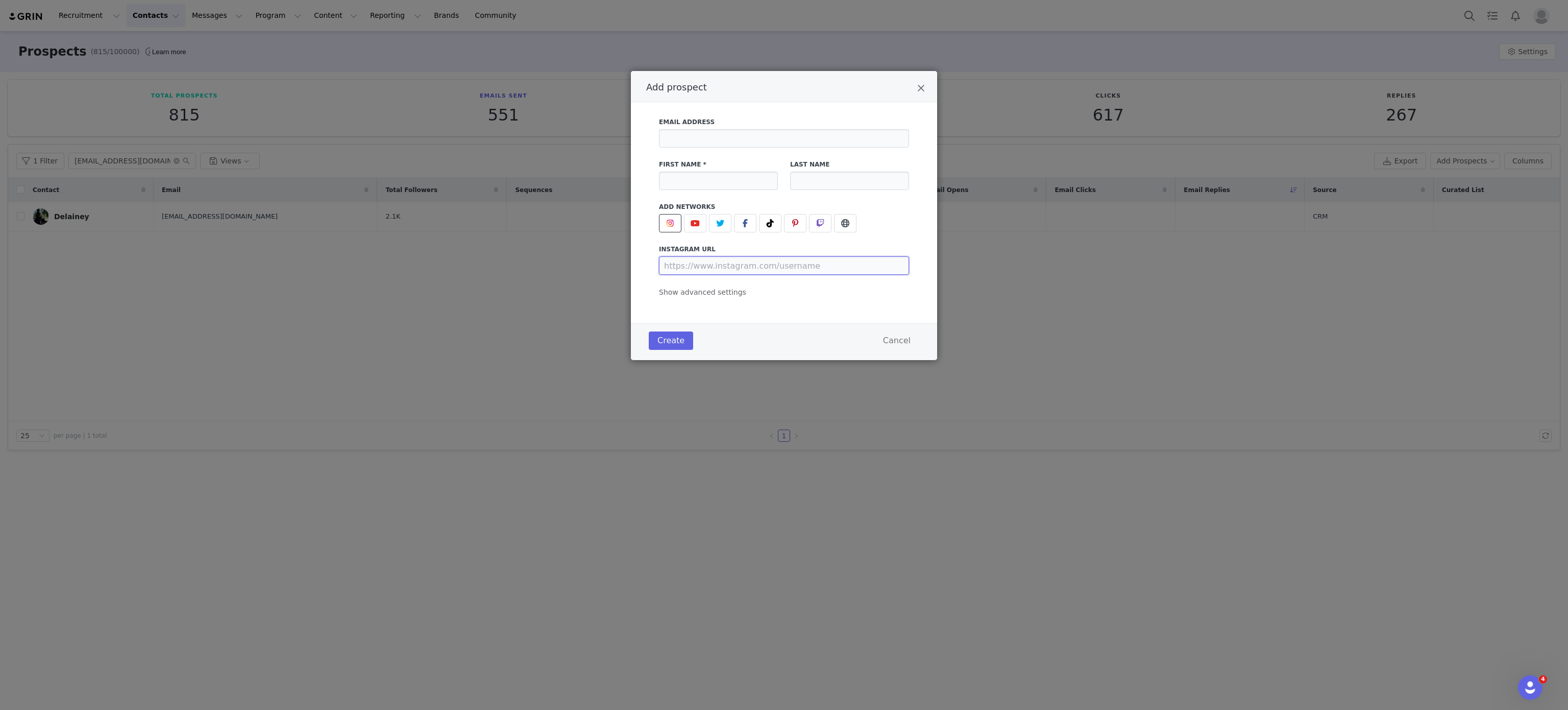
paste input "darkbecomesher"
click at [727, 264] on input "darkbecomesher" at bounding box center [784, 265] width 250 height 18
type input "https://www.instagram.com/darkbecomesher"
paste input "Jessica"
click at [708, 176] on input "Jessica" at bounding box center [718, 180] width 119 height 18
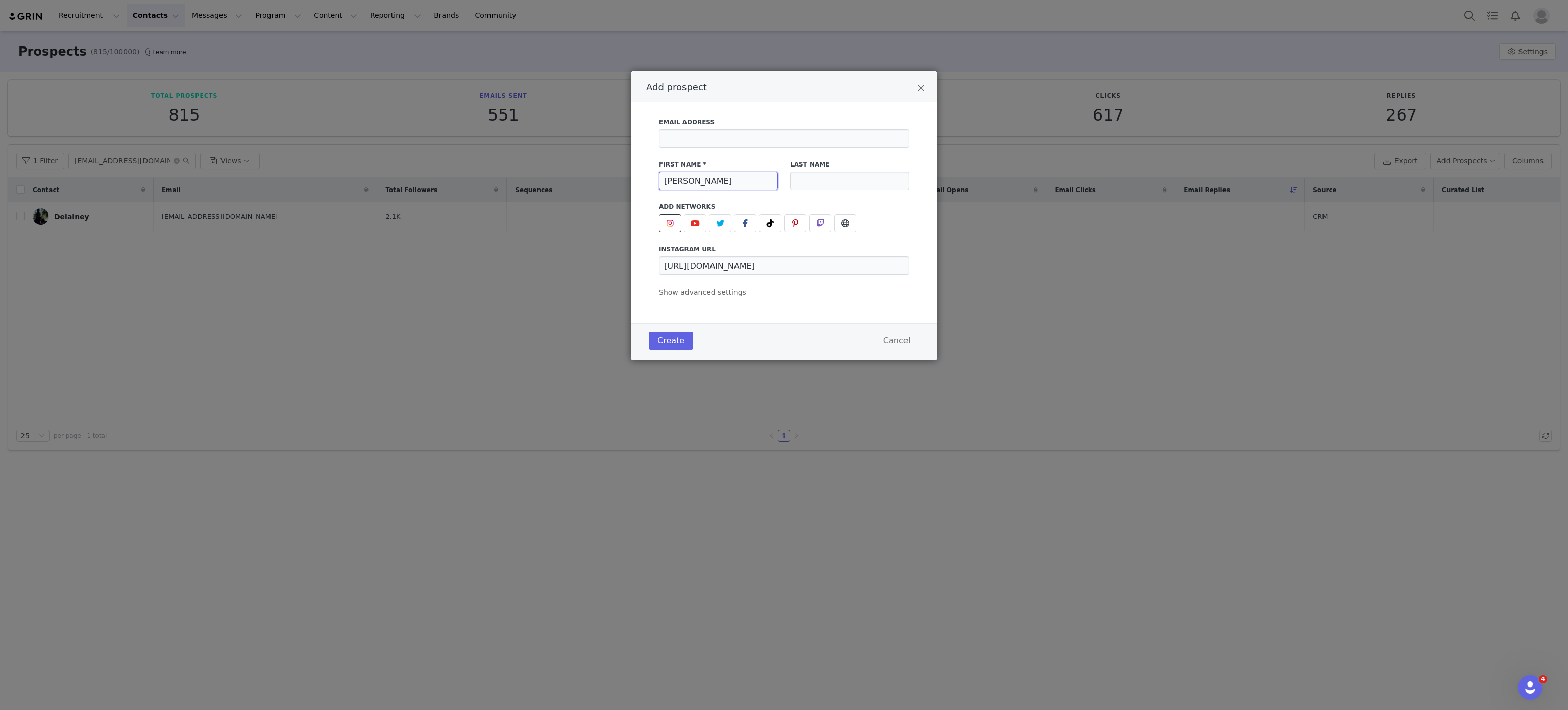
type input "Jessica"
click at [673, 128] on div "Email Address" at bounding box center [784, 132] width 250 height 30
click at [694, 137] on input "Add prospect" at bounding box center [784, 138] width 250 height 18
paste input "<jessicadion@hotmail.ca"
click at [671, 139] on input "<jessicadion@hotmail.ca" at bounding box center [784, 138] width 250 height 18
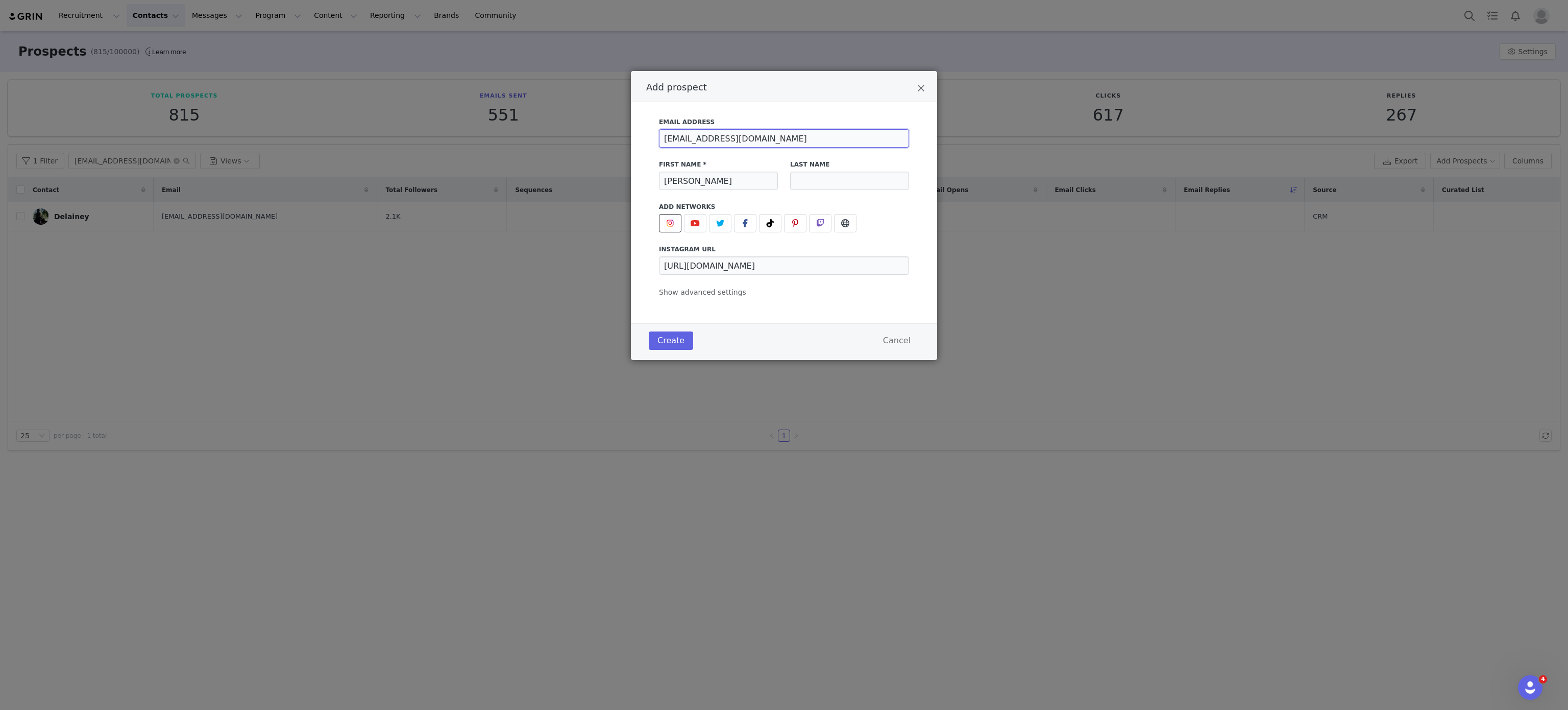
click at [734, 143] on input "jessicadion@hotmail.ca" at bounding box center [784, 138] width 250 height 18
type input "jessicadion@hotmail.ca"
click at [659, 346] on button "Create" at bounding box center [671, 340] width 44 height 18
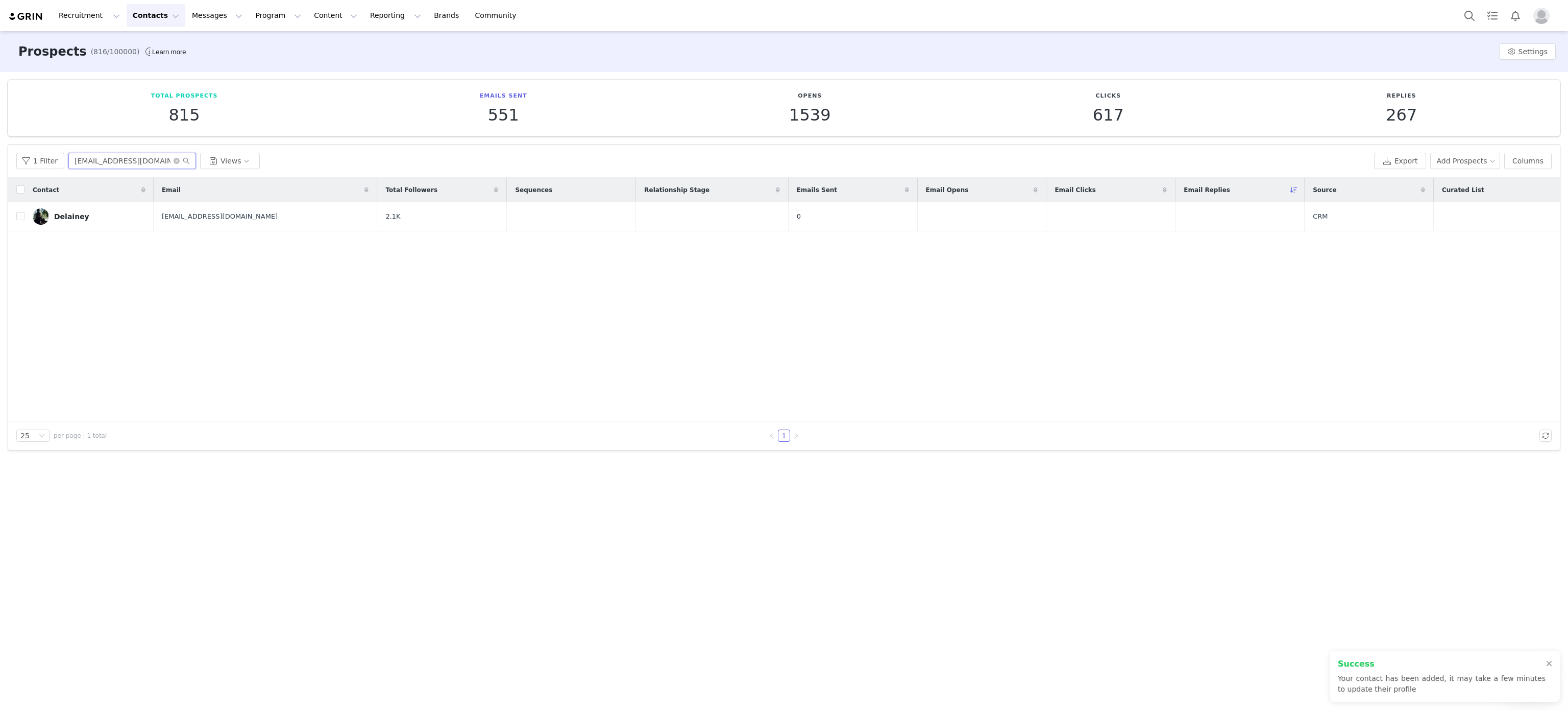
click at [123, 158] on input "[EMAIL_ADDRESS][DOMAIN_NAME]" at bounding box center [132, 161] width 128 height 16
paste input "jessicadion@hotmail.ca"
type input "jessicadion@hotmail.ca"
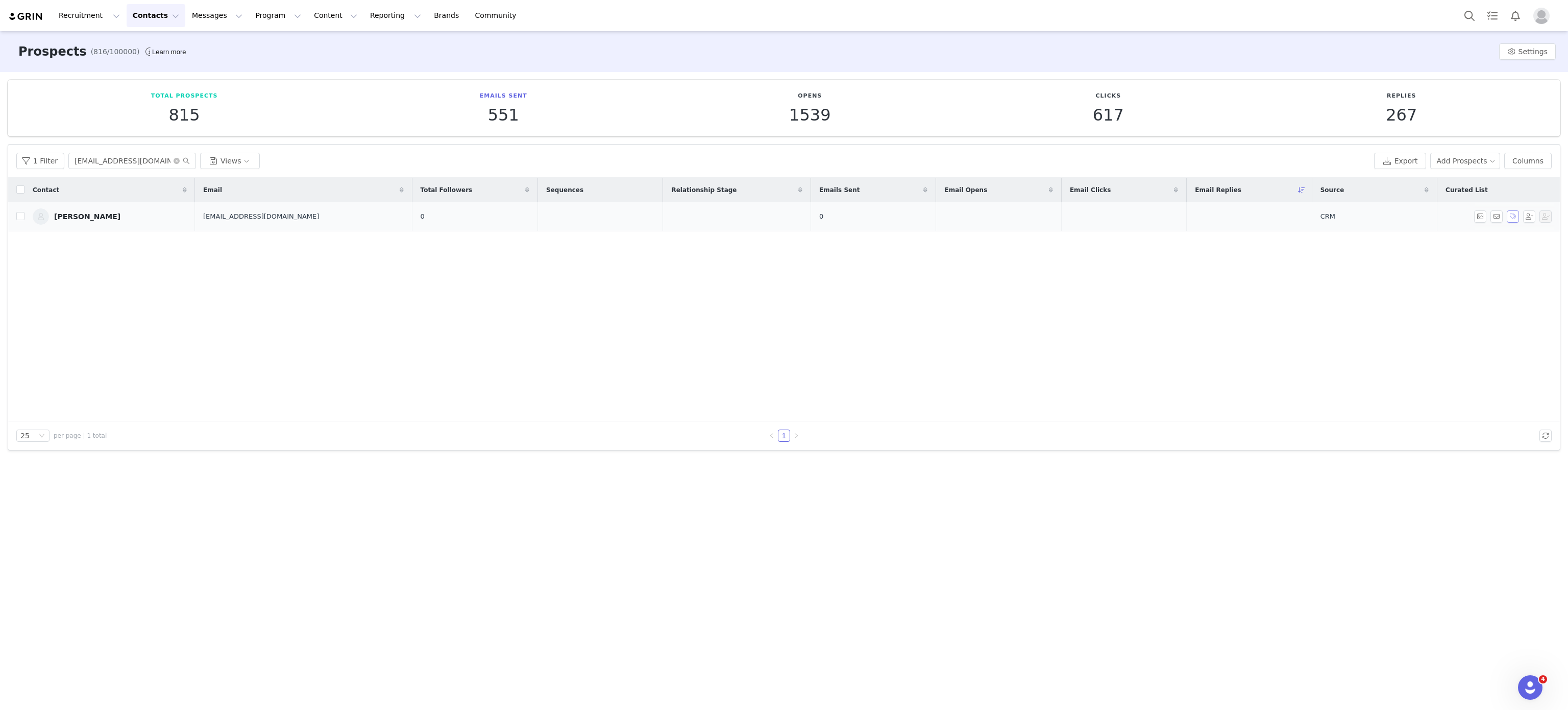
click at [1513, 220] on button "button" at bounding box center [1513, 216] width 12 height 12
click at [1402, 302] on input "ROW Creators" at bounding box center [1404, 299] width 8 height 8
checkbox input "true"
click at [1408, 416] on button "Apply" at bounding box center [1414, 423] width 37 height 16
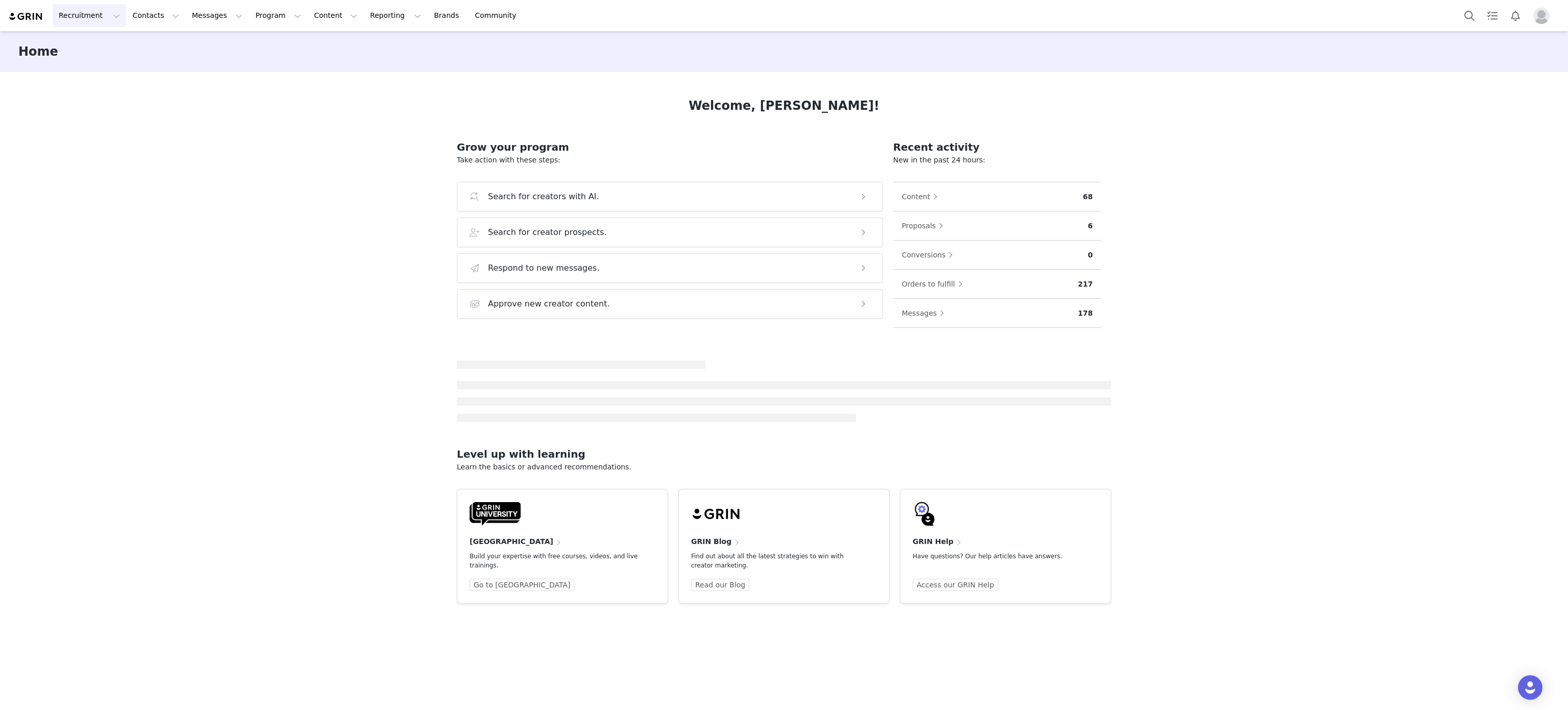
click at [112, 19] on button "Recruitment Recruitment" at bounding box center [89, 16] width 74 height 23
click at [153, 13] on button "Contacts Contacts" at bounding box center [156, 16] width 59 height 23
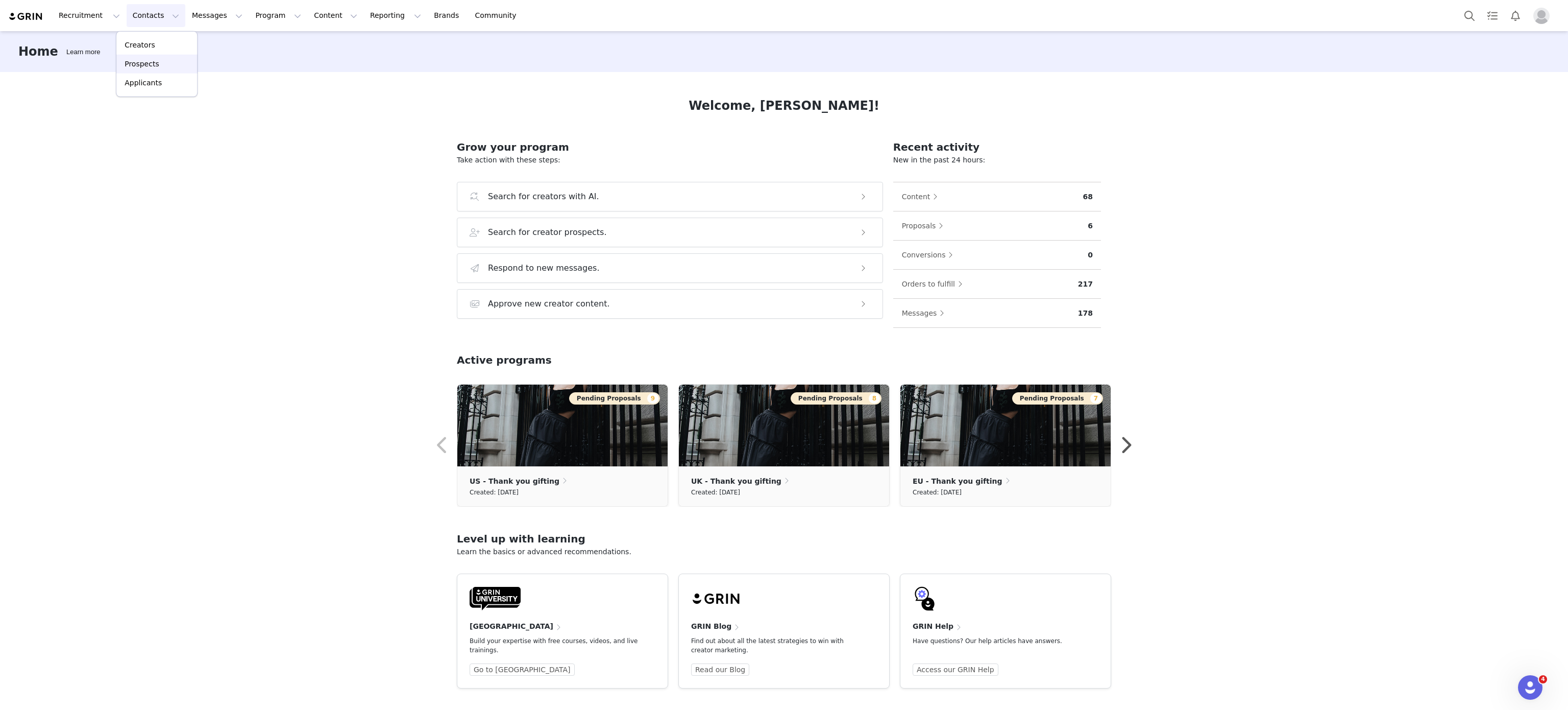
click at [155, 58] on link "Prospects" at bounding box center [157, 64] width 81 height 19
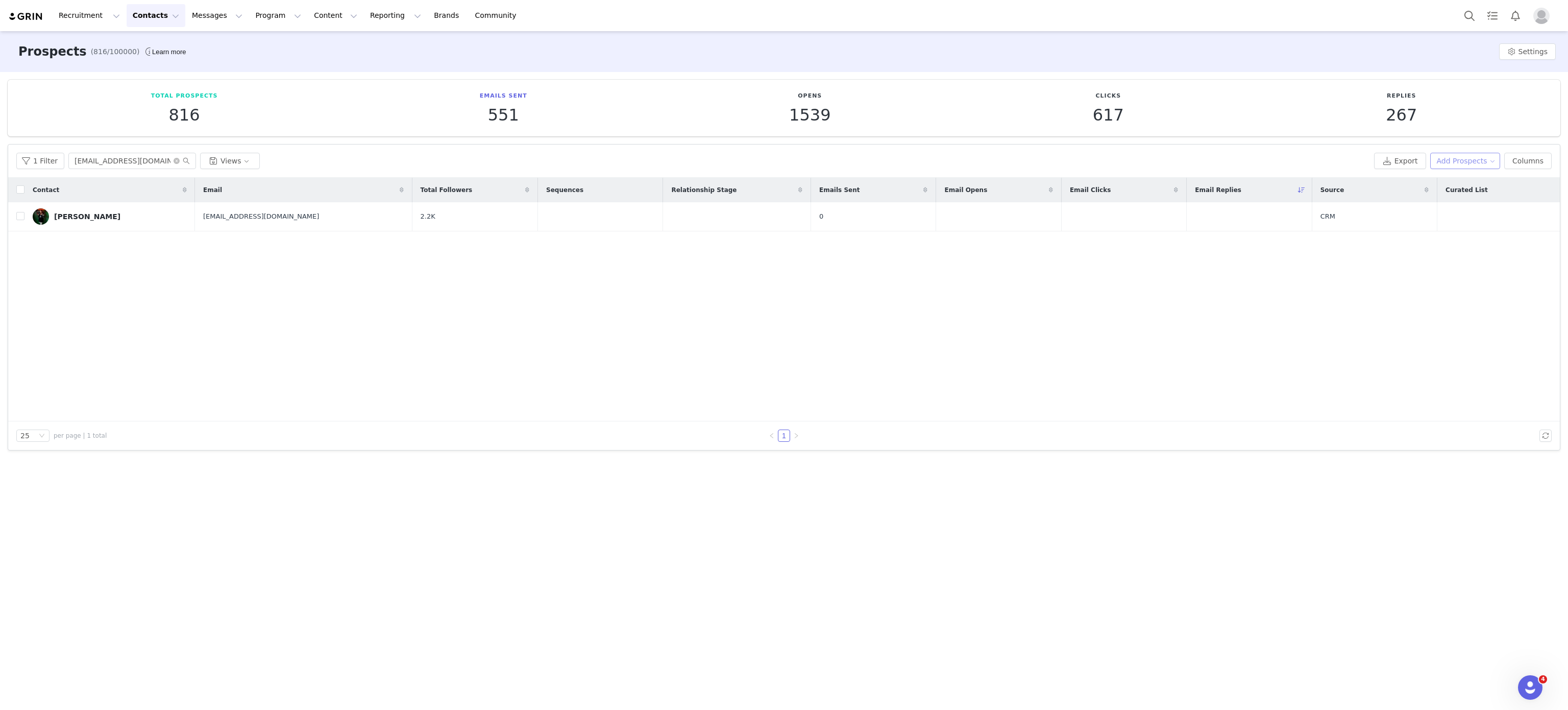
click at [1470, 159] on button "Add Prospects" at bounding box center [1465, 161] width 70 height 16
click at [1467, 180] on span "Add a Prospect" at bounding box center [1469, 181] width 54 height 11
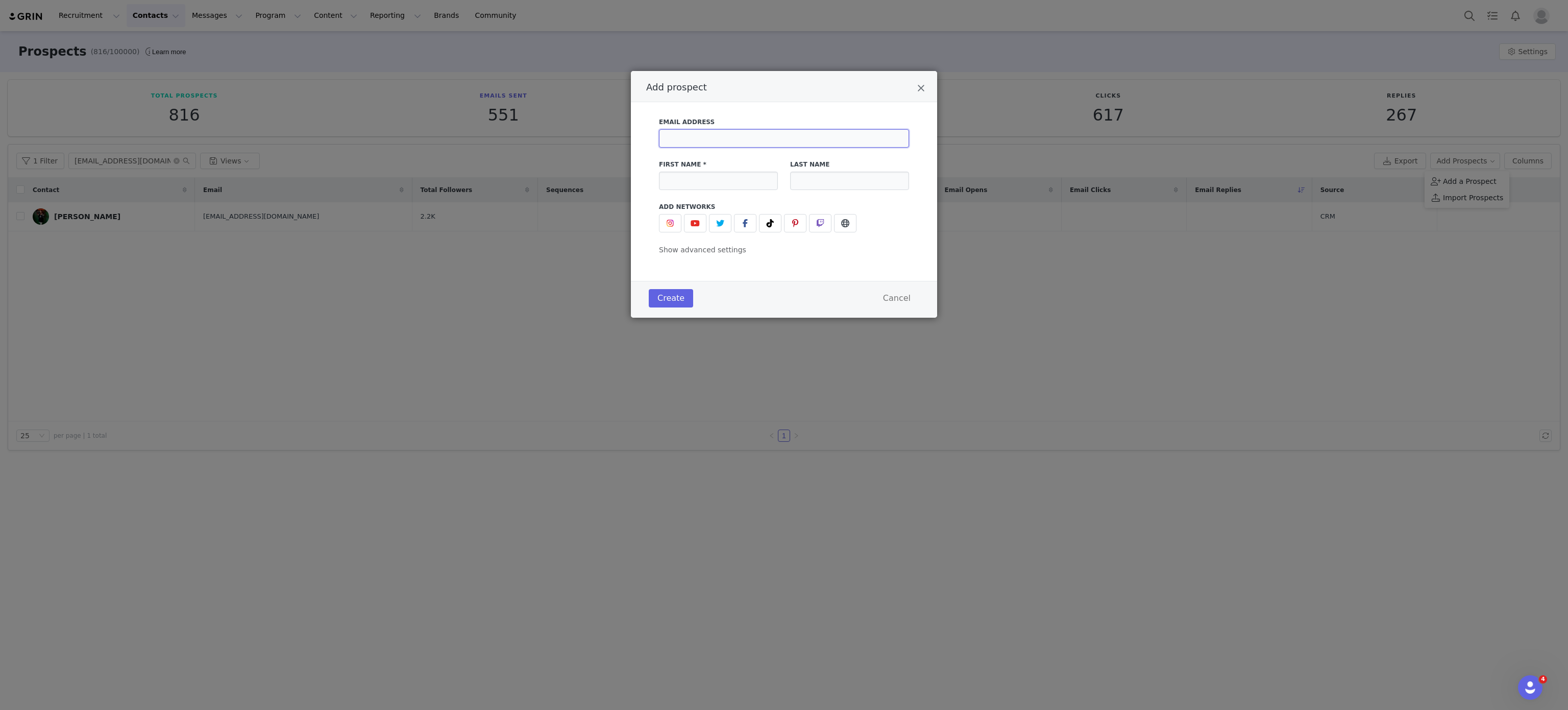
paste input "[EMAIL_ADDRESS][DOMAIN_NAME]"
click at [825, 137] on input "[EMAIL_ADDRESS][DOMAIN_NAME]" at bounding box center [784, 138] width 250 height 18
type input "[EMAIL_ADDRESS][DOMAIN_NAME]"
click at [663, 229] on button "Add prospect" at bounding box center [670, 223] width 23 height 18
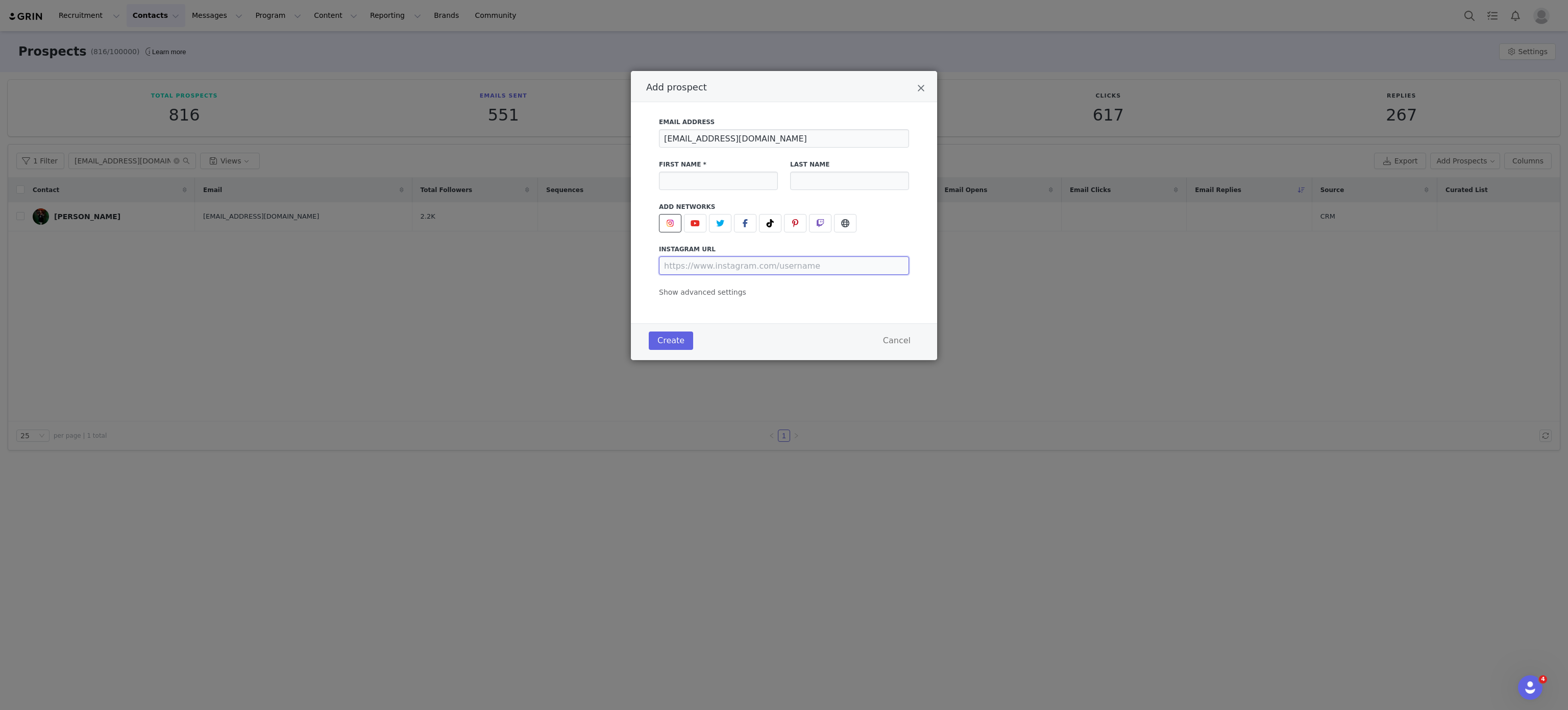
click at [720, 266] on input "Add prospect" at bounding box center [784, 265] width 250 height 18
paste input "kat_ie_wears"
type input "[URL][DOMAIN_NAME]"
click at [702, 179] on input "Add prospect" at bounding box center [718, 180] width 119 height 18
type input "[PERSON_NAME]"
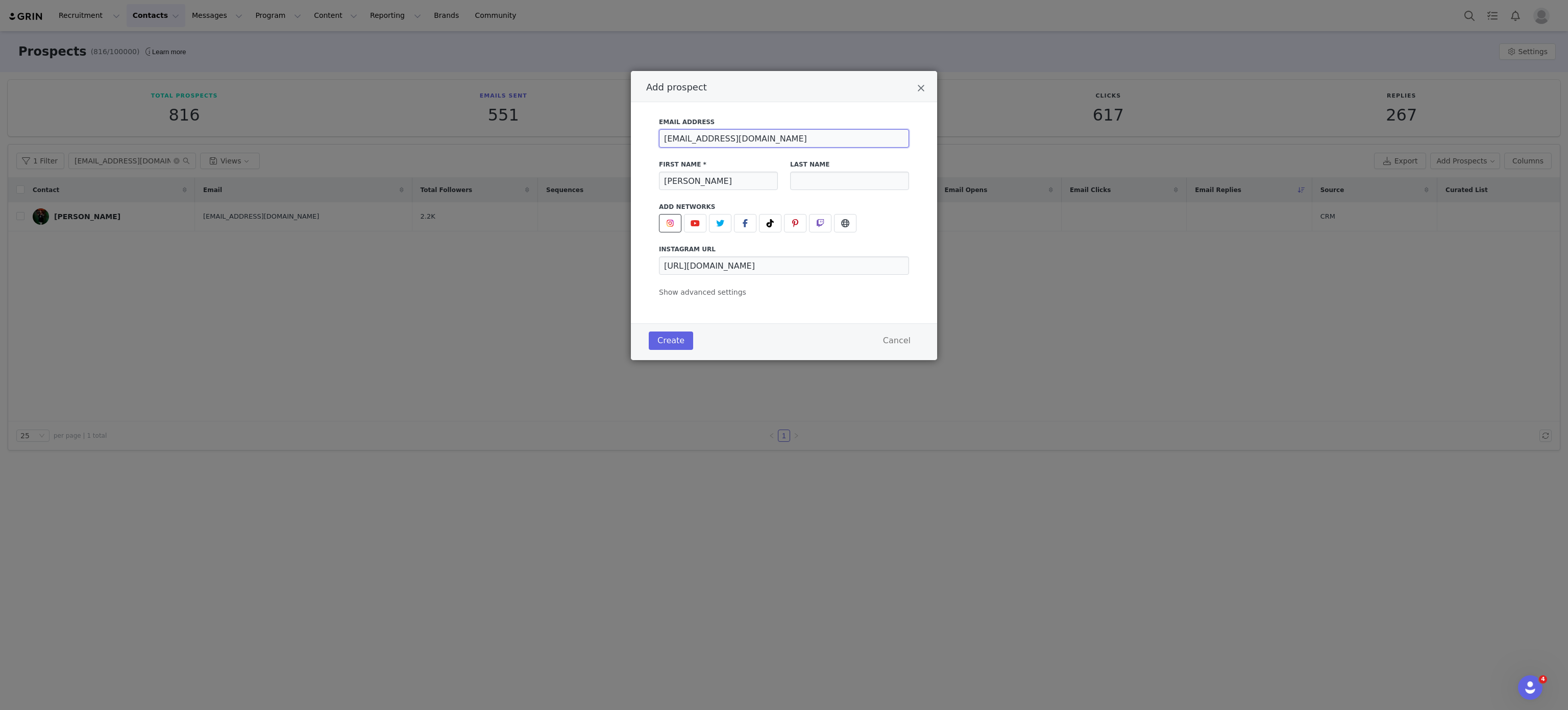
click at [723, 143] on input "[EMAIL_ADDRESS][DOMAIN_NAME]" at bounding box center [784, 138] width 250 height 18
click at [667, 354] on div "Create Cancel" at bounding box center [783, 341] width 306 height 37
drag, startPoint x: 665, startPoint y: 351, endPoint x: 651, endPoint y: 329, distance: 26.1
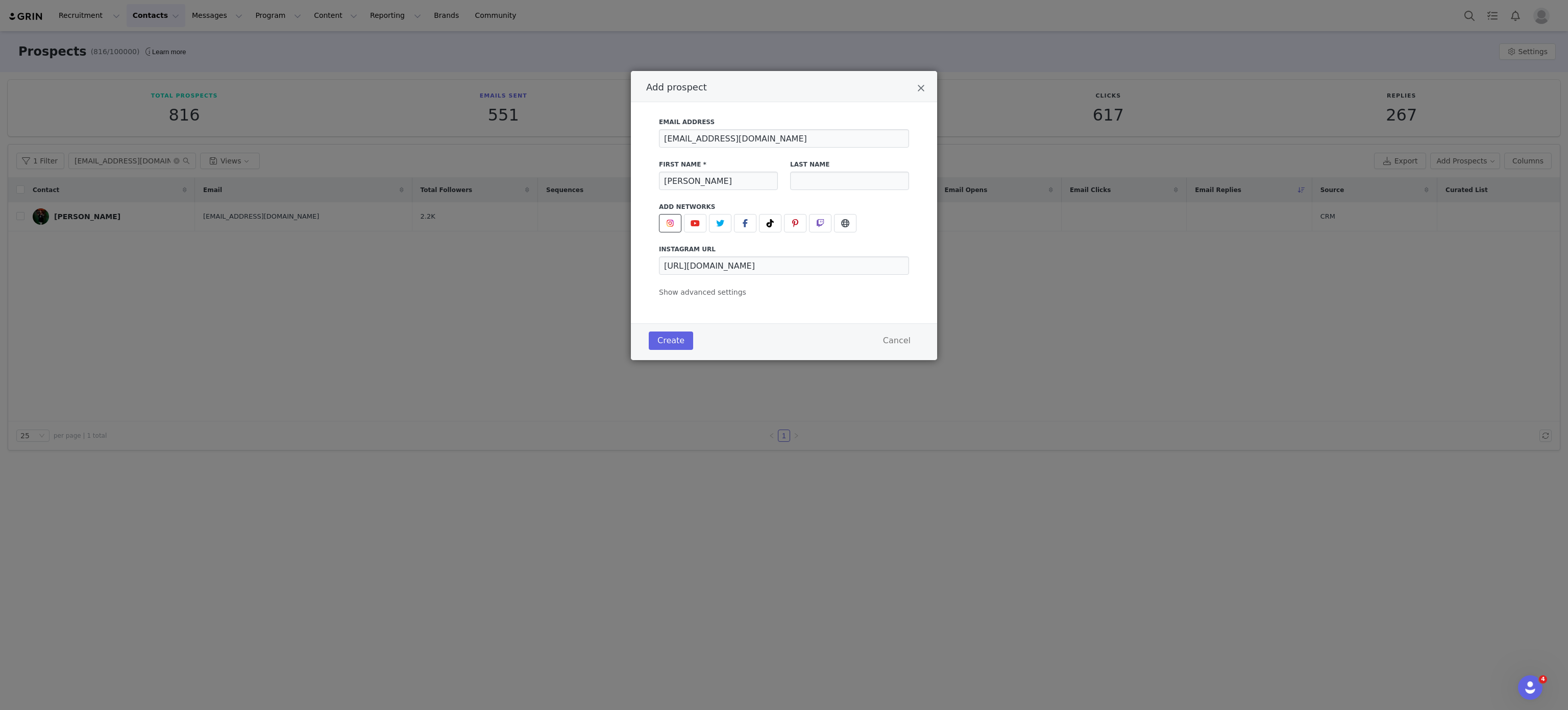
click at [651, 329] on div "Create Cancel" at bounding box center [784, 341] width 276 height 23
click at [655, 335] on button "Create" at bounding box center [671, 340] width 44 height 18
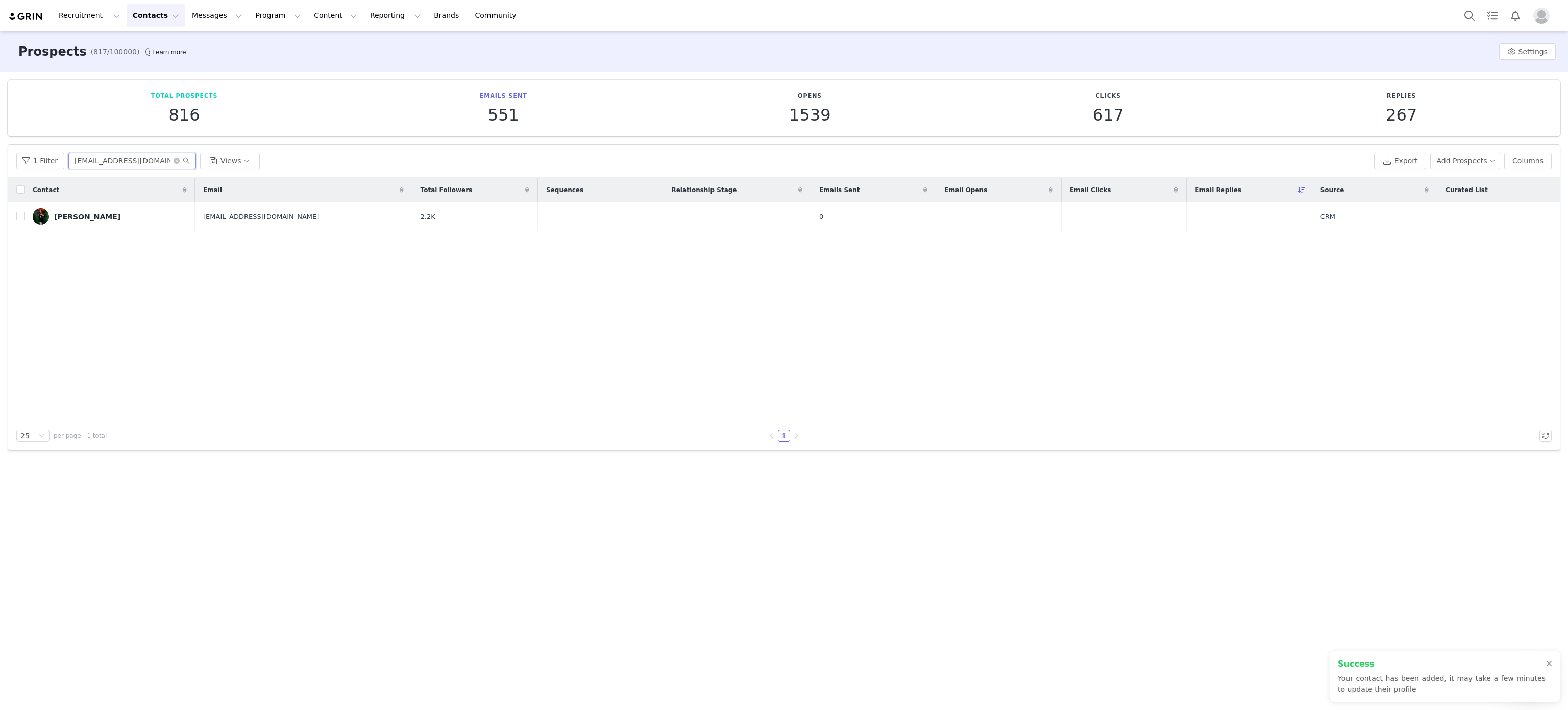
click at [111, 160] on input "[EMAIL_ADDRESS][DOMAIN_NAME]" at bounding box center [132, 161] width 128 height 16
paste input "[EMAIL_ADDRESS][DOMAIN_NAME]"
type input "[EMAIL_ADDRESS][DOMAIN_NAME]"
click at [1515, 217] on button "button" at bounding box center [1513, 216] width 12 height 12
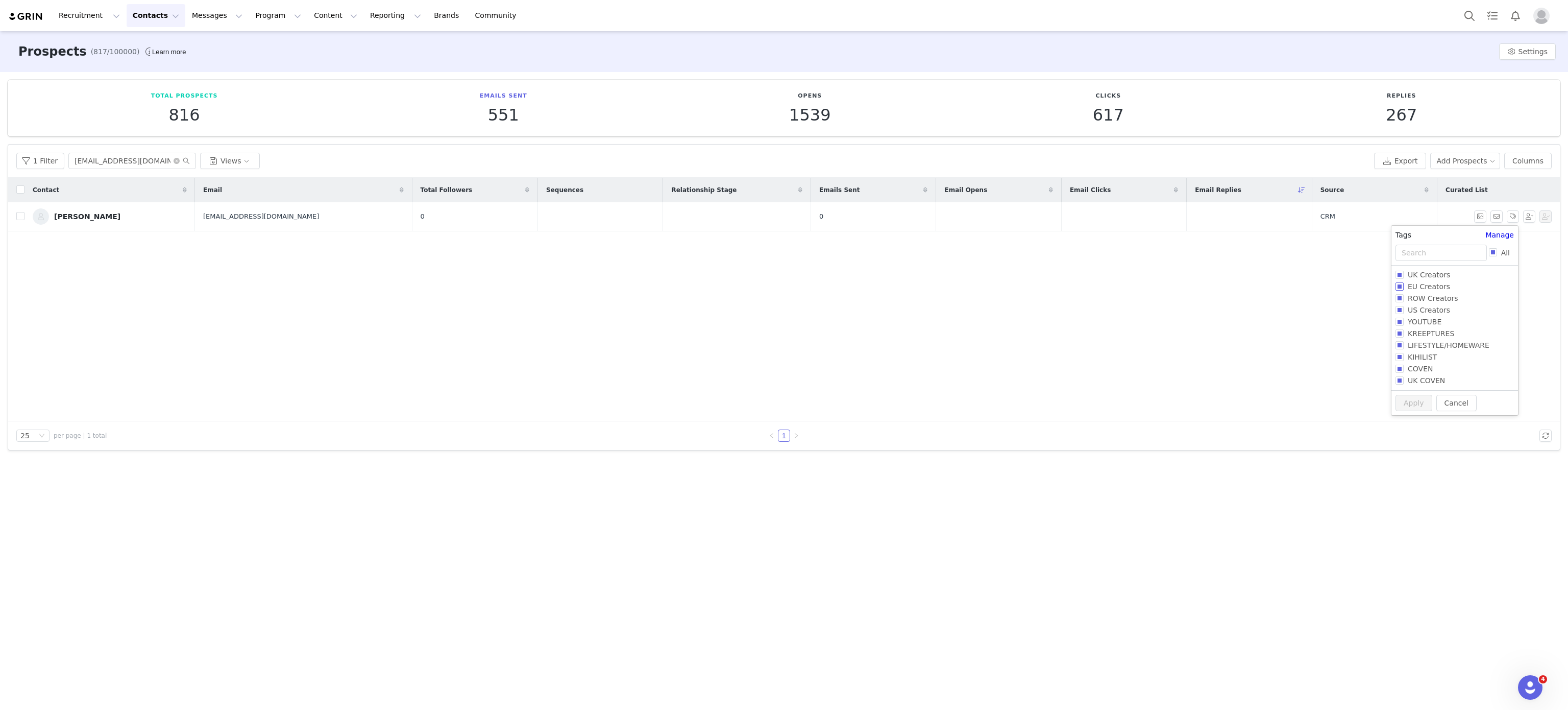
click at [1401, 281] on label "EU Creators" at bounding box center [1453, 286] width 115 height 12
click at [1401, 283] on input "EU Creators" at bounding box center [1399, 287] width 8 height 8
click at [1401, 285] on input "EU Creators" at bounding box center [1399, 287] width 8 height 8
checkbox input "false"
click at [1398, 277] on input "UK Creators" at bounding box center [1399, 274] width 8 height 8
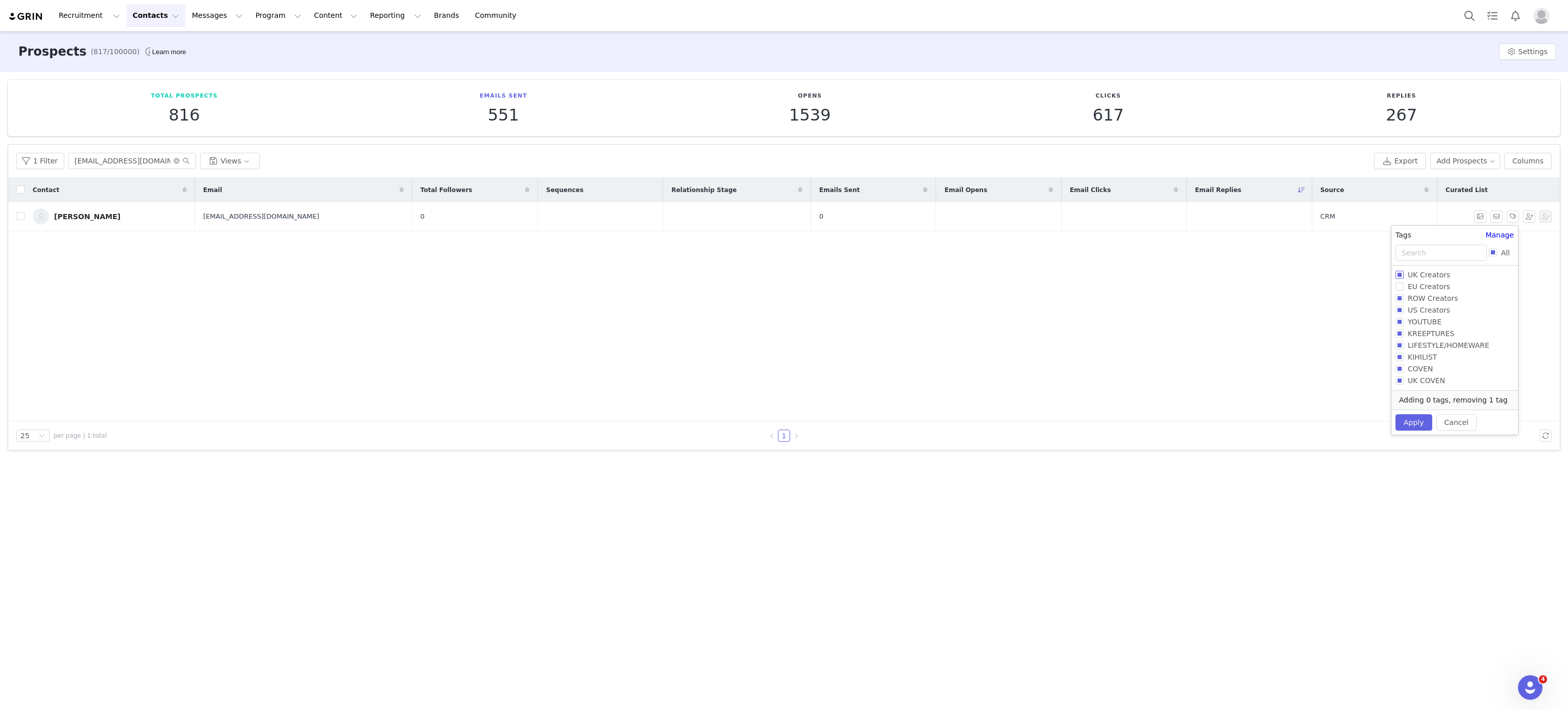
checkbox input "true"
click at [1414, 421] on button "Apply" at bounding box center [1414, 423] width 37 height 16
